Goal: Transaction & Acquisition: Purchase product/service

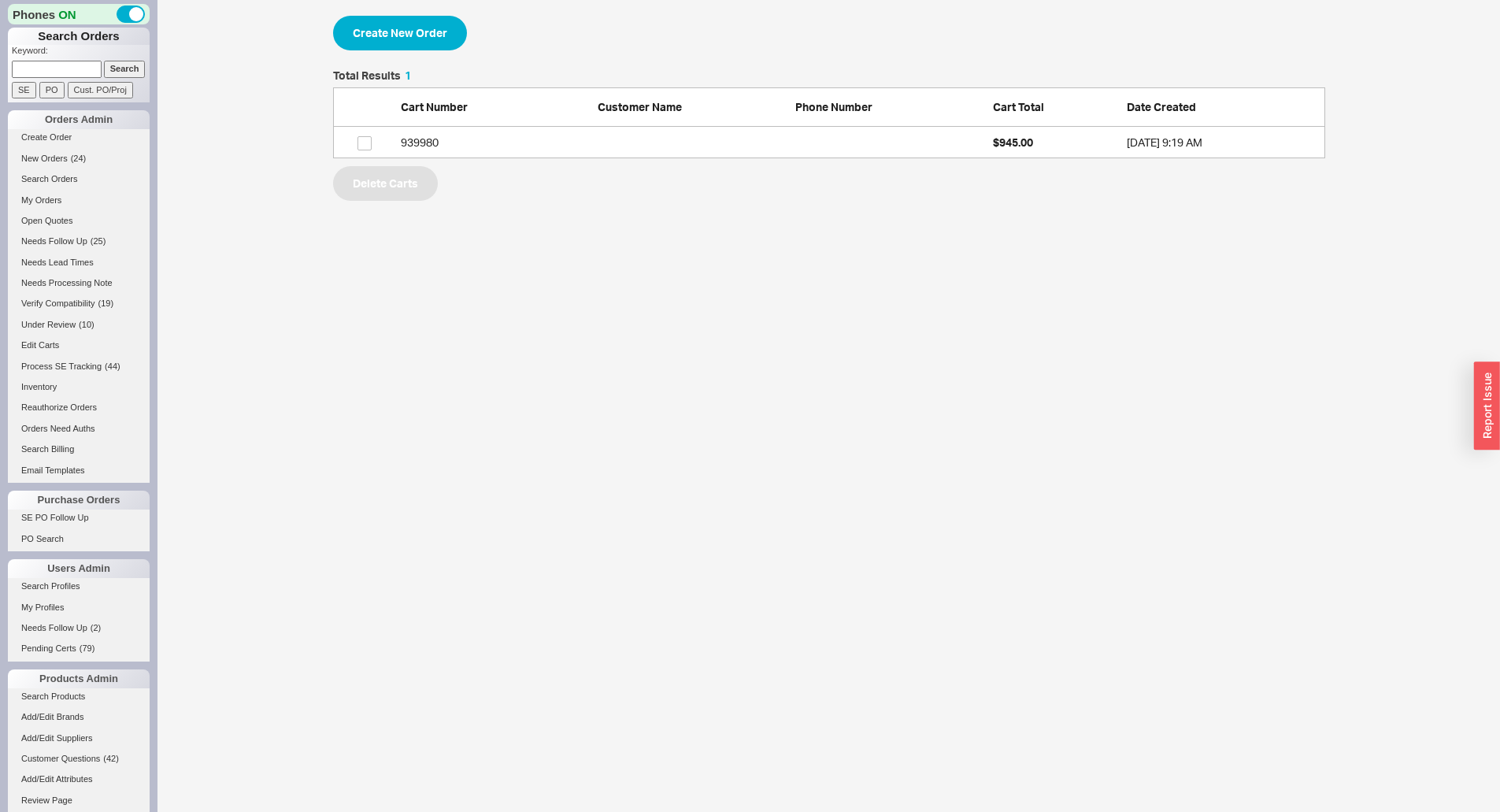
scroll to position [76, 980]
click at [411, 45] on button "Create New Order" at bounding box center [399, 33] width 134 height 35
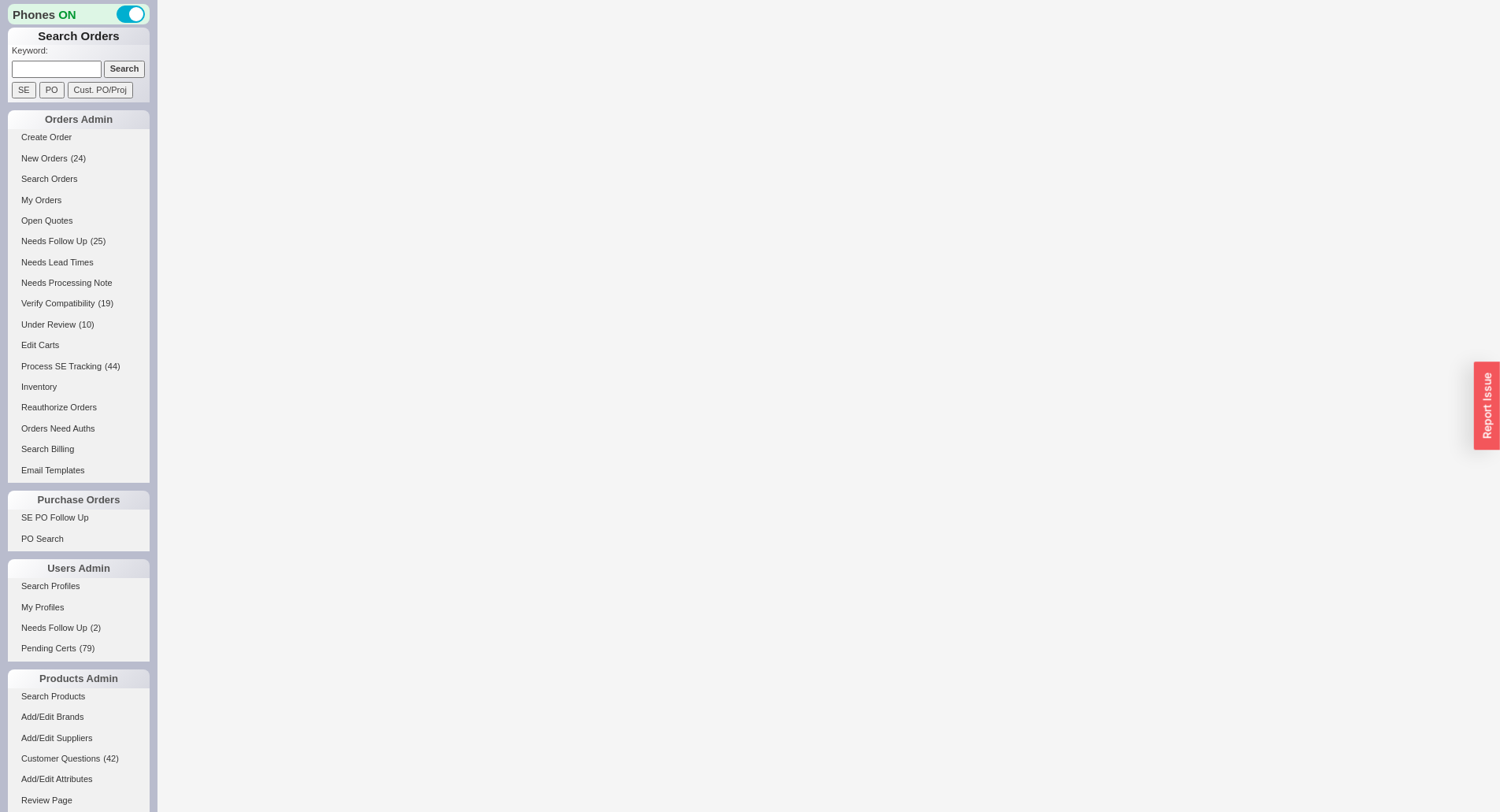
select select "3"
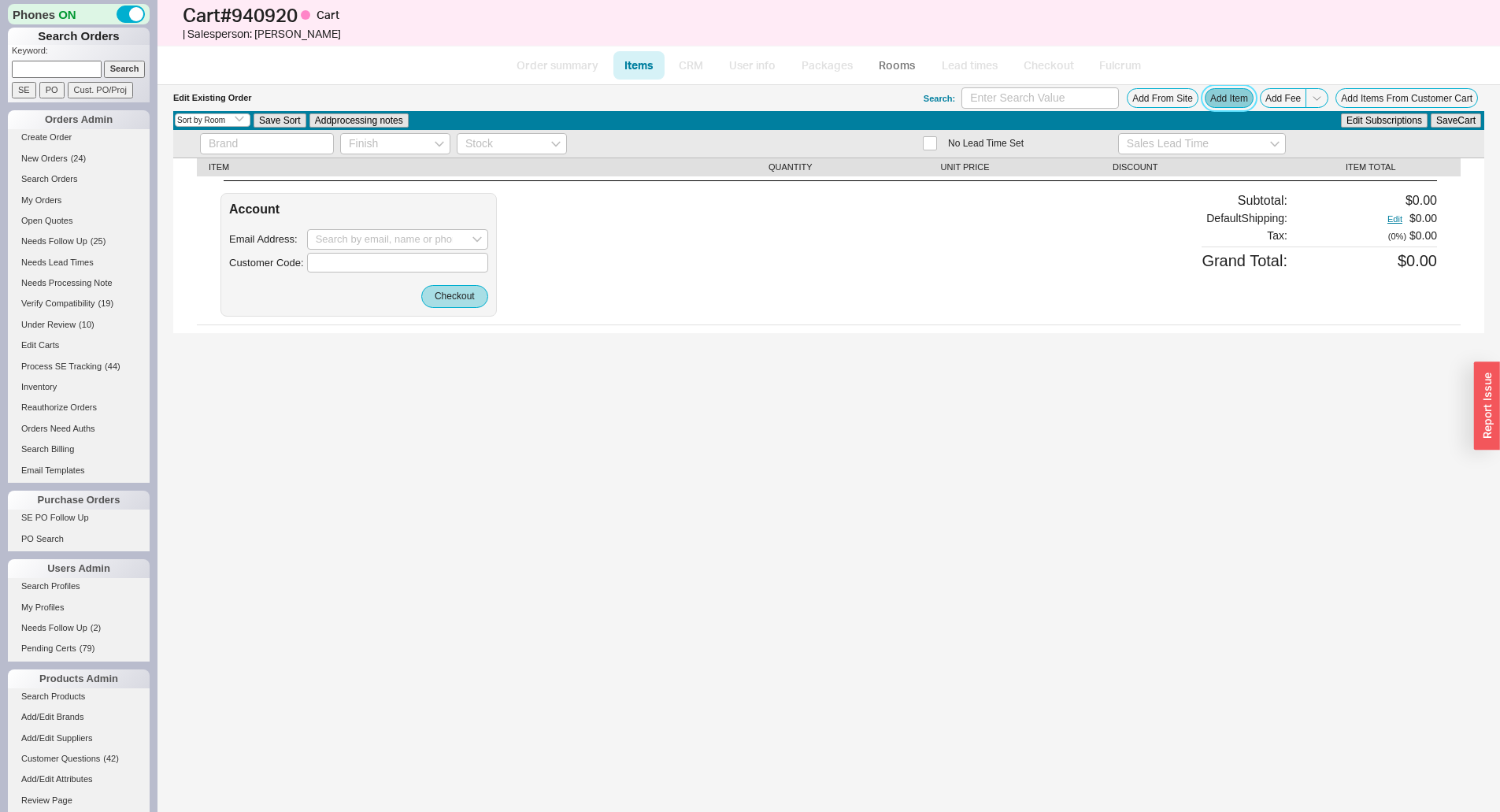
click at [1220, 96] on button "Add Item" at bounding box center [1228, 98] width 49 height 20
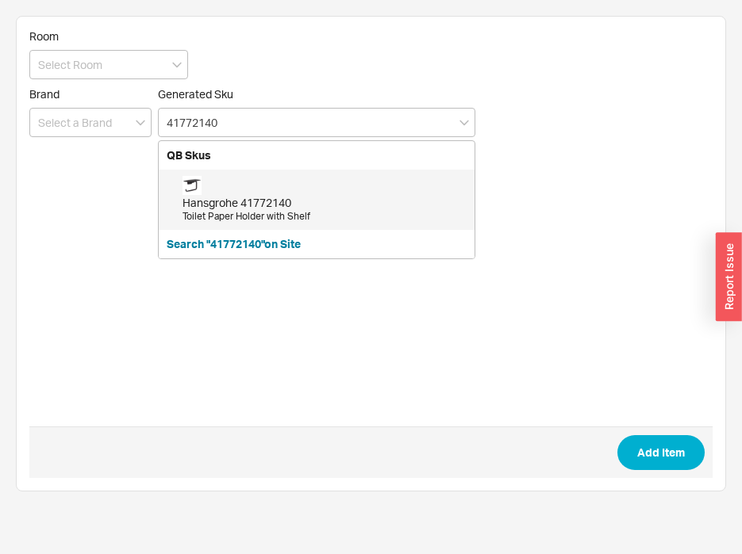
click at [240, 186] on div "Hansgrohe 41772140 Toilet Paper Holder with [PERSON_NAME]" at bounding box center [324, 200] width 284 height 48
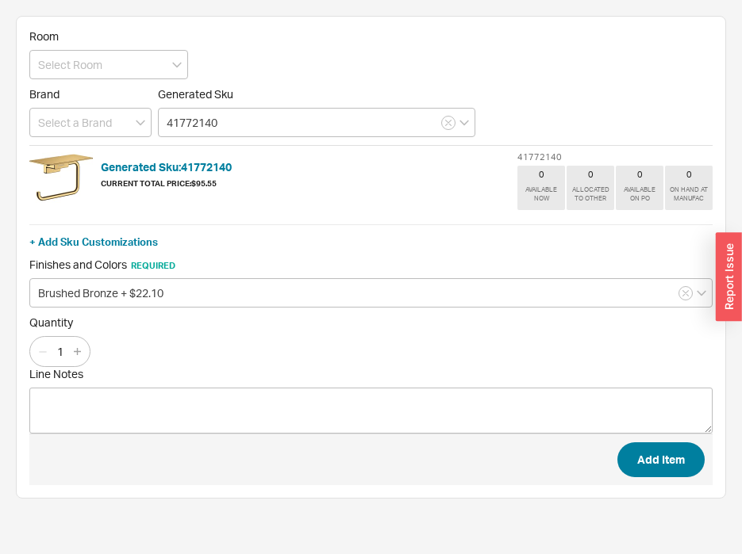
type input "41772140"
click at [670, 466] on button "Add Item" at bounding box center [660, 460] width 87 height 35
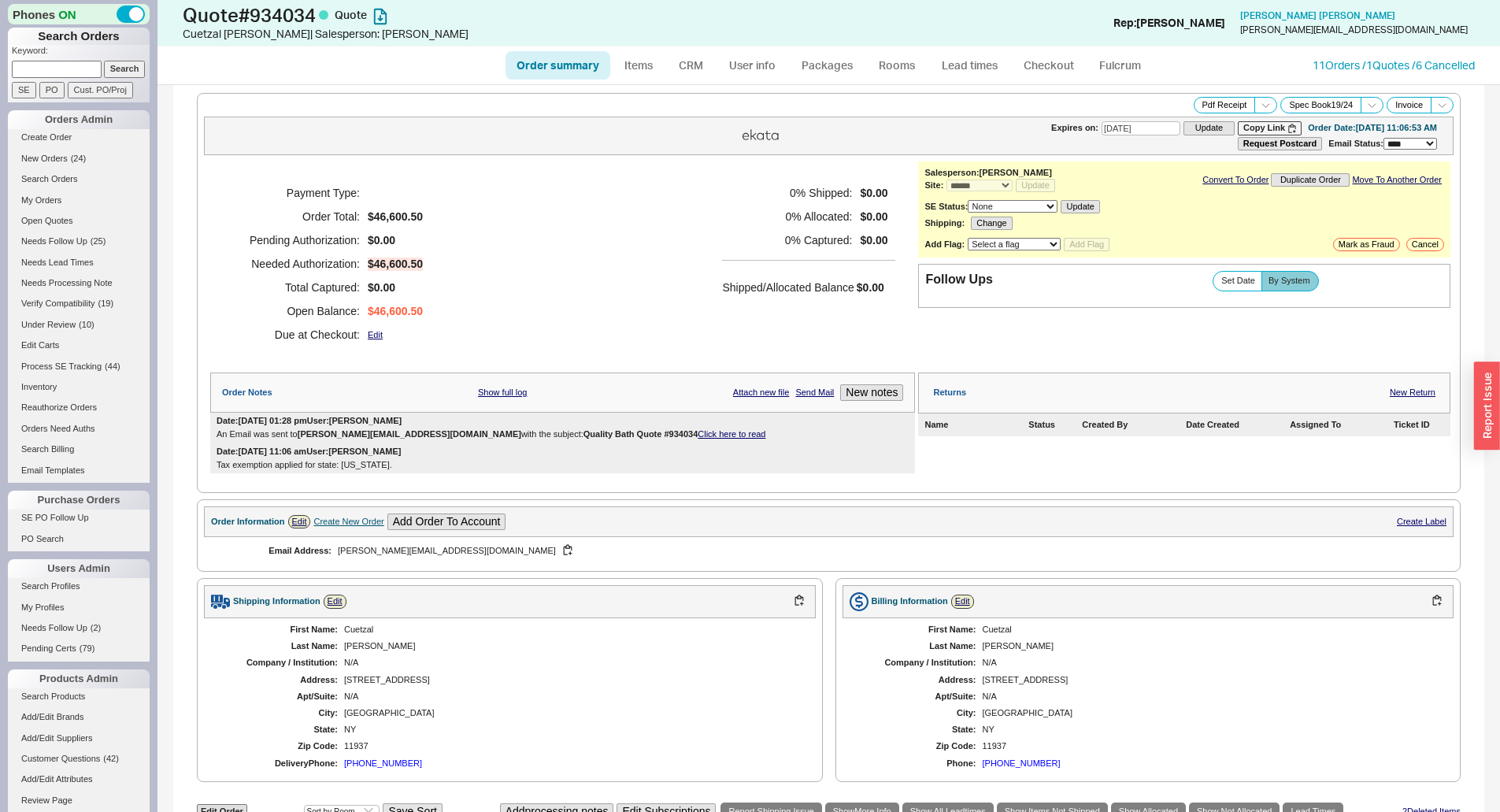
select select "*"
select select "3"
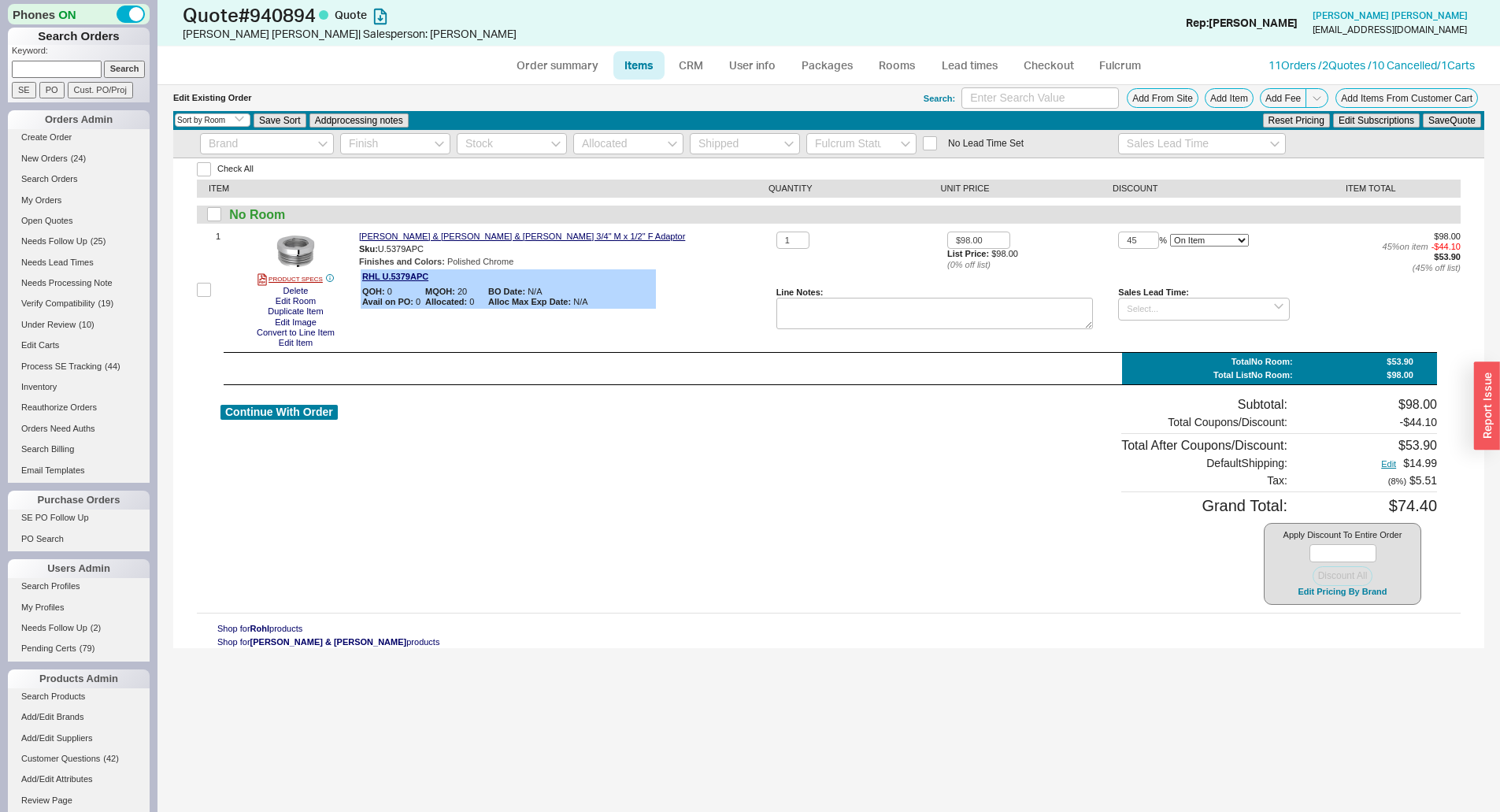
select select "3"
click at [61, 70] on input at bounding box center [57, 68] width 89 height 17
click at [562, 67] on link "Order summary" at bounding box center [557, 66] width 104 height 29
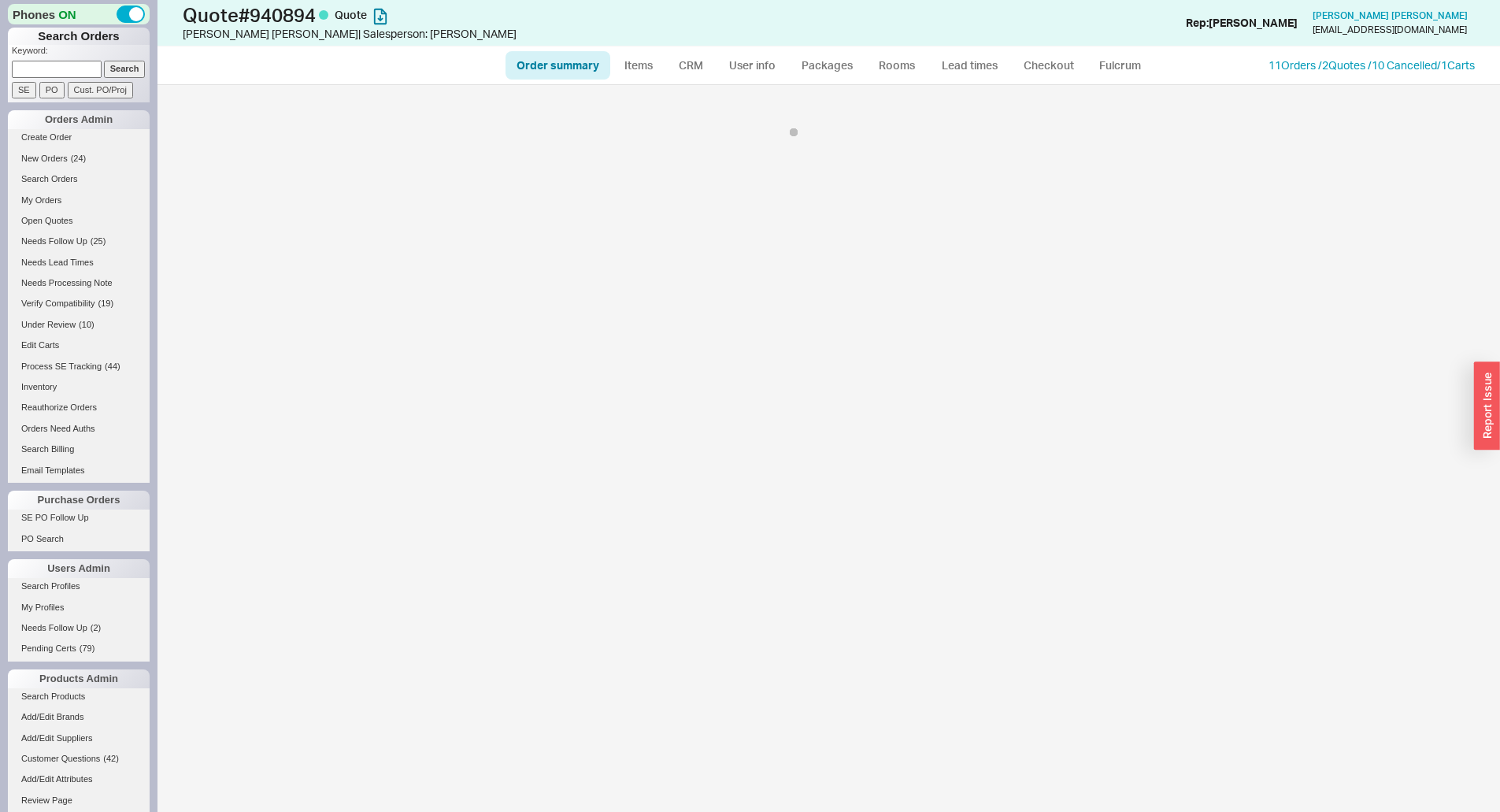
select select "*"
select select "3"
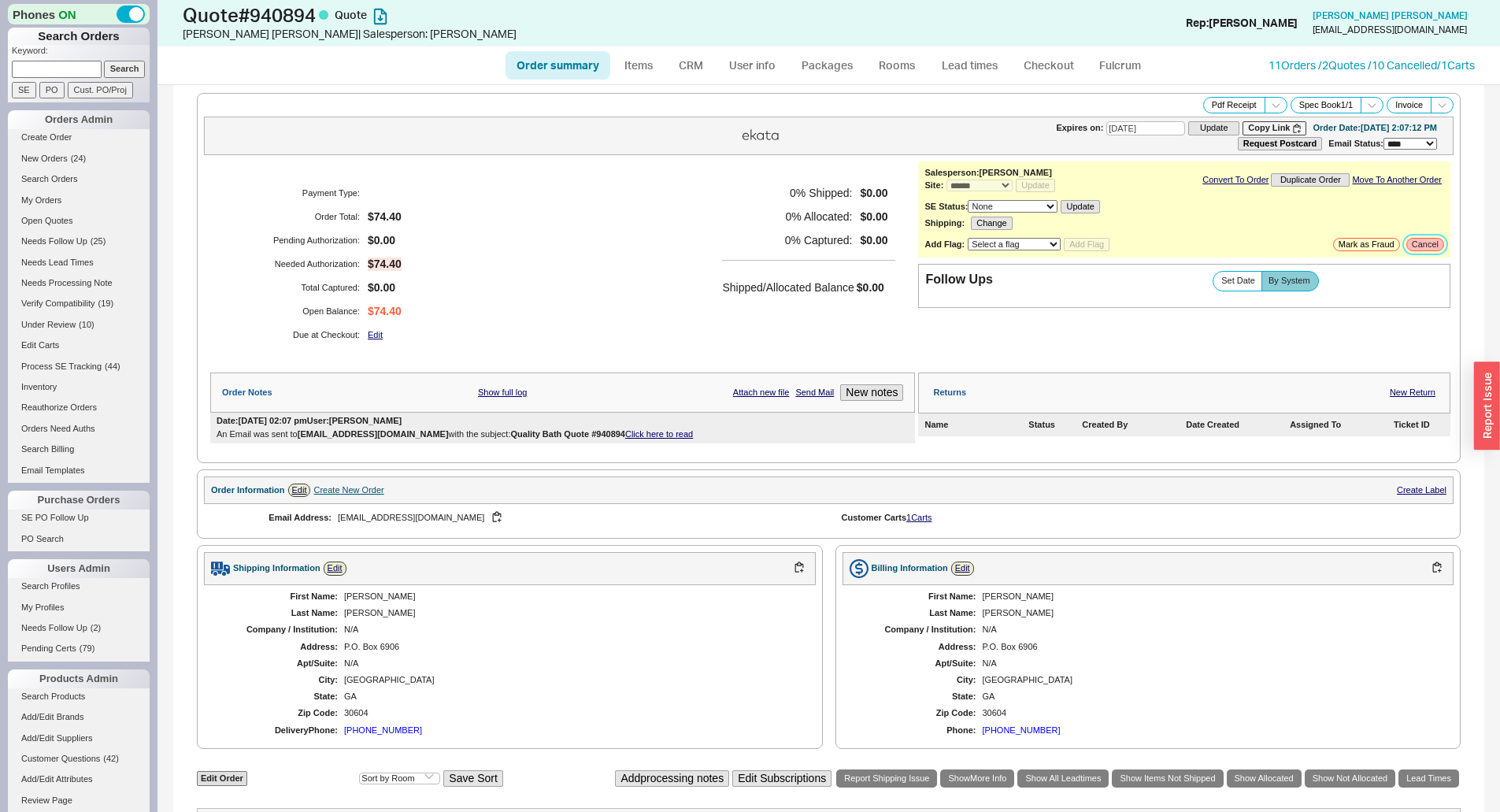
drag, startPoint x: 1426, startPoint y: 247, endPoint x: 1388, endPoint y: 245, distance: 38.1
click at [1422, 247] on button "Cancel" at bounding box center [1426, 244] width 38 height 13
select select "LOW"
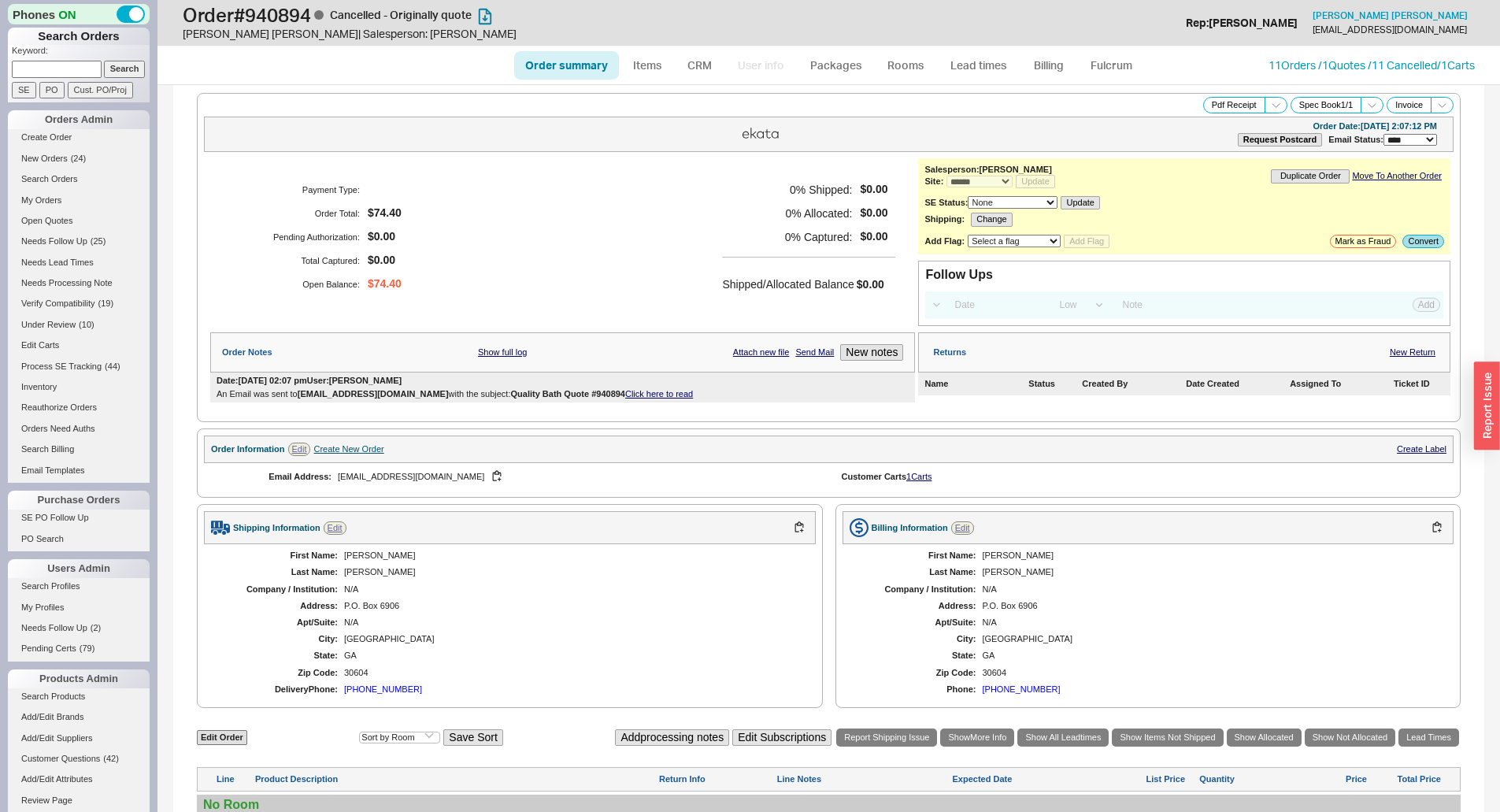
click at [45, 74] on input at bounding box center [57, 68] width 89 height 17
type input "940392"
click at [104, 61] on input "Search" at bounding box center [125, 68] width 42 height 17
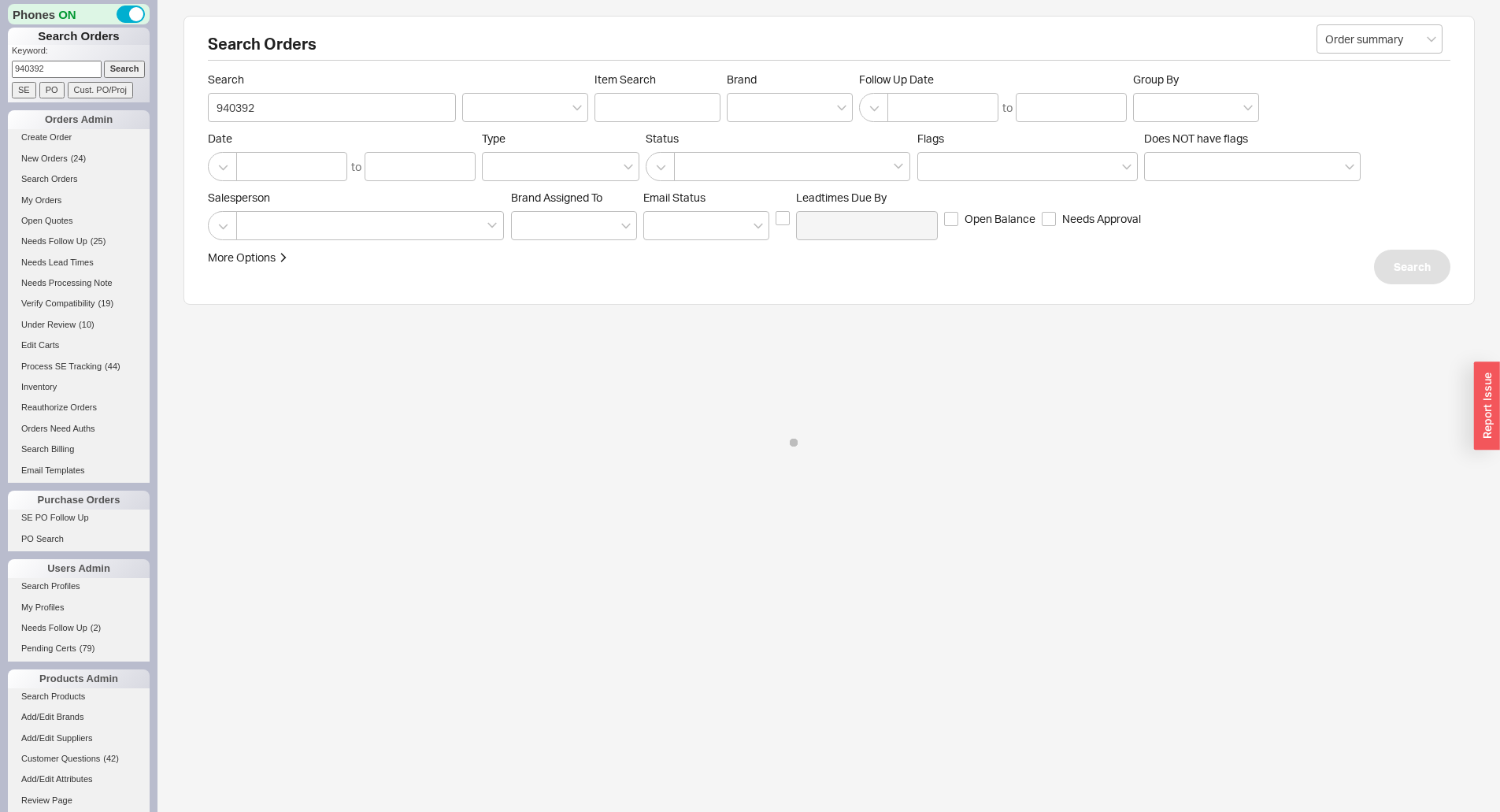
select select "*"
select select "LOW"
select select "3"
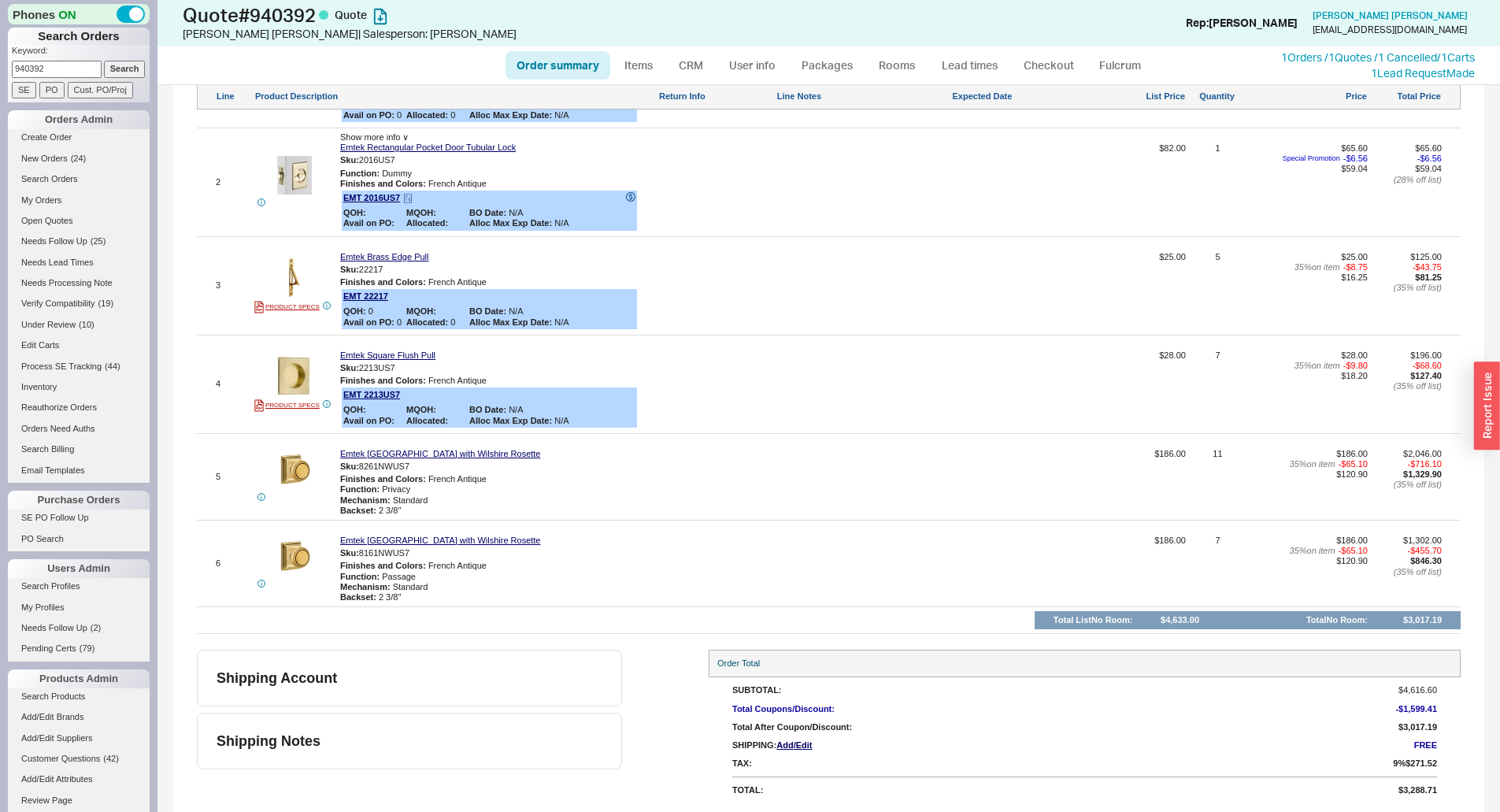
scroll to position [505, 0]
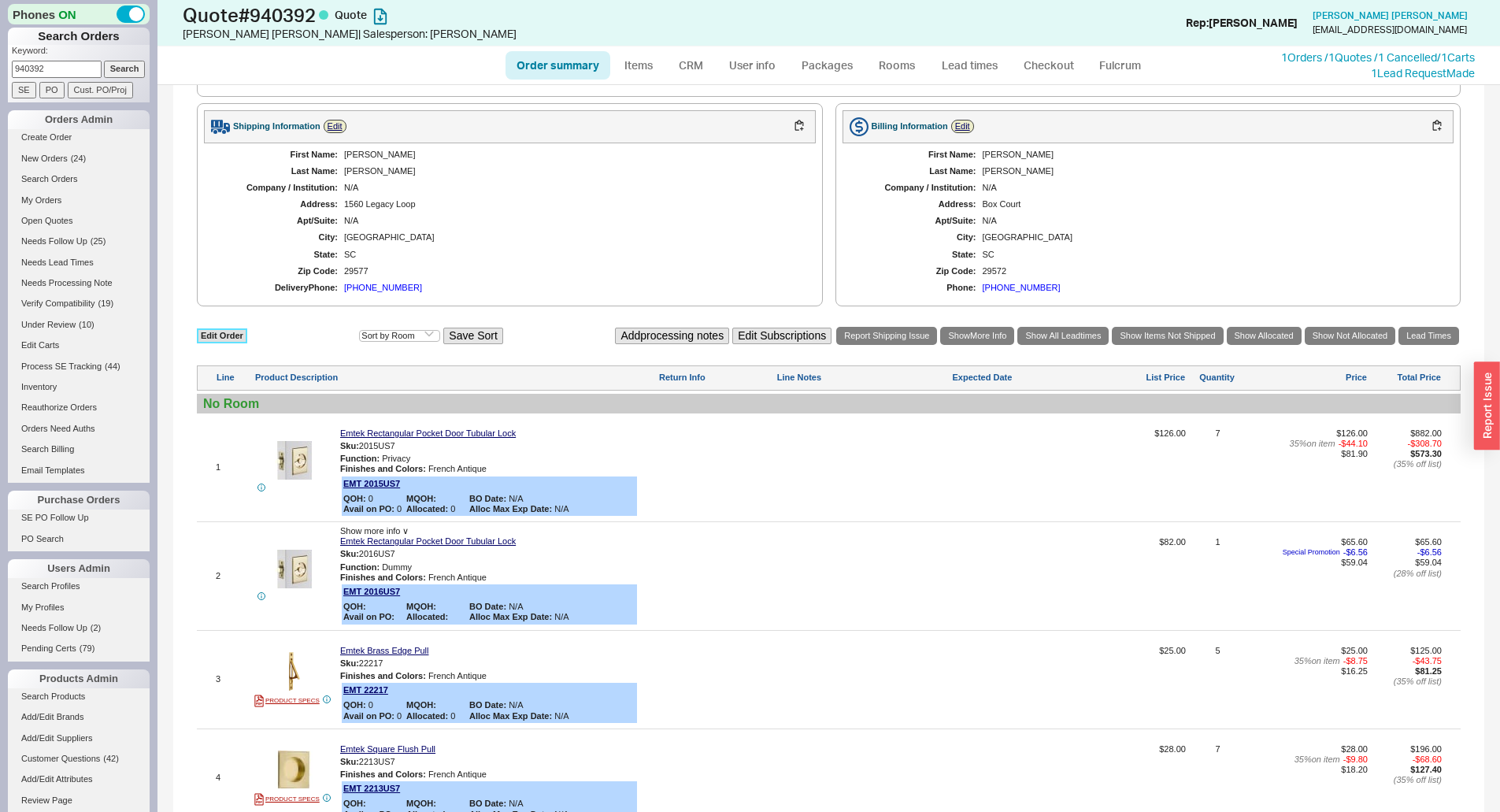
click at [227, 335] on link "Edit Order" at bounding box center [221, 336] width 51 height 15
select select "3"
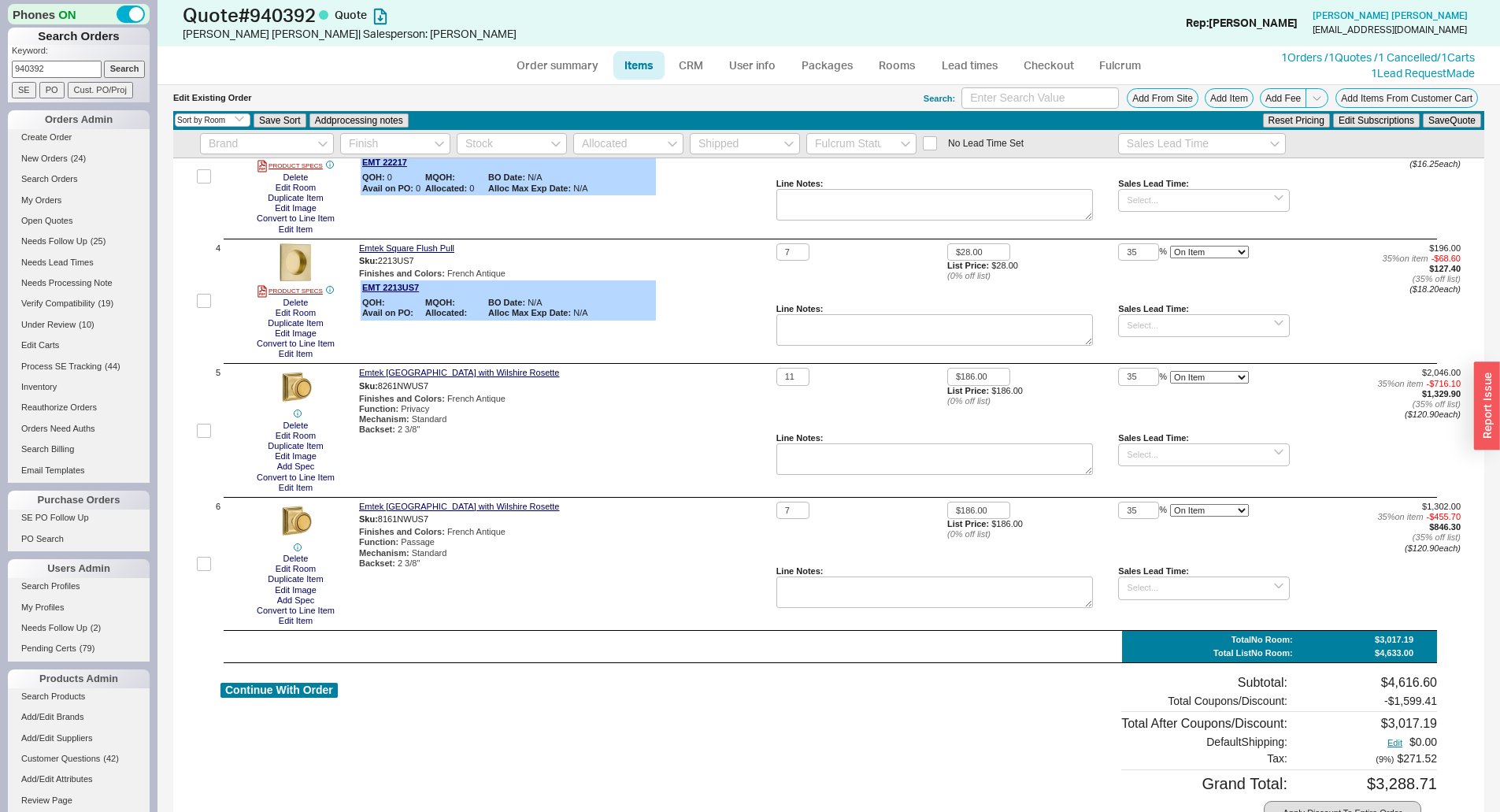
scroll to position [508, 0]
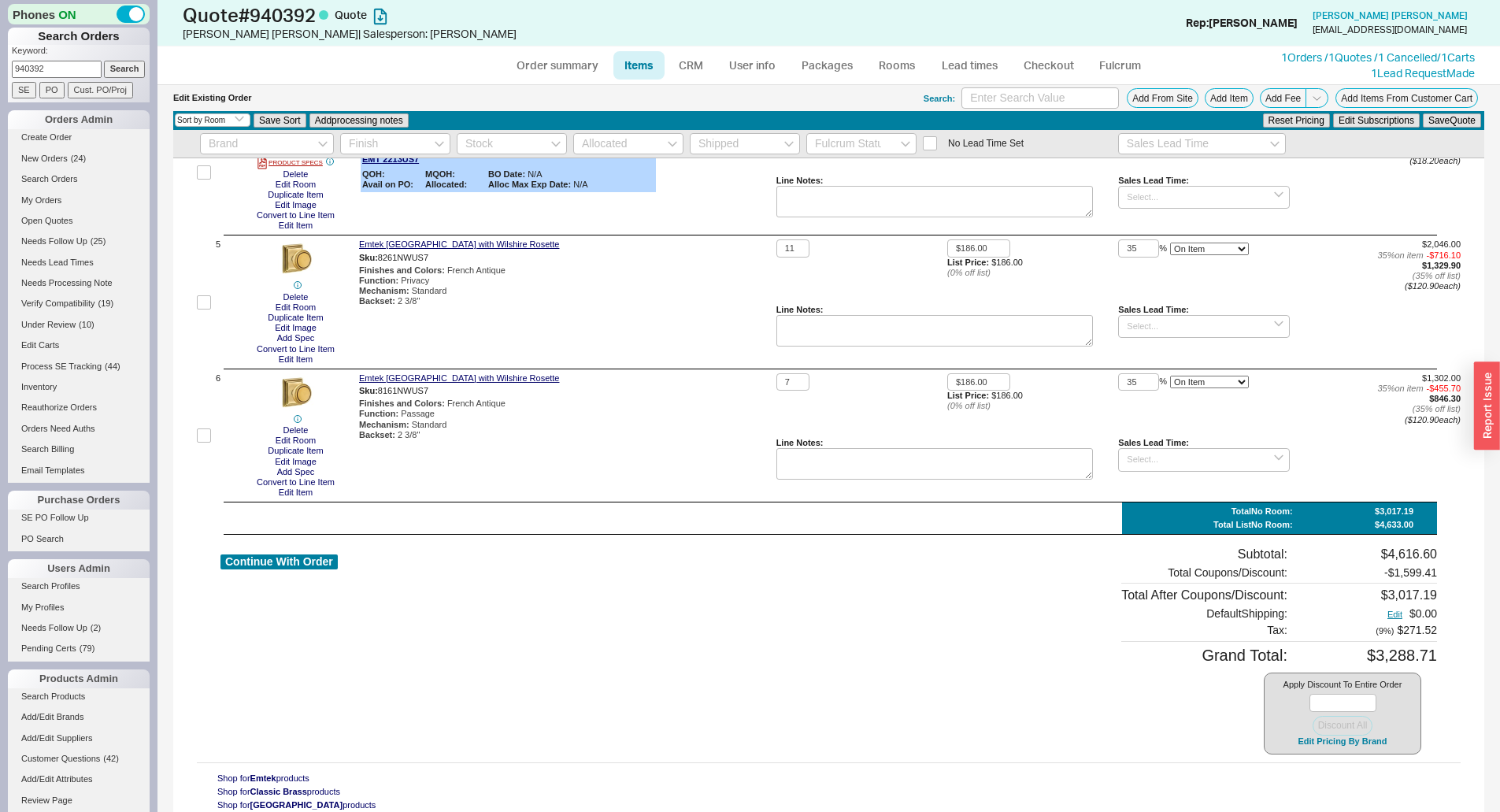
click at [1315, 747] on div "Apply Discount To Entire Order Discount All Edit Pricing By Brand" at bounding box center [1342, 713] width 158 height 81
click at [1315, 741] on button "Edit Pricing By Brand" at bounding box center [1341, 742] width 98 height 12
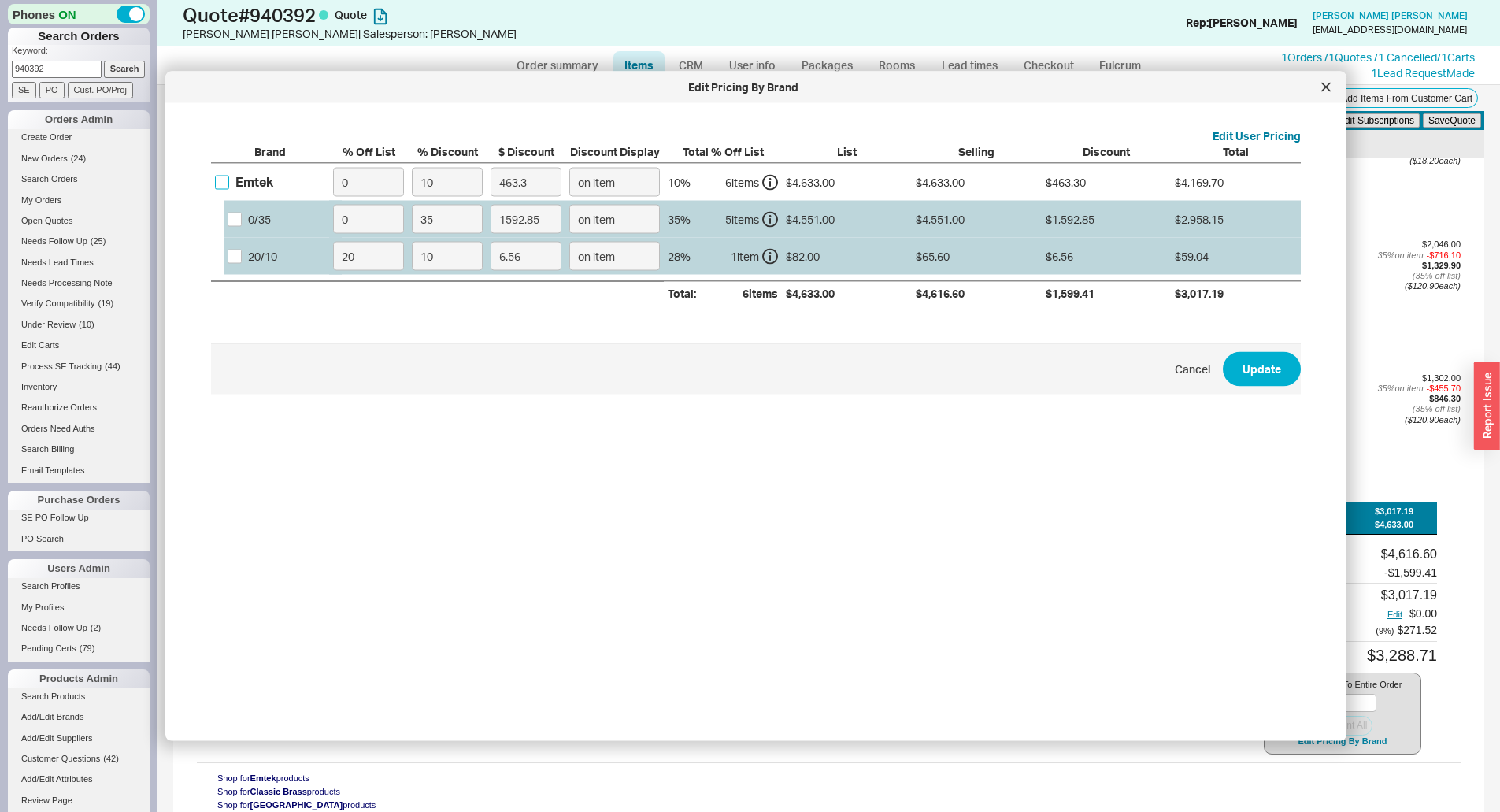
click at [216, 181] on input "Emtek" at bounding box center [222, 182] width 14 height 14
checkbox input "true"
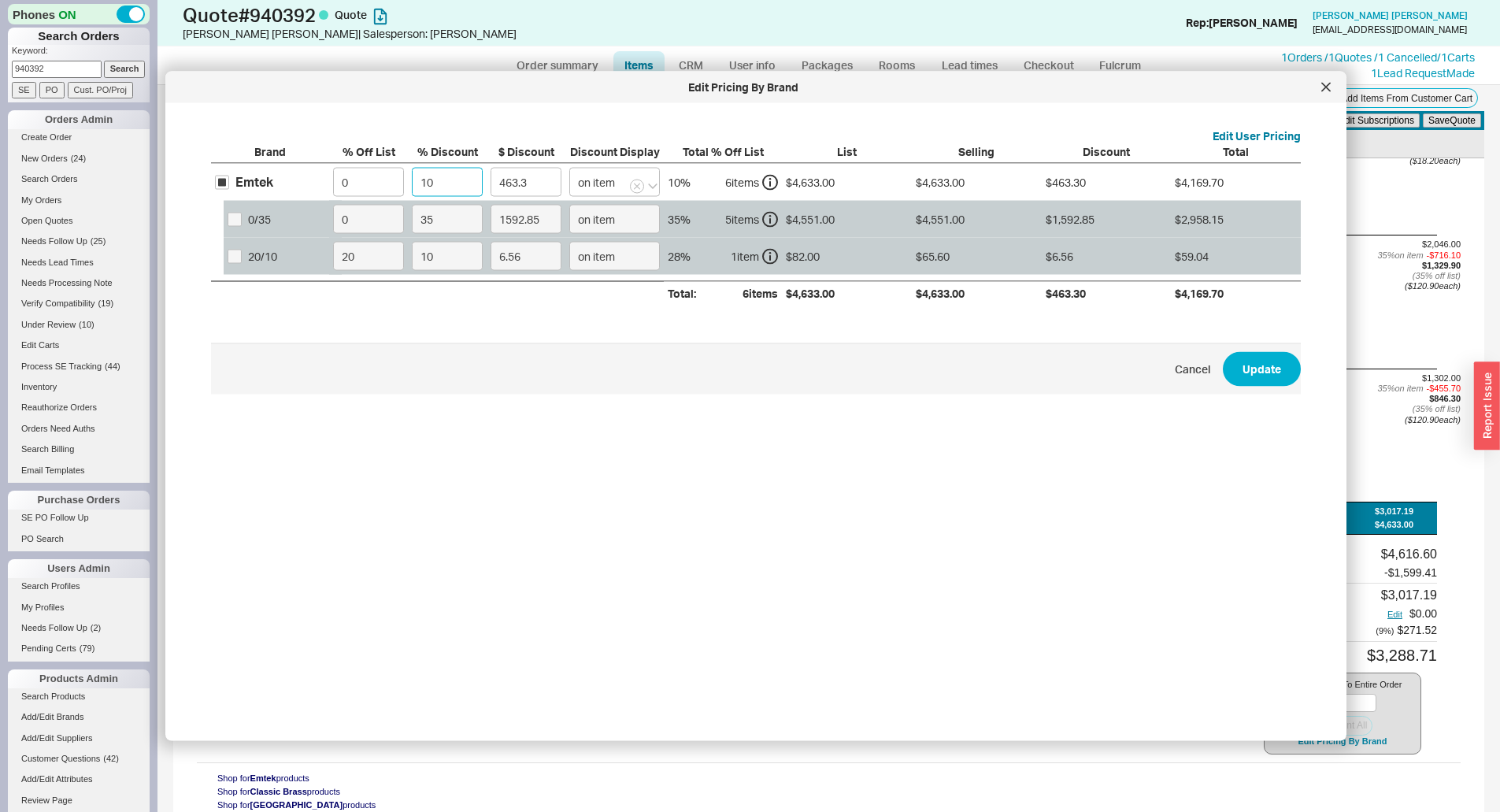
drag, startPoint x: 442, startPoint y: 187, endPoint x: 388, endPoint y: 197, distance: 54.9
click at [0, 0] on div "Emtek 0 10 463.3 on item 10 % 6 item s $4,633.00 $4,633.00 $463.30 $4,169.70 0 …" at bounding box center [0, 0] width 0 height 0
type input "3"
type input "138.99"
type input "35"
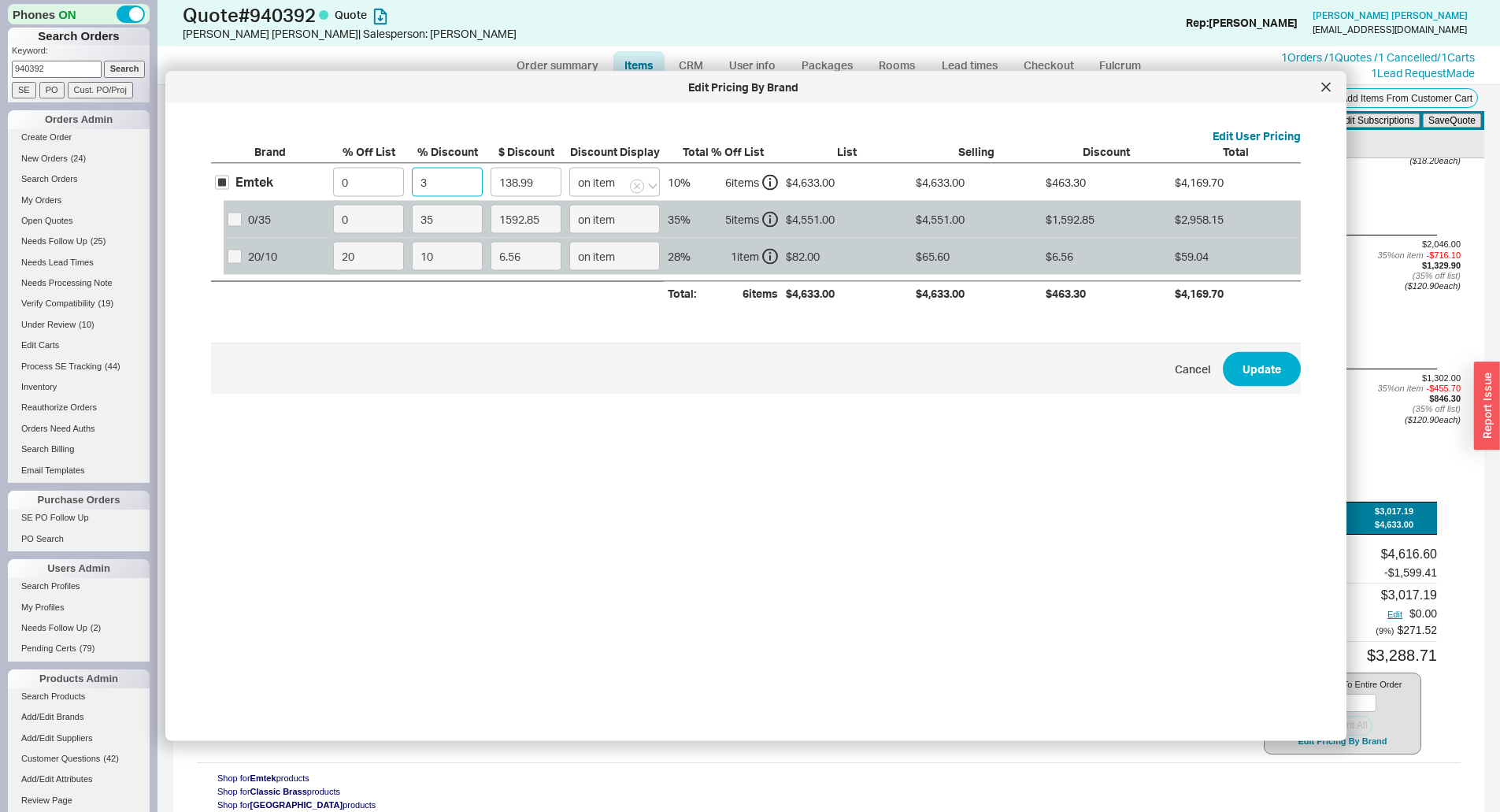
type input "1621.55"
type input "35"
click at [1223, 351] on button "Update" at bounding box center [1262, 368] width 78 height 35
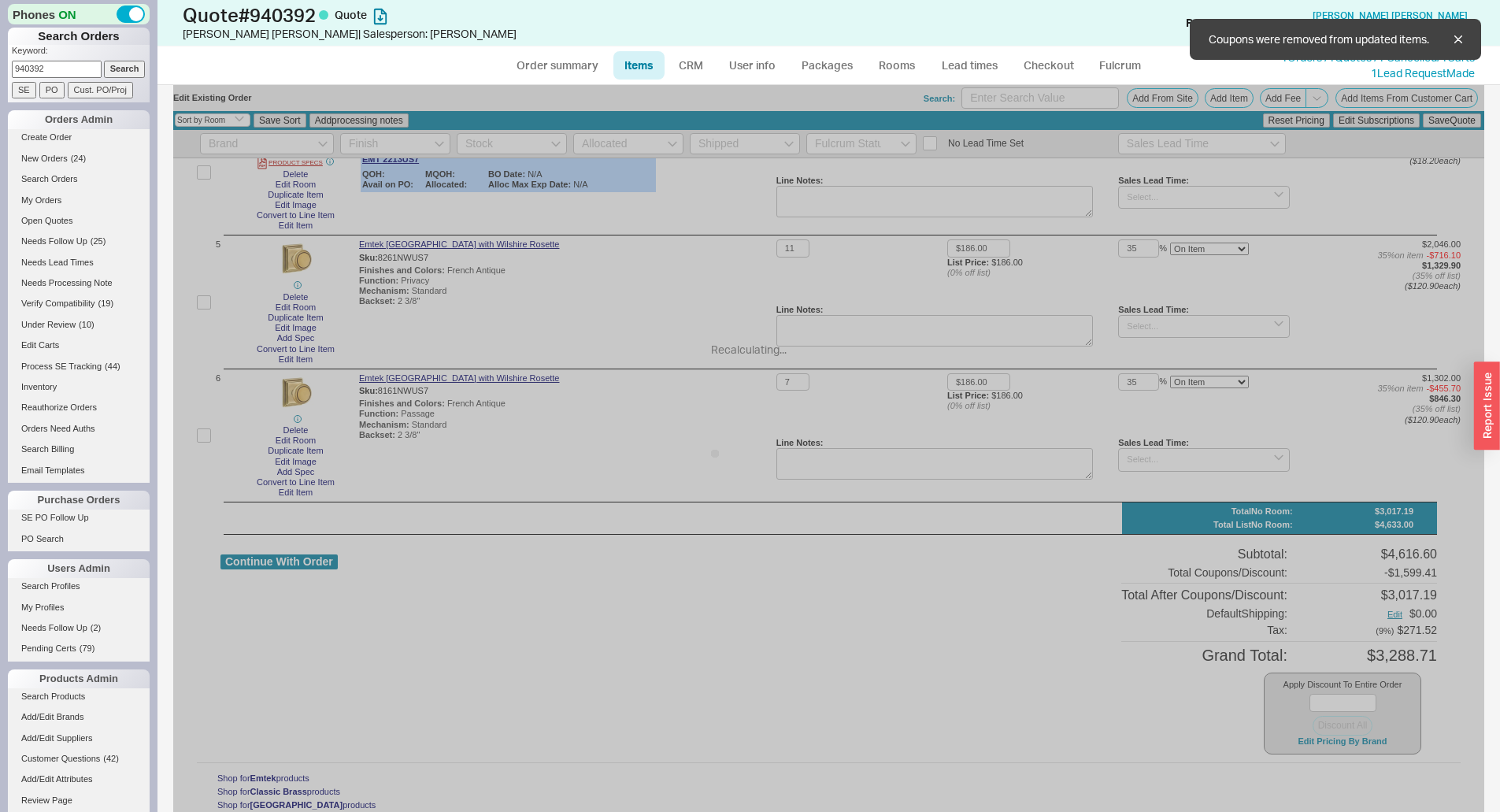
type input "$82.00"
type input "35"
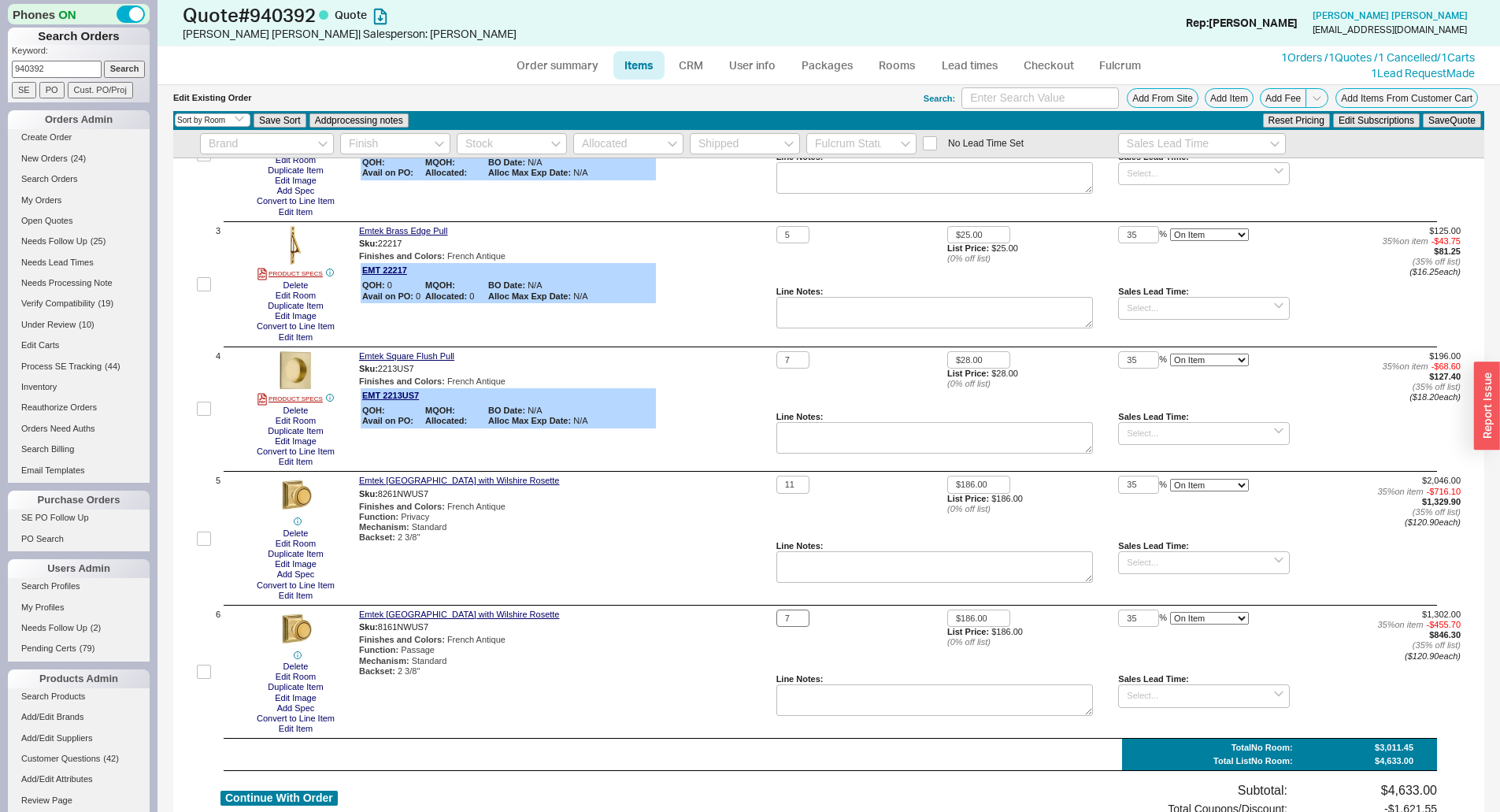
scroll to position [0, 0]
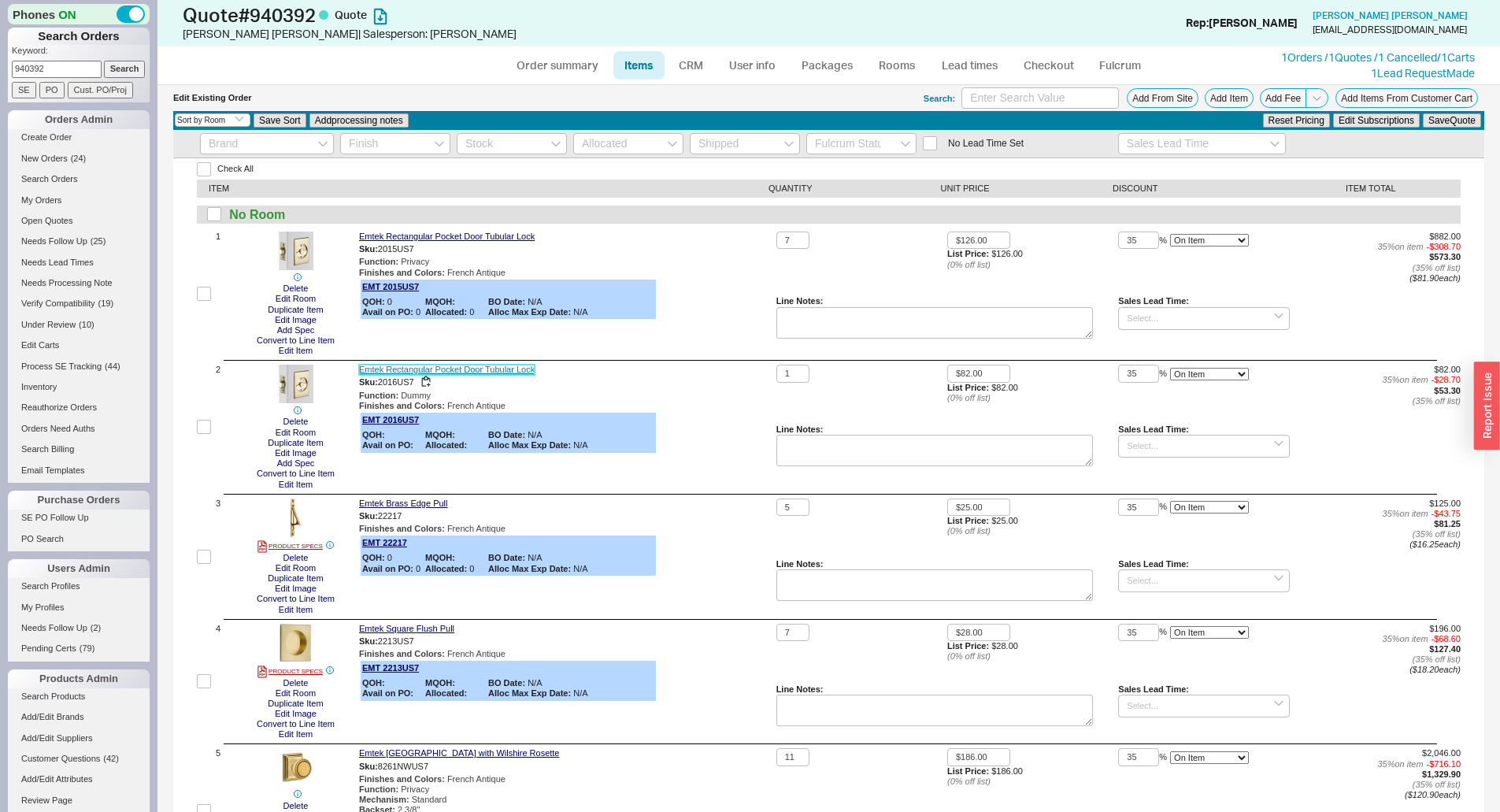
click at [490, 371] on link "Emtek Rectangular Pocket Door Tubular Lock" at bounding box center [447, 369] width 176 height 10
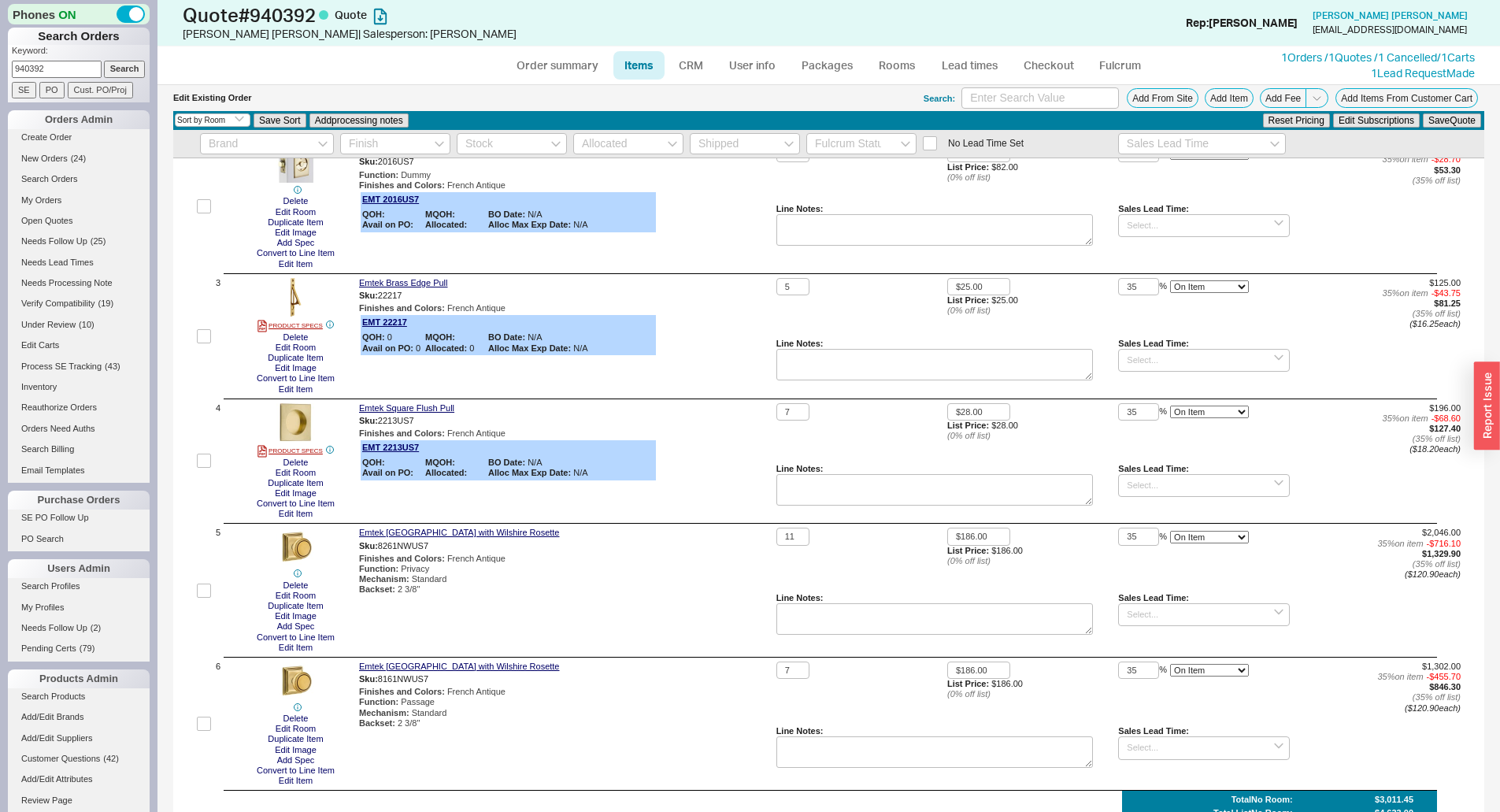
scroll to position [315, 0]
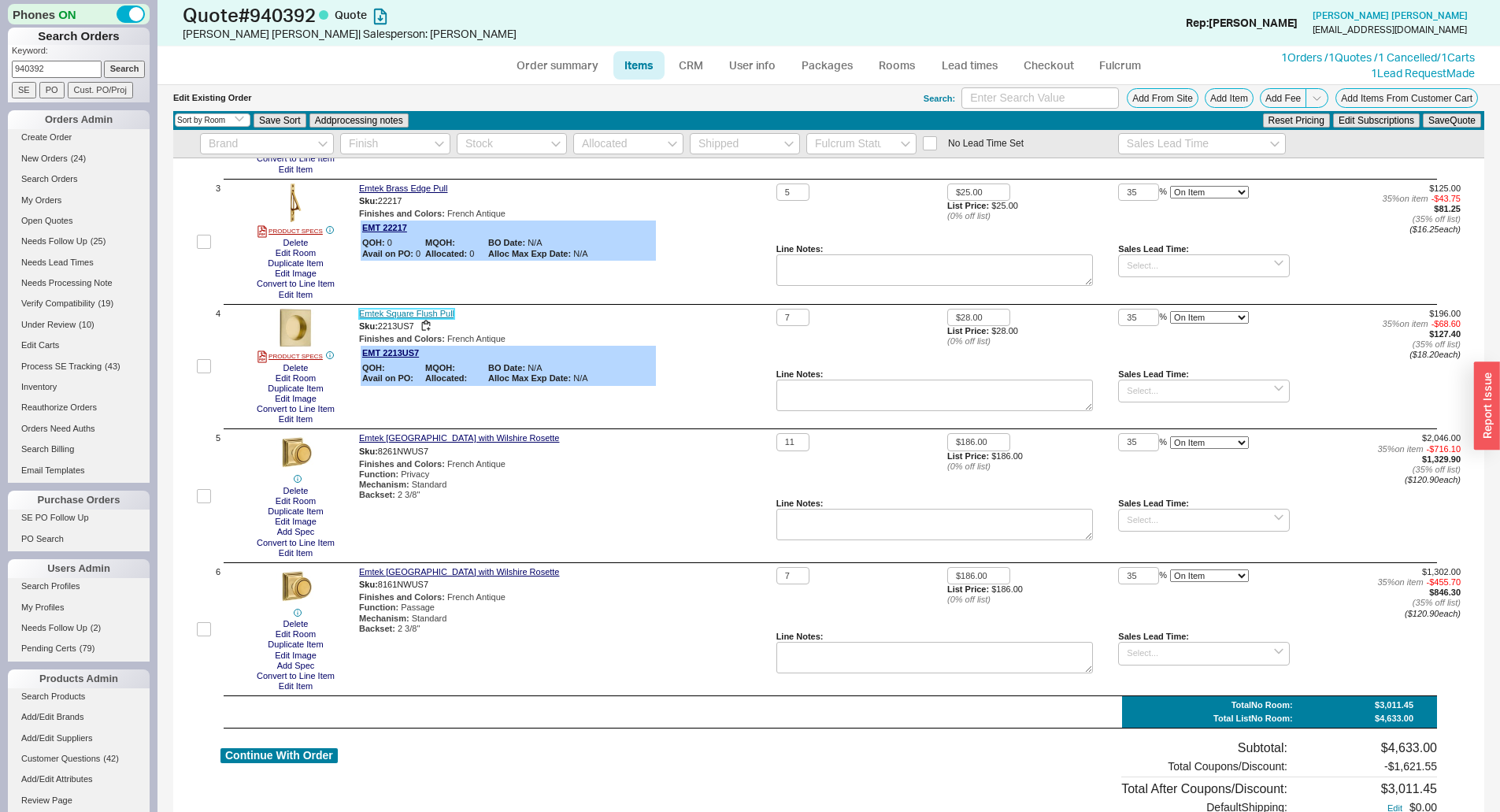
click at [445, 313] on link "Emtek Square Flush Pull" at bounding box center [407, 314] width 95 height 10
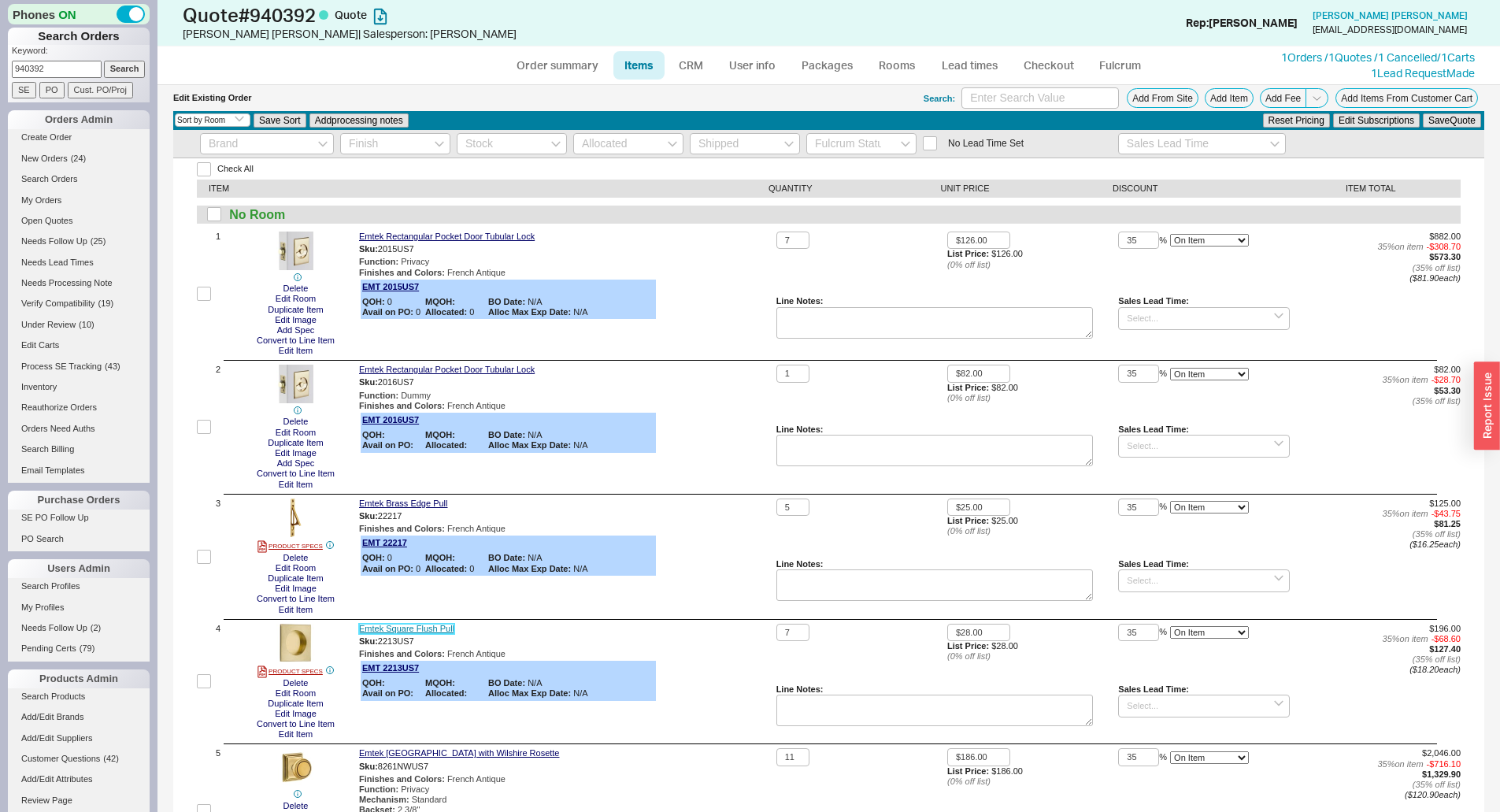
scroll to position [78, 0]
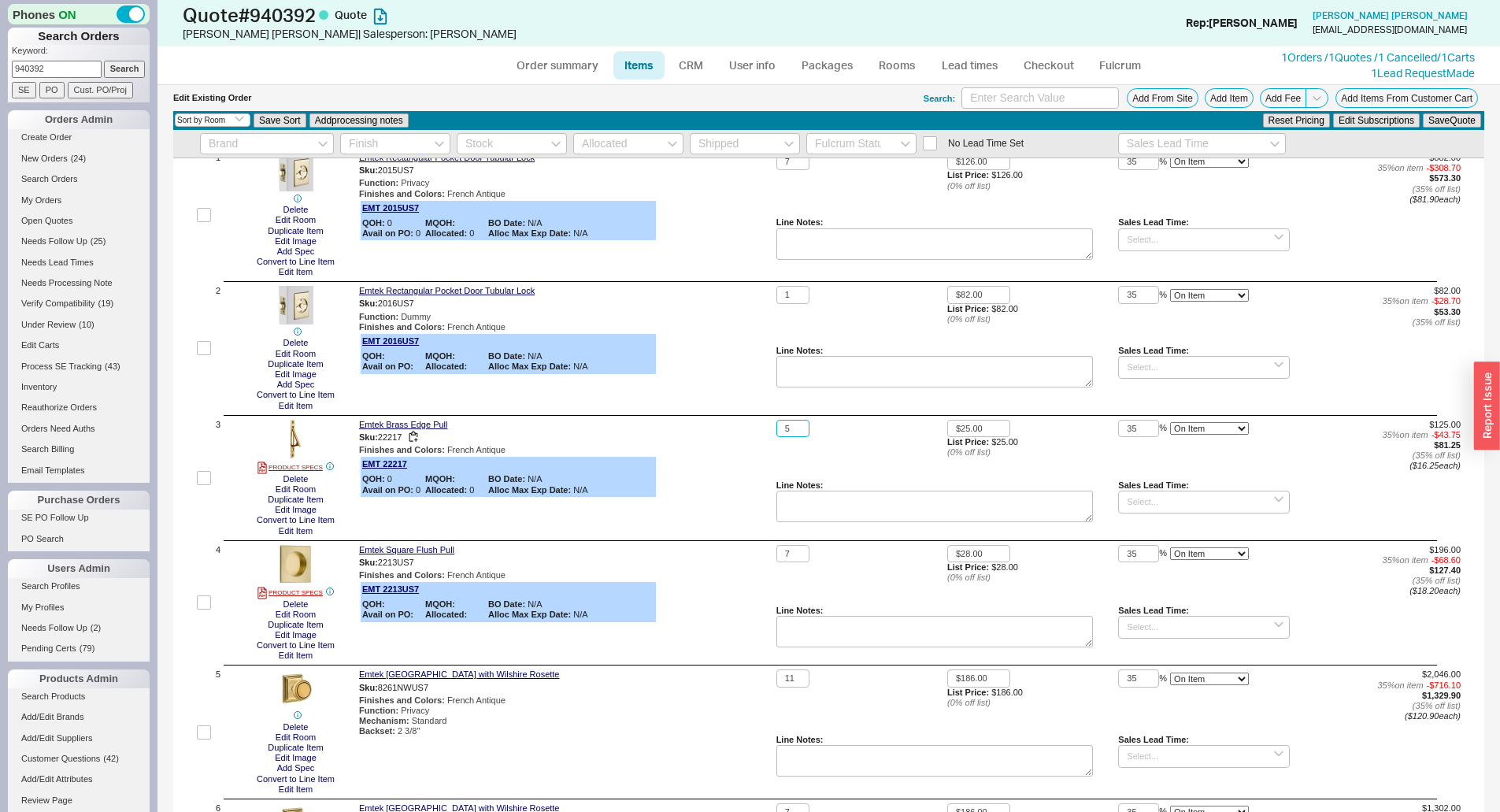
drag, startPoint x: 793, startPoint y: 432, endPoint x: 759, endPoint y: 437, distance: 34.4
click at [759, 437] on div "3 PRODUCT SPECS Delete Edit Room Duplicate Item Edit Image Convert to Line Item…" at bounding box center [828, 477] width 1264 height 116
click at [739, 459] on div "Emtek Brass Edge Pull Sku: 22217 Finishes and Colors : French Antique EMT 22217…" at bounding box center [565, 477] width 411 height 116
drag, startPoint x: 794, startPoint y: 556, endPoint x: 732, endPoint y: 552, distance: 62.1
click at [732, 552] on div "4 PRODUCT SPECS Delete Edit Room Duplicate Item Edit Image Convert to Line Item…" at bounding box center [828, 603] width 1264 height 116
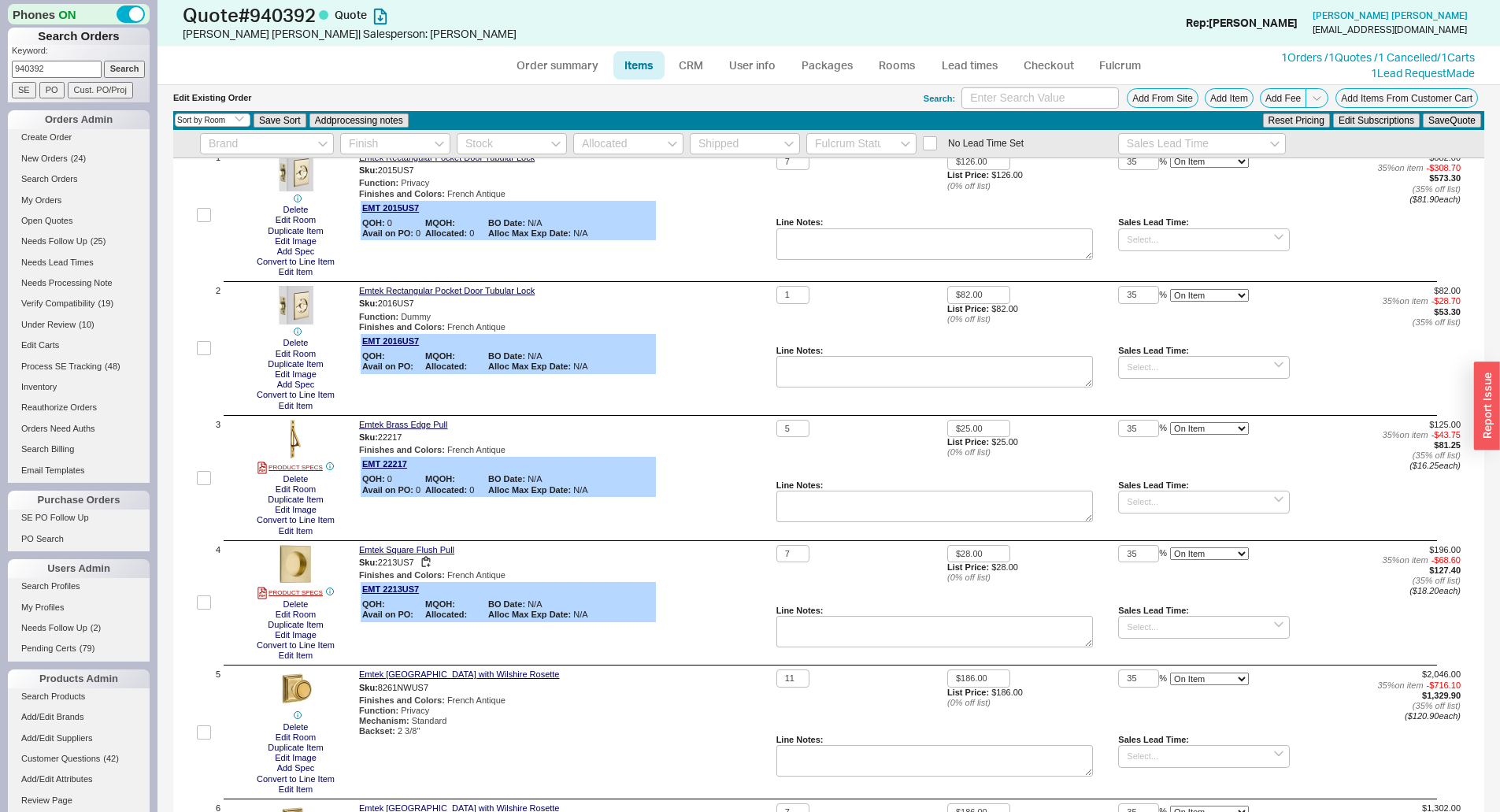
click at [730, 551] on div "Emtek Square Flush Pull" at bounding box center [565, 550] width 411 height 10
drag, startPoint x: 799, startPoint y: 554, endPoint x: 752, endPoint y: 550, distance: 47.2
click at [752, 550] on div "4 PRODUCT SPECS Delete Edit Room Duplicate Item Edit Image Convert to Line Item…" at bounding box center [828, 603] width 1264 height 116
type input "13"
click at [1423, 113] on button "Save Quote" at bounding box center [1451, 120] width 59 height 14
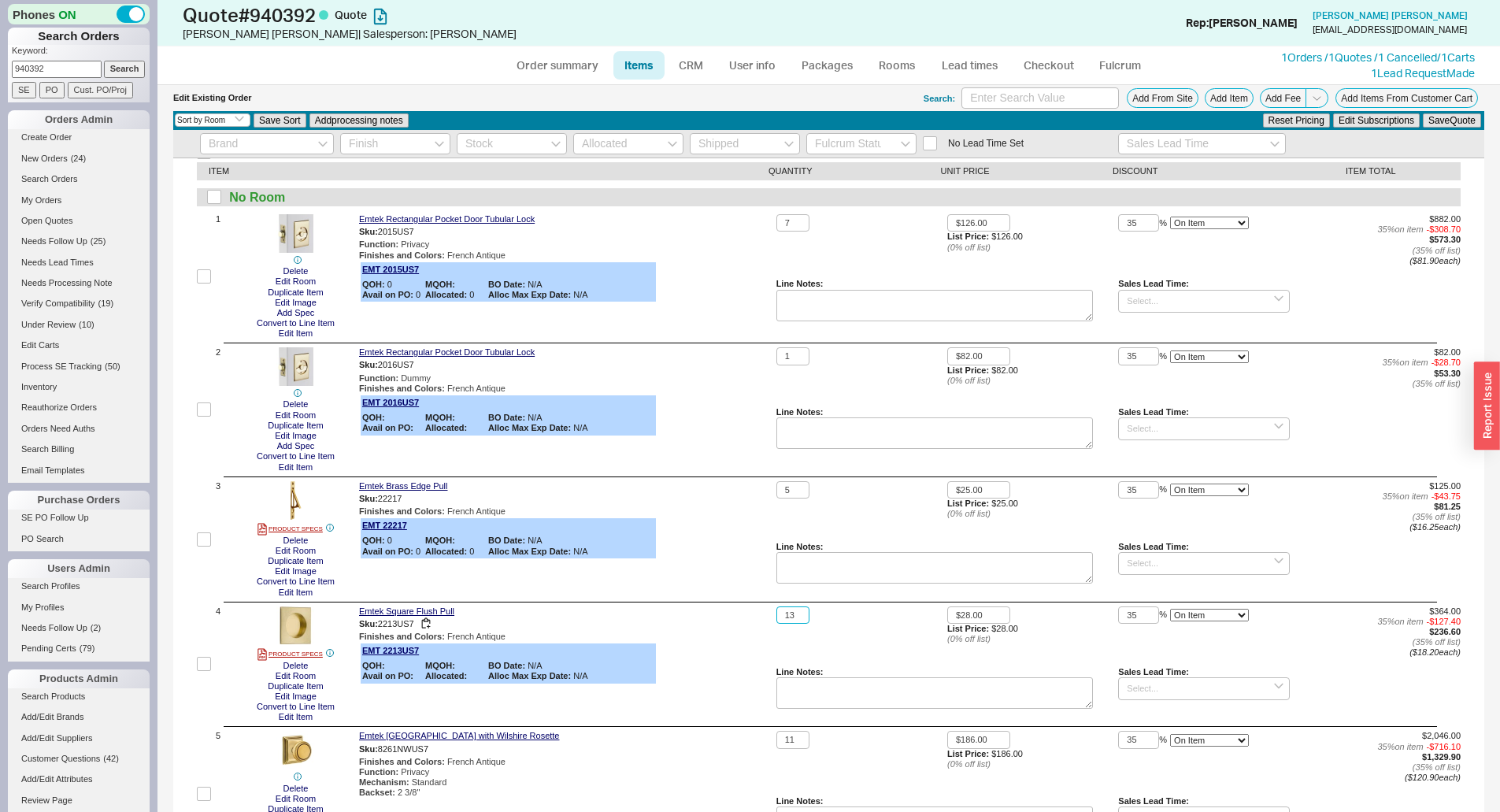
scroll to position [0, 0]
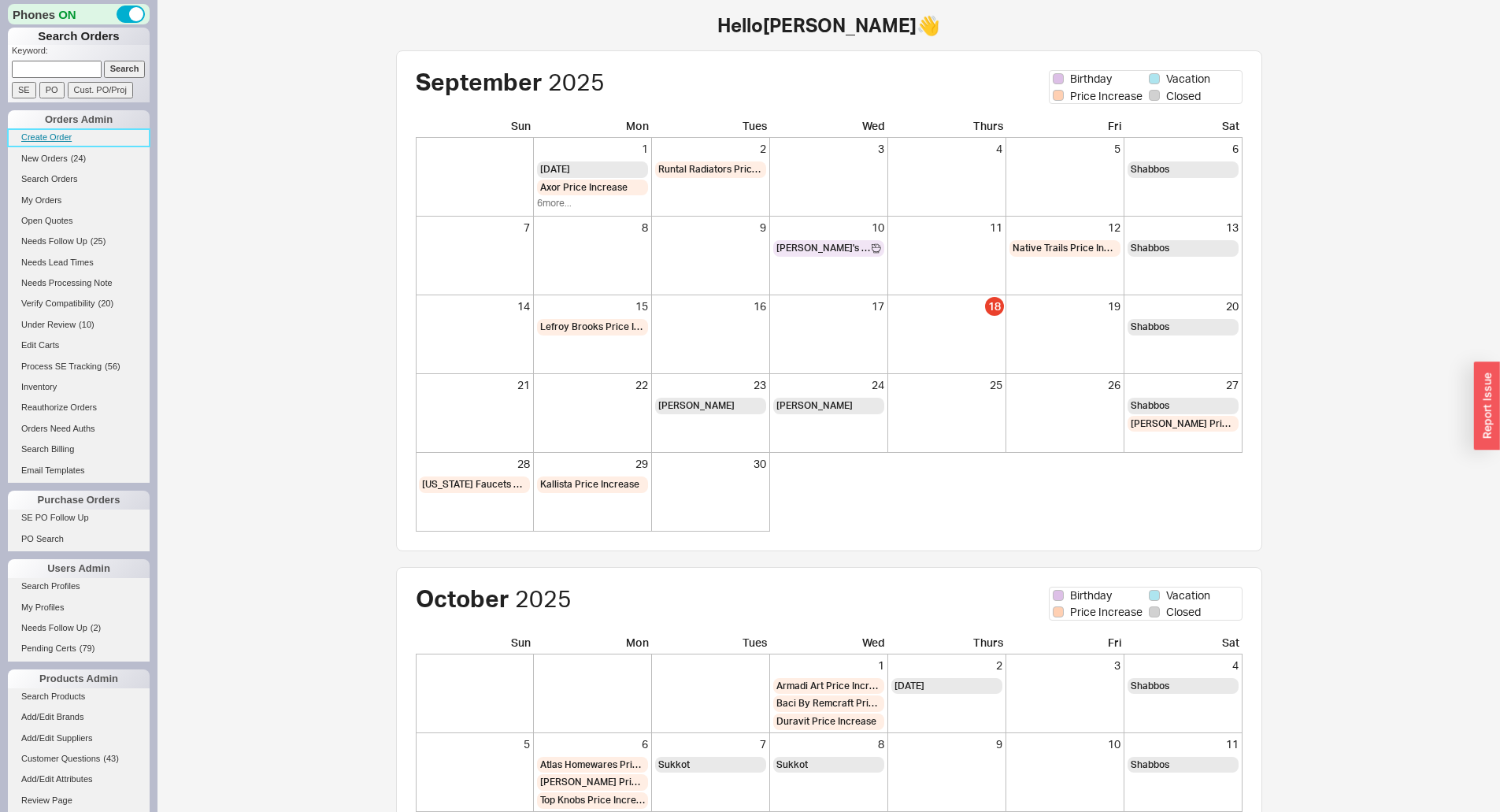
click at [69, 143] on link "Create Order" at bounding box center [78, 137] width 142 height 17
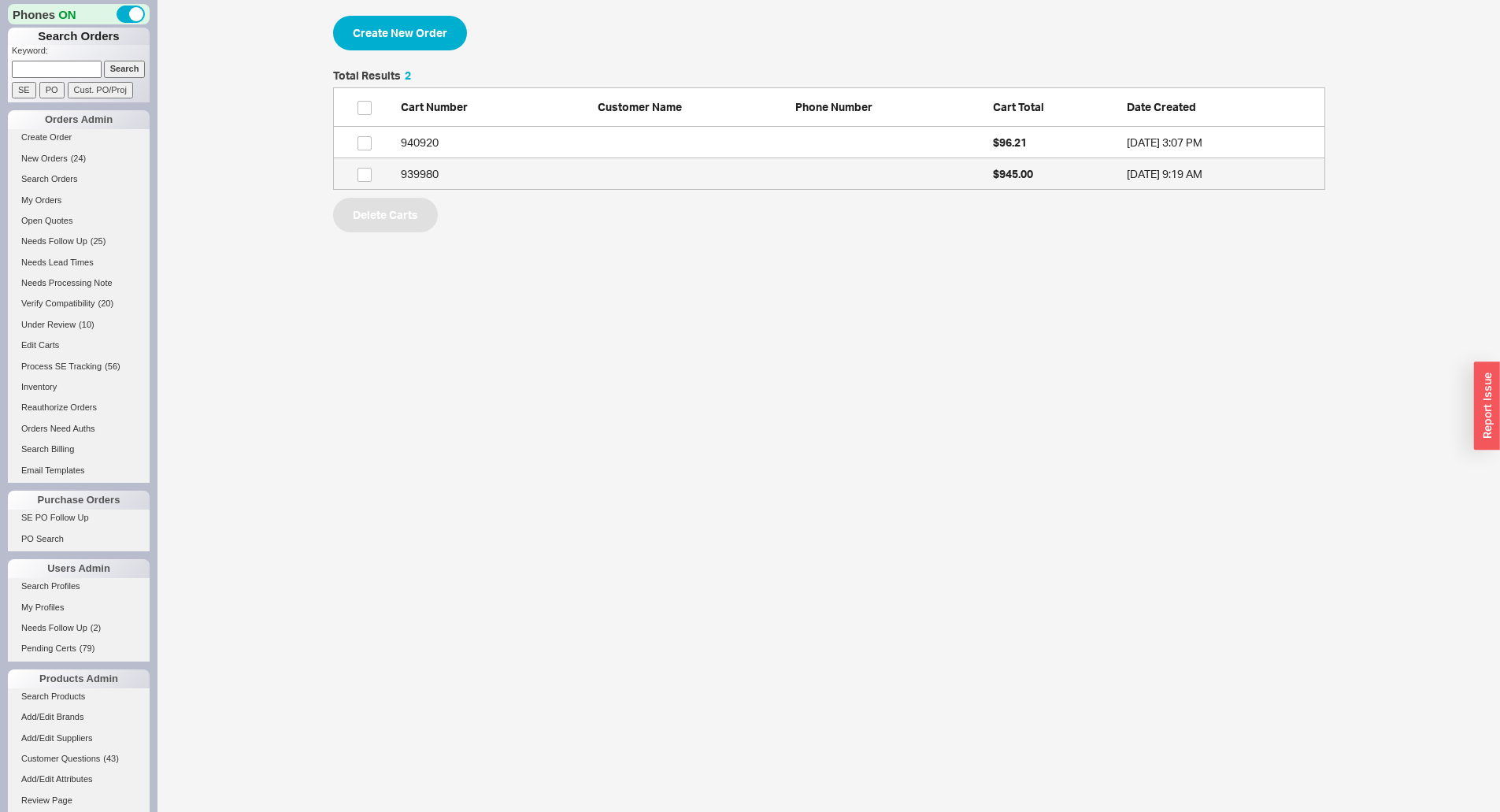
scroll to position [108, 980]
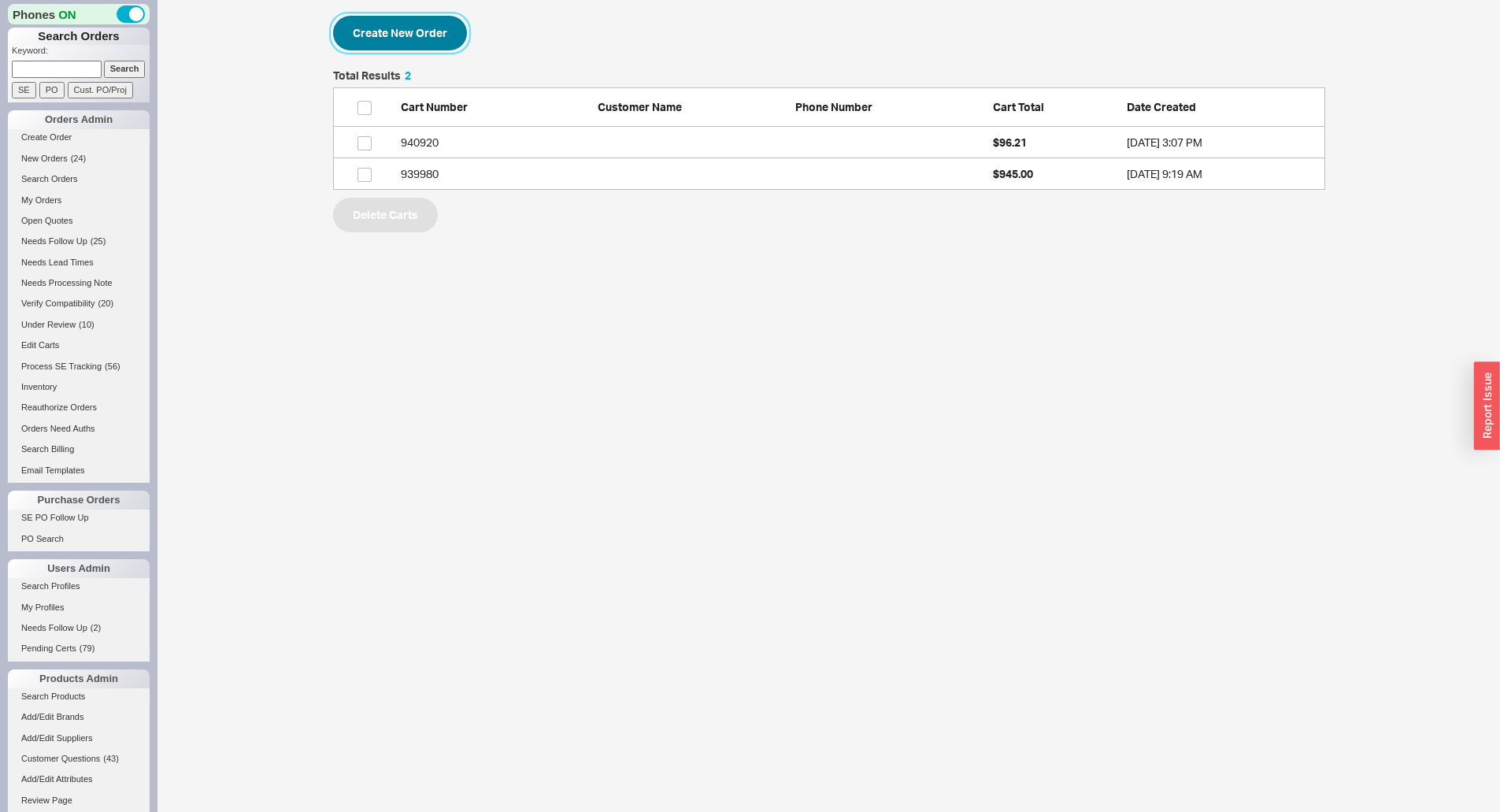
click at [412, 44] on button "Create New Order" at bounding box center [399, 33] width 134 height 35
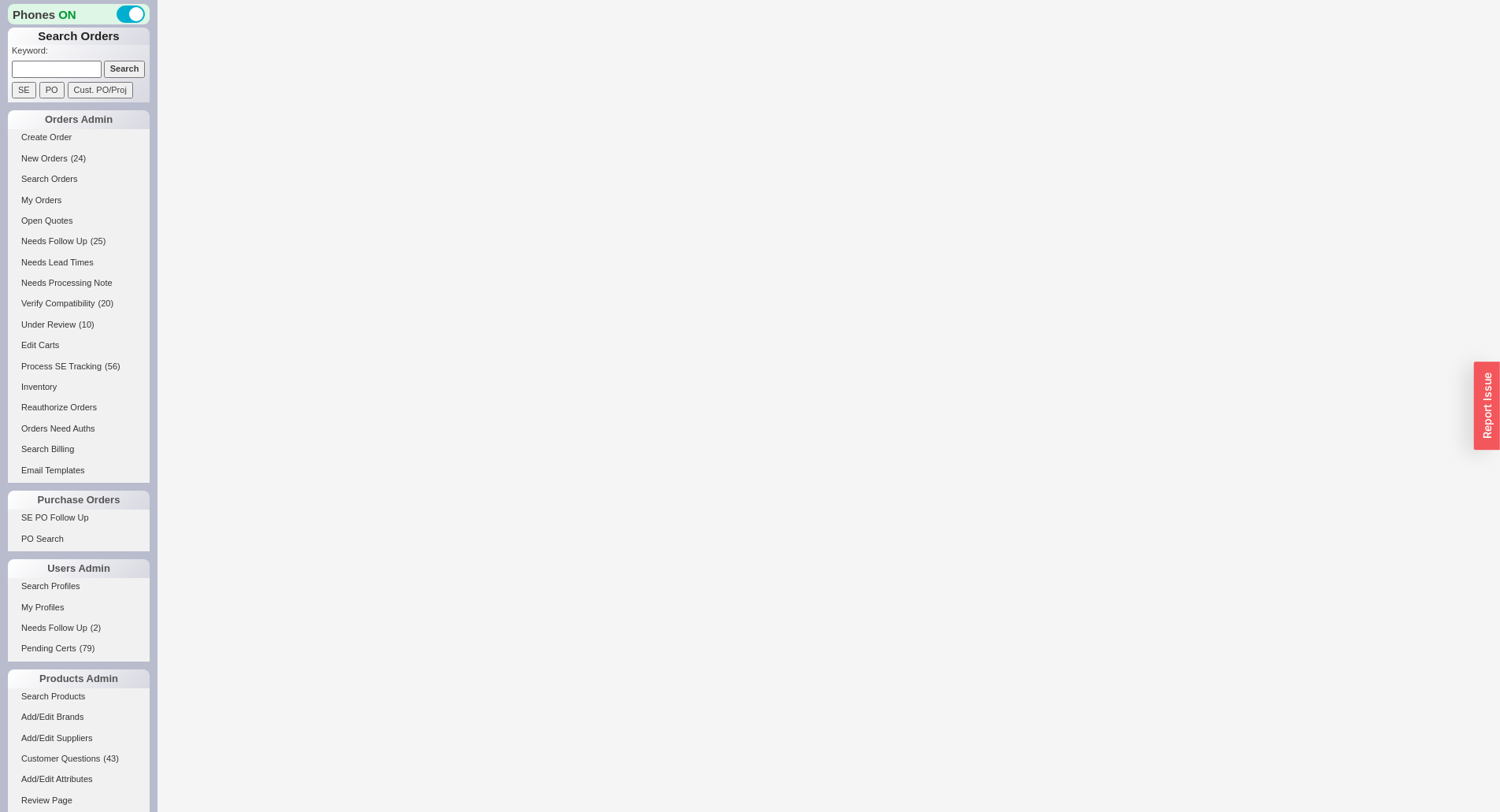
select select "3"
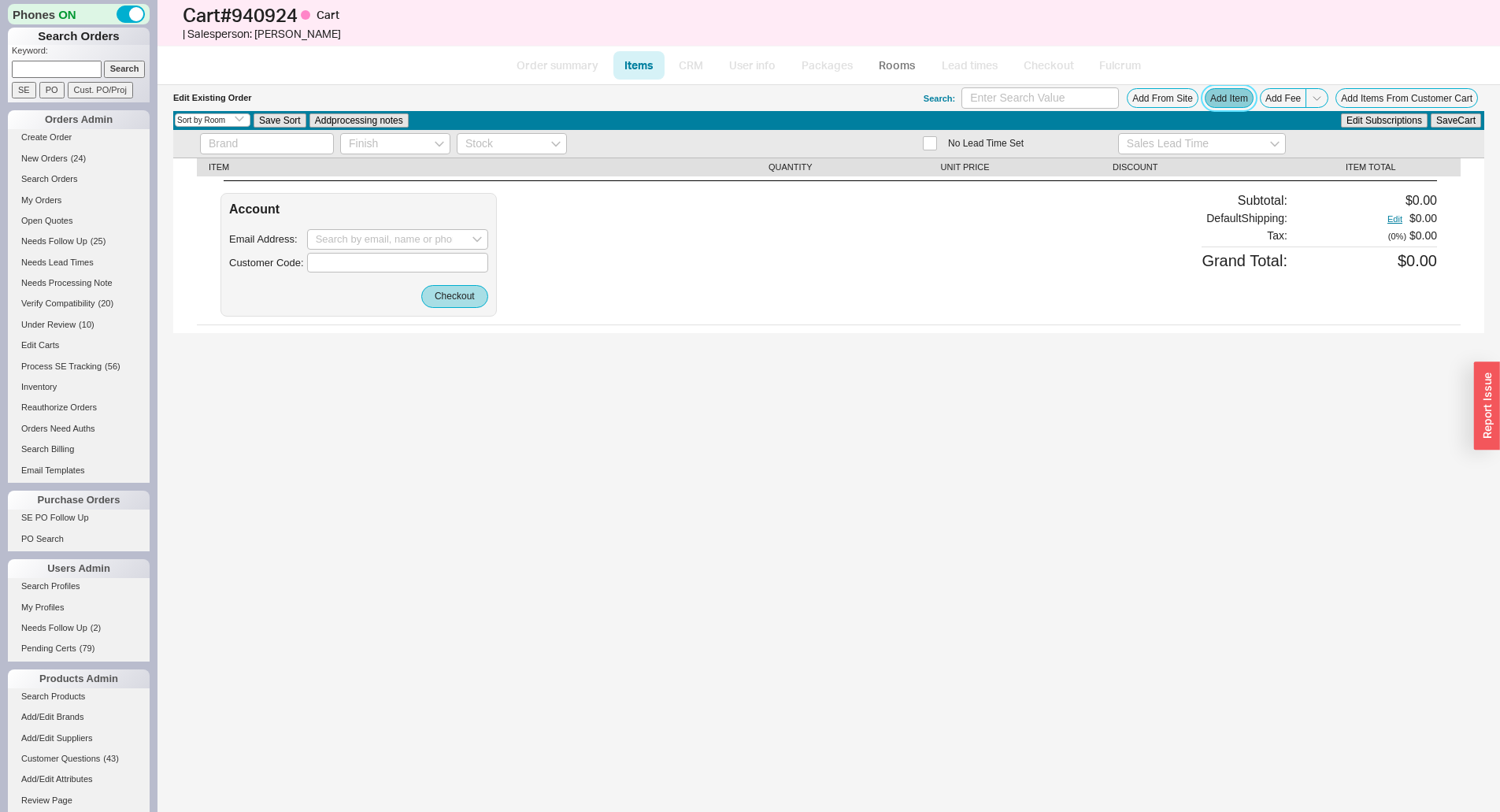
click at [1227, 101] on button "Add Item" at bounding box center [1228, 98] width 49 height 20
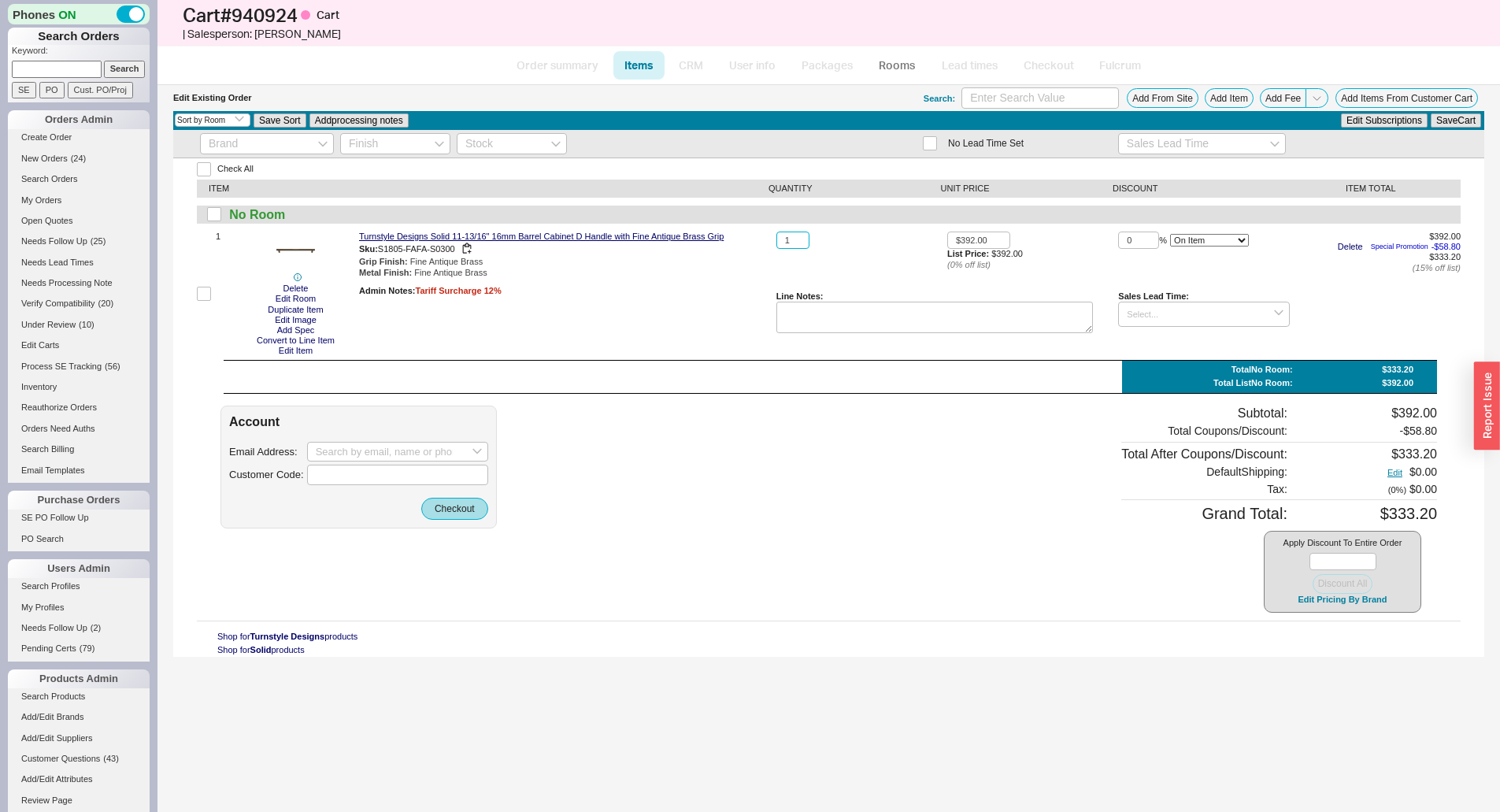
drag, startPoint x: 800, startPoint y: 238, endPoint x: 755, endPoint y: 244, distance: 45.4
click at [755, 244] on div "1 Delete Edit Room Duplicate Item Edit Image Add Spec Convert to Line Item Edit…" at bounding box center [828, 293] width 1264 height 124
type input "500"
click at [1431, 113] on button "Save Cart" at bounding box center [1455, 120] width 51 height 14
click at [407, 449] on input at bounding box center [397, 452] width 181 height 21
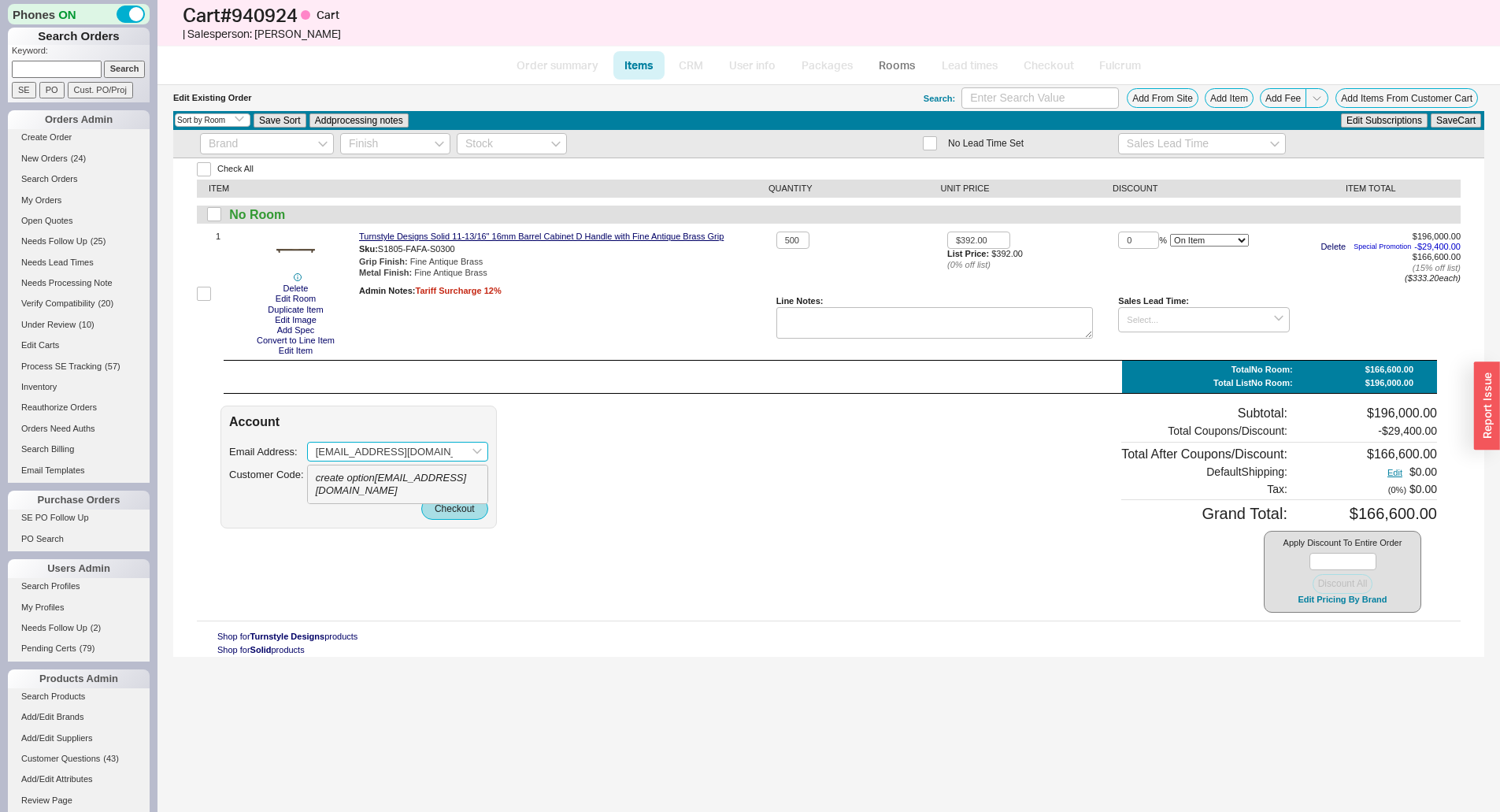
type input "pumbert@gbi-interiors.com"
click at [527, 474] on div "Account Email Address: pumbert@gbi-interiors.com create option pumbert@gbi-inte…" at bounding box center [828, 508] width 1216 height 207
click at [472, 502] on button "Checkout" at bounding box center [454, 508] width 67 height 22
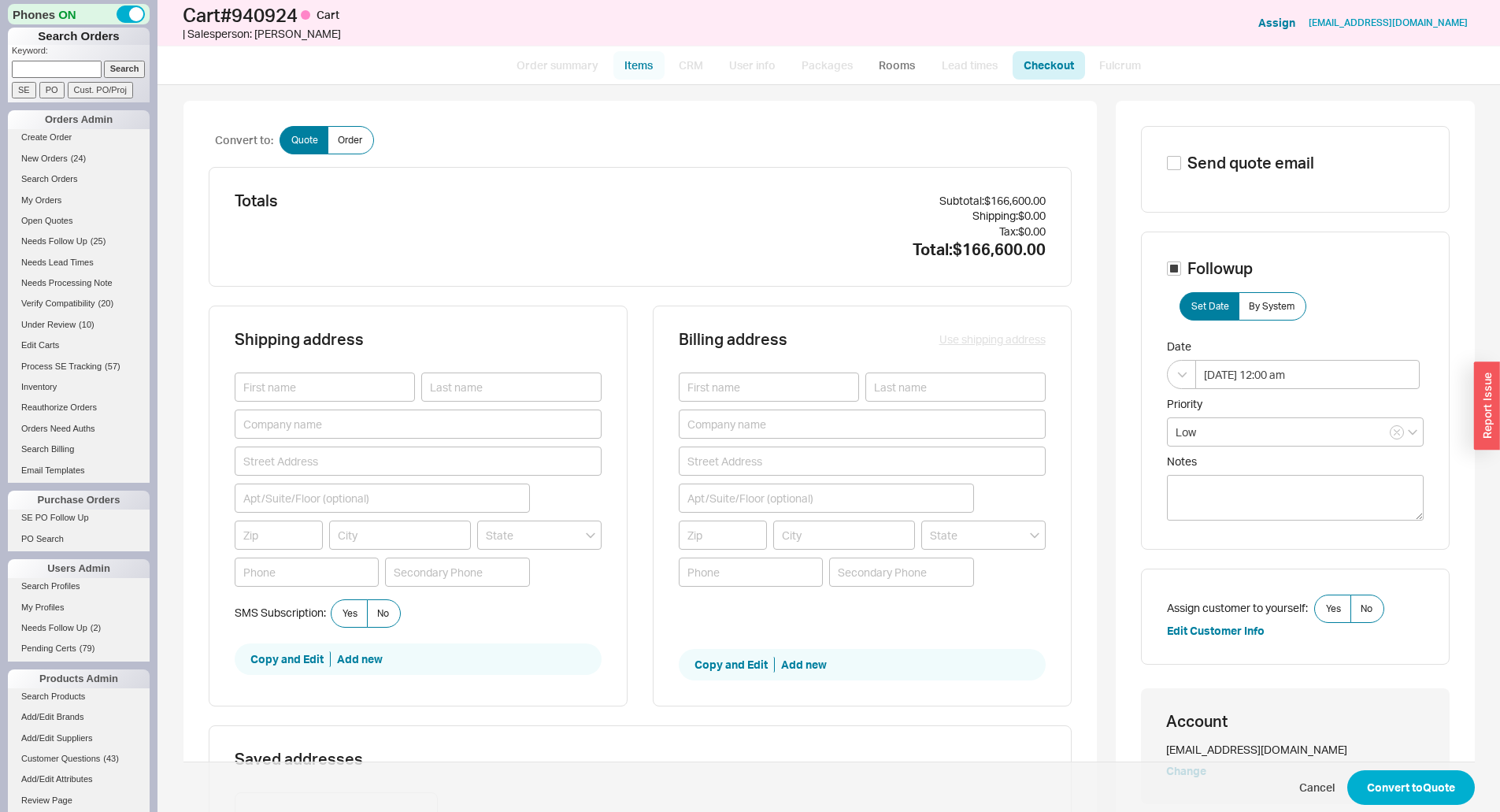
click at [633, 66] on link "Items" at bounding box center [639, 66] width 52 height 29
select select "3"
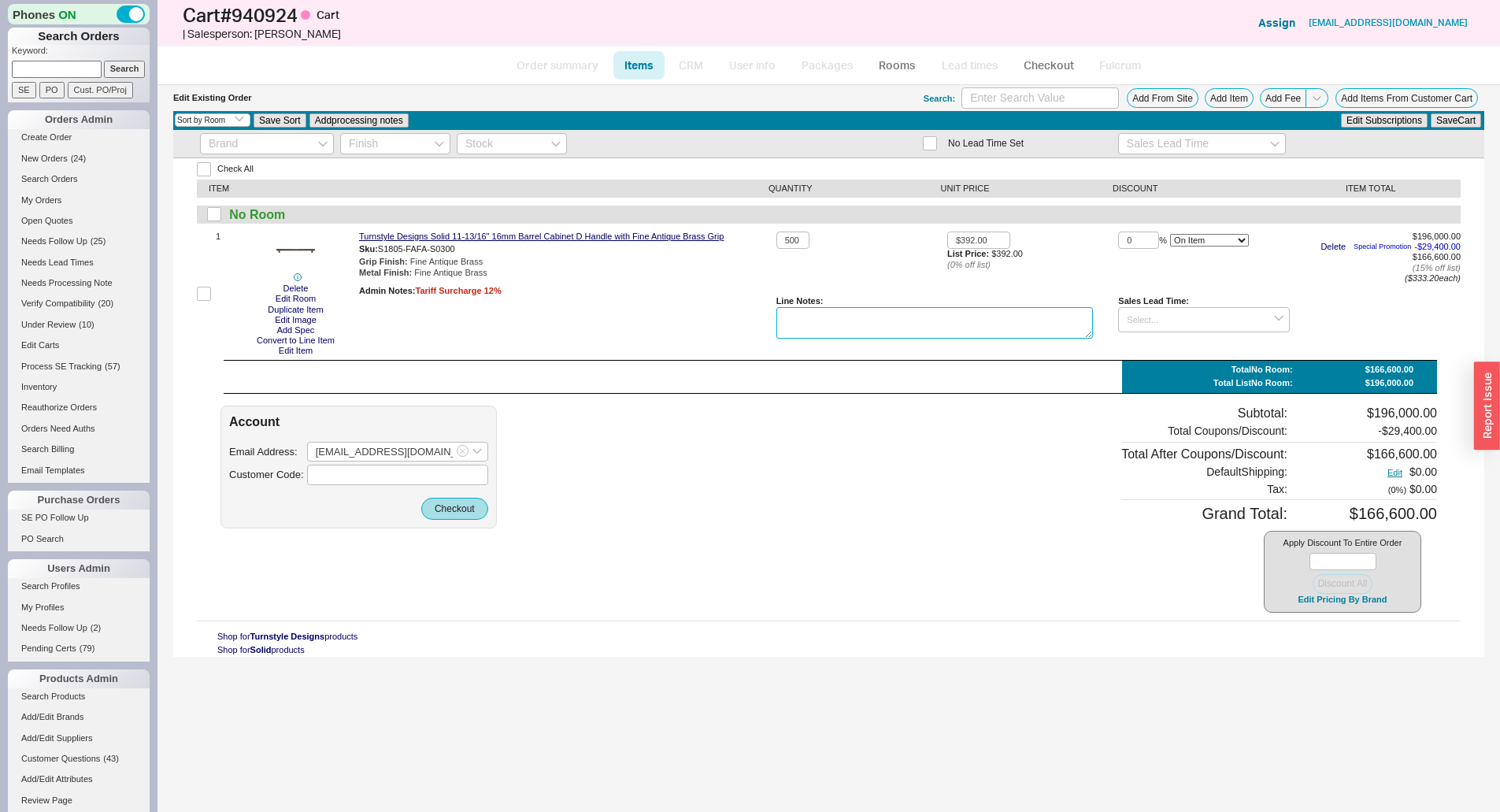
click at [869, 320] on textarea at bounding box center [935, 323] width 318 height 32
type textarea "JP Morgan"
click at [1448, 114] on button "Save Cart" at bounding box center [1455, 120] width 51 height 14
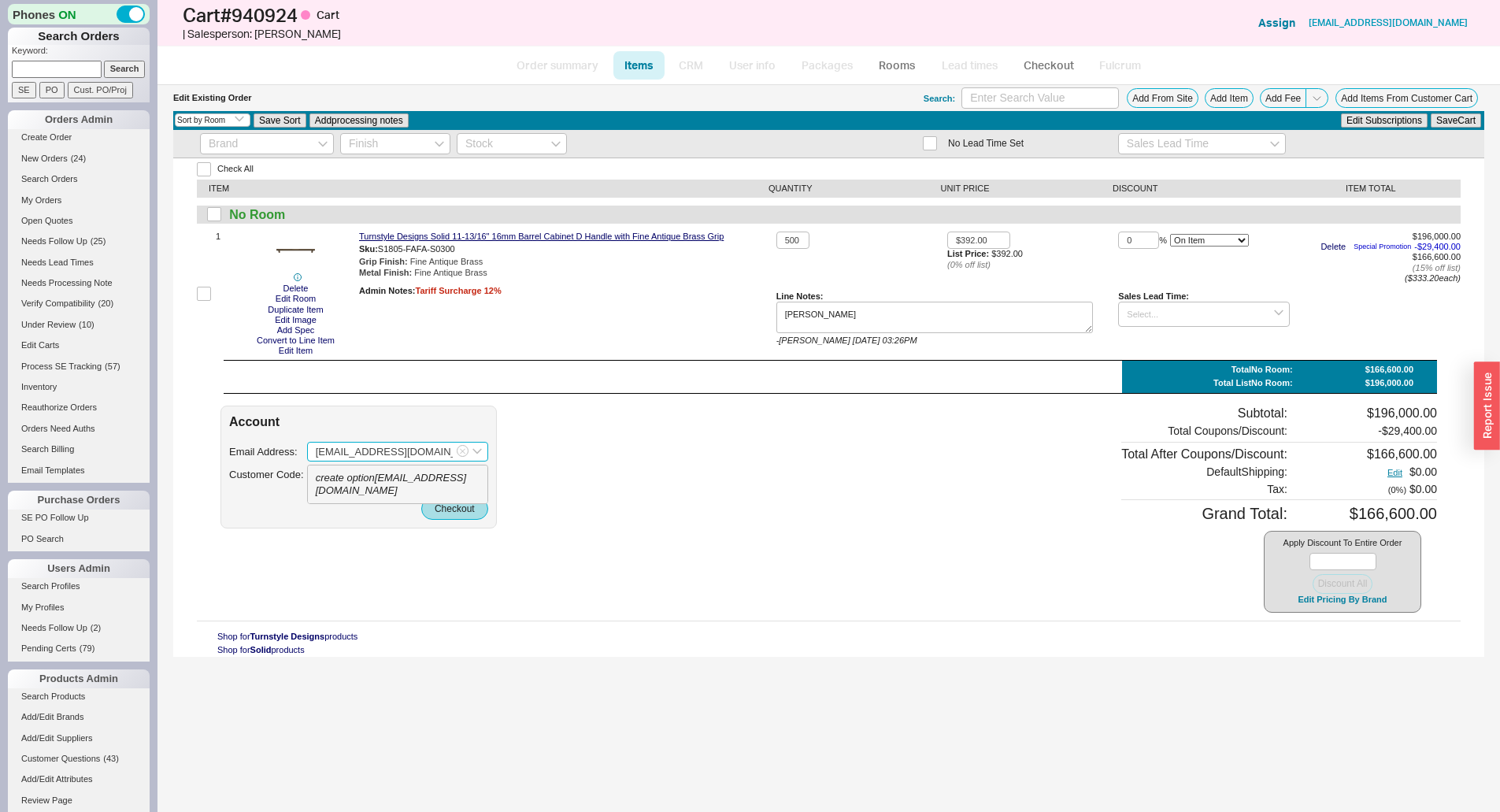
click at [320, 453] on input "pumbert@gbi-interiors.com" at bounding box center [397, 452] width 181 height 21
type input "pgumbert@gbi-interiors.com"
click at [455, 517] on button "Checkout" at bounding box center [454, 508] width 67 height 22
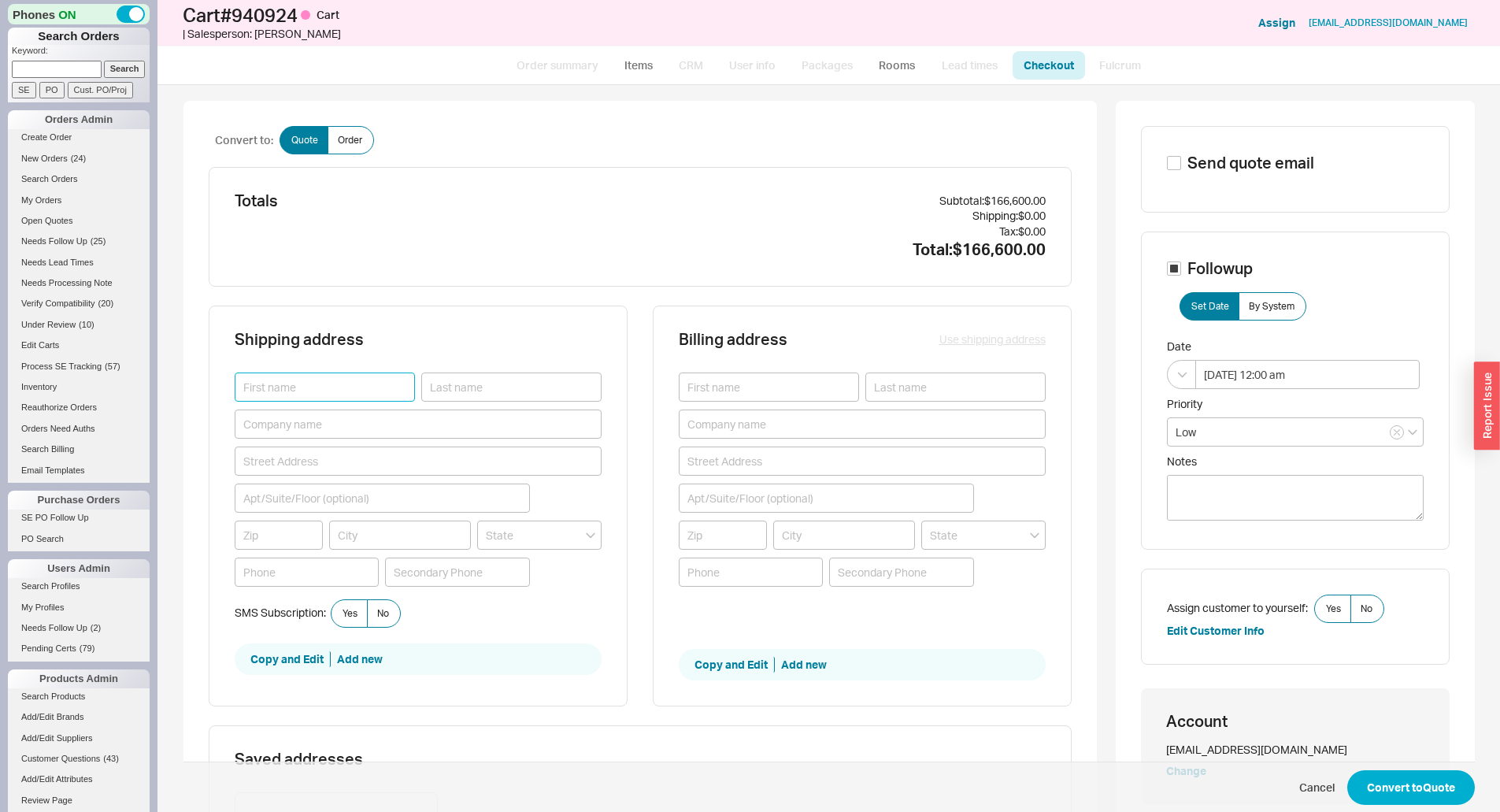
click at [280, 390] on input at bounding box center [325, 386] width 181 height 29
type input "O"
type input "Patrick"
click at [266, 570] on input at bounding box center [307, 572] width 145 height 29
type input "(215) 582-5808"
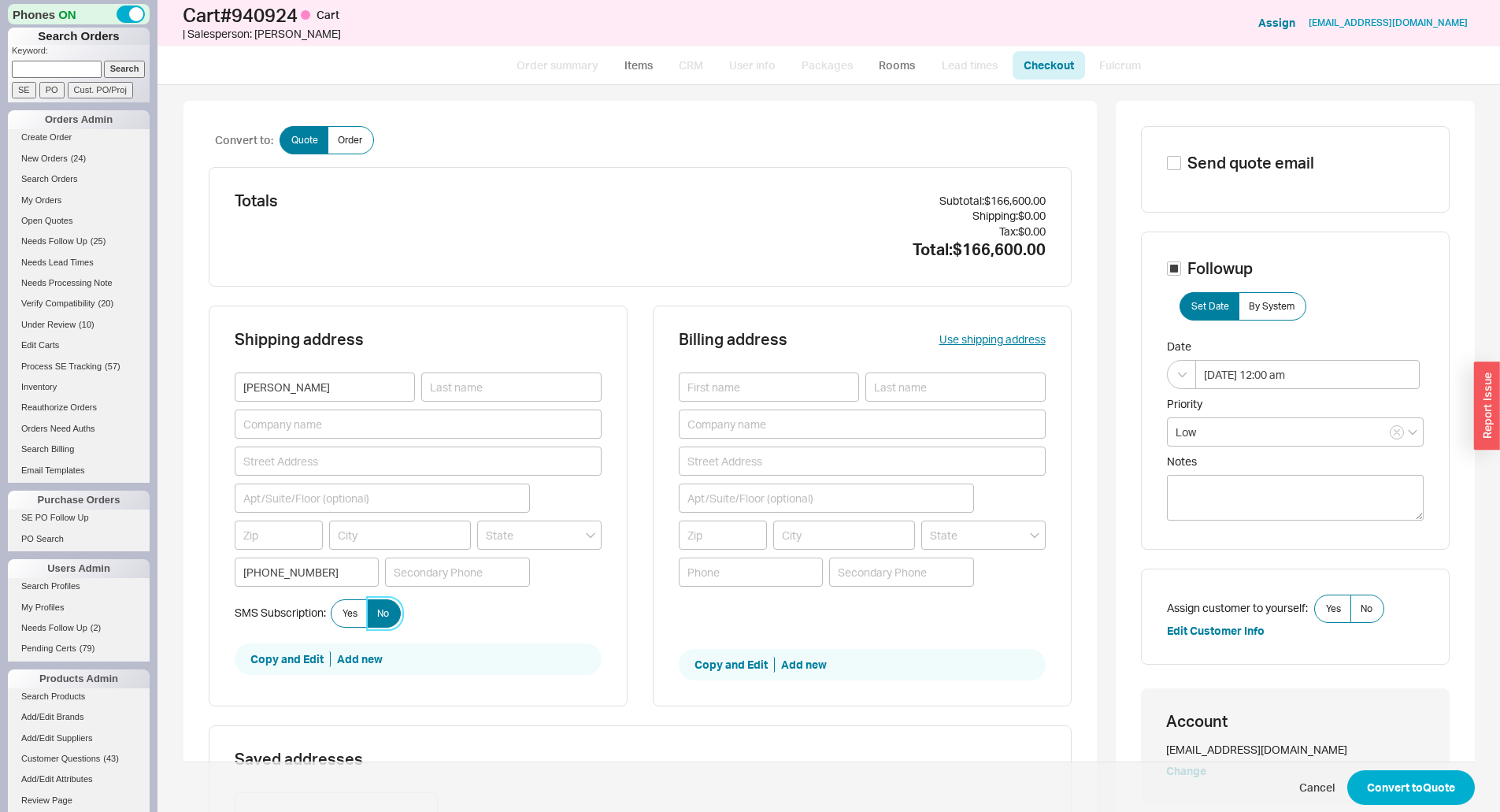
click at [385, 610] on label "No" at bounding box center [384, 613] width 34 height 29
click at [0, 0] on input "No" at bounding box center [0, 0] width 0 height 0
click at [1414, 780] on button "Convert to Quote" at bounding box center [1411, 787] width 127 height 35
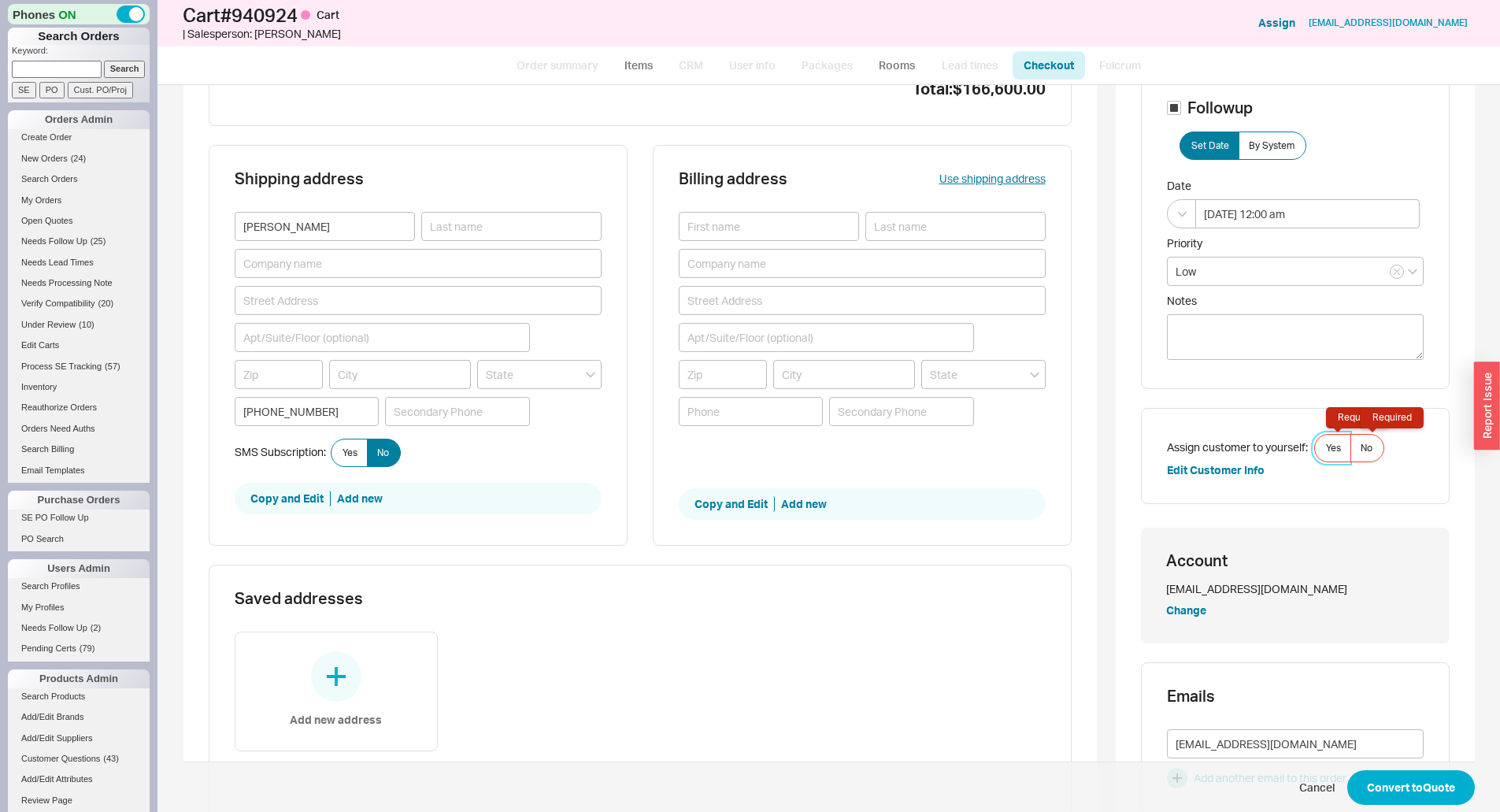
click at [1341, 447] on label "Yes Required" at bounding box center [1332, 448] width 37 height 29
click at [0, 0] on input "Yes Required" at bounding box center [0, 0] width 0 height 0
click at [1388, 796] on button "Convert to Quote" at bounding box center [1411, 787] width 127 height 35
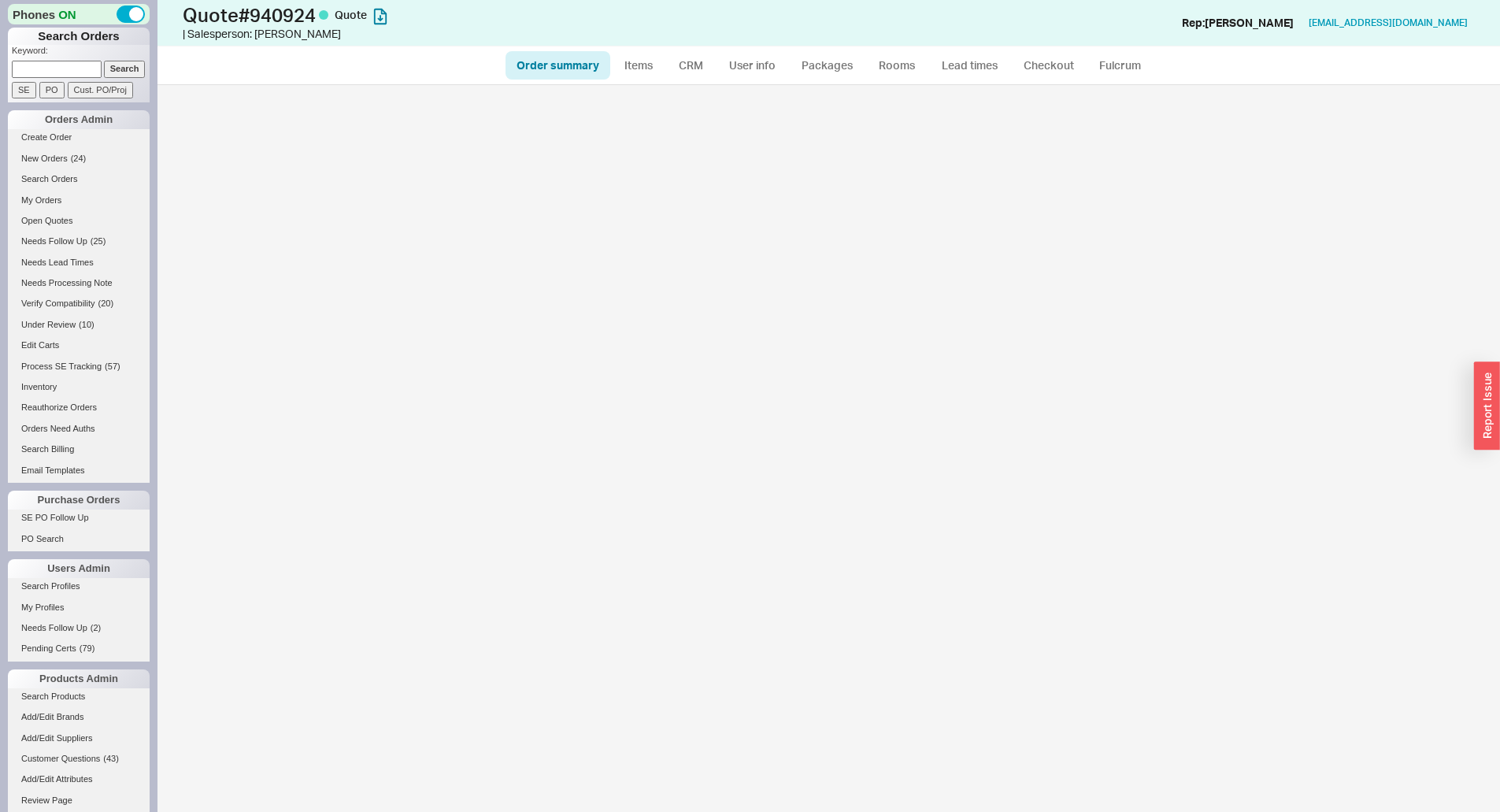
select select "*"
select select "LOW"
select select "3"
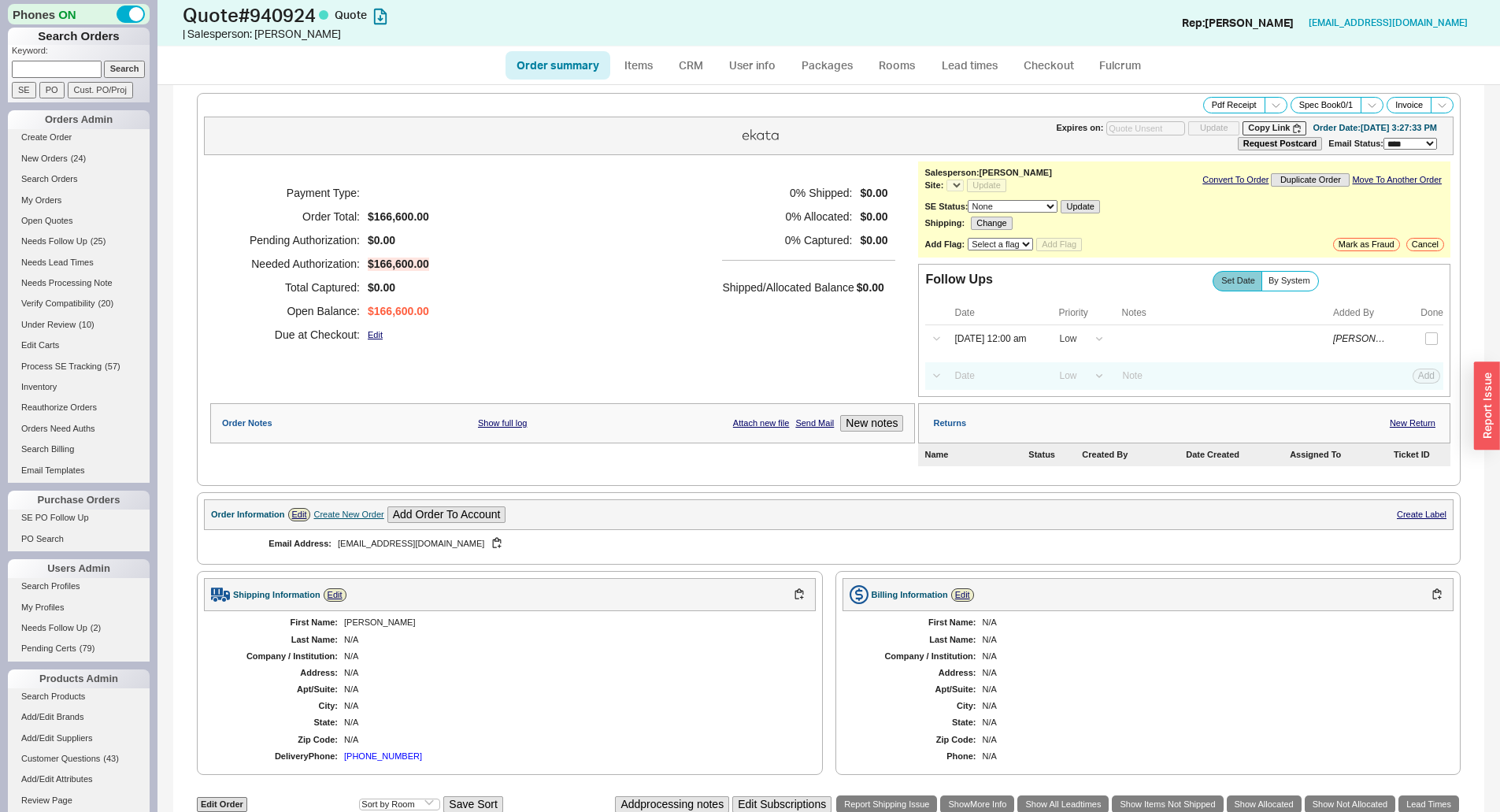
select select "*"
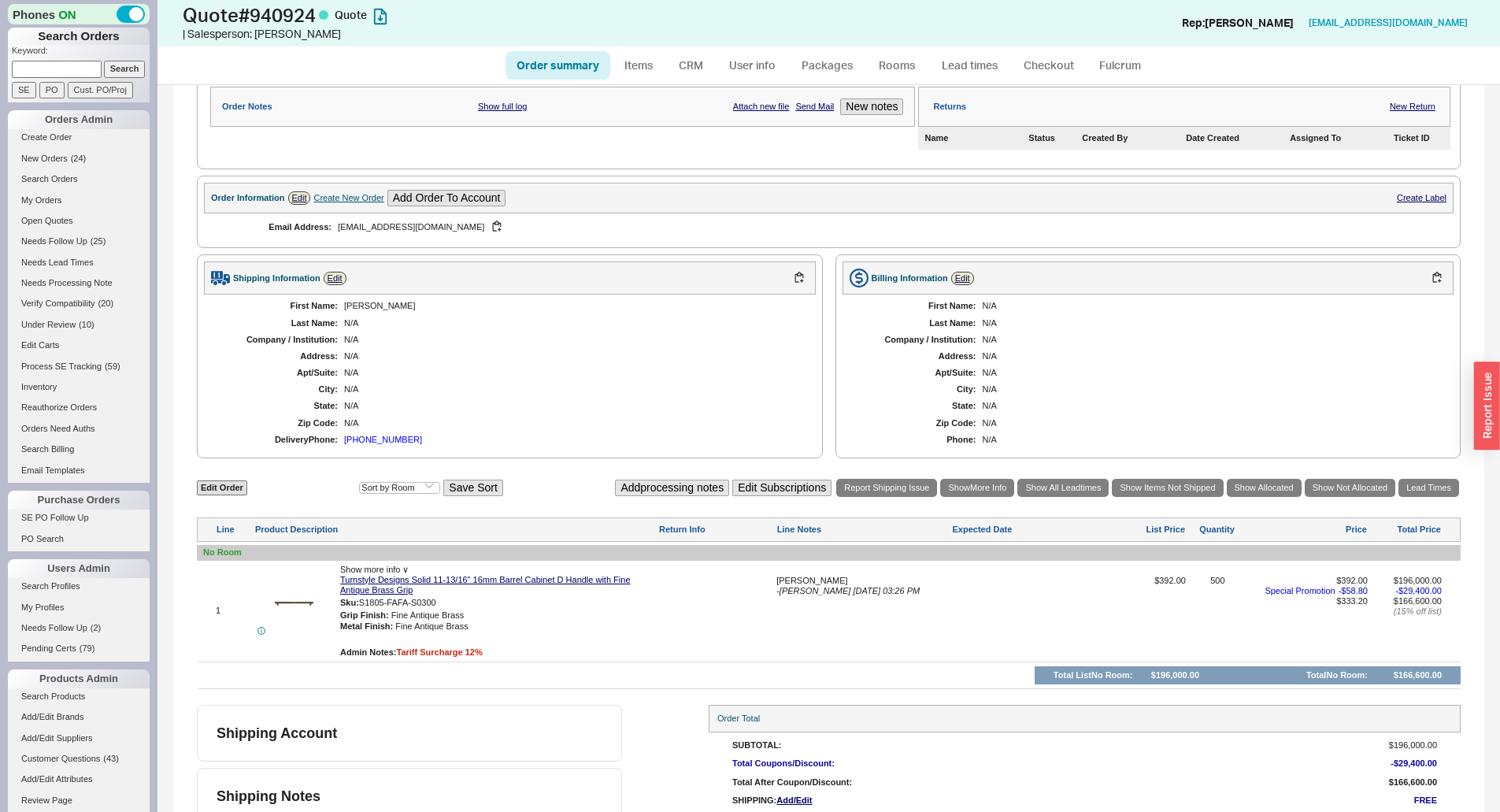
scroll to position [292, 0]
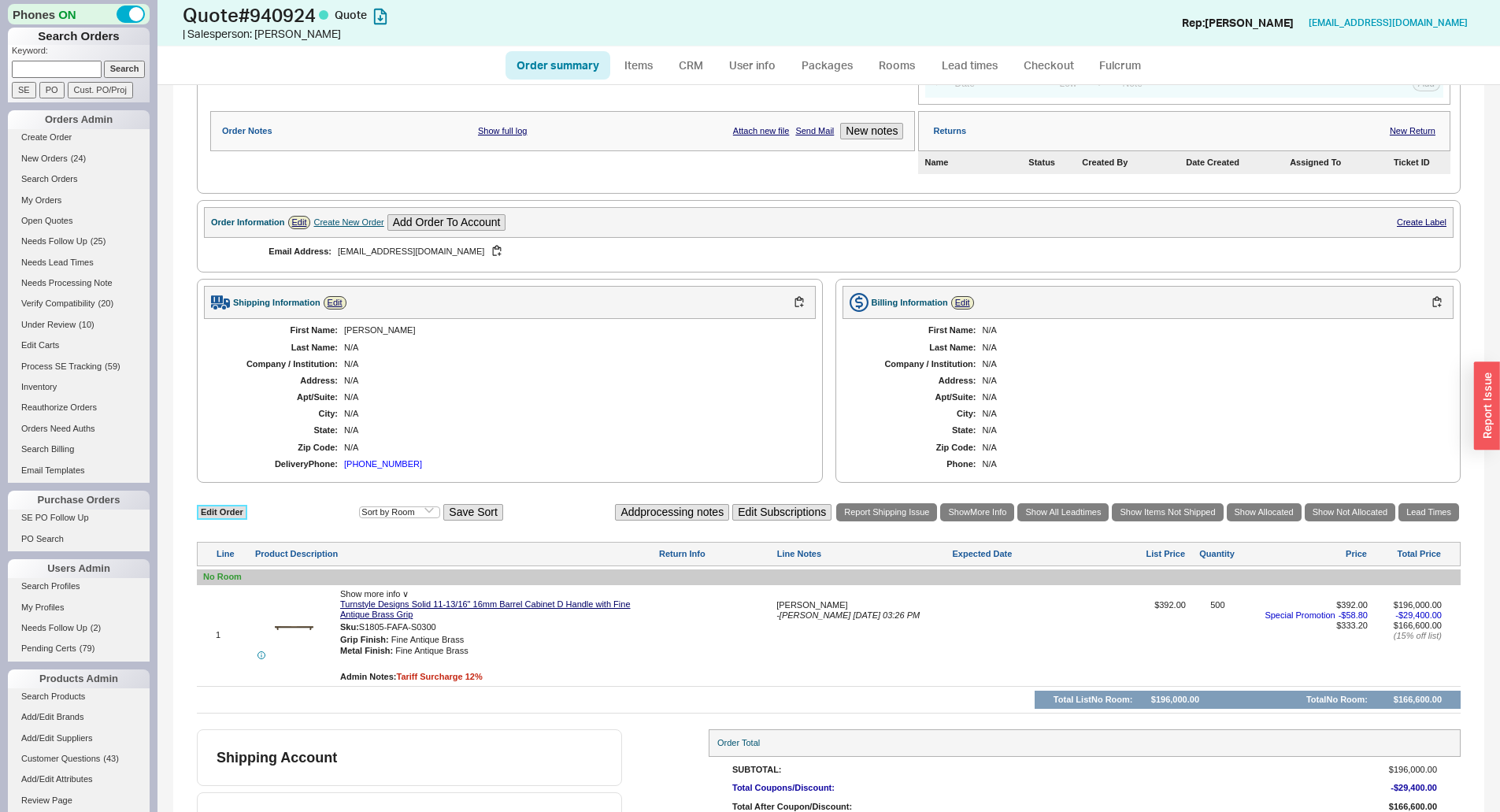
click at [230, 513] on link "Edit Order" at bounding box center [221, 511] width 51 height 15
select select "3"
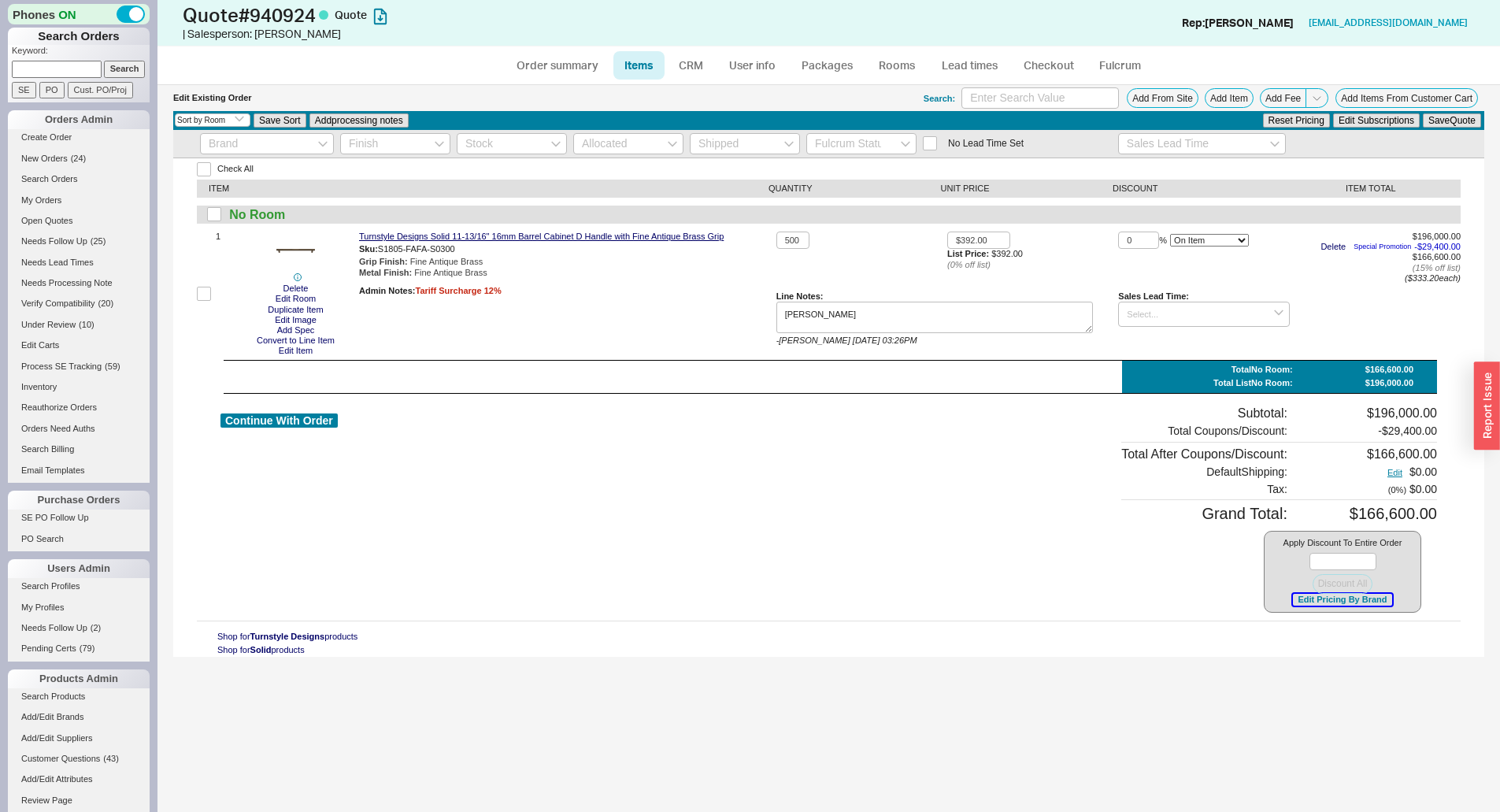
click at [1362, 599] on button "Edit Pricing By Brand" at bounding box center [1341, 600] width 98 height 12
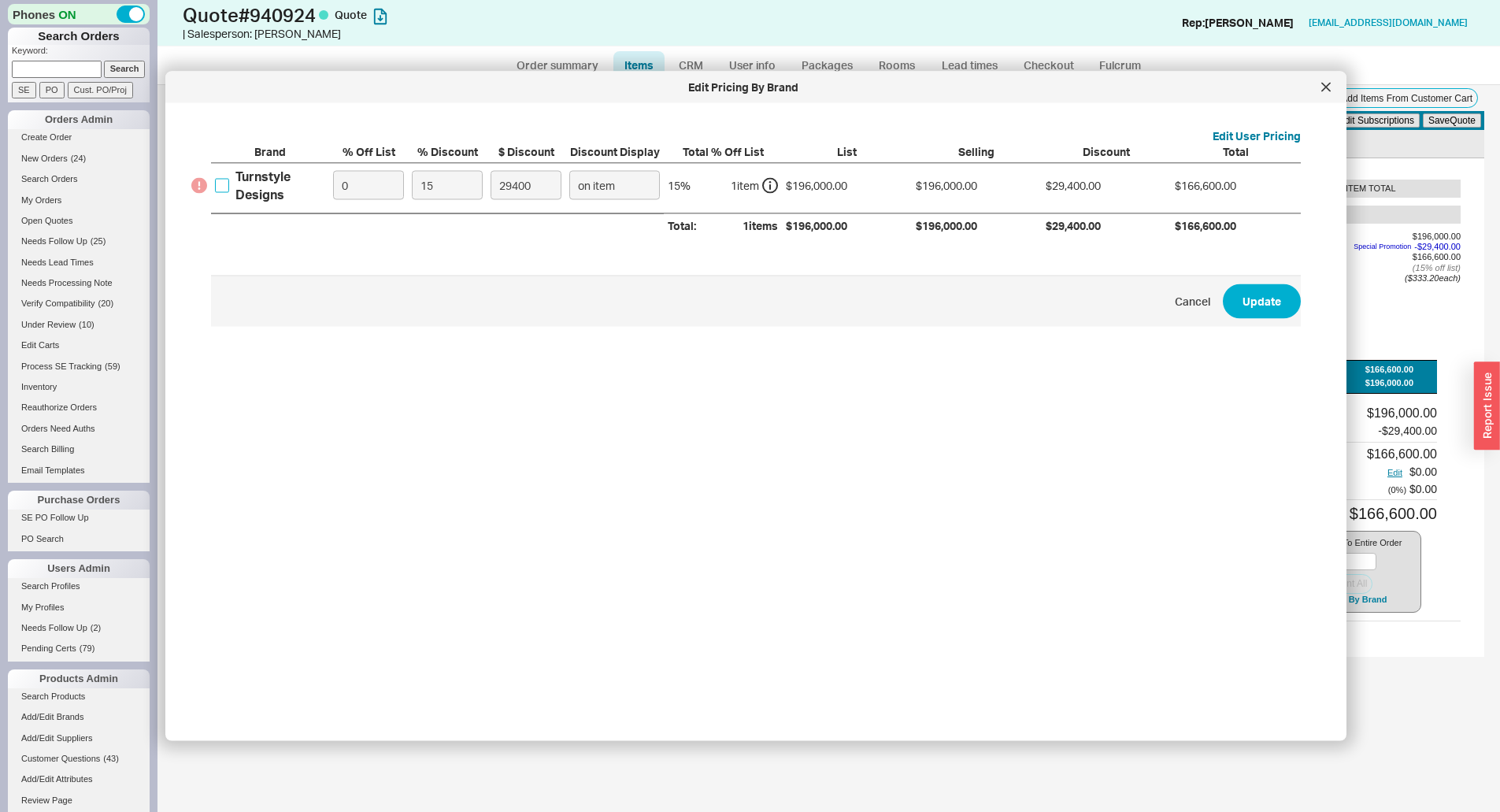
click at [219, 186] on input "Turnstyle Designs" at bounding box center [222, 185] width 14 height 14
checkbox input "true"
drag, startPoint x: 448, startPoint y: 186, endPoint x: 396, endPoint y: 195, distance: 52.8
click at [0, 0] on div "Turnstyle Designs 0 15 29400 on item 15 % 1 item $196,000.00 $196,000.00 $29,40…" at bounding box center [0, 0] width 0 height 0
type input "2"
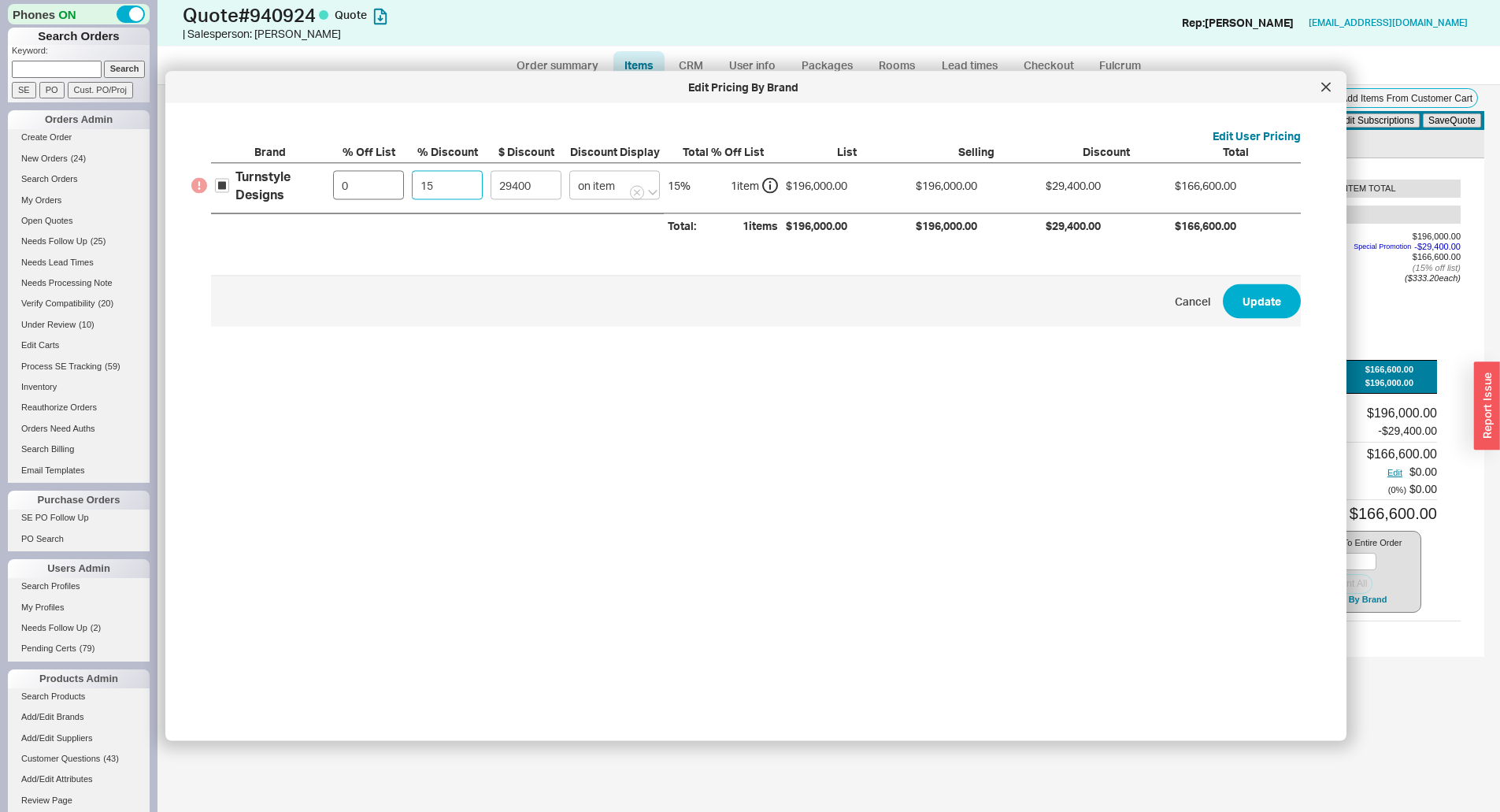
type input "3920"
type input "25"
type input "49000"
type input "25"
click at [1223, 284] on button "Update" at bounding box center [1262, 301] width 78 height 35
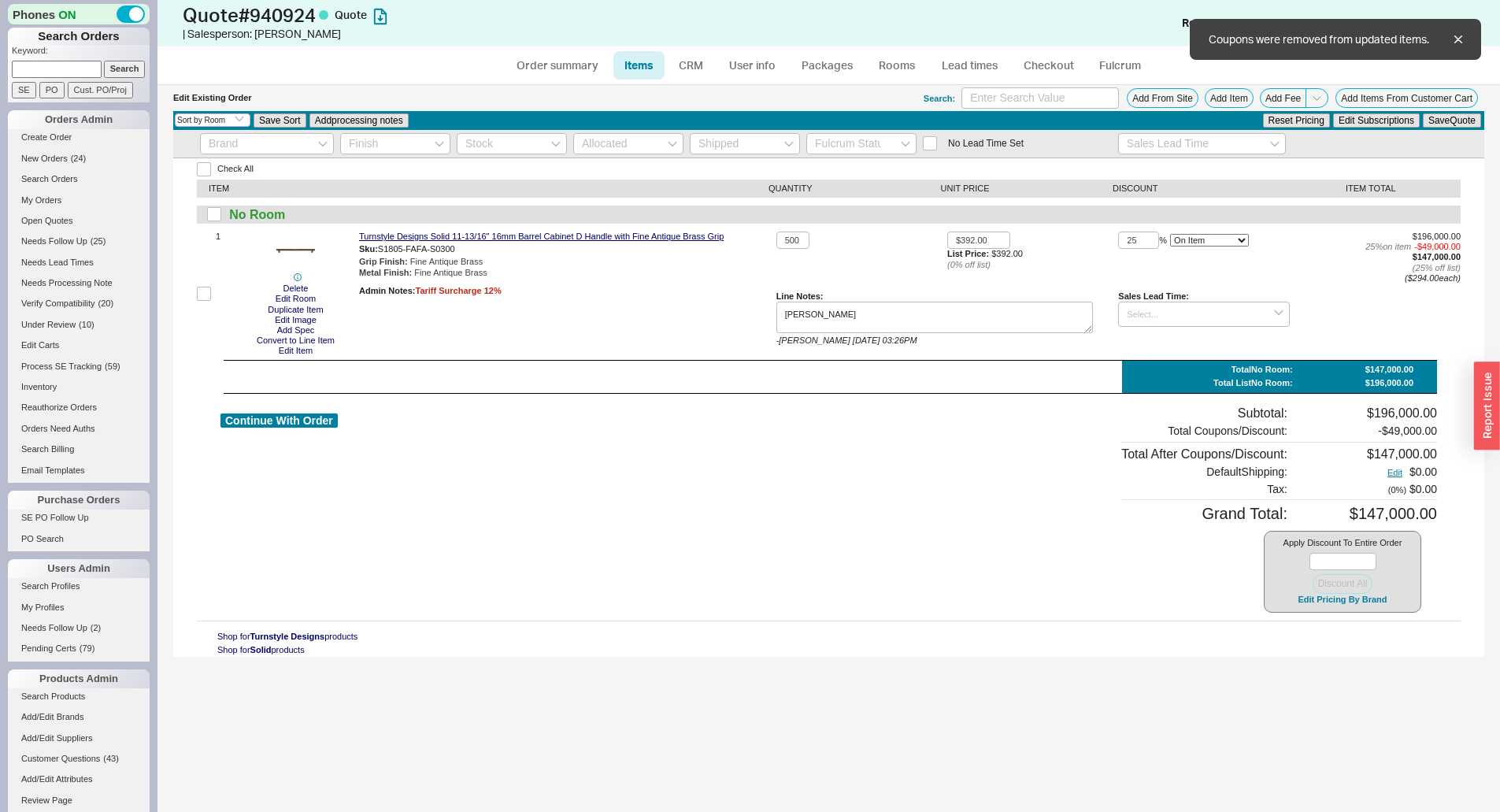
type input "25"
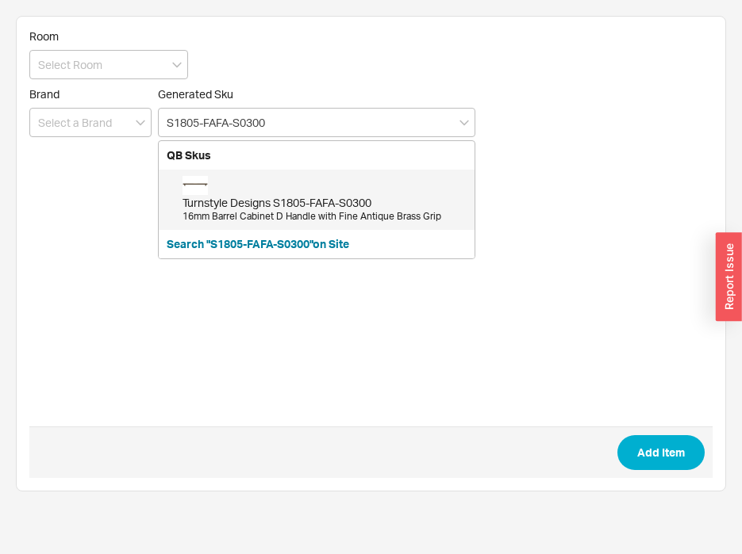
click at [250, 192] on div "Turnstyle Designs S1805-FAFA-S0300 16mm Barrel Cabinet D Handle with Fine Antiq…" at bounding box center [324, 200] width 284 height 48
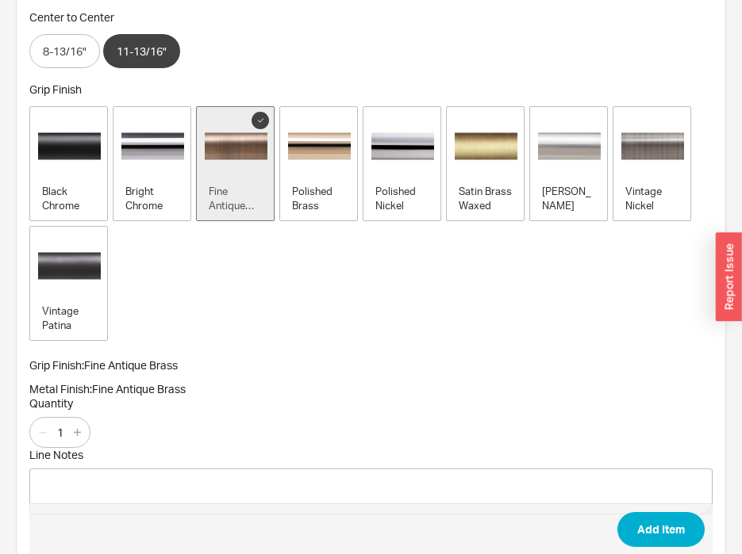
scroll to position [327, 0]
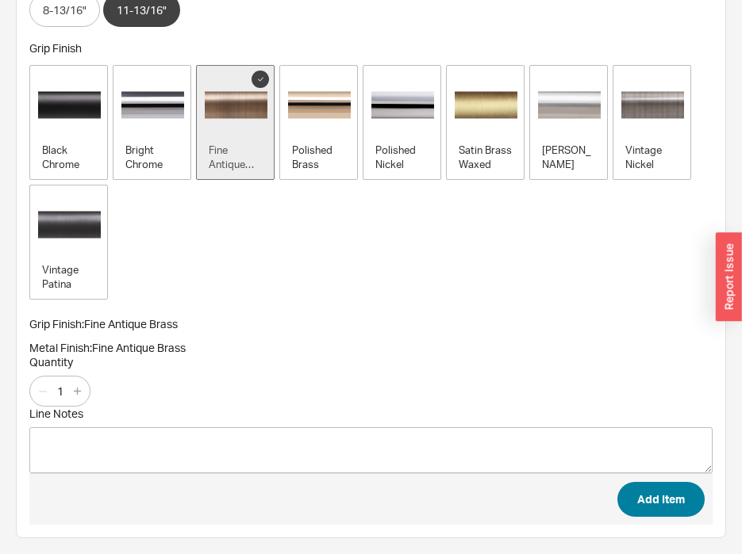
type input "S1805-FAFA-S0300"
click at [677, 507] on button "Add Item" at bounding box center [660, 499] width 87 height 35
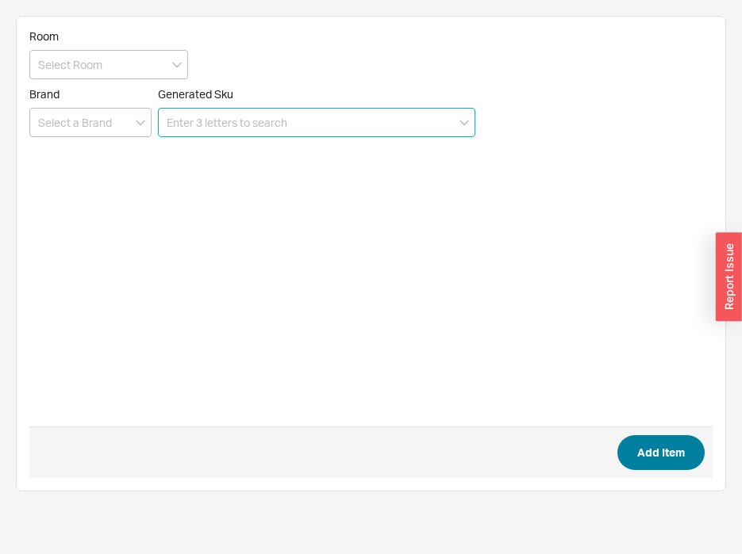
scroll to position [0, 0]
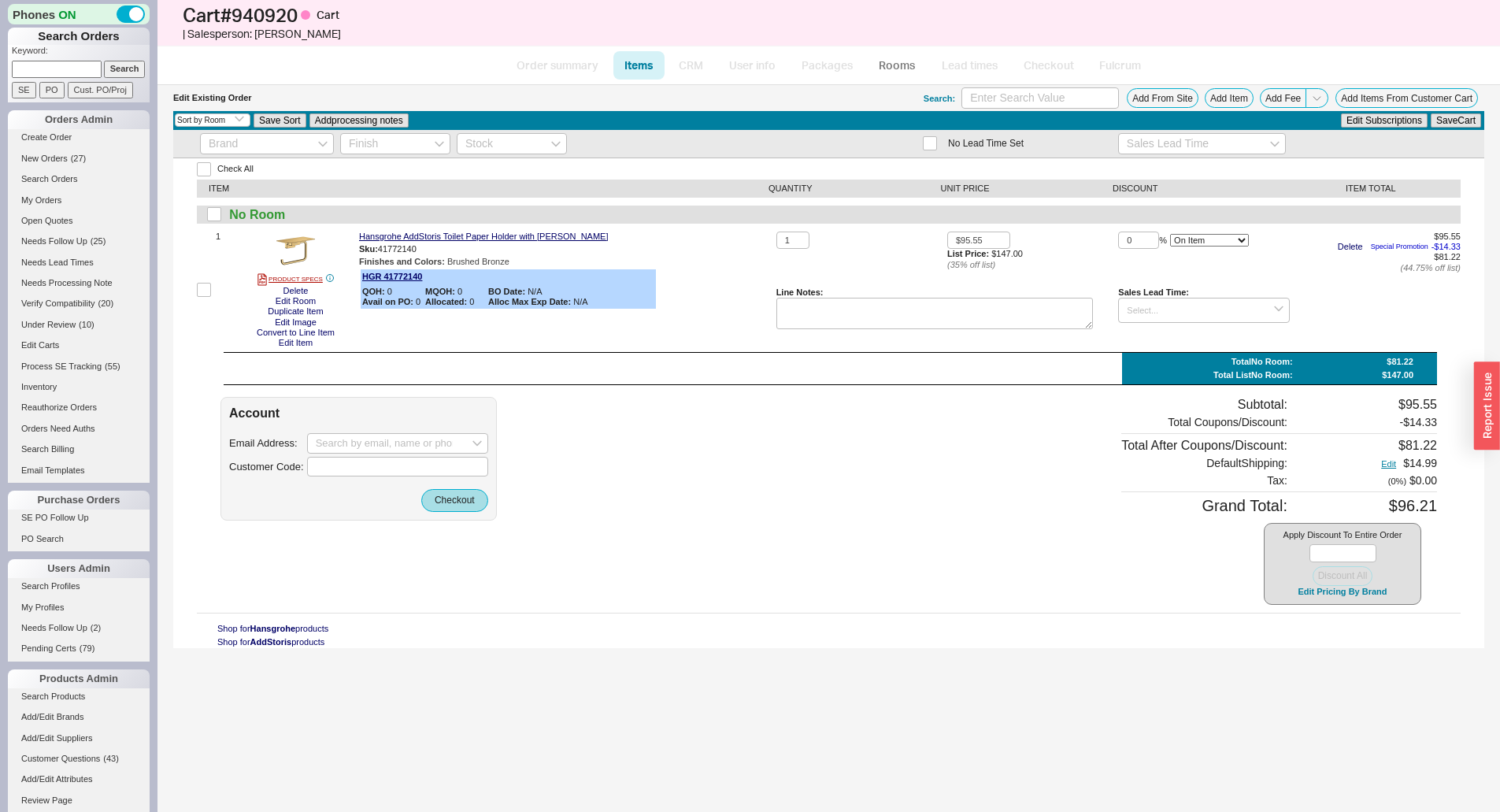
select select "3"
click at [449, 232] on link "Hansgrohe AddStoris Toilet Paper Holder with [PERSON_NAME]" at bounding box center [483, 236] width 249 height 10
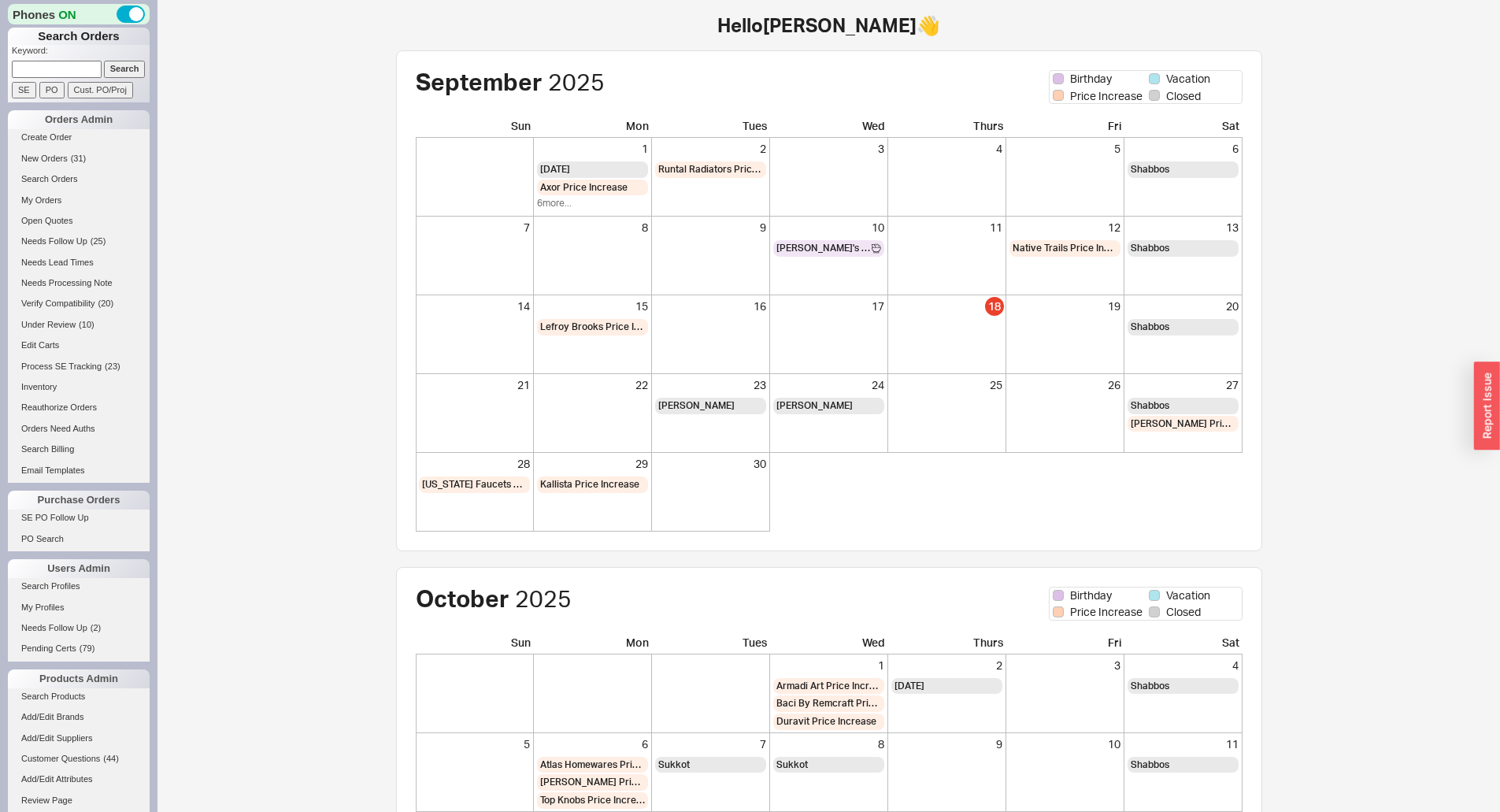
click at [37, 67] on input at bounding box center [57, 68] width 89 height 17
type input "933547"
click at [104, 61] on input "Search" at bounding box center [125, 68] width 42 height 17
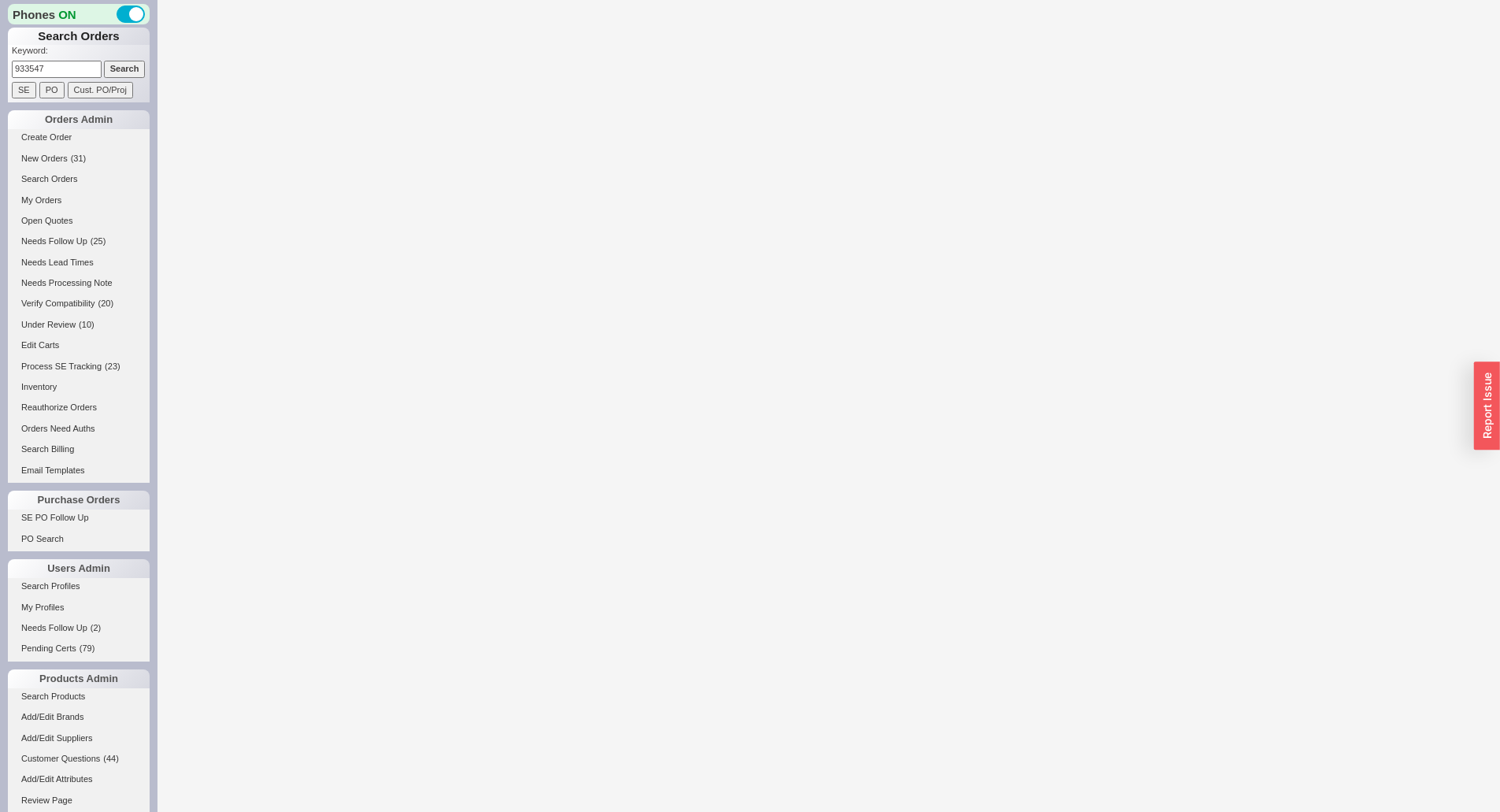
select select "*"
select select "3"
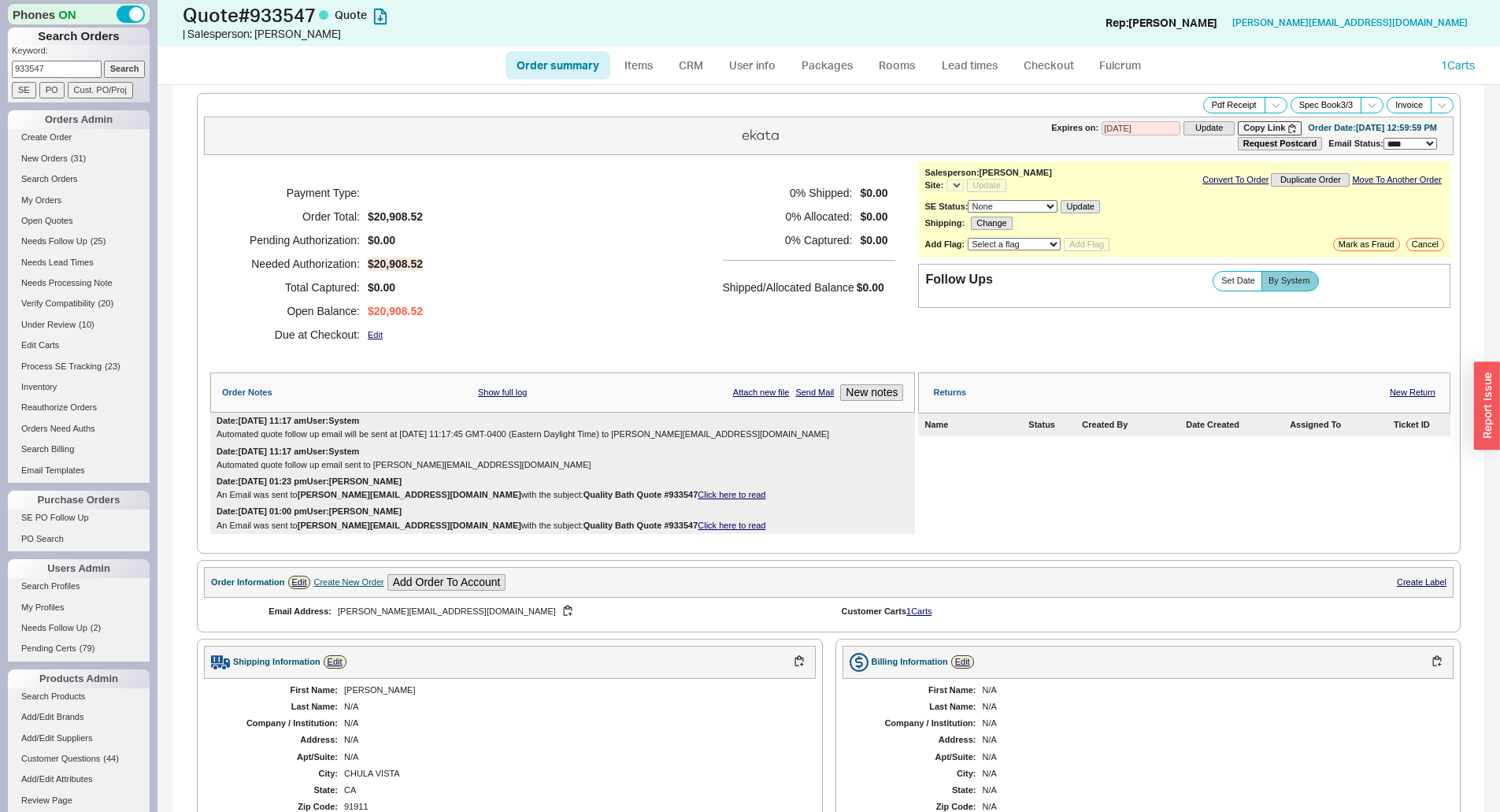
select select "*"
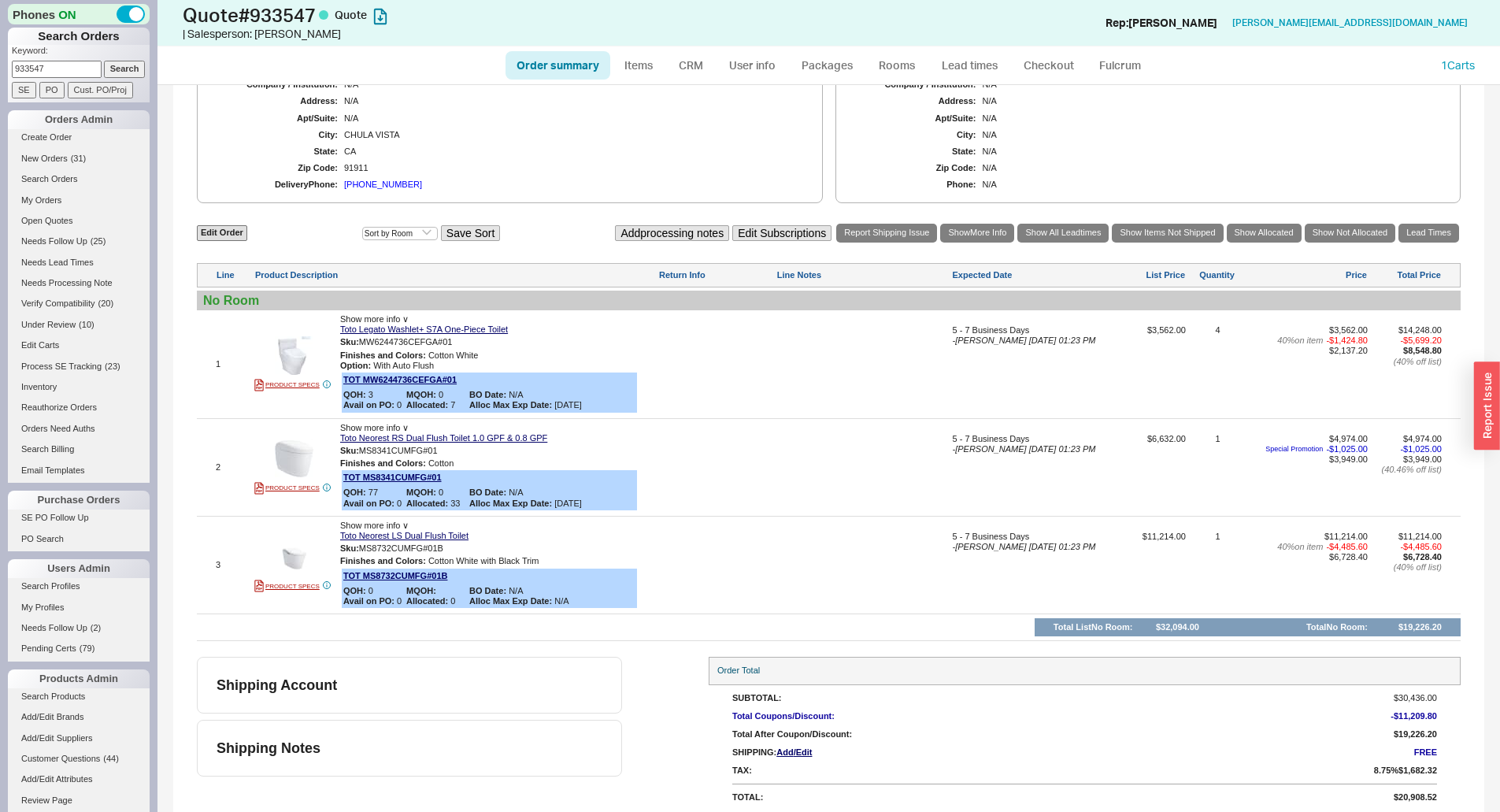
scroll to position [656, 0]
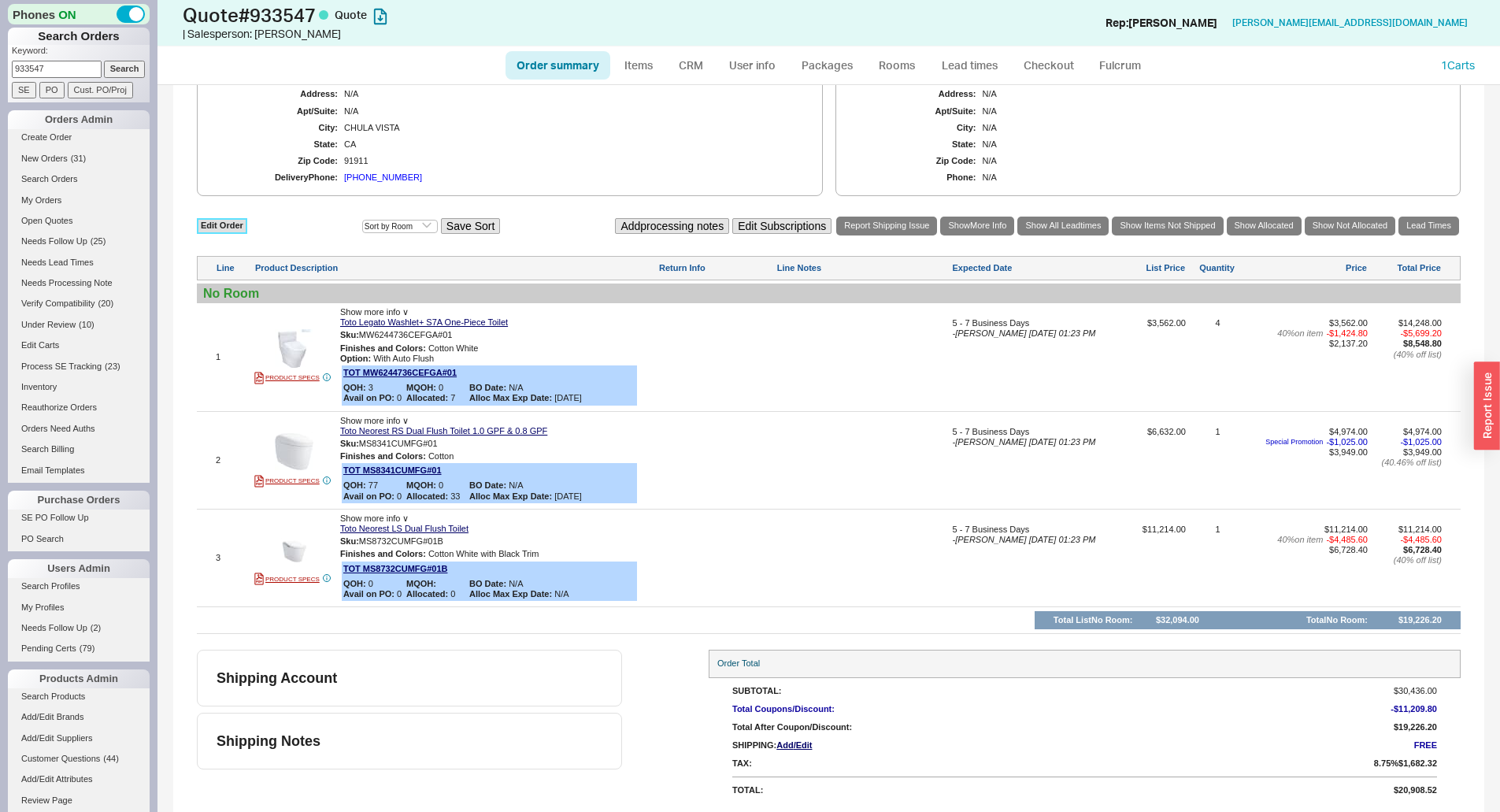
click at [216, 218] on link "Edit Order" at bounding box center [221, 225] width 51 height 15
select select "3"
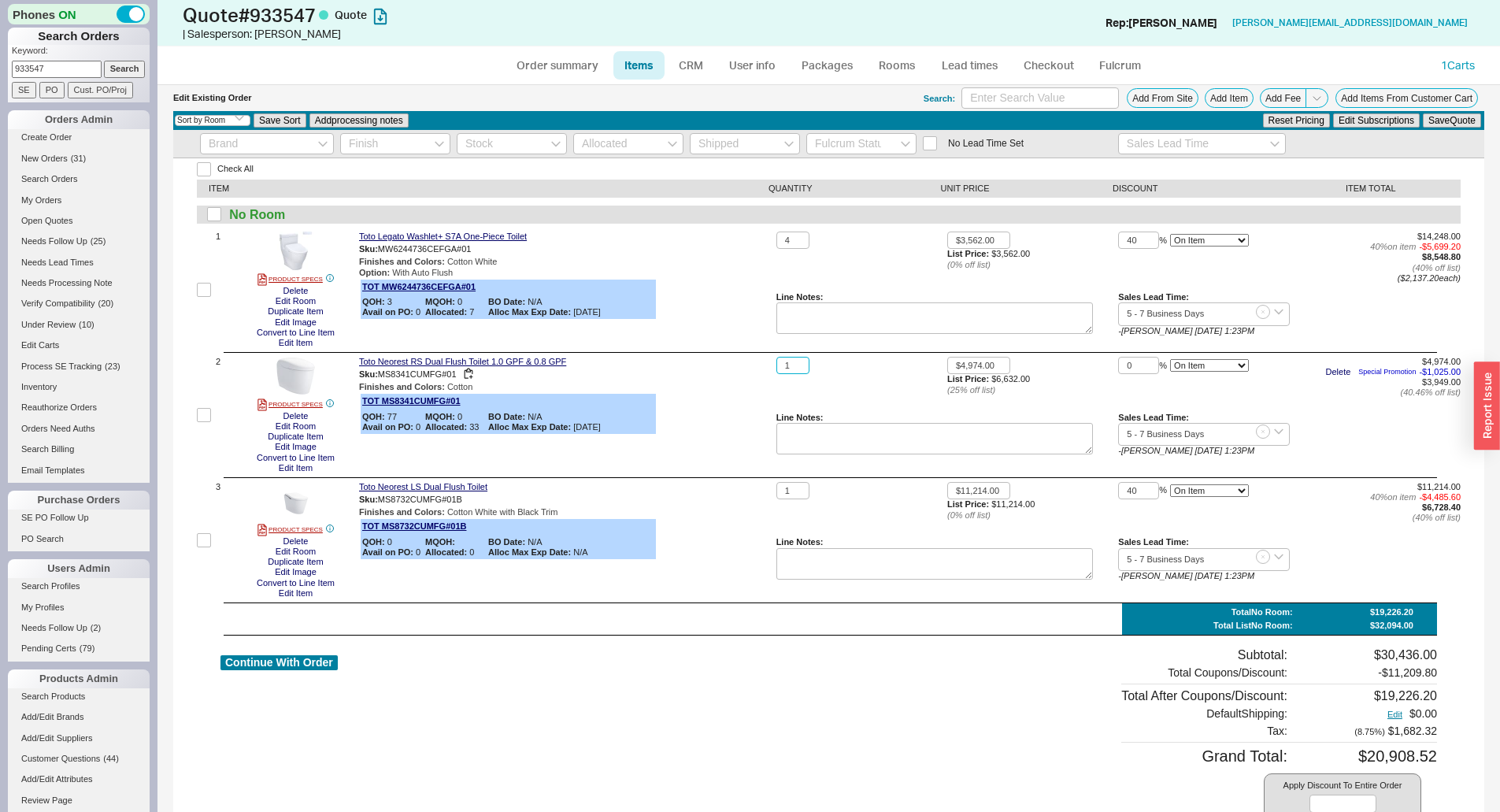
drag, startPoint x: 794, startPoint y: 362, endPoint x: 760, endPoint y: 367, distance: 34.4
click at [760, 367] on div "2 PRODUCT SPECS Delete Edit Room Duplicate Item Edit Image Convert to Line Item…" at bounding box center [828, 414] width 1264 height 116
click at [303, 540] on button "Delete" at bounding box center [296, 541] width 35 height 10
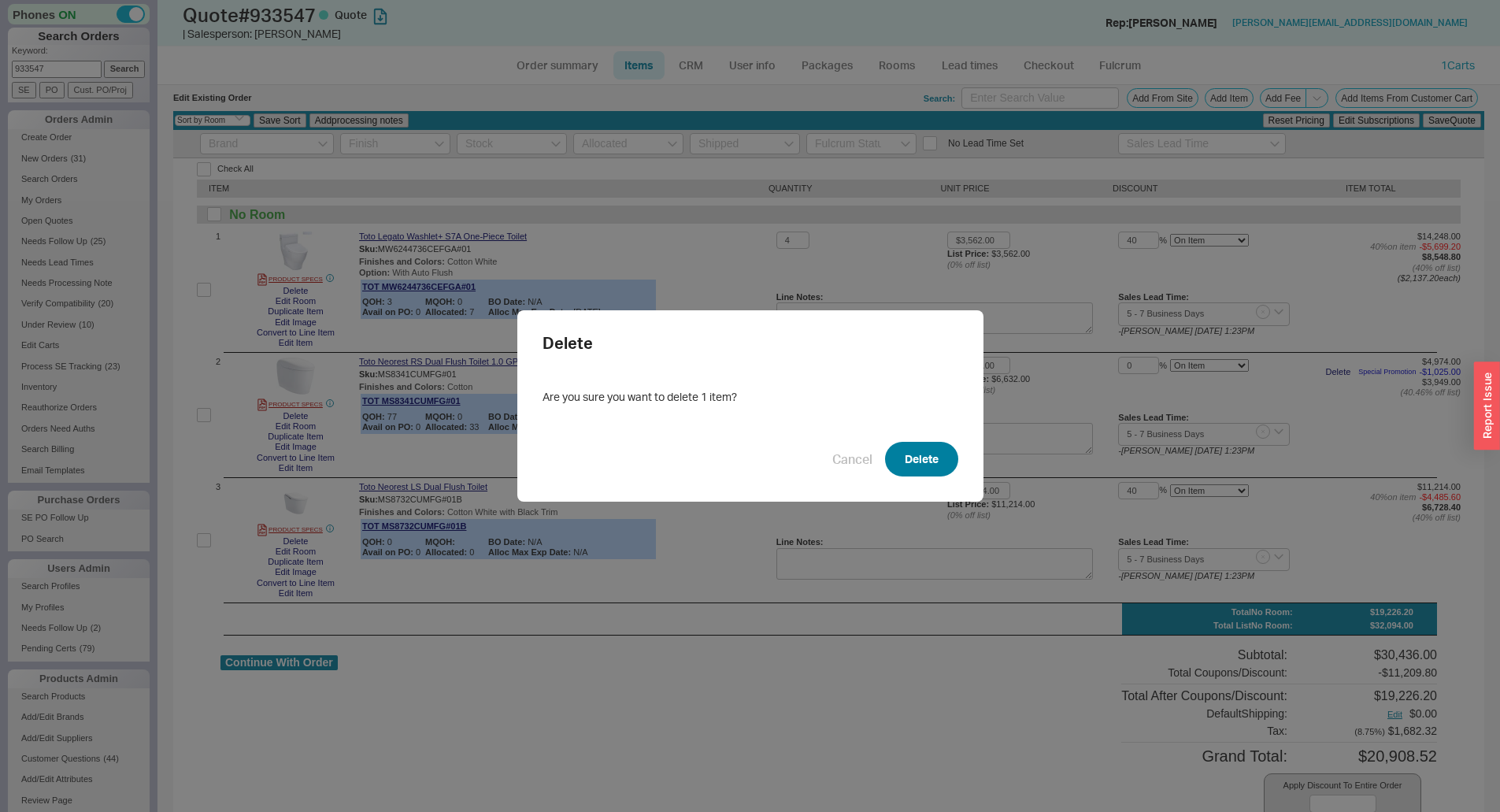
click at [905, 460] on button "Delete" at bounding box center [921, 459] width 73 height 35
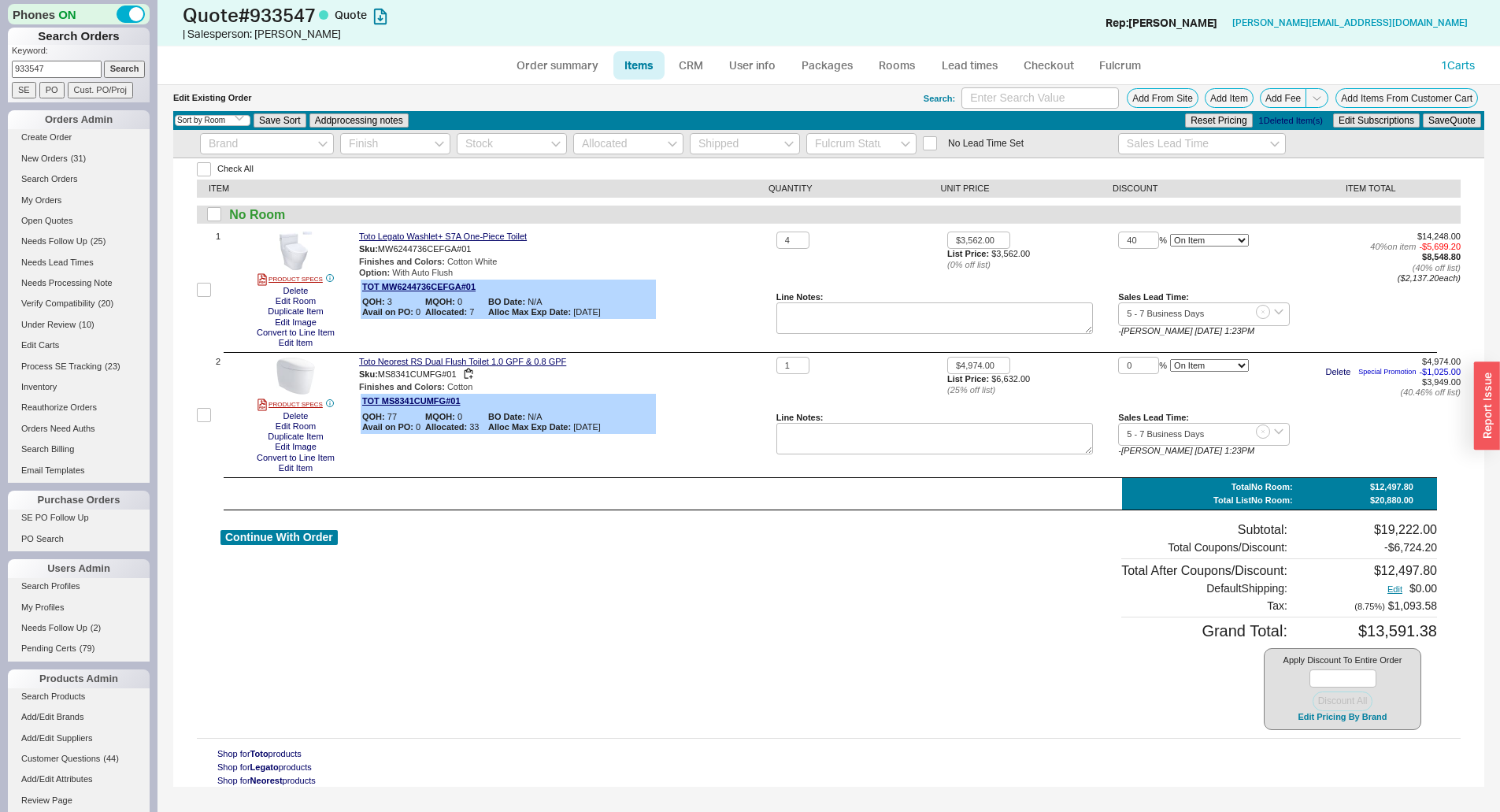
click at [714, 379] on div "Sku: MS8341CUMFG#01" at bounding box center [565, 374] width 411 height 15
drag, startPoint x: 797, startPoint y: 369, endPoint x: 777, endPoint y: 367, distance: 20.1
click at [777, 367] on input "1" at bounding box center [792, 365] width 33 height 18
type input "2"
click at [1463, 120] on button "Save Quote" at bounding box center [1451, 120] width 59 height 14
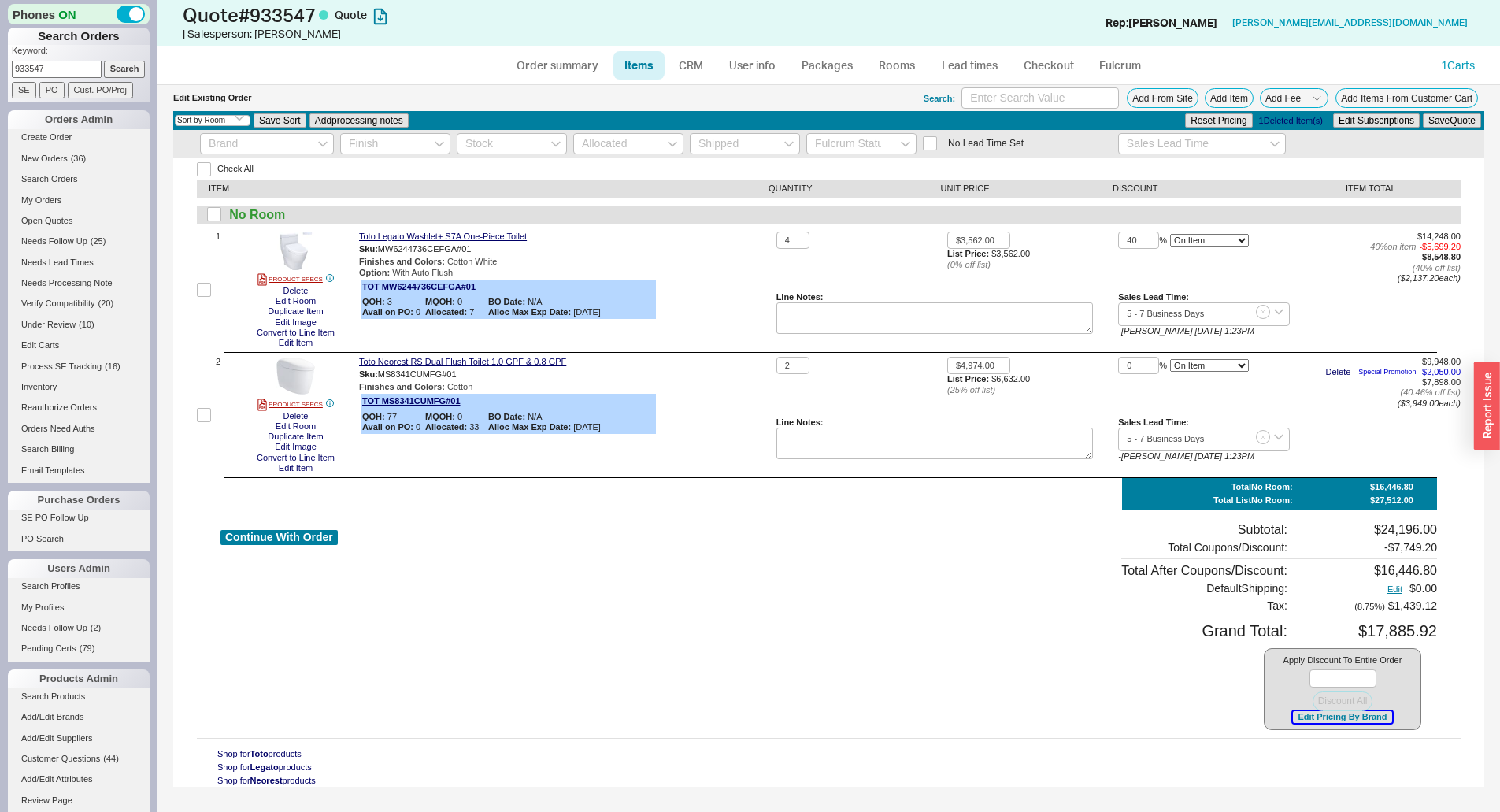
click at [1356, 718] on button "Edit Pricing By Brand" at bounding box center [1341, 717] width 98 height 12
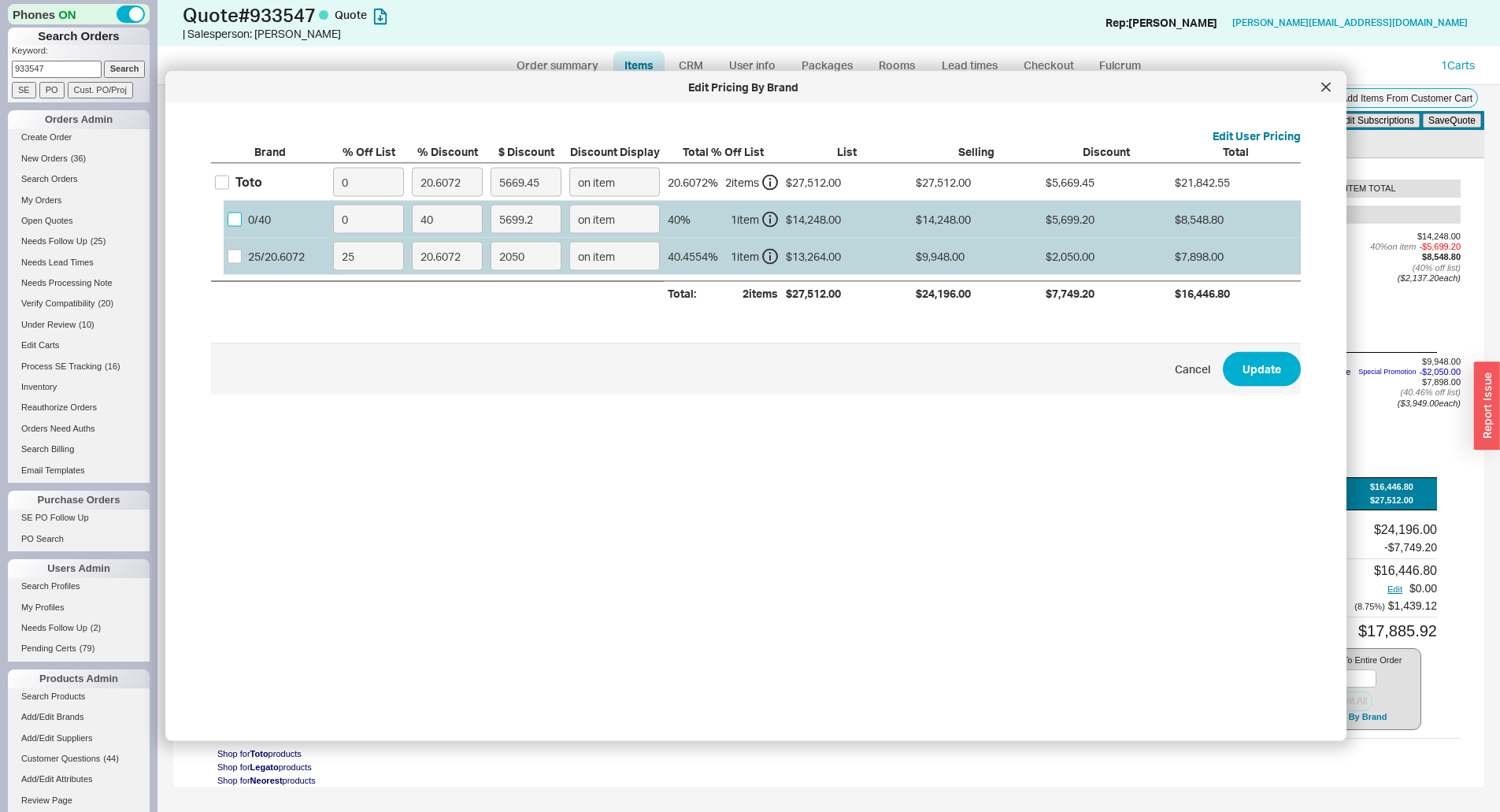
click at [234, 220] on input "0 / 40" at bounding box center [234, 218] width 14 height 14
checkbox input "true"
drag, startPoint x: 446, startPoint y: 218, endPoint x: 409, endPoint y: 220, distance: 37.1
click at [409, 220] on label "40" at bounding box center [447, 218] width 78 height 37
type input "5"
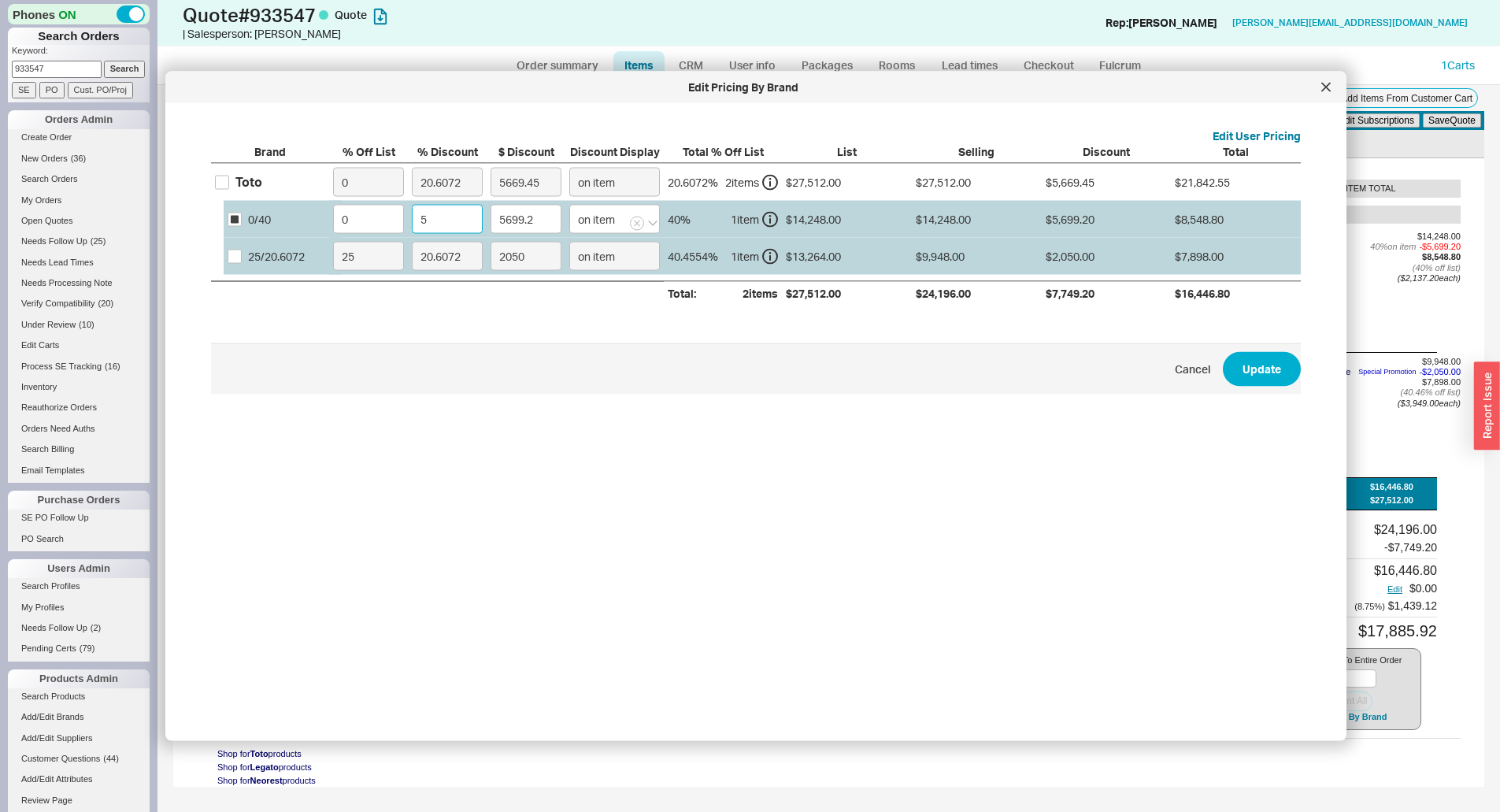
type input "712.4"
type input "51"
type input "7266.48"
type input "51"
click at [1223, 351] on button "Update" at bounding box center [1262, 368] width 78 height 35
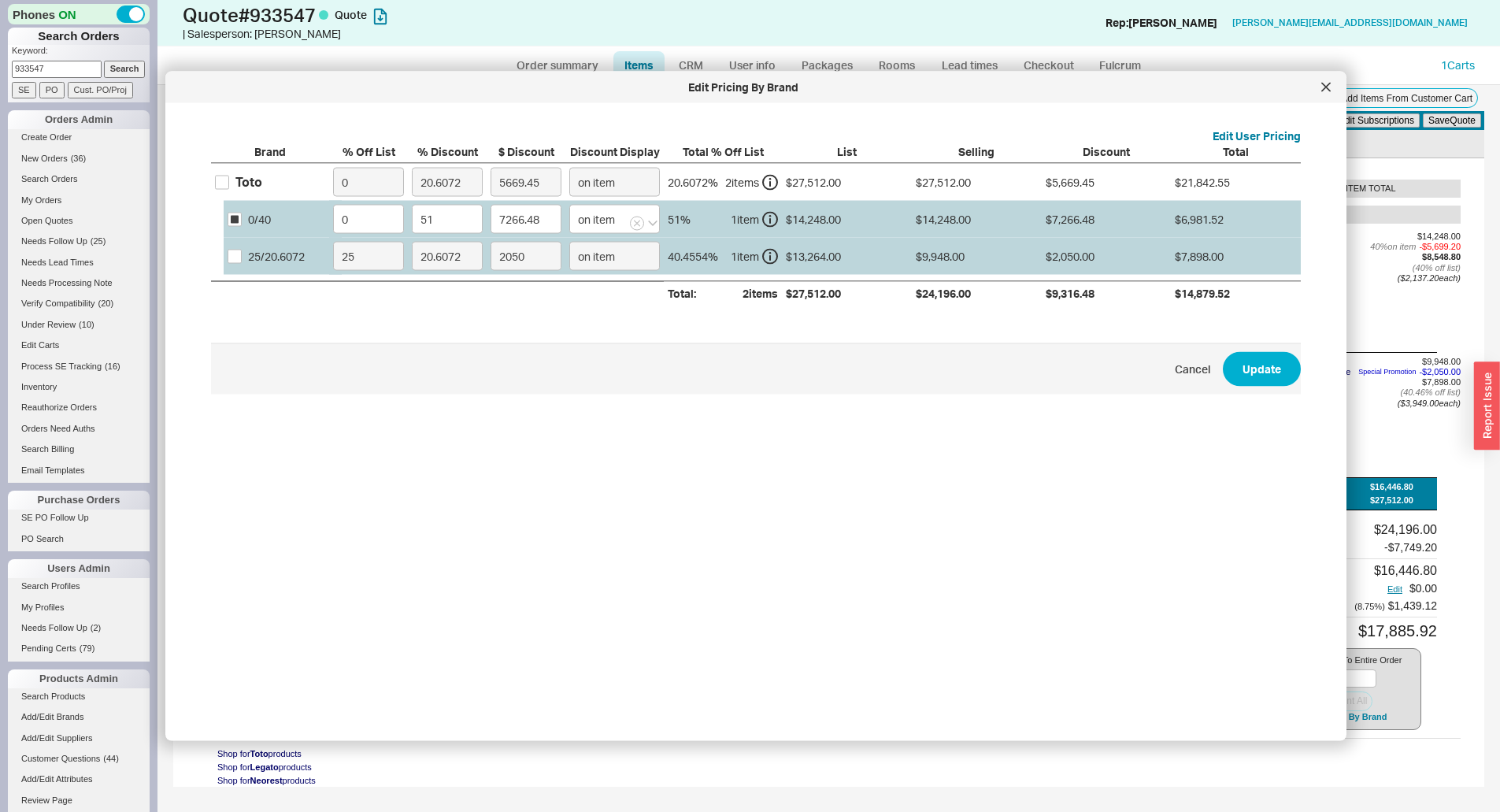
type input "51"
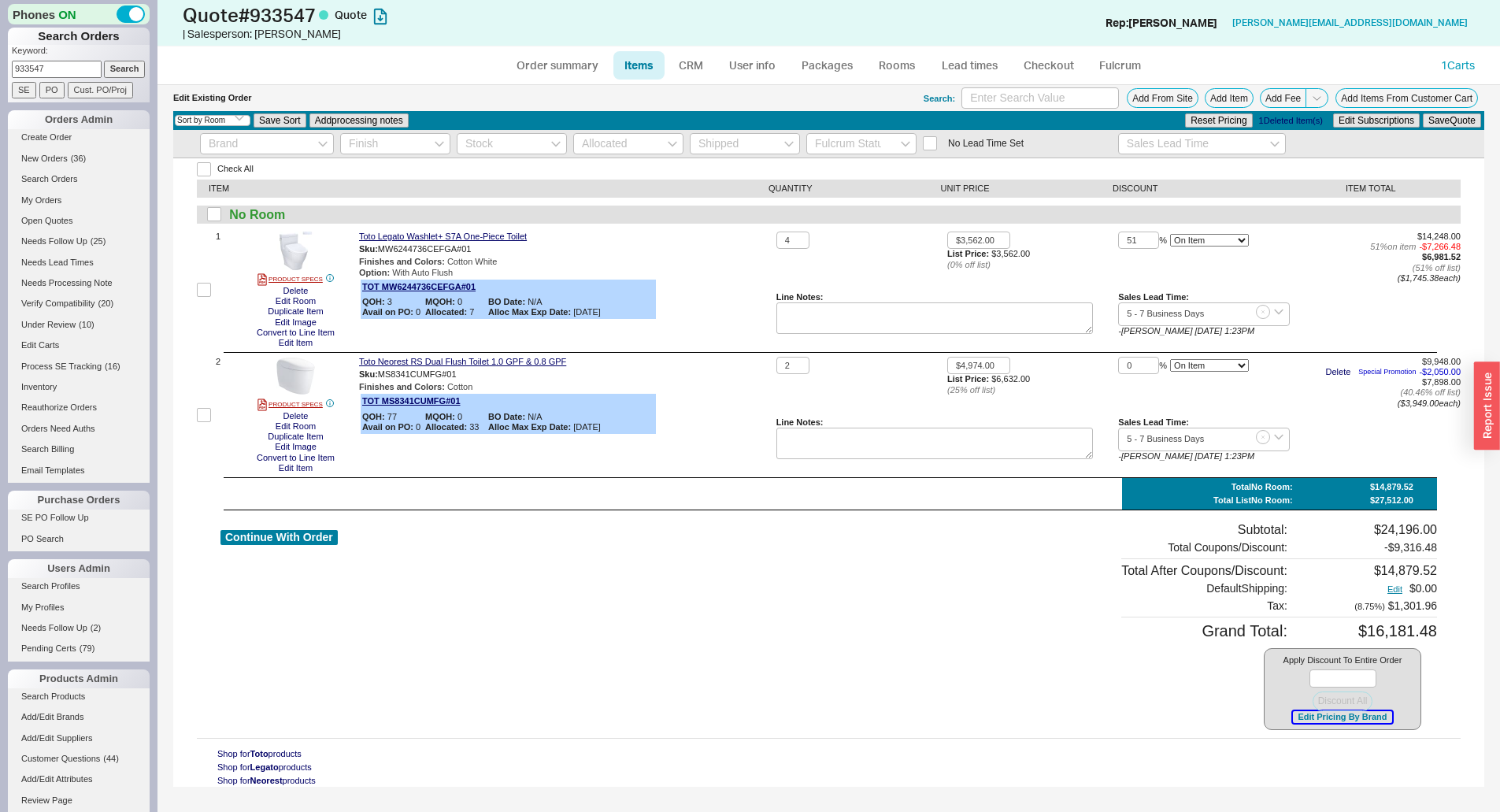
click at [1332, 721] on button "Edit Pricing By Brand" at bounding box center [1341, 717] width 98 height 12
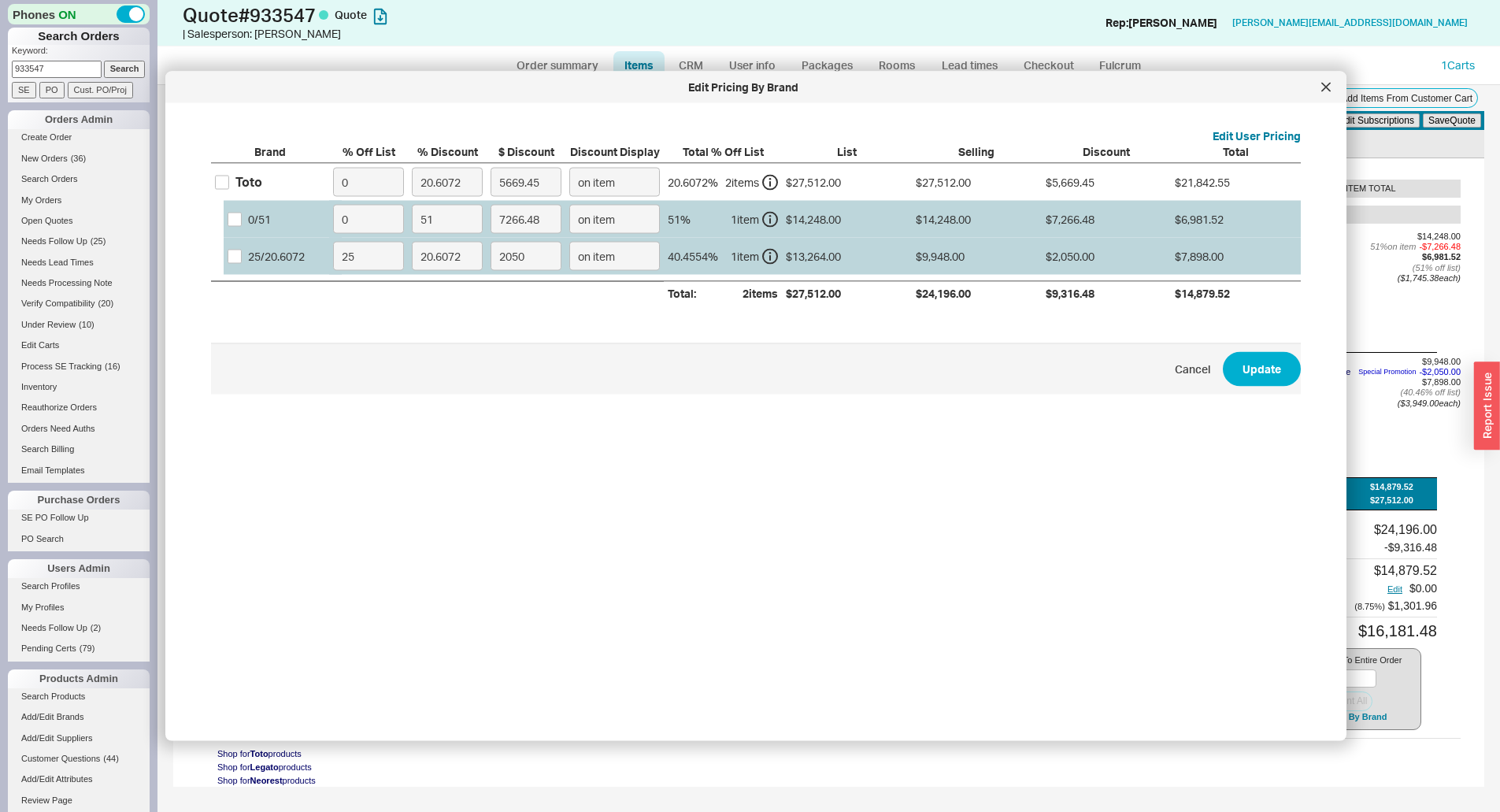
click at [225, 218] on div "0 / 51" at bounding box center [282, 218] width 118 height 37
click at [229, 222] on input "0 / 51" at bounding box center [234, 218] width 14 height 14
checkbox input "true"
drag, startPoint x: 461, startPoint y: 217, endPoint x: 383, endPoint y: 222, distance: 78.2
click at [0, 0] on div "0 / 51 0 51 7266.48 on item 51 % 1 item $14,248.00 $14,248.00 $7,266.48 $6,981.…" at bounding box center [0, 0] width 0 height 0
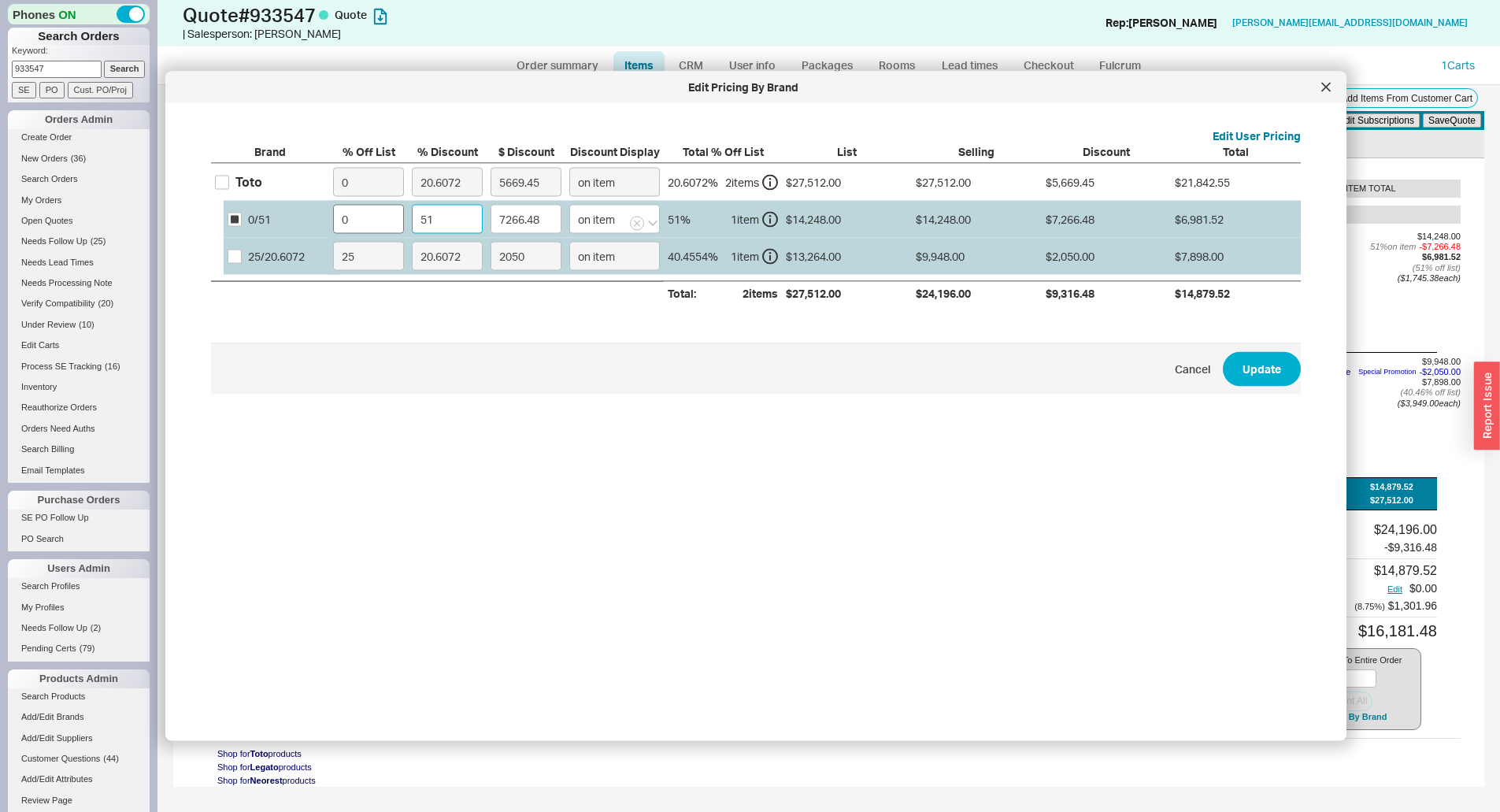
type input "4"
type input "569.92"
type input "41"
type input "5841.68"
type input "41"
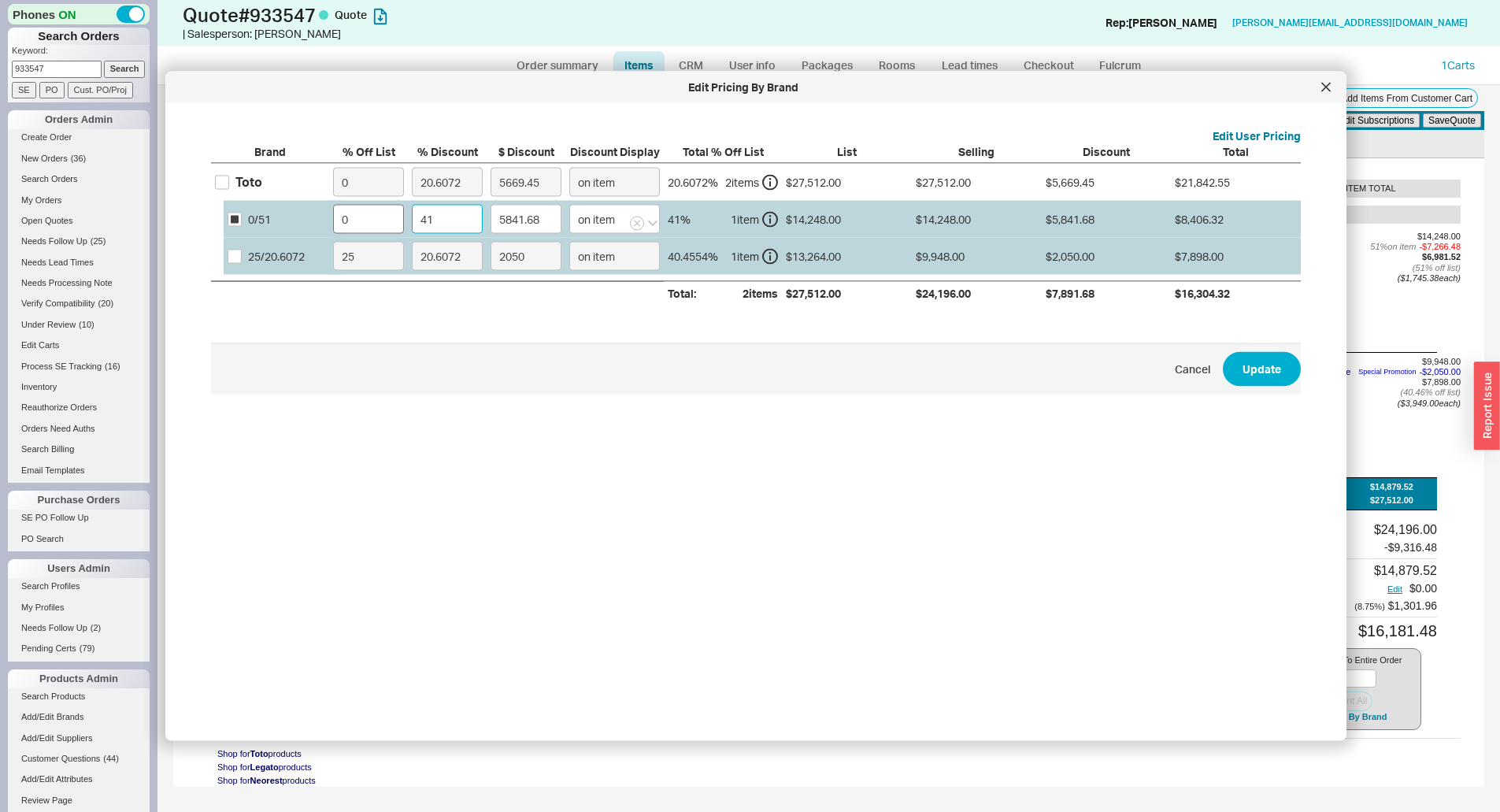
click at [1223, 351] on button "Update" at bounding box center [1262, 368] width 78 height 35
type input "41"
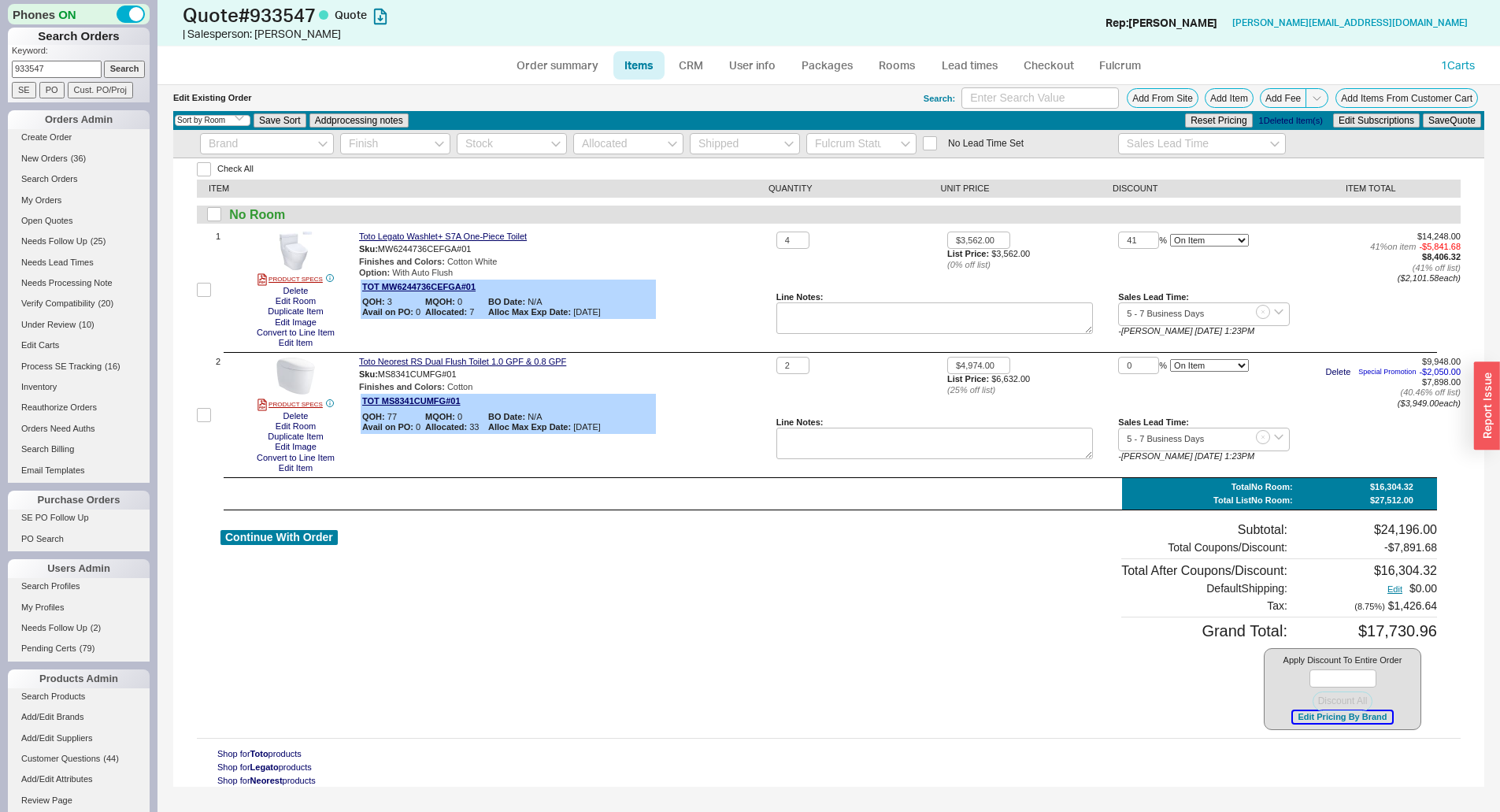
click at [1322, 714] on button "Edit Pricing By Brand" at bounding box center [1341, 717] width 98 height 12
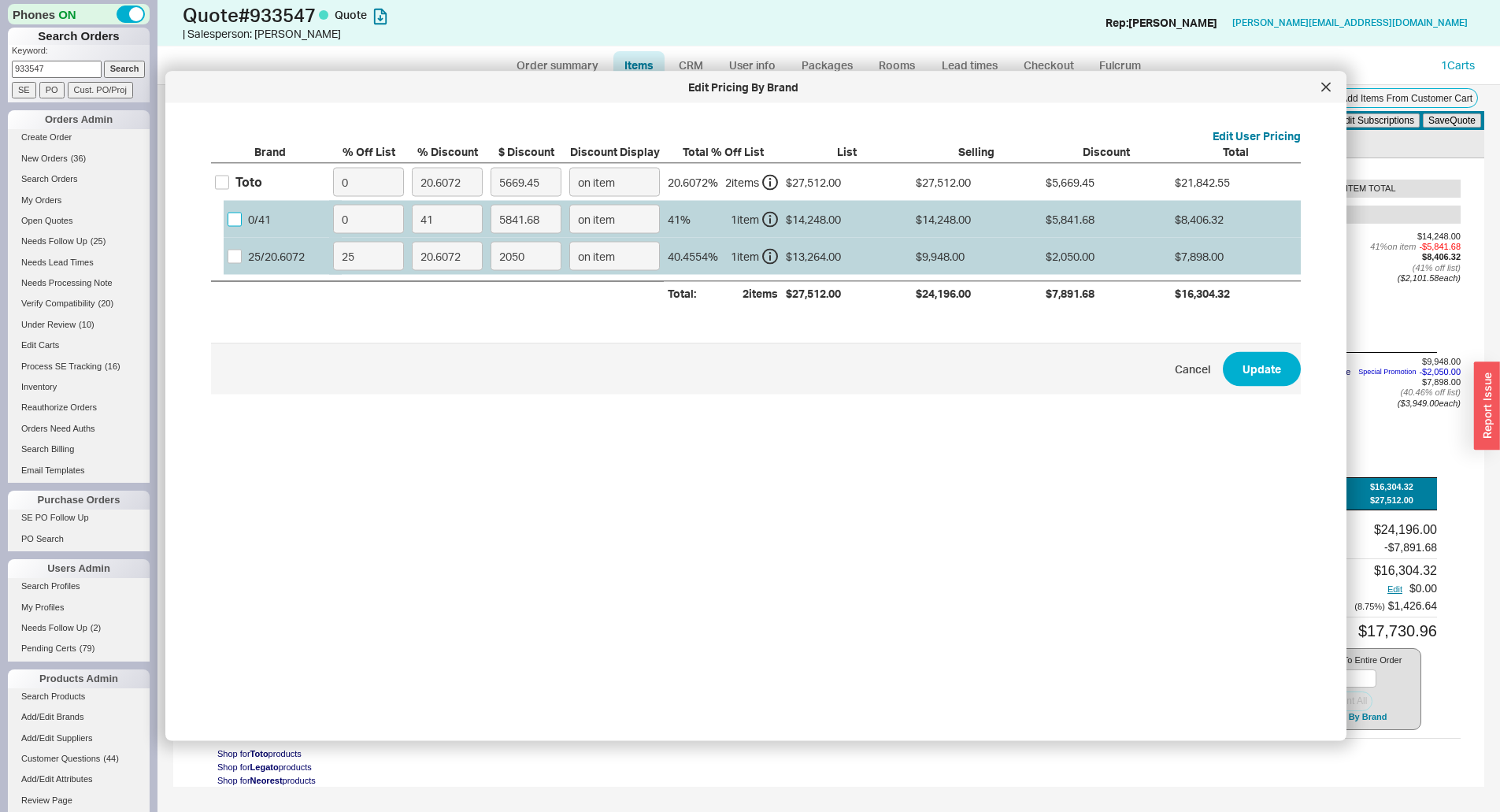
drag, startPoint x: 240, startPoint y: 225, endPoint x: 310, endPoint y: 215, distance: 70.7
click at [240, 222] on input "0 / 41" at bounding box center [234, 218] width 14 height 14
checkbox input "true"
drag, startPoint x: 438, startPoint y: 215, endPoint x: 409, endPoint y: 215, distance: 29.0
click at [409, 215] on label "41" at bounding box center [447, 218] width 78 height 37
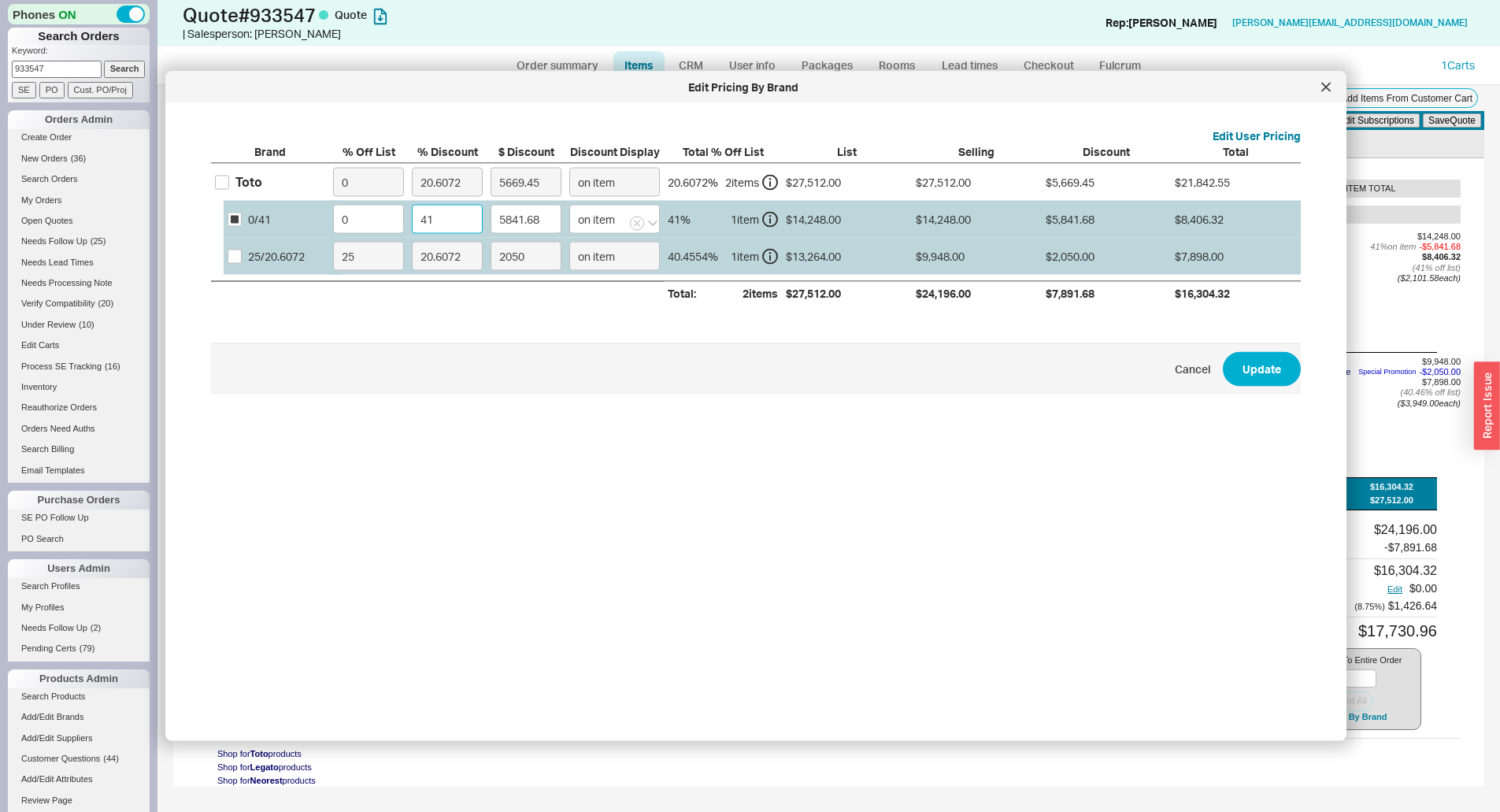
type input "4"
type input "569.92"
type input "40"
type input "5699.2"
type input "40"
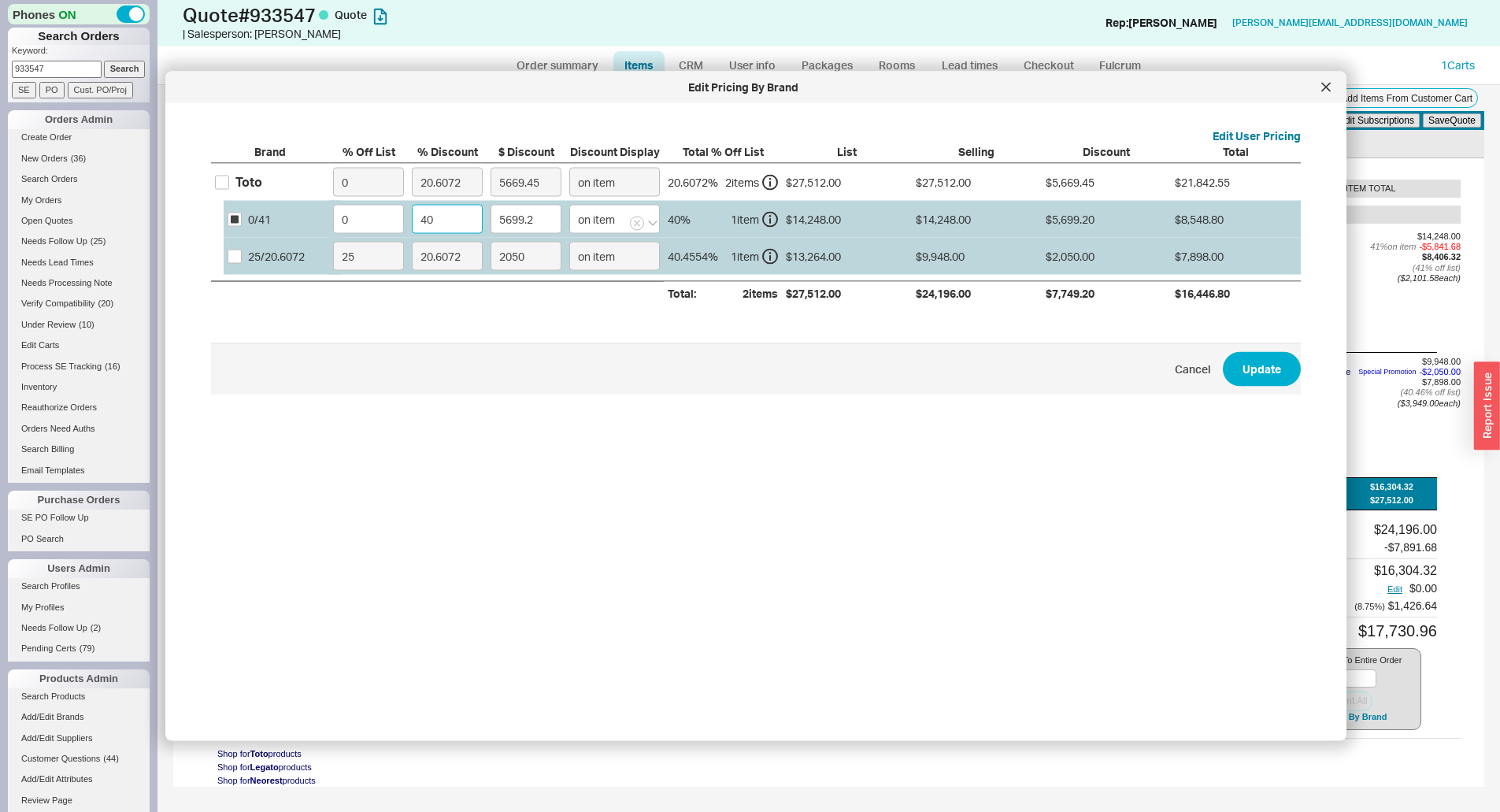
click at [1223, 351] on button "Update" at bounding box center [1262, 368] width 78 height 35
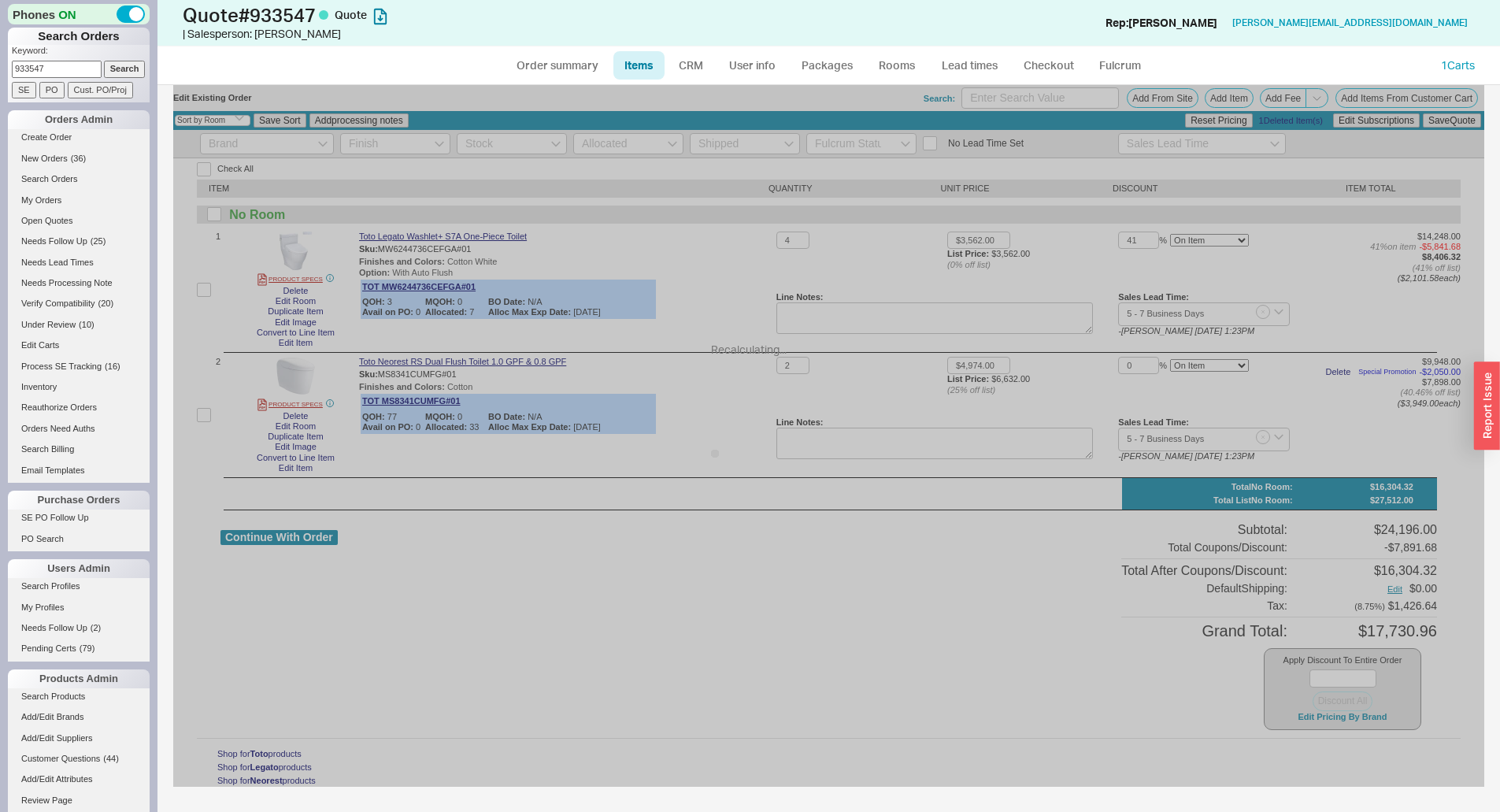
type input "40"
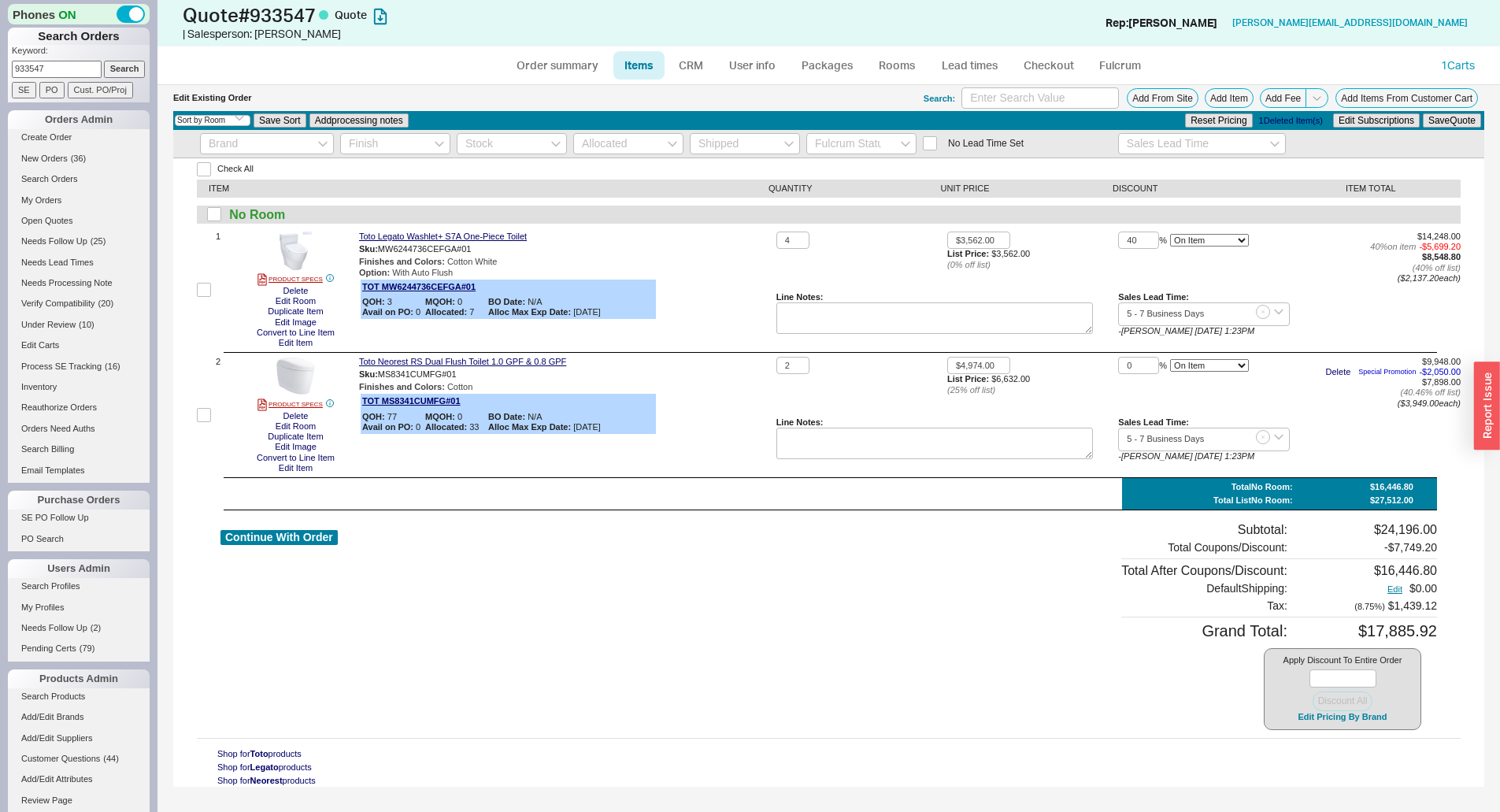
click at [1342, 725] on div "Apply Discount To Entire Order Discount All Edit Pricing By Brand" at bounding box center [1342, 689] width 158 height 81
click at [1335, 717] on button "Edit Pricing By Brand" at bounding box center [1341, 717] width 98 height 12
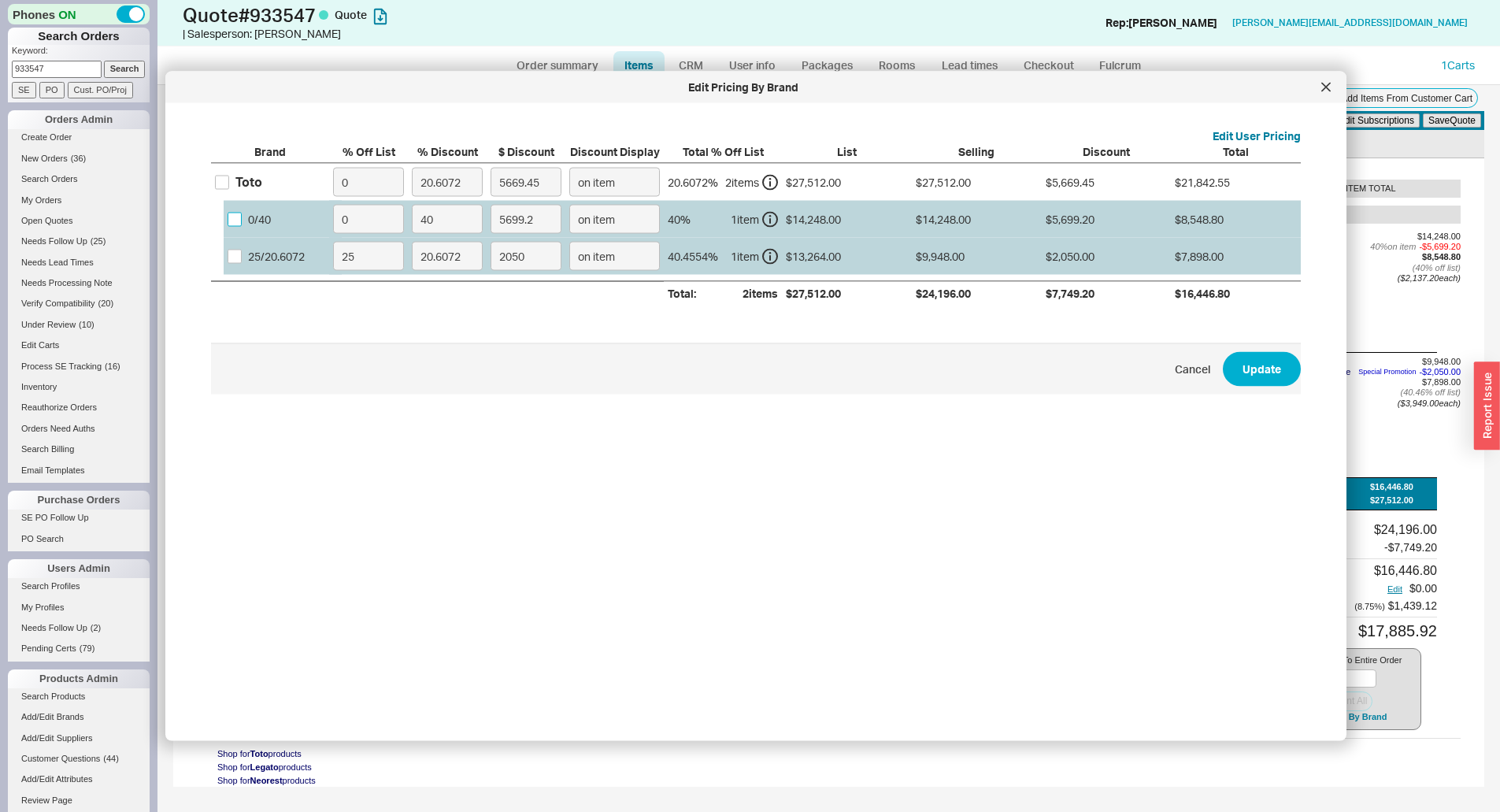
click at [230, 218] on input "0 / 40" at bounding box center [234, 218] width 14 height 14
checkbox input "true"
drag, startPoint x: 441, startPoint y: 225, endPoint x: 420, endPoint y: 226, distance: 21.0
click at [420, 226] on input "40" at bounding box center [447, 218] width 70 height 29
type input "4"
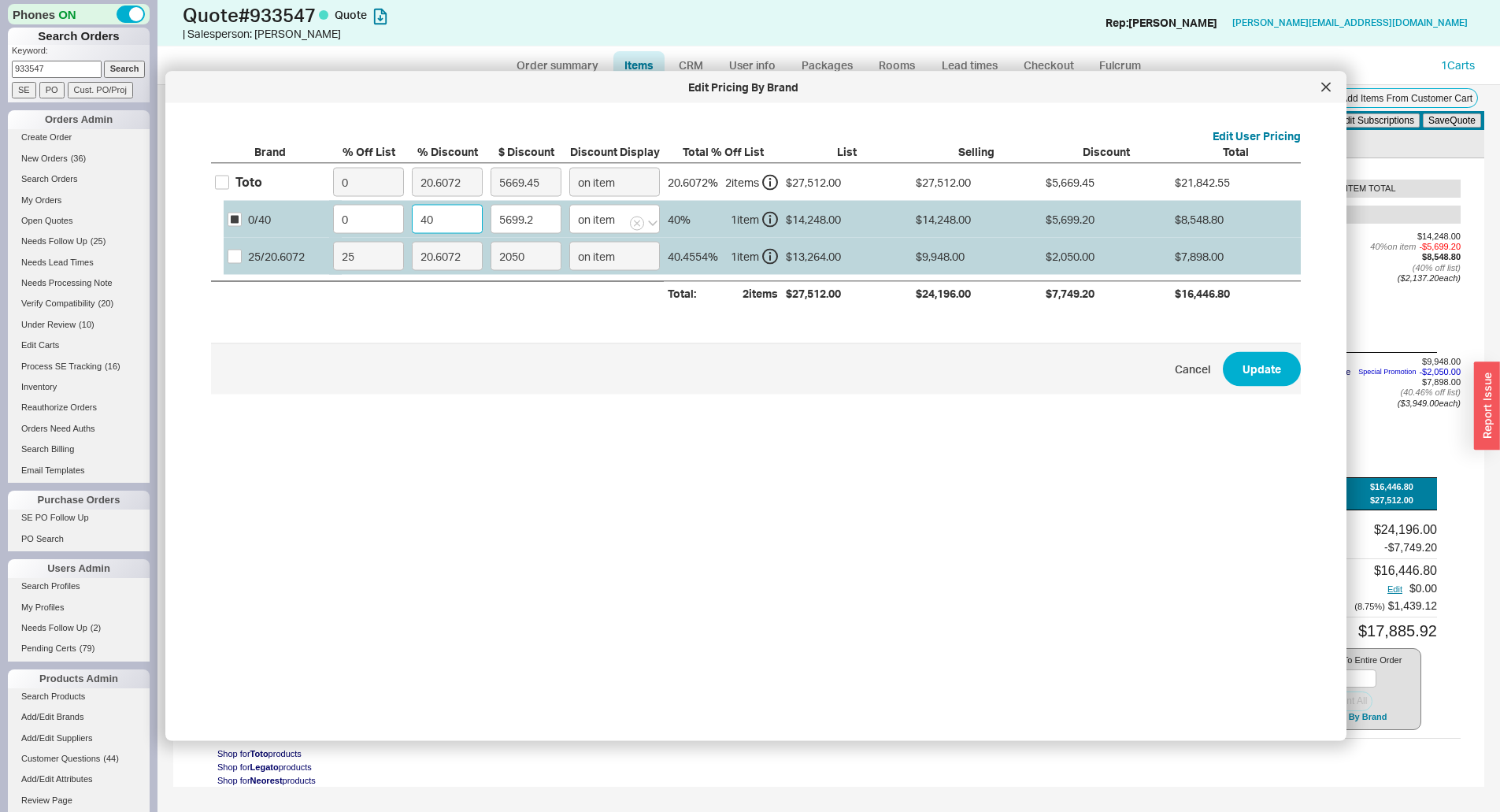
type input "569.92"
type input "41"
type input "5841.68"
type input "41"
click at [1223, 351] on button "Update" at bounding box center [1262, 368] width 78 height 35
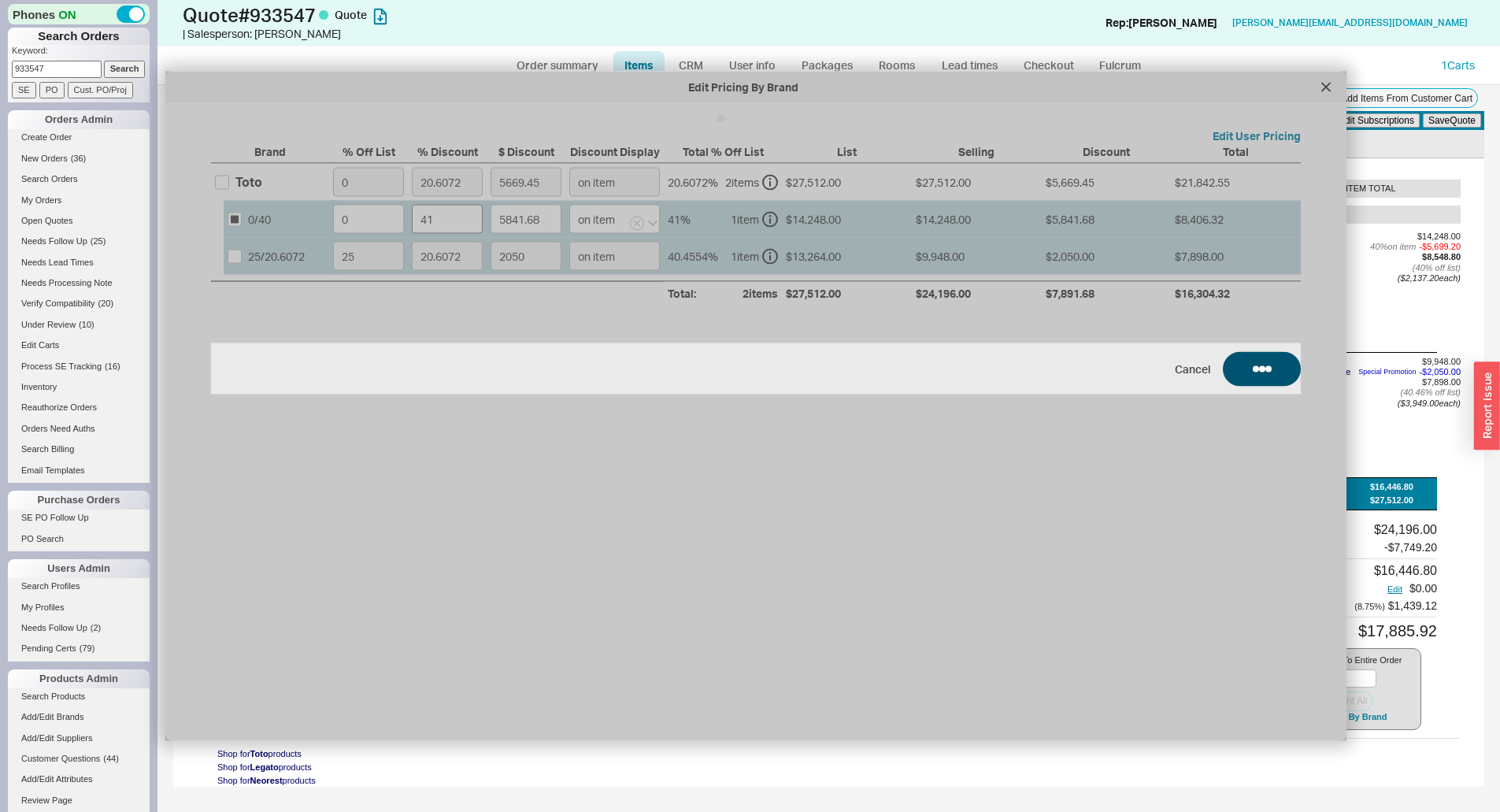
type input "41"
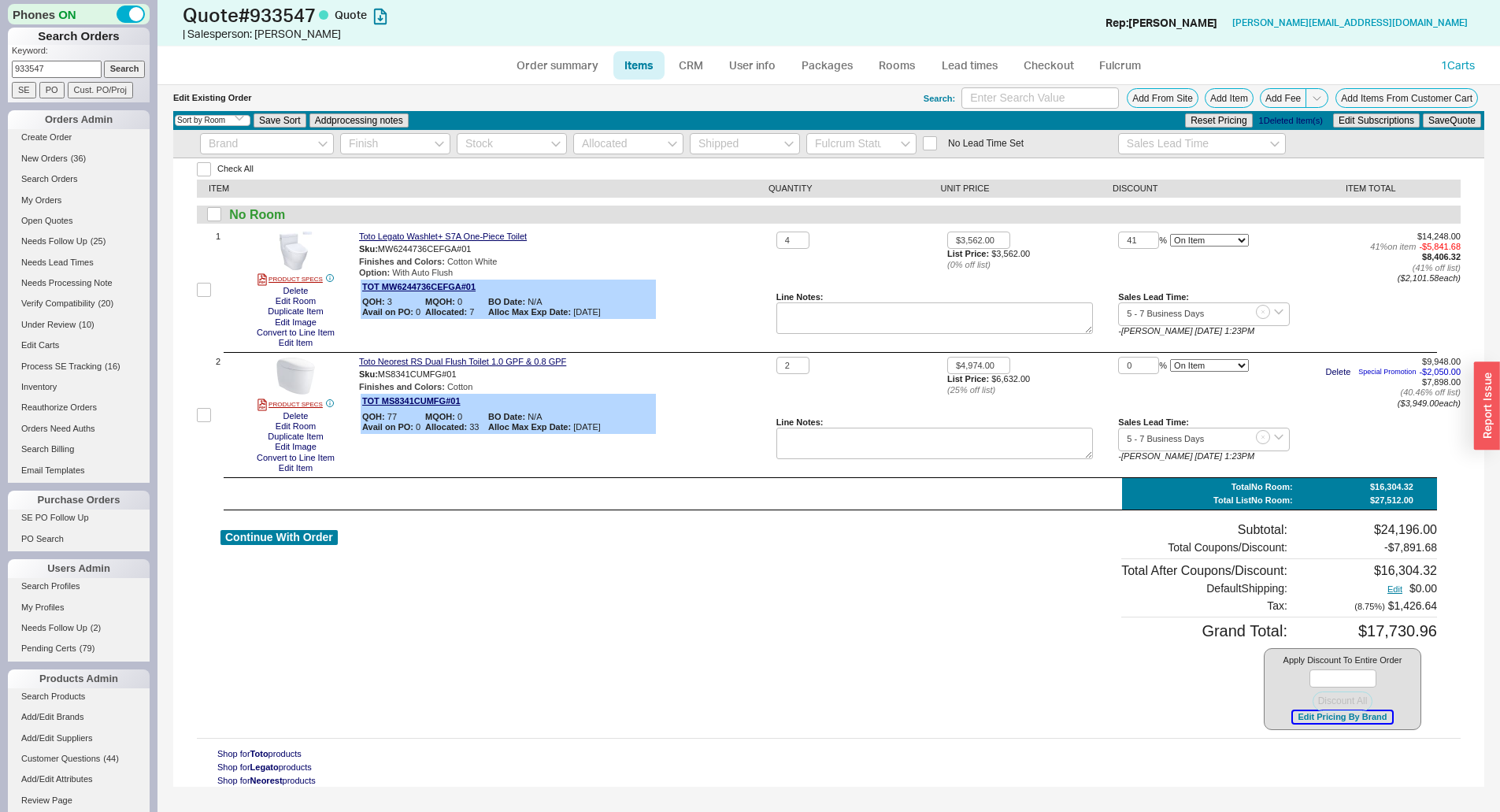
click at [1322, 715] on button "Edit Pricing By Brand" at bounding box center [1341, 717] width 98 height 12
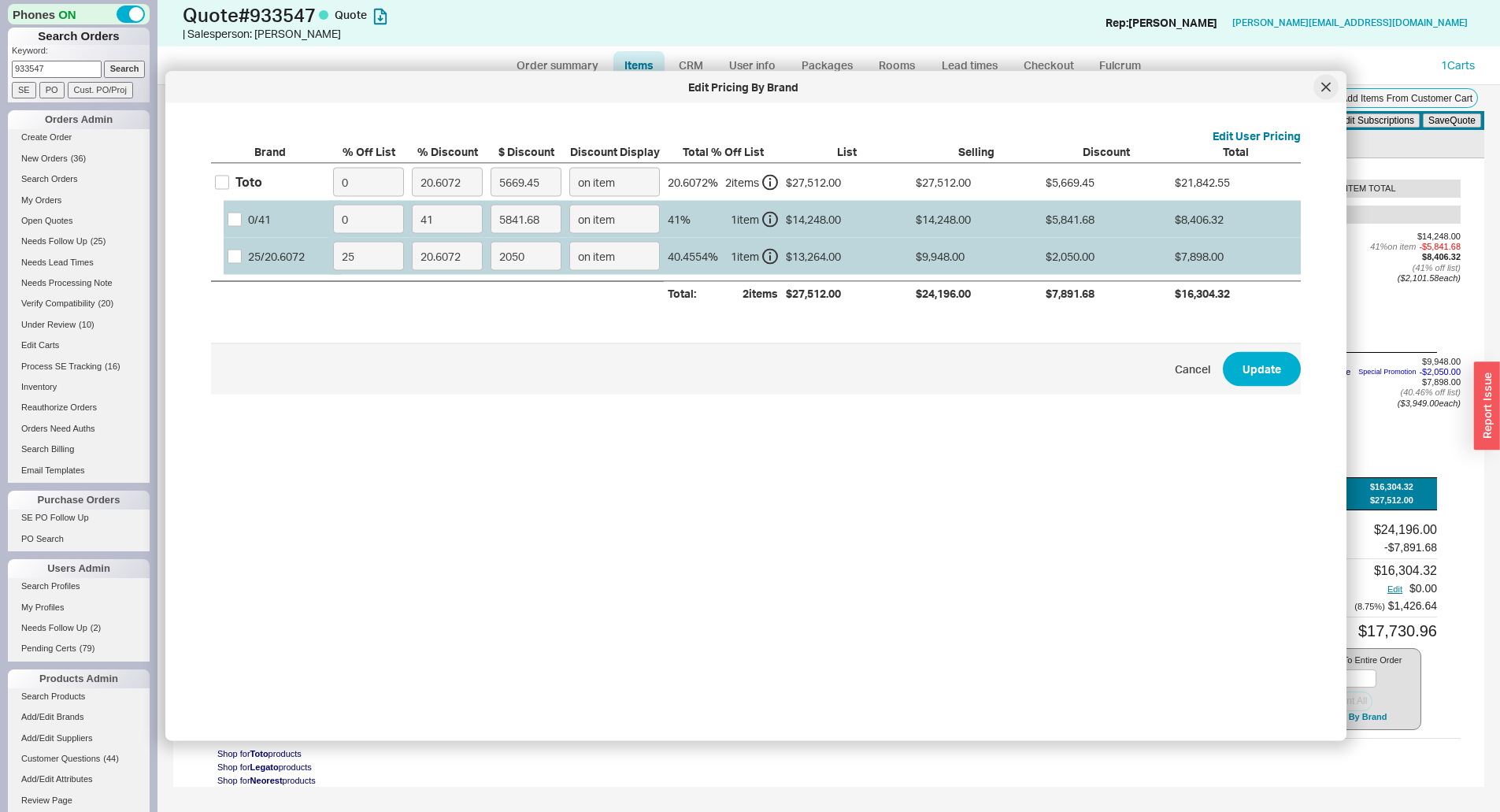
click at [1324, 93] on div at bounding box center [1325, 86] width 25 height 25
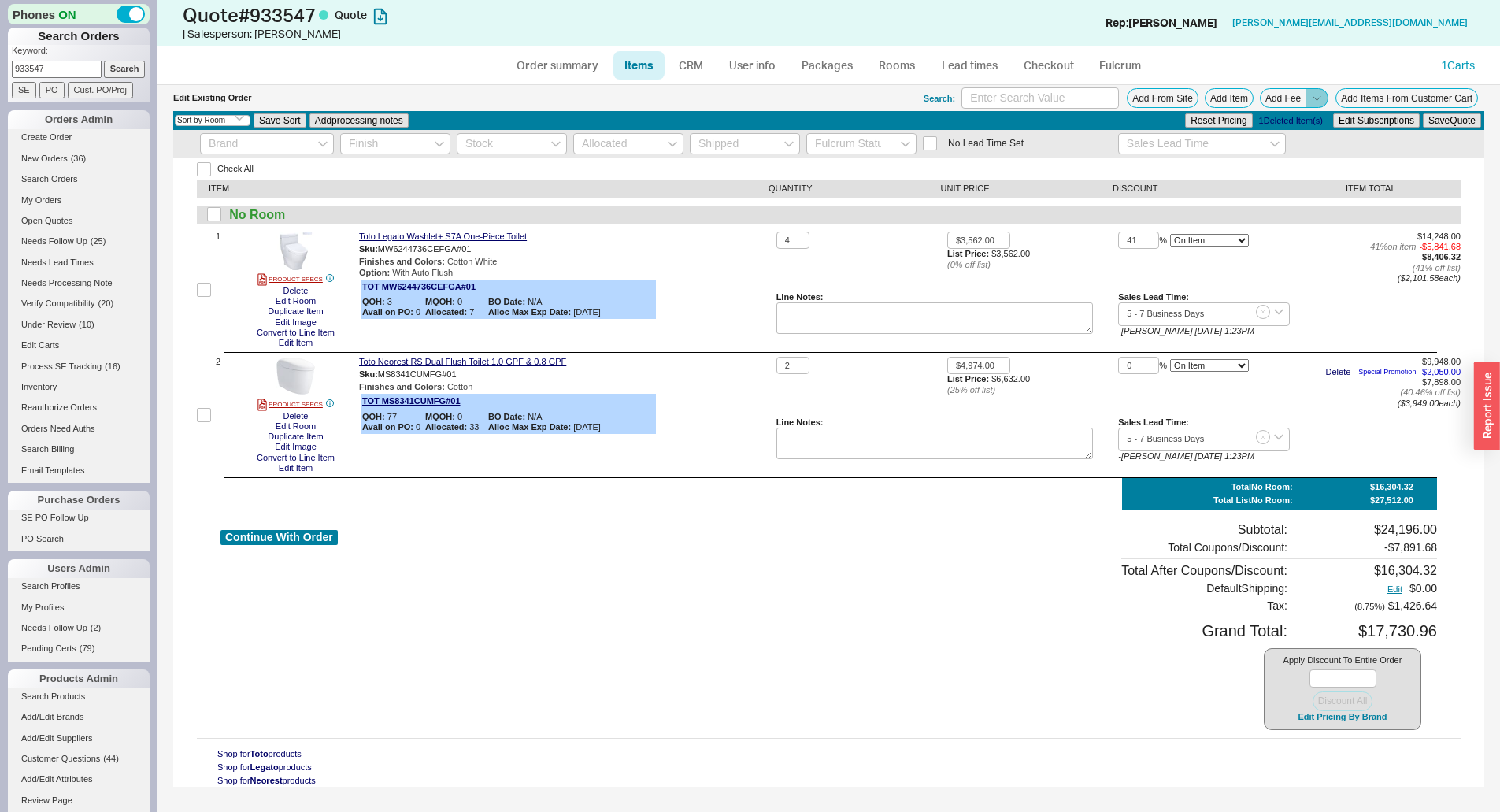
click at [1318, 101] on icon at bounding box center [1317, 98] width 12 height 12
click at [1304, 118] on button "Add Order Discount" at bounding box center [1274, 116] width 106 height 15
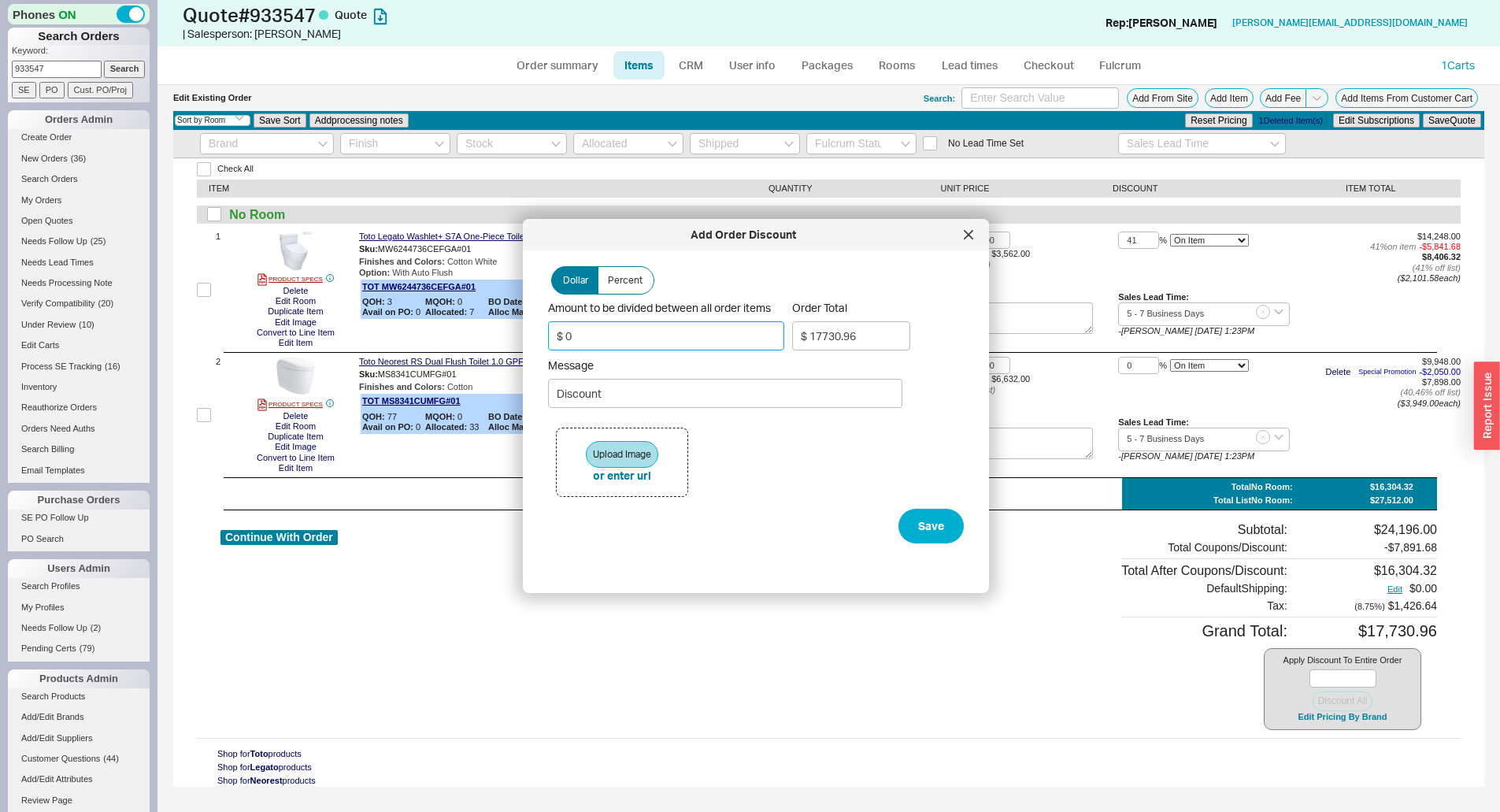
click at [649, 339] on input "$ 0" at bounding box center [666, 336] width 236 height 29
type input "$ 05"
type input "$ 17725.51"
type input "$ 050"
type input "$ 17676.57"
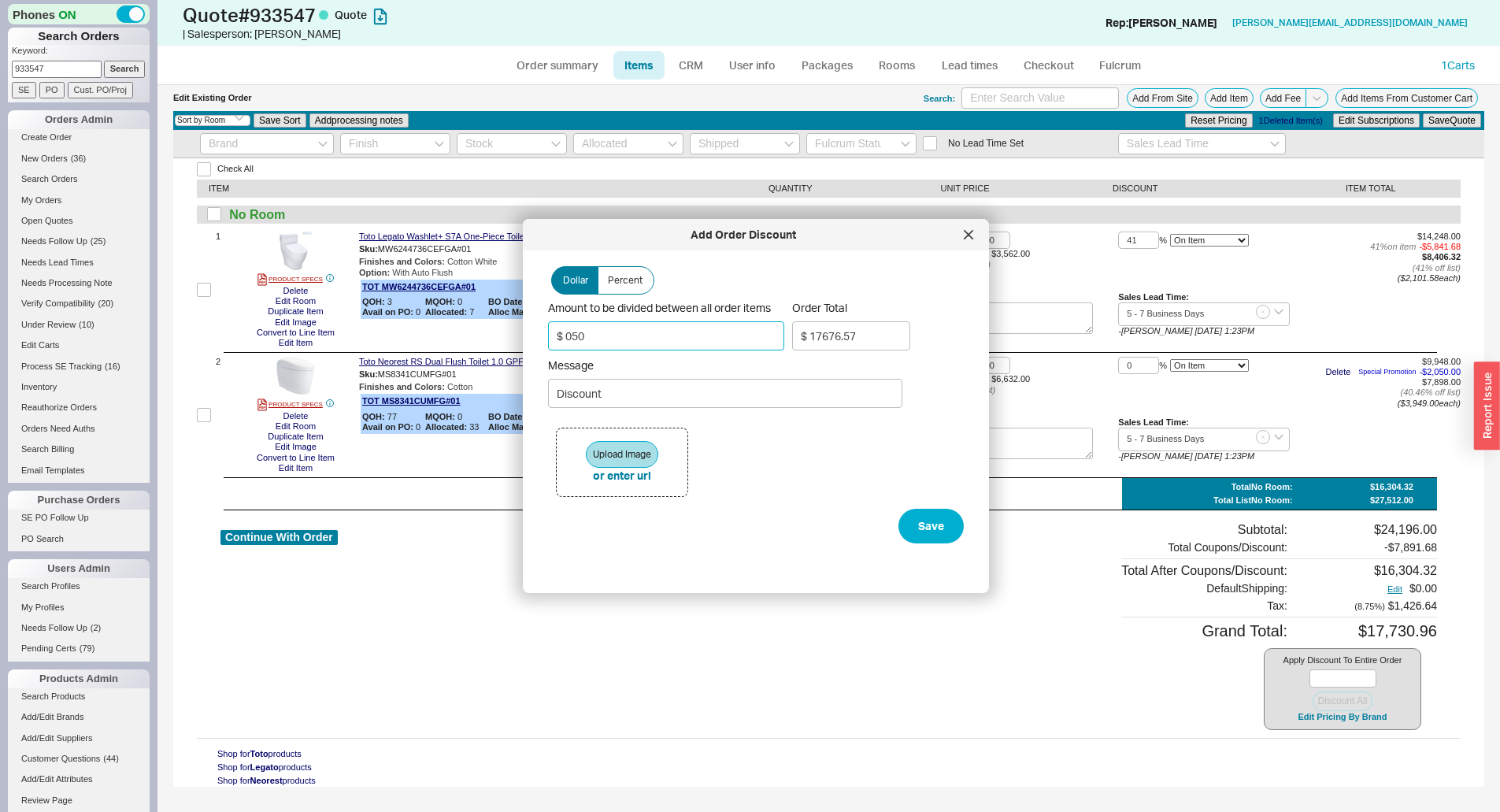
type input "$ 05"
type input "$ 17725.51"
type input "$ 0"
type input "$ 17730.95"
type input "$ 5"
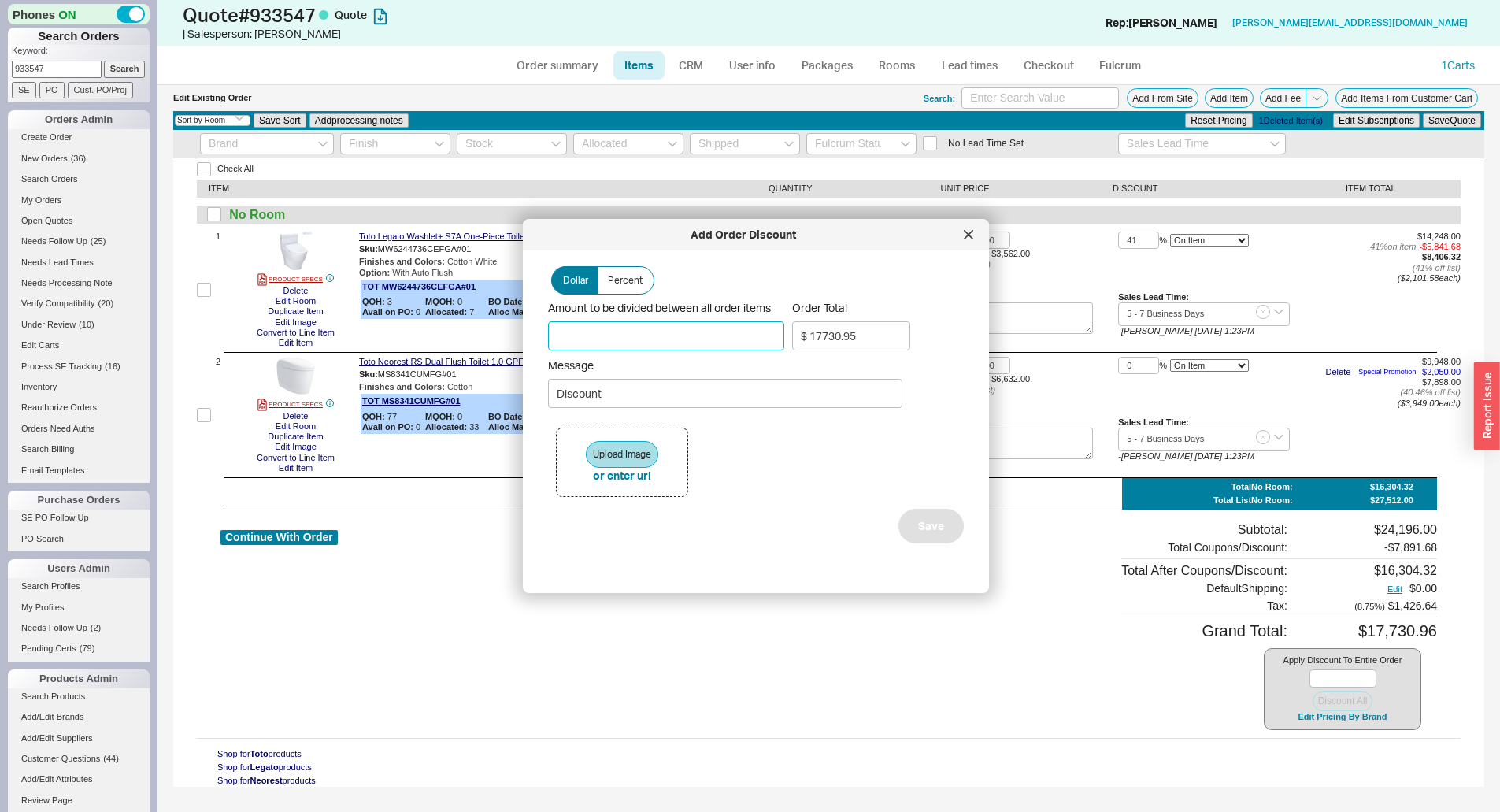
type input "$ 17725.51"
type input "$ 50"
type input "$ 17676.57"
type input "$ 50"
click at [771, 440] on div "Upload Image or enter url" at bounding box center [755, 463] width 416 height 93
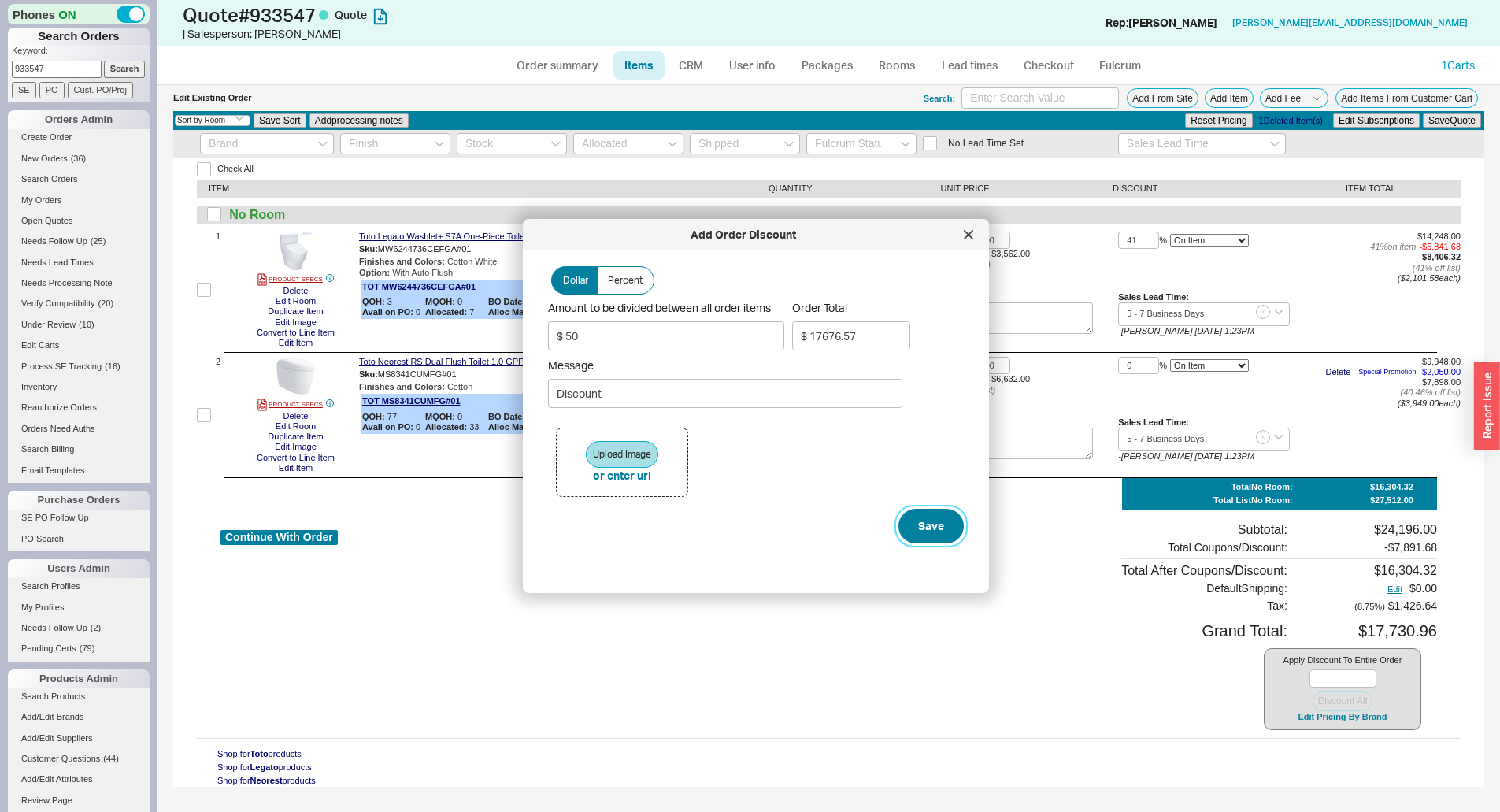
click at [934, 528] on button "Save" at bounding box center [931, 525] width 66 height 35
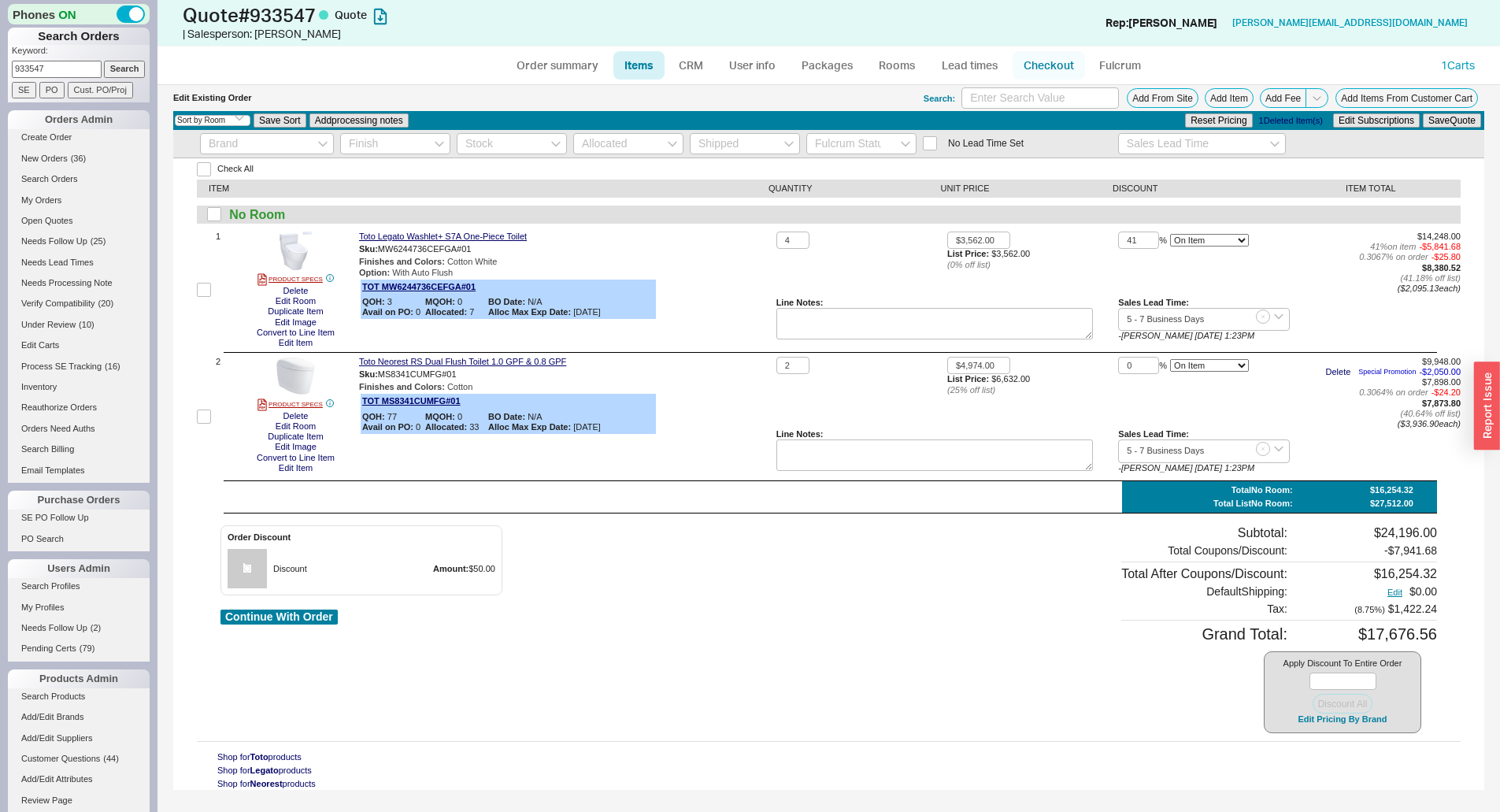
click at [1037, 67] on link "Checkout" at bounding box center [1048, 66] width 72 height 29
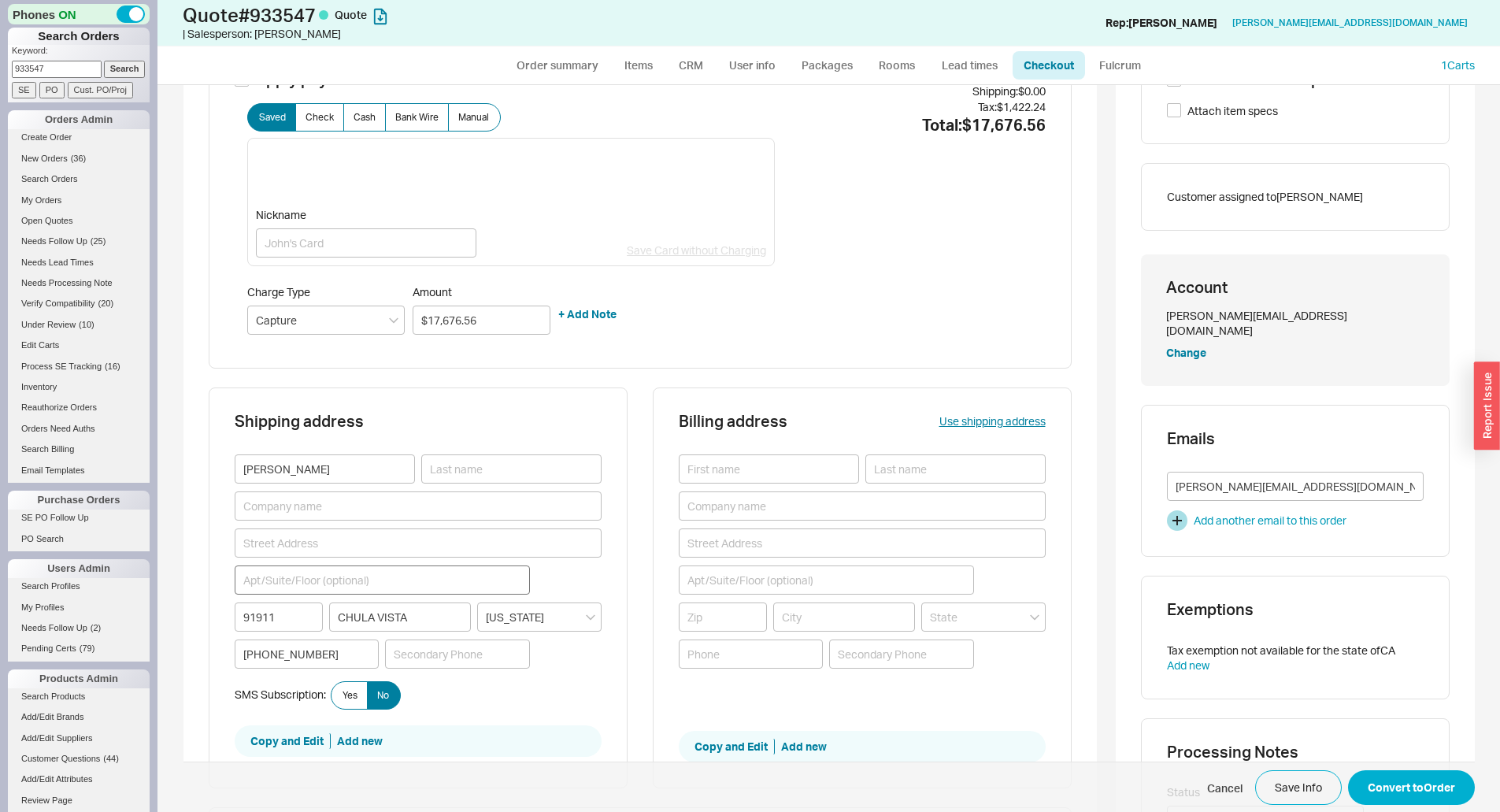
scroll to position [236, 0]
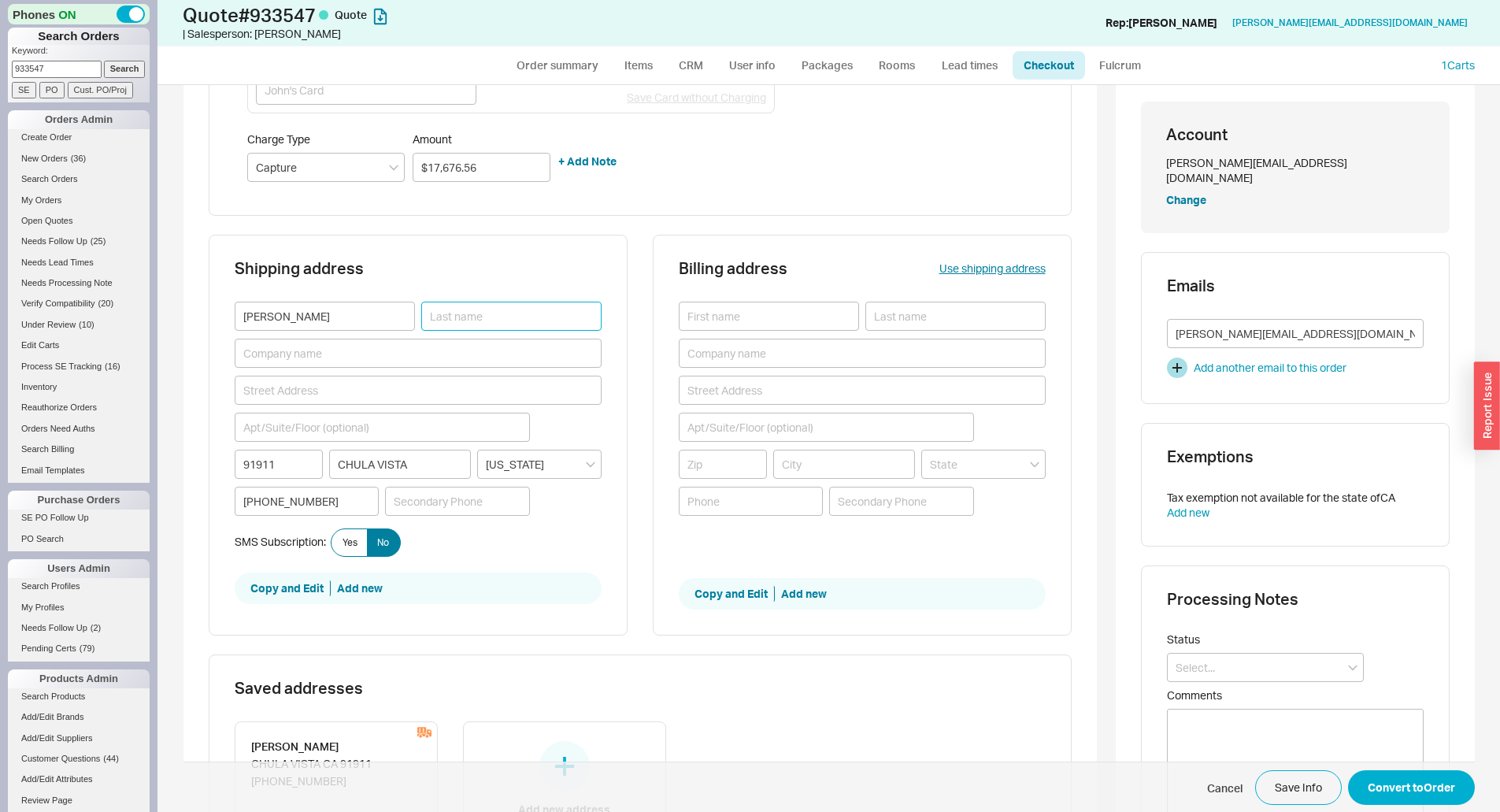
click at [459, 320] on input at bounding box center [511, 316] width 181 height 29
type input "Keshavarzi"
click at [312, 400] on input at bounding box center [418, 389] width 367 height 29
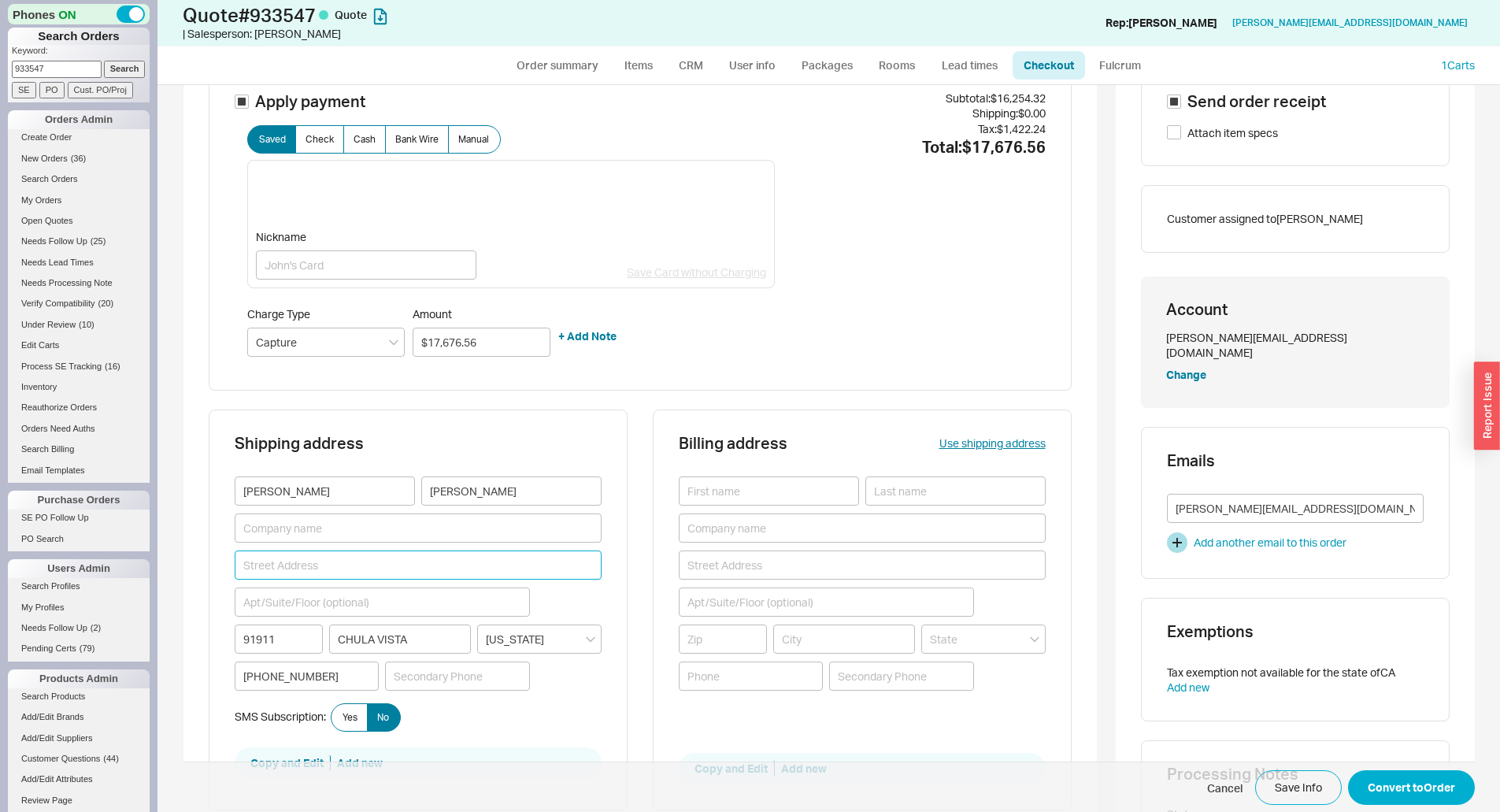
scroll to position [158, 0]
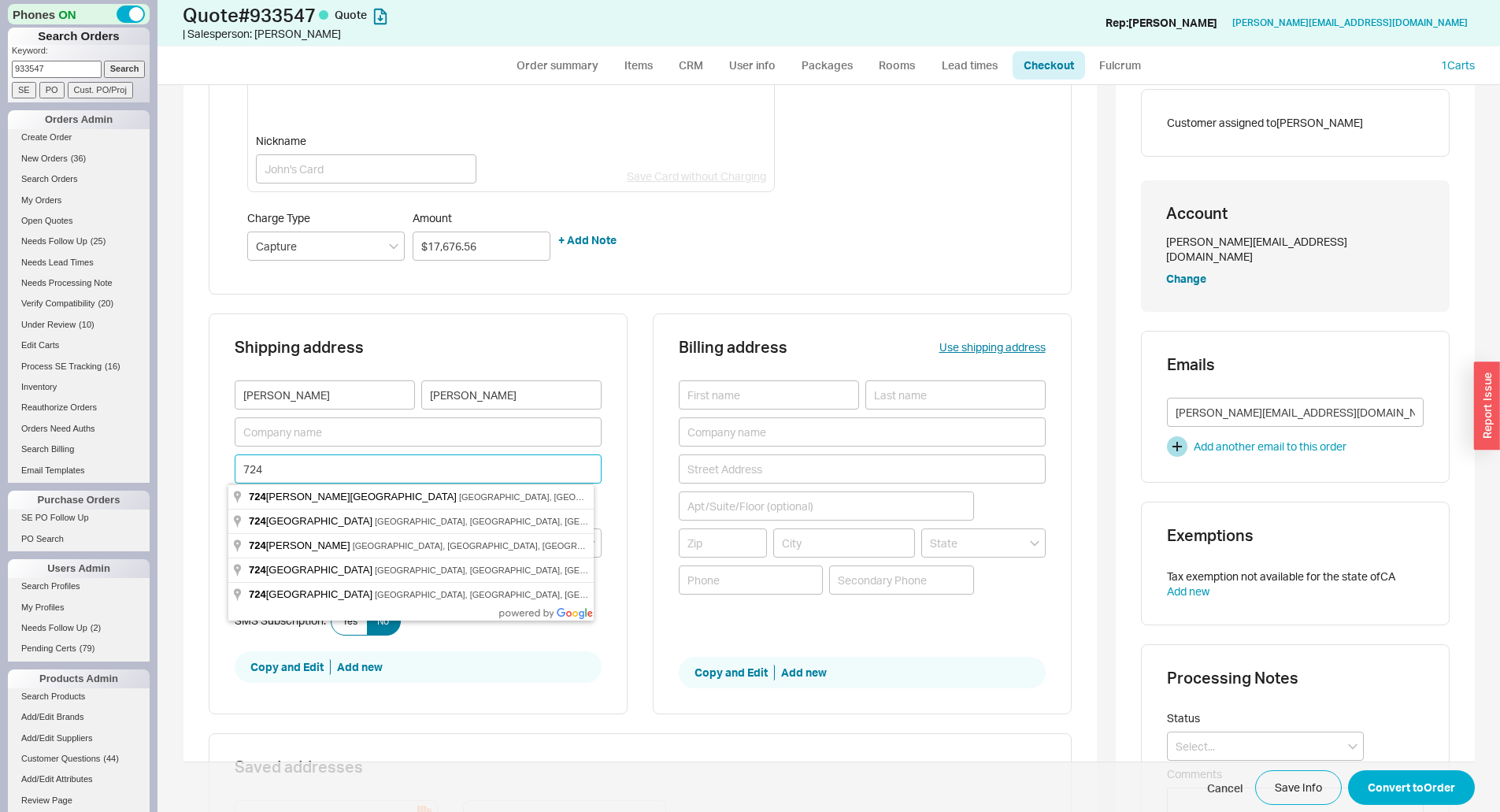
type input "7247"
type input "$17,676.56"
type input "7247"
type input "$17,676.56"
type input "7247 C"
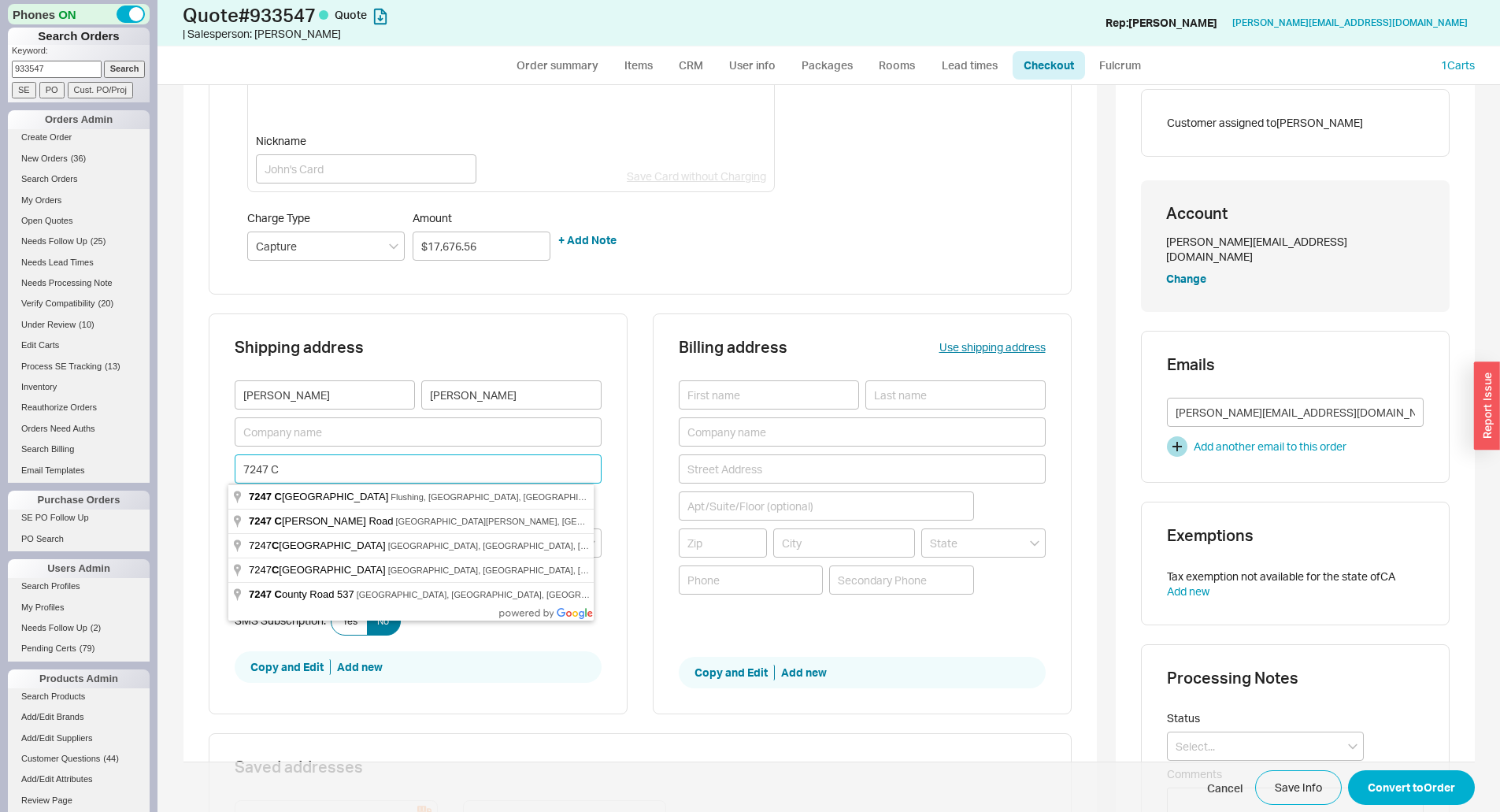
type input "$16,254.32"
type input "7247 Ca"
type input "$17,676.56"
type input "7247 Camino"
type input "$17,676.56"
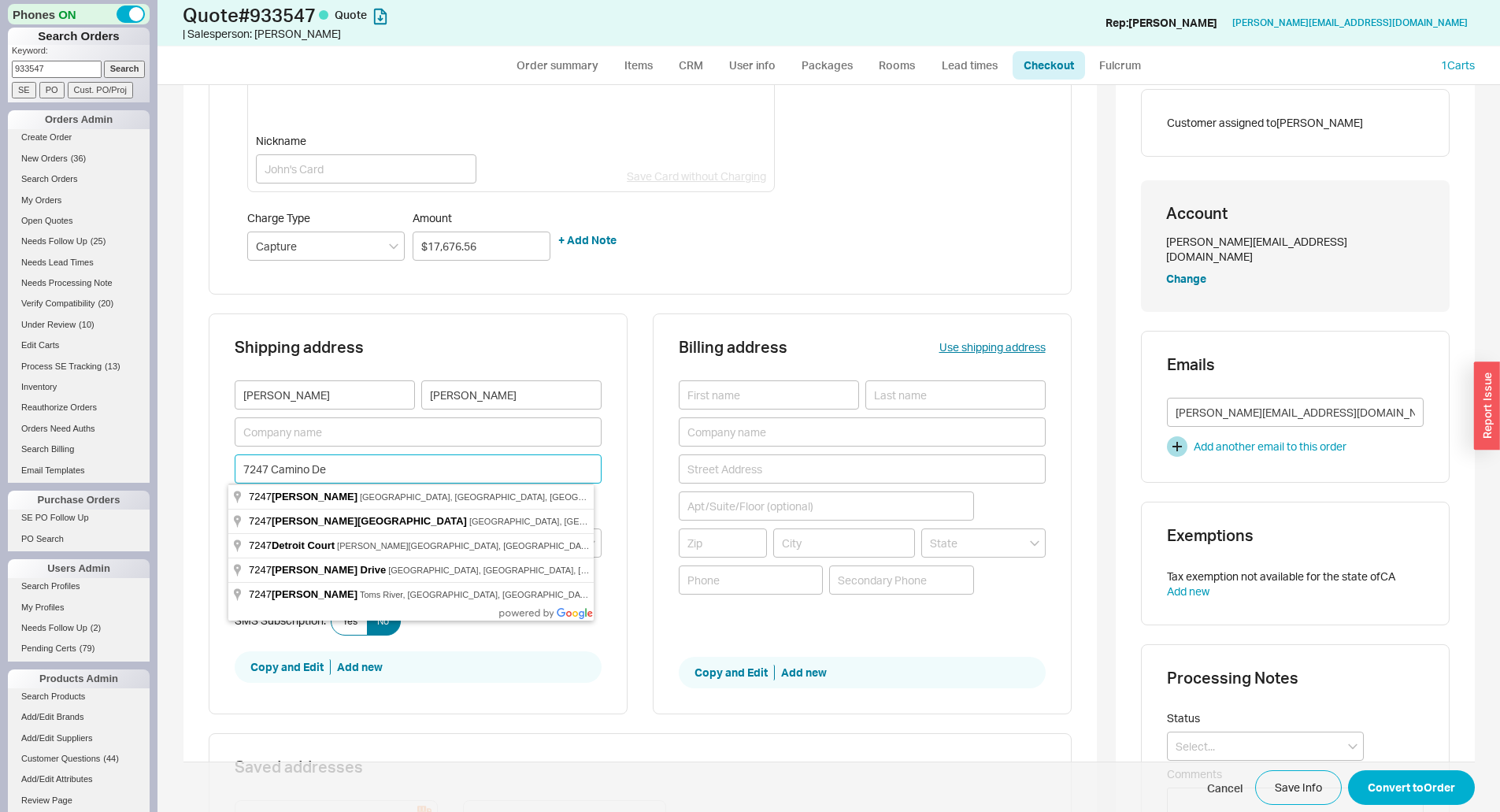
type input "7247 Camino De a"
type input "$17,676.56"
type input "7247 Camino De Arrib"
type input "$16,254.32"
type input "7247 Camino De Arriba"
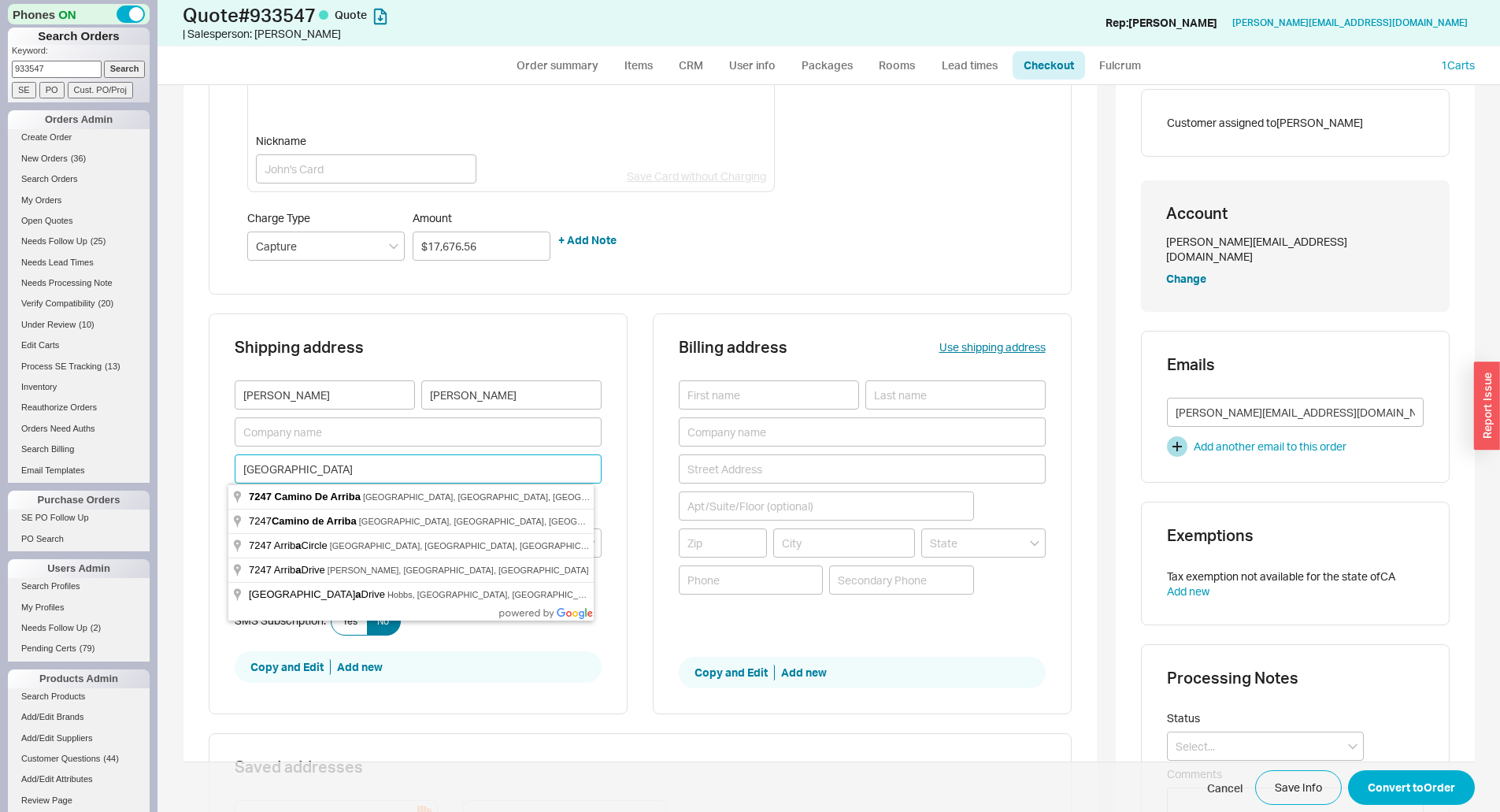
type input "$16,254.32"
type input "7247 Camino De Arriba"
type input "$17,676.56"
type input "7247 Camino De Arriba"
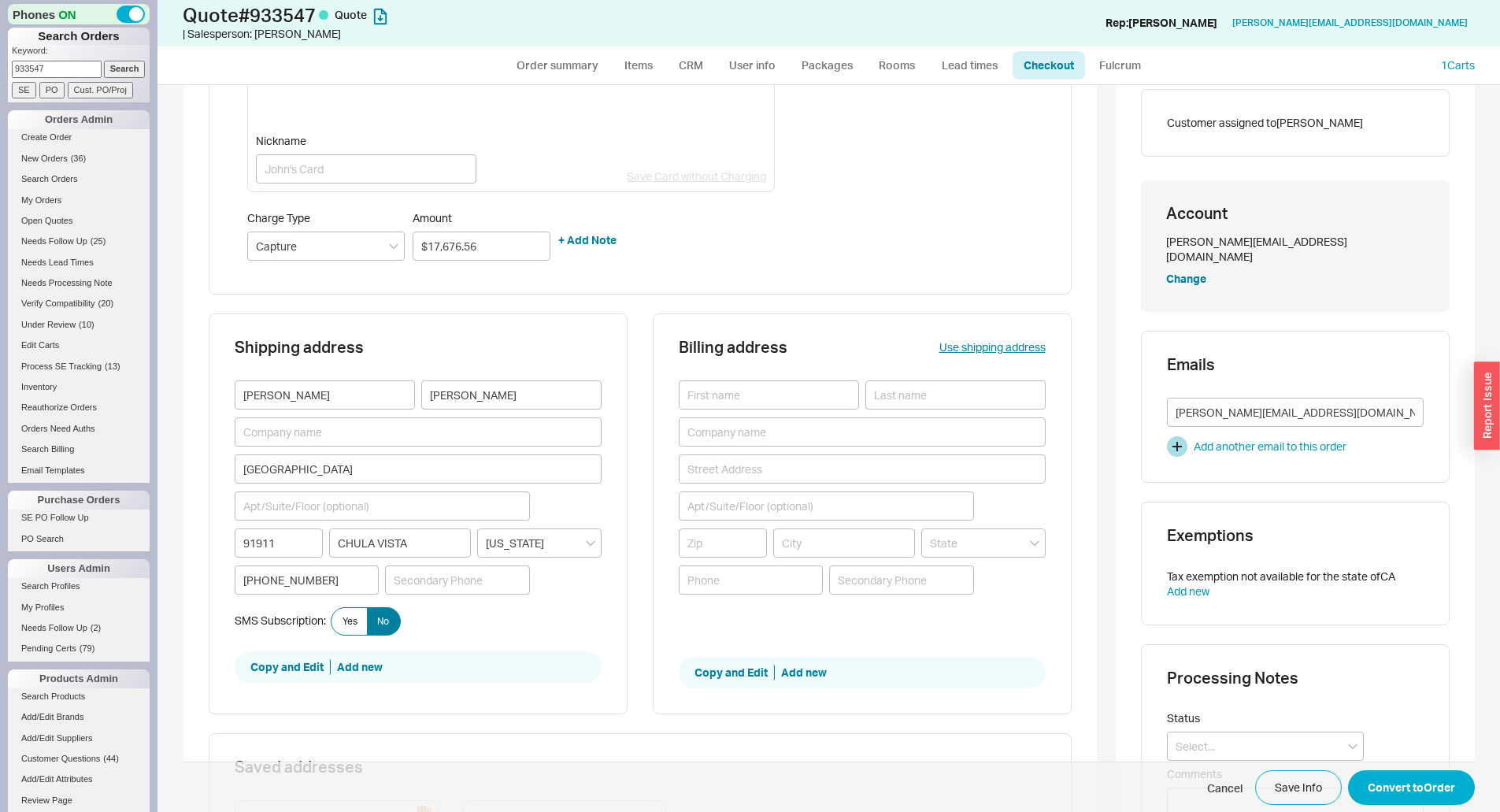
type input "92067"
type input "Rancho Santa Fe"
type input "$17,514.02"
click at [382, 626] on span "No" at bounding box center [383, 620] width 12 height 13
click at [0, 0] on input "No" at bounding box center [0, 0] width 0 height 0
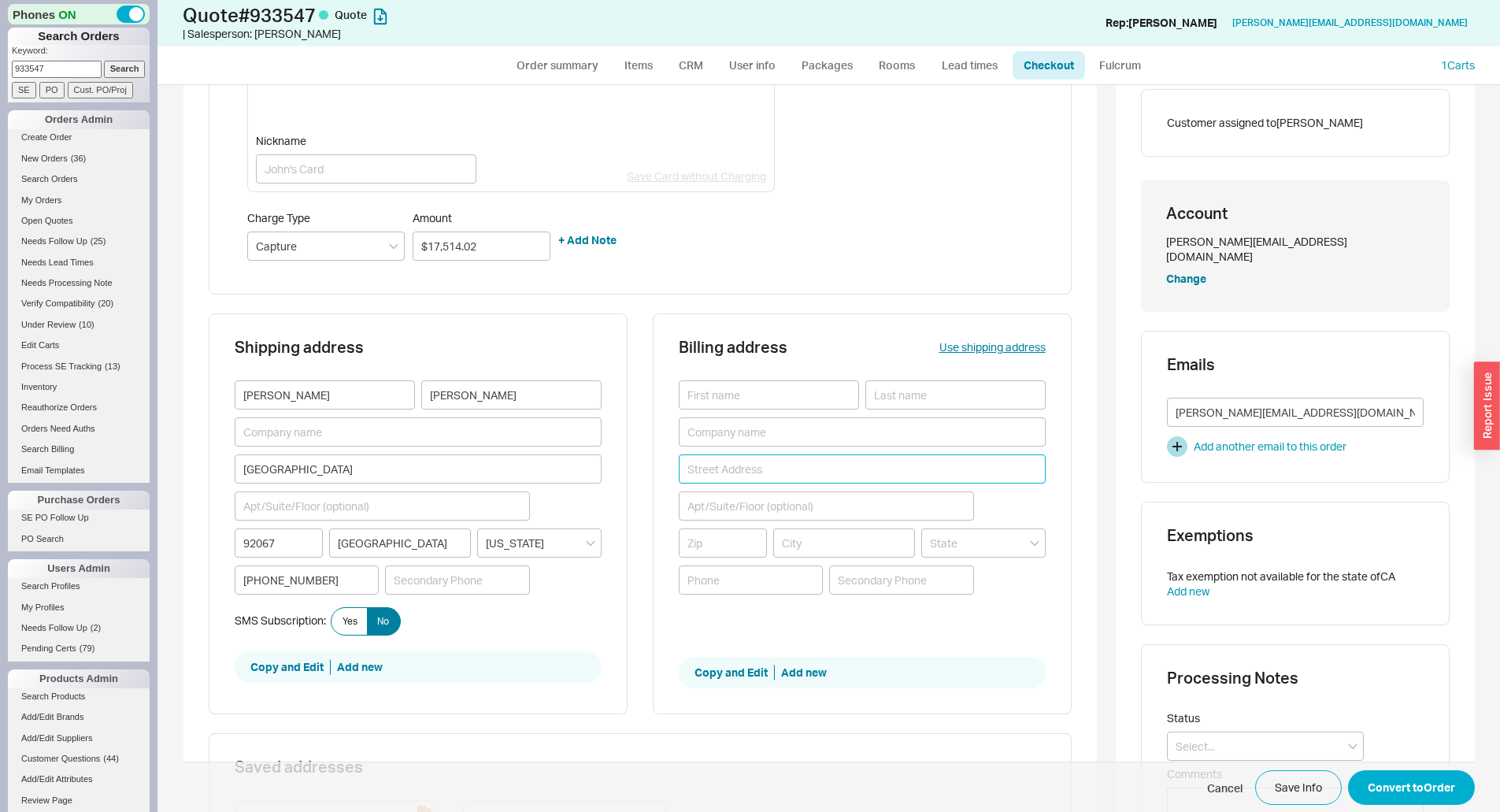
click at [733, 474] on input at bounding box center [863, 469] width 367 height 29
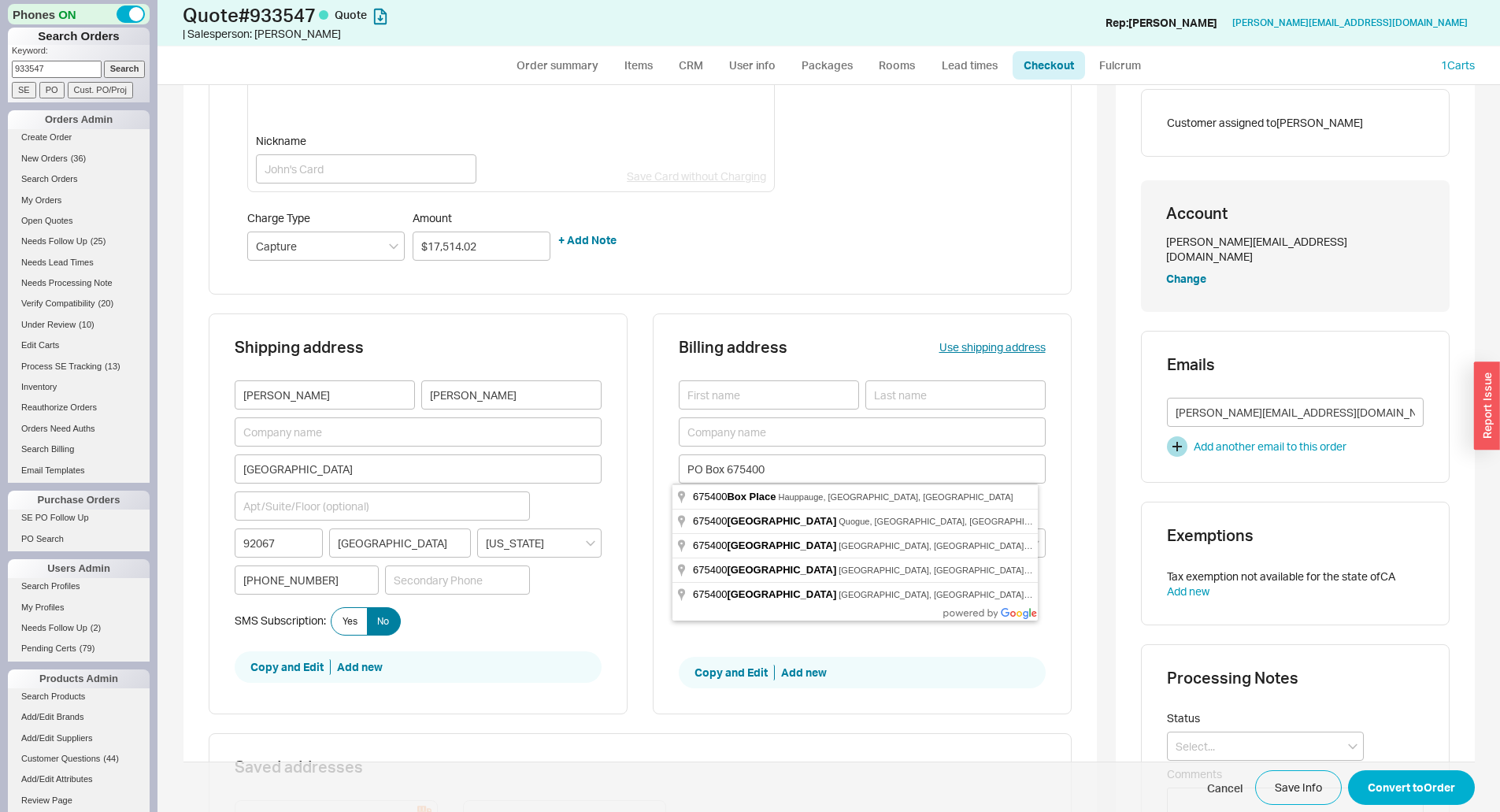
type input "PO Box 675400"
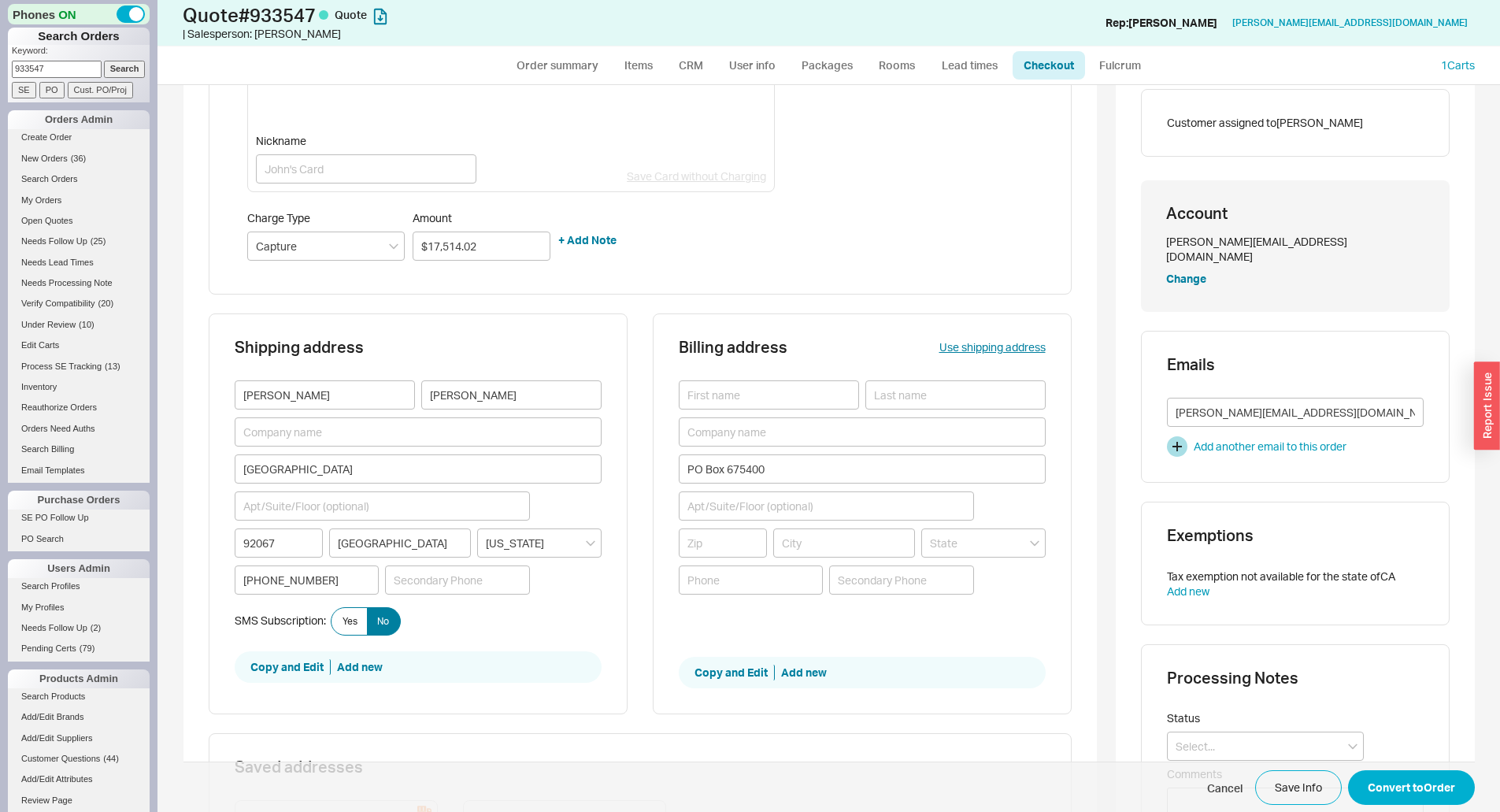
click at [632, 521] on div "Shipping address Albert Keshavarzi 7247 Camino De Arriba 92067 Rancho Santa Fe …" at bounding box center [639, 523] width 863 height 420
click at [728, 551] on input at bounding box center [724, 542] width 89 height 29
type input "92067"
type input "RANCHO SANTA FE"
type input "California"
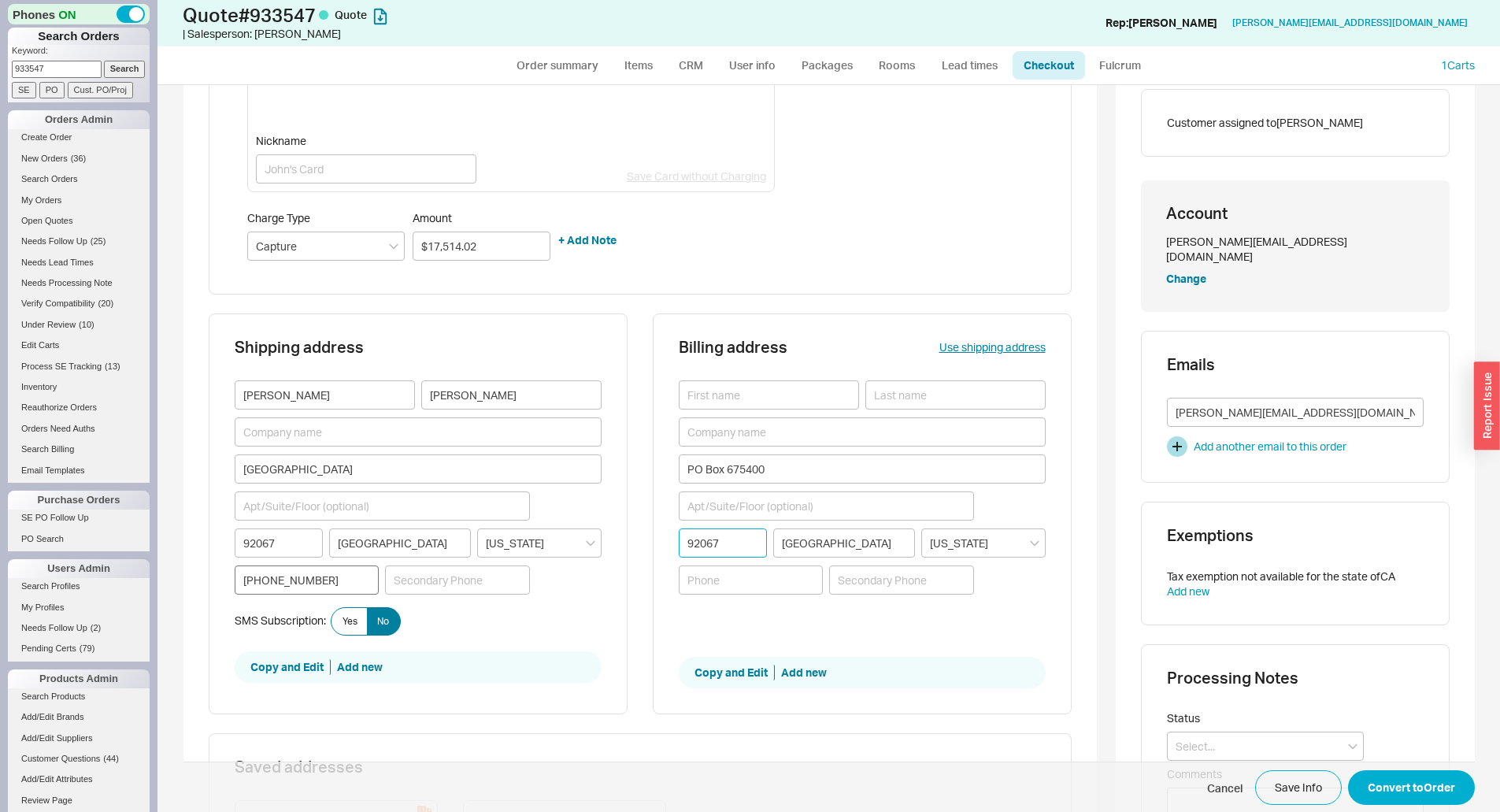
type input "92067"
drag, startPoint x: 341, startPoint y: 583, endPoint x: 209, endPoint y: 598, distance: 132.8
click at [209, 598] on div "Shipping address Albert Keshavarzi 7247 Camino De Arriba 92067 Rancho Santa Fe …" at bounding box center [418, 514] width 419 height 401
click at [689, 581] on input at bounding box center [751, 579] width 145 height 29
paste input "(760) 885-7787"
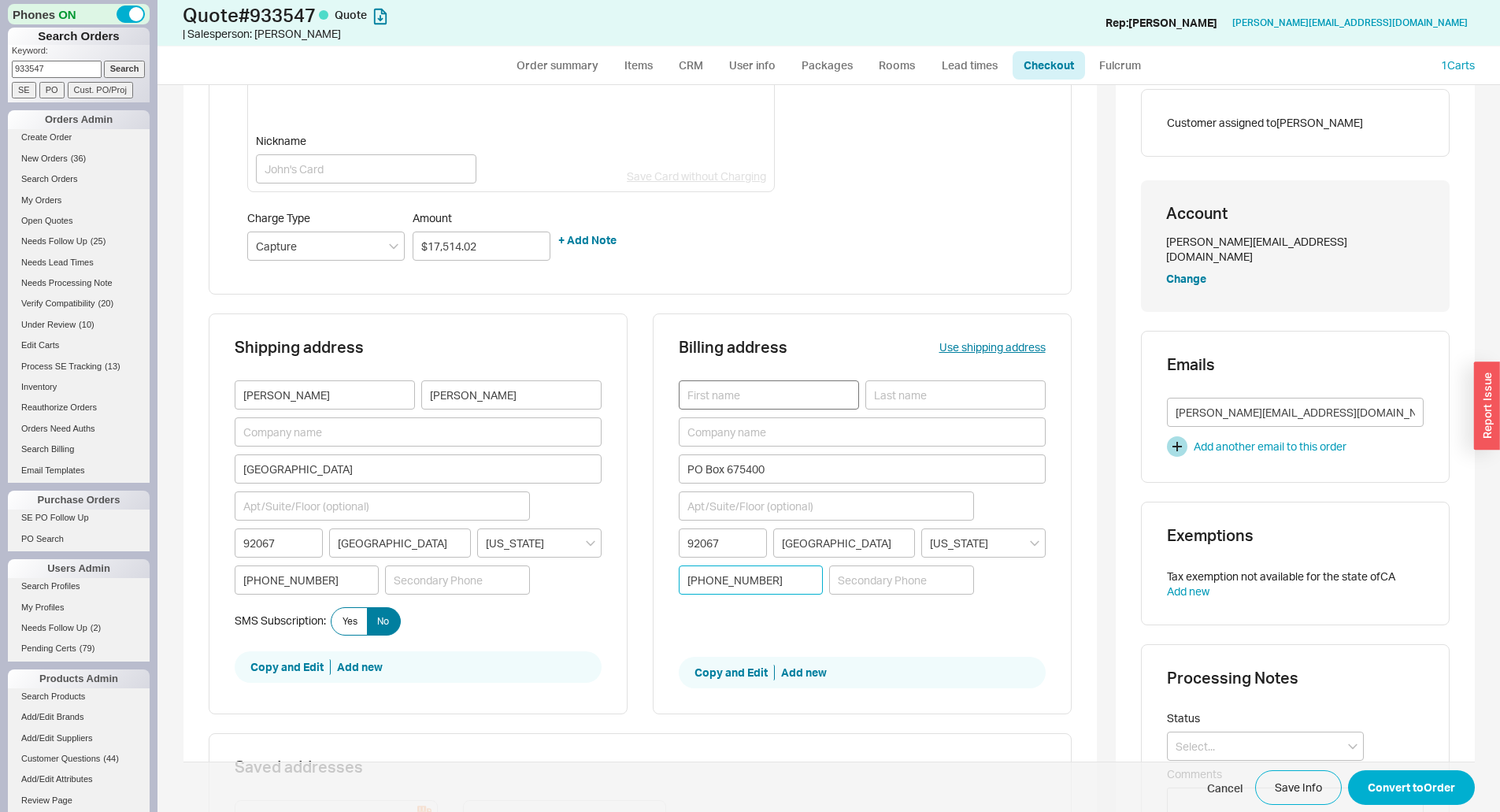
type input "(760) 885-7787"
click at [741, 405] on input at bounding box center [769, 394] width 181 height 29
type input "Albert"
click at [896, 392] on input at bounding box center [956, 394] width 181 height 29
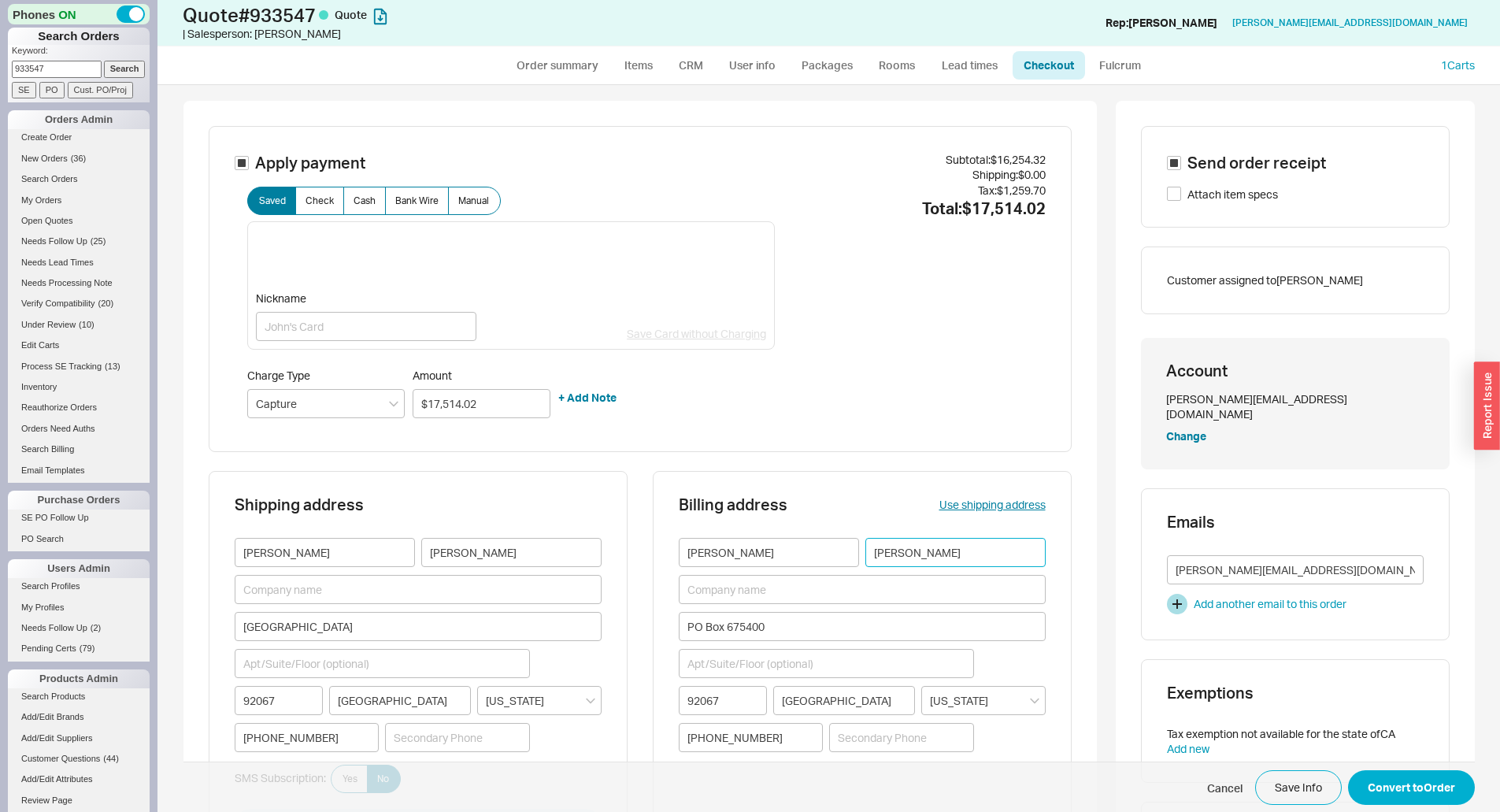
type input "Keshavarzi"
click at [888, 337] on div "Subtotal: $16,254.32 Shipping: $0.00 Tax: $1,259.70 Total: $17,514.02" at bounding box center [909, 289] width 270 height 275
click at [1406, 790] on button "Convert to Order" at bounding box center [1412, 787] width 127 height 35
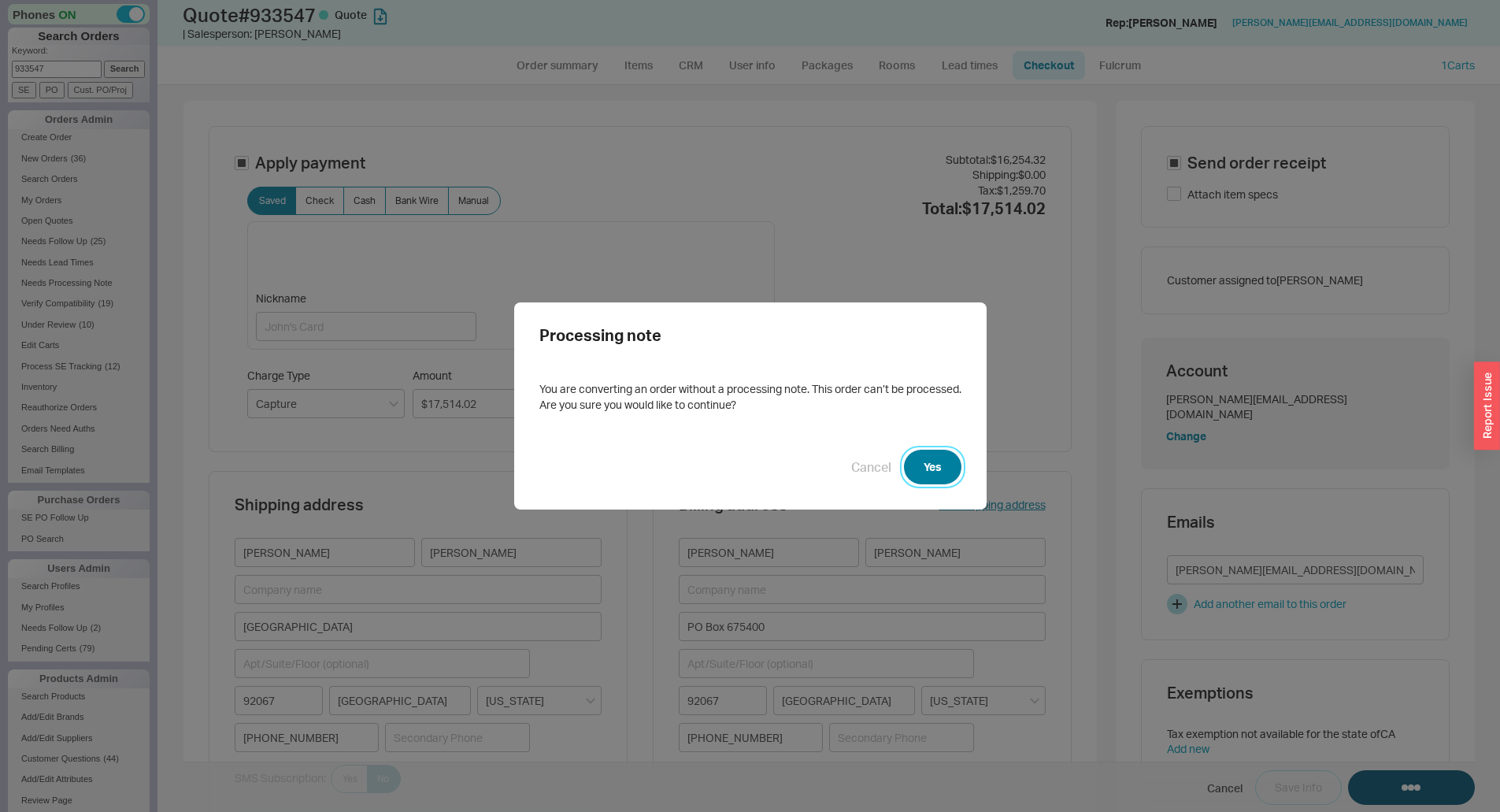
click at [919, 467] on button "Yes" at bounding box center [933, 467] width 58 height 35
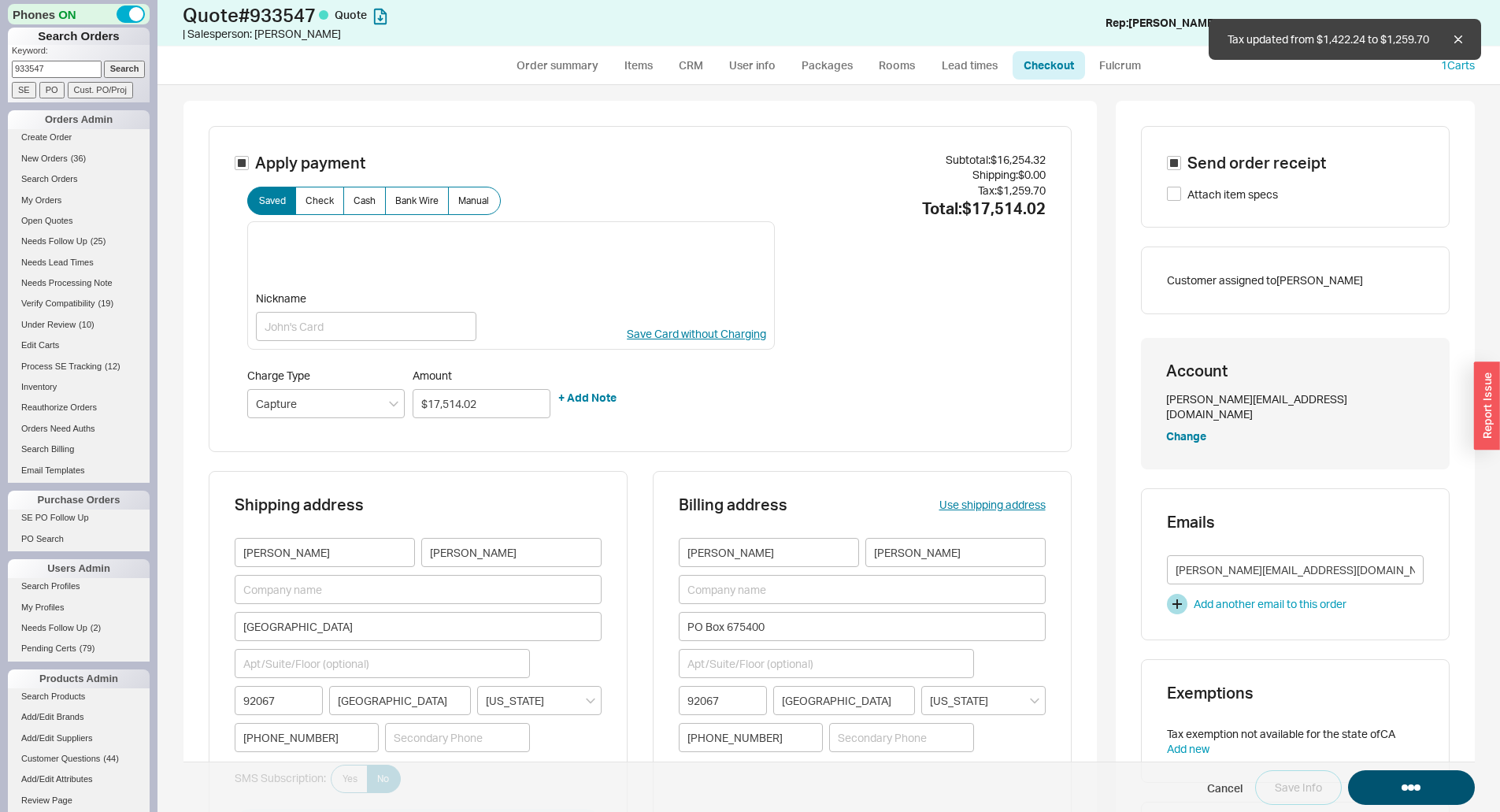
select select "*"
select select "LOW"
select select "3"
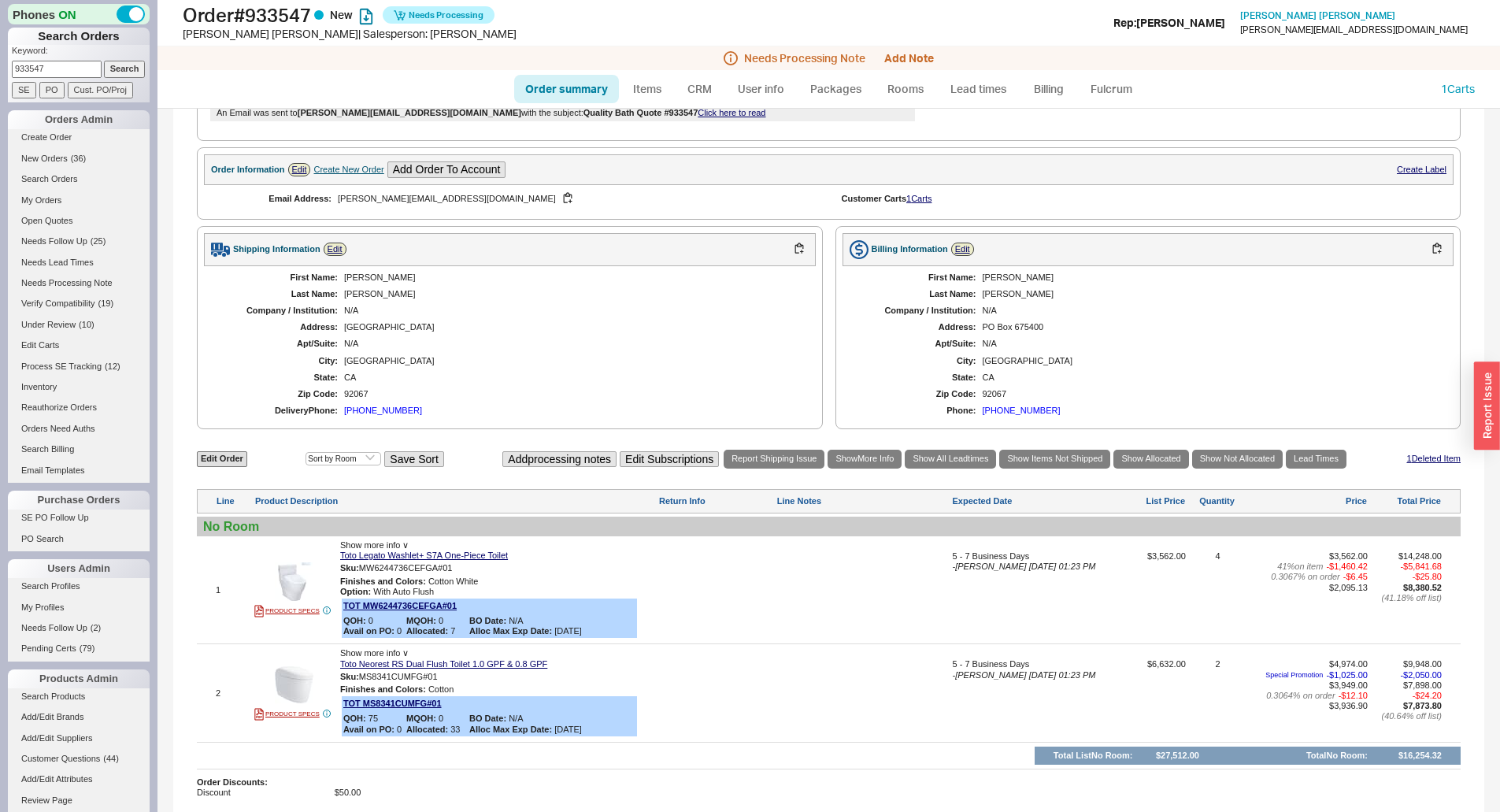
scroll to position [386, 0]
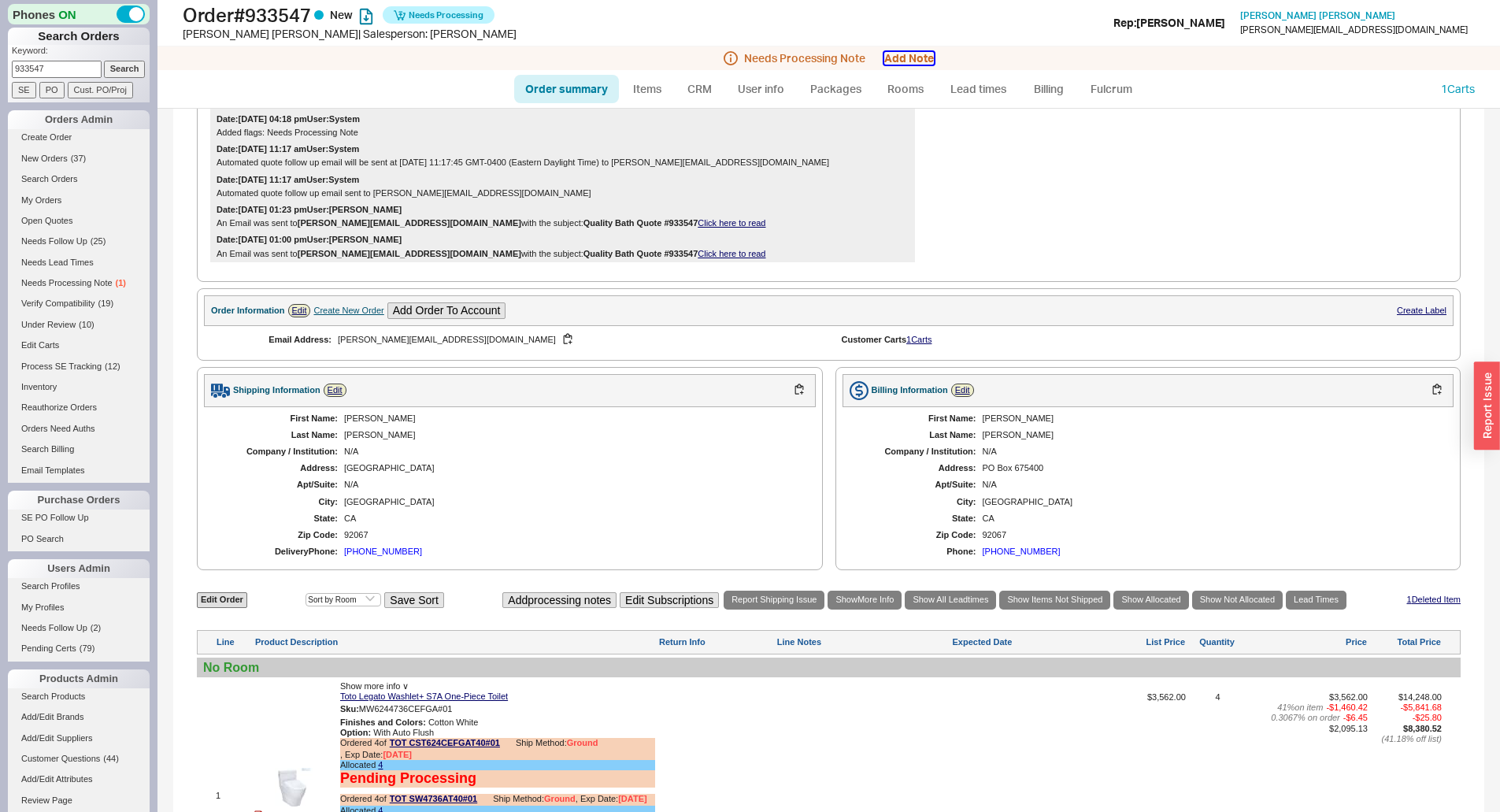
click at [915, 62] on button "Add Note" at bounding box center [909, 58] width 50 height 13
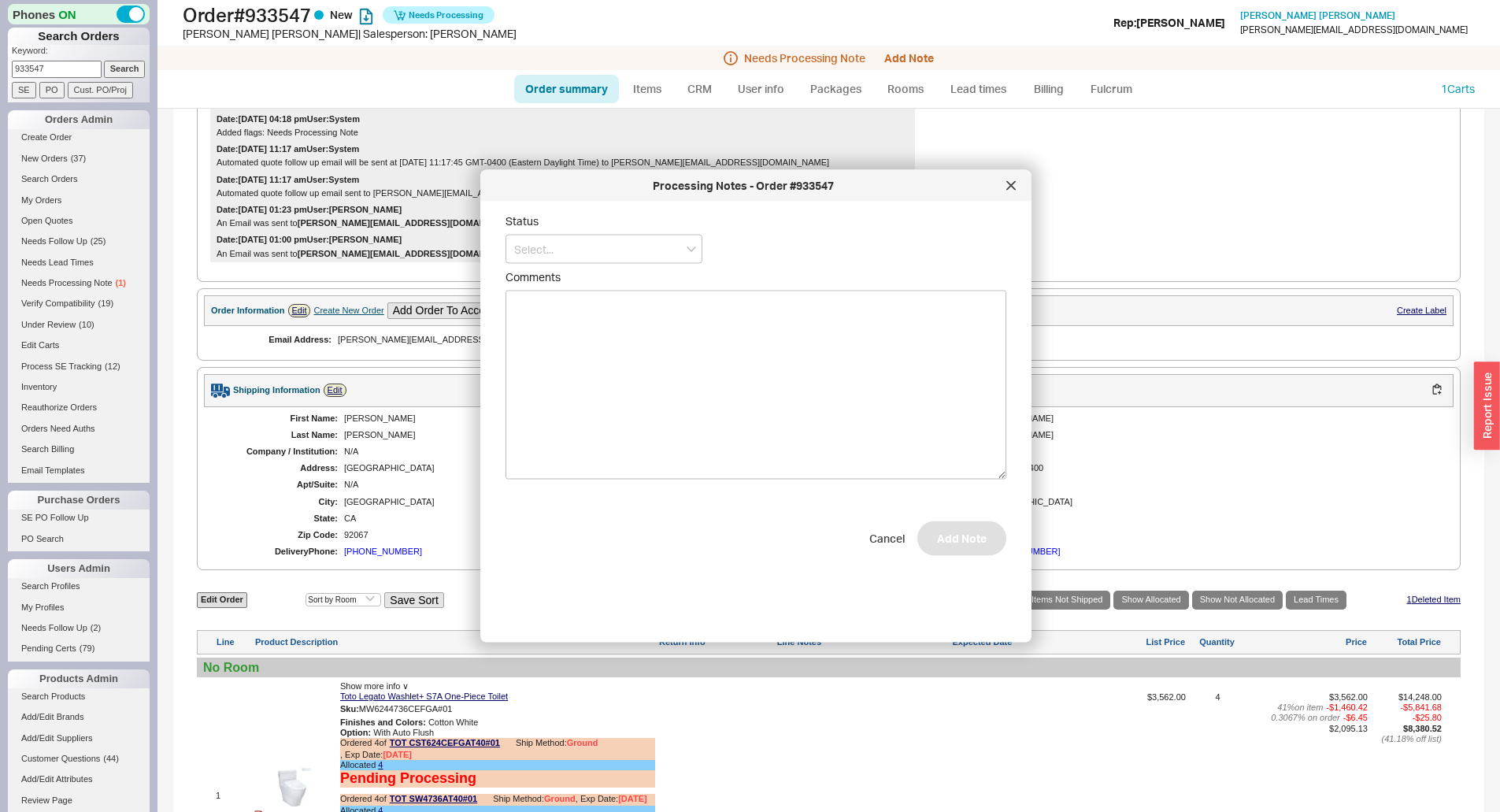
click at [604, 265] on form "Status Comments Cancel Add Note" at bounding box center [755, 385] width 500 height 341
click at [610, 248] on input at bounding box center [604, 248] width 197 height 29
click at [581, 310] on div "Ship Complete" at bounding box center [604, 309] width 196 height 29
type input "Ship Complete"
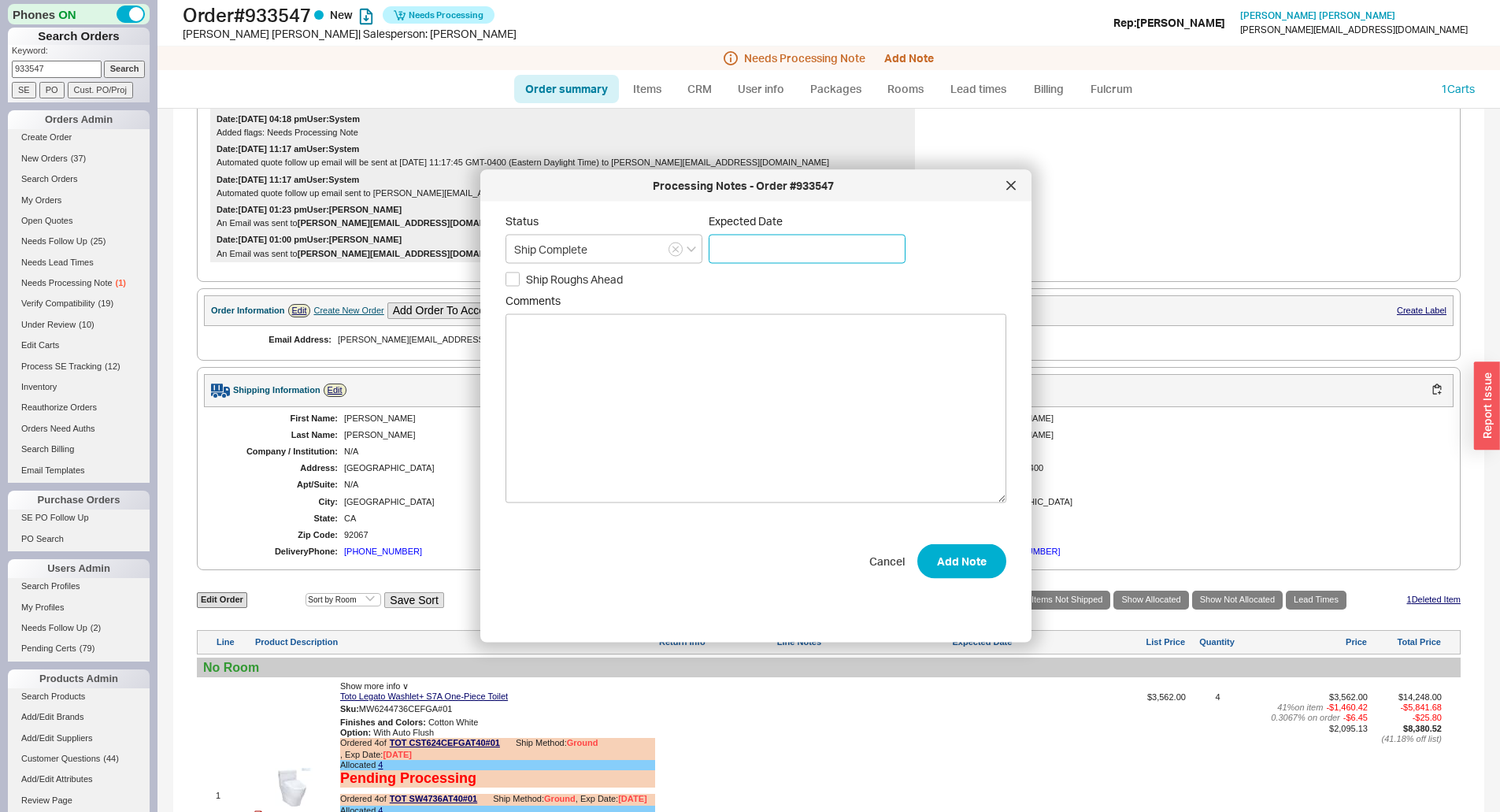
click at [765, 257] on input at bounding box center [807, 248] width 197 height 29
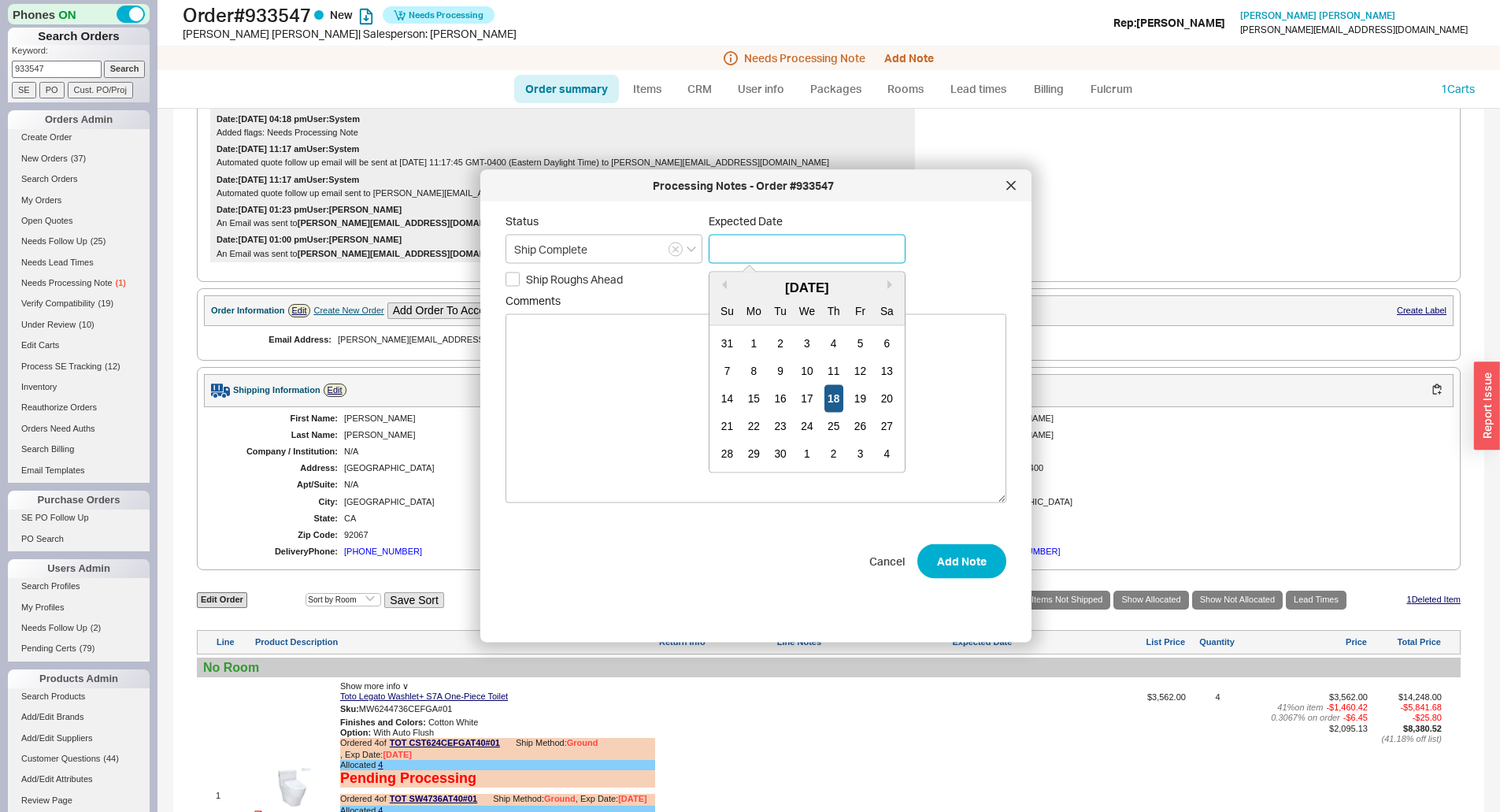
click at [836, 398] on div "18" at bounding box center [833, 399] width 19 height 28
type input "09/18/2025"
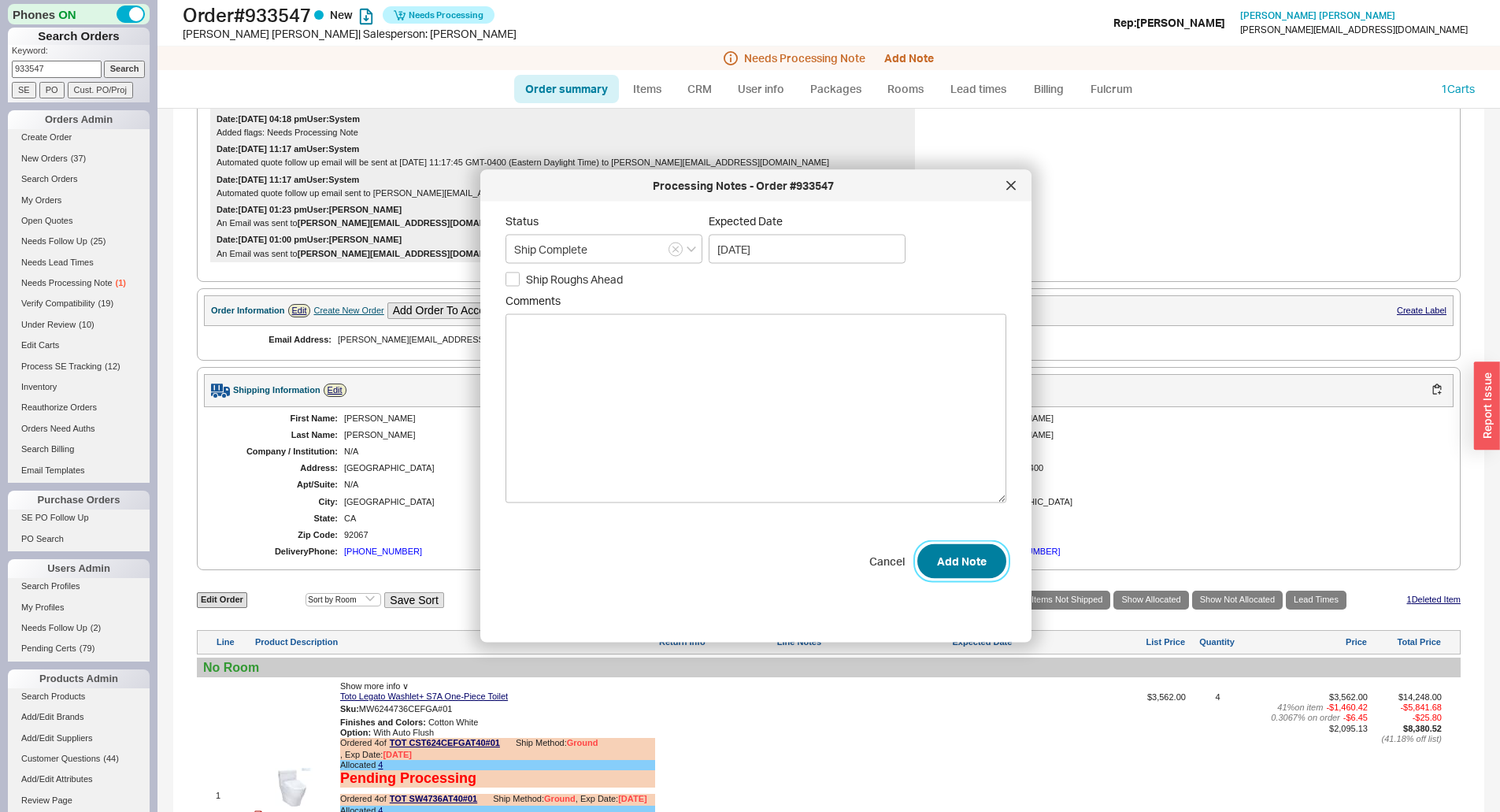
click at [947, 552] on button "Add Note" at bounding box center [962, 561] width 89 height 35
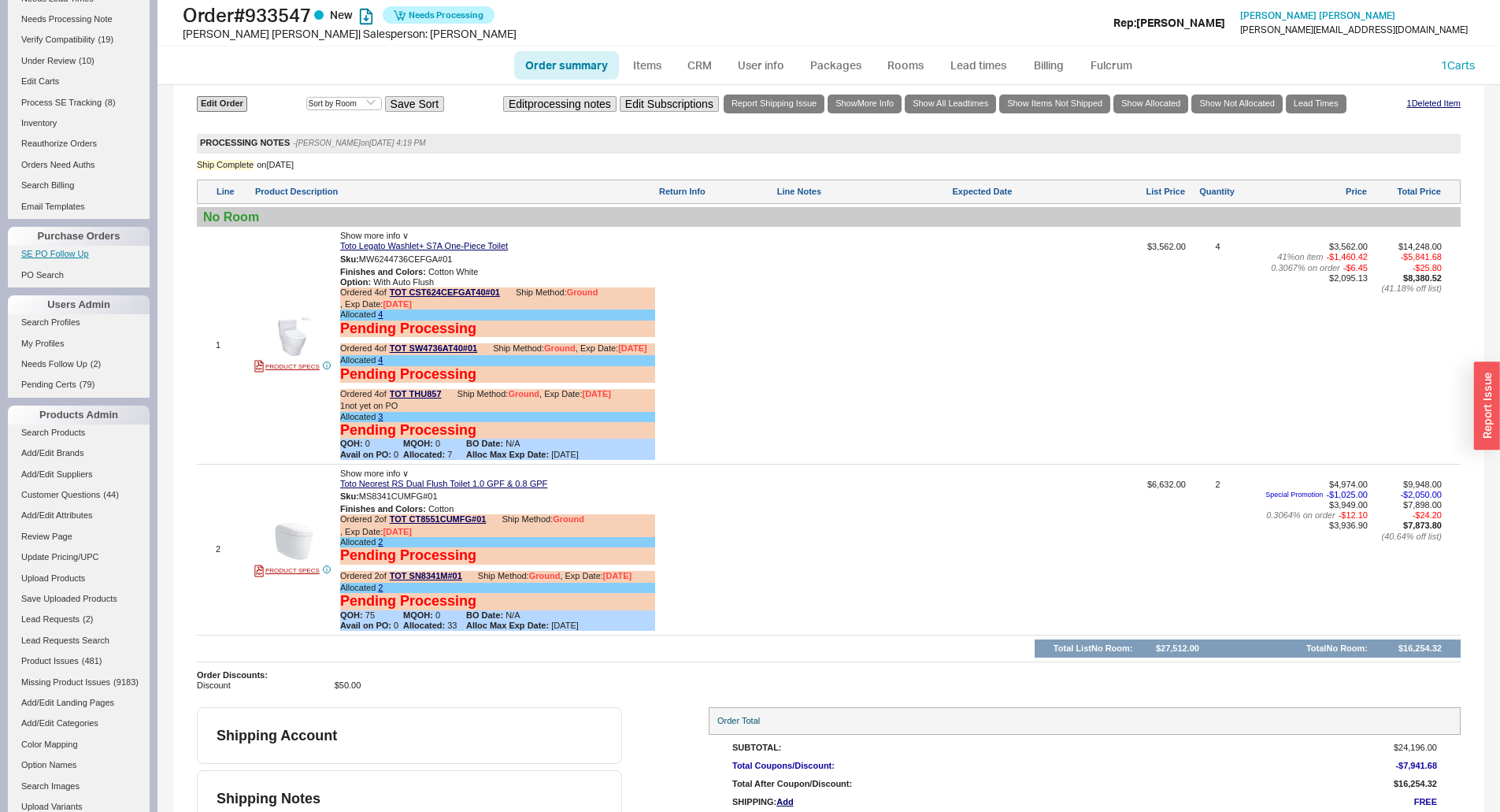
scroll to position [418, 0]
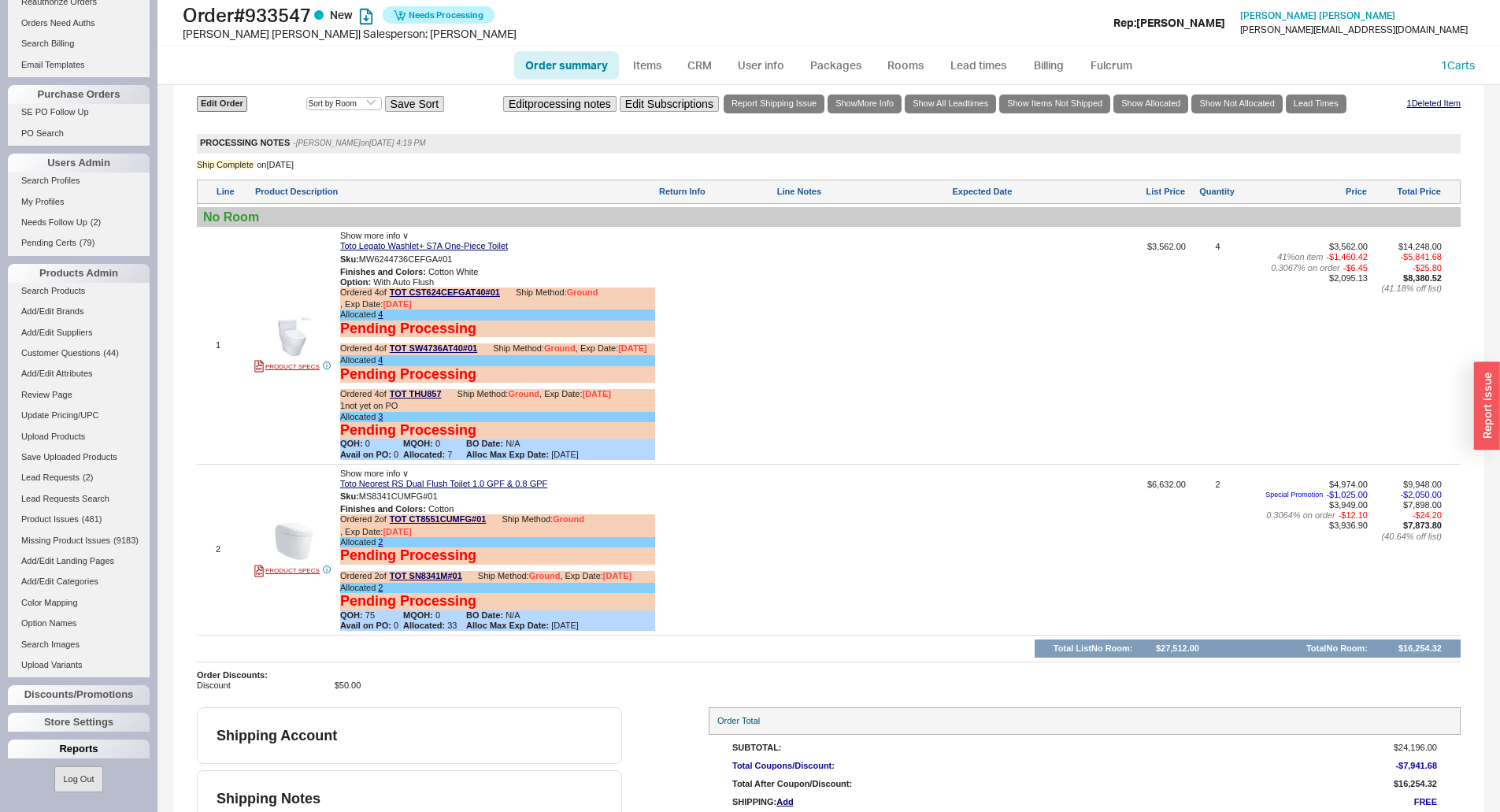
click at [64, 750] on div "Reports" at bounding box center [78, 748] width 142 height 19
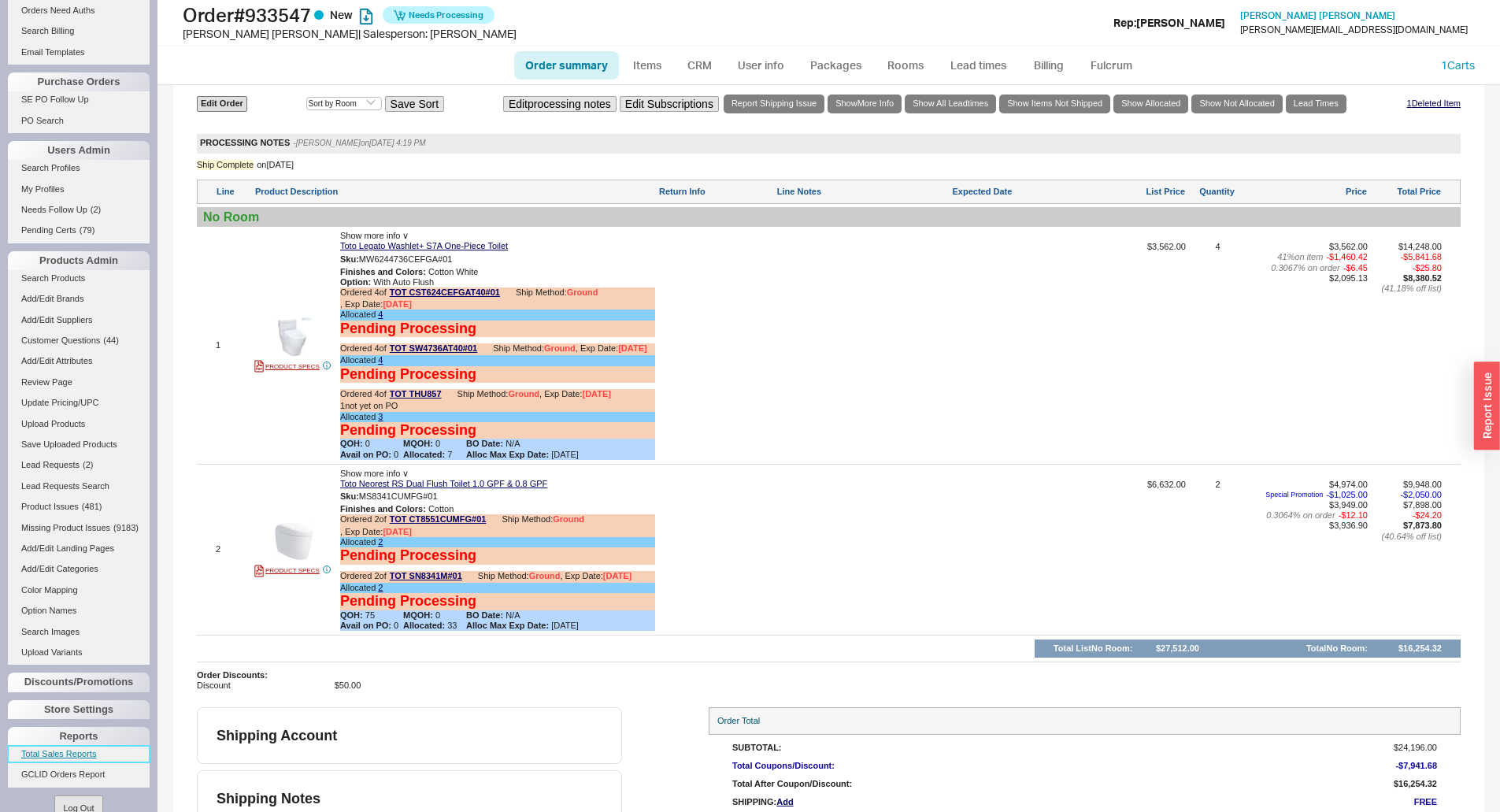
click at [71, 762] on link "Total Sales Reports" at bounding box center [78, 753] width 142 height 17
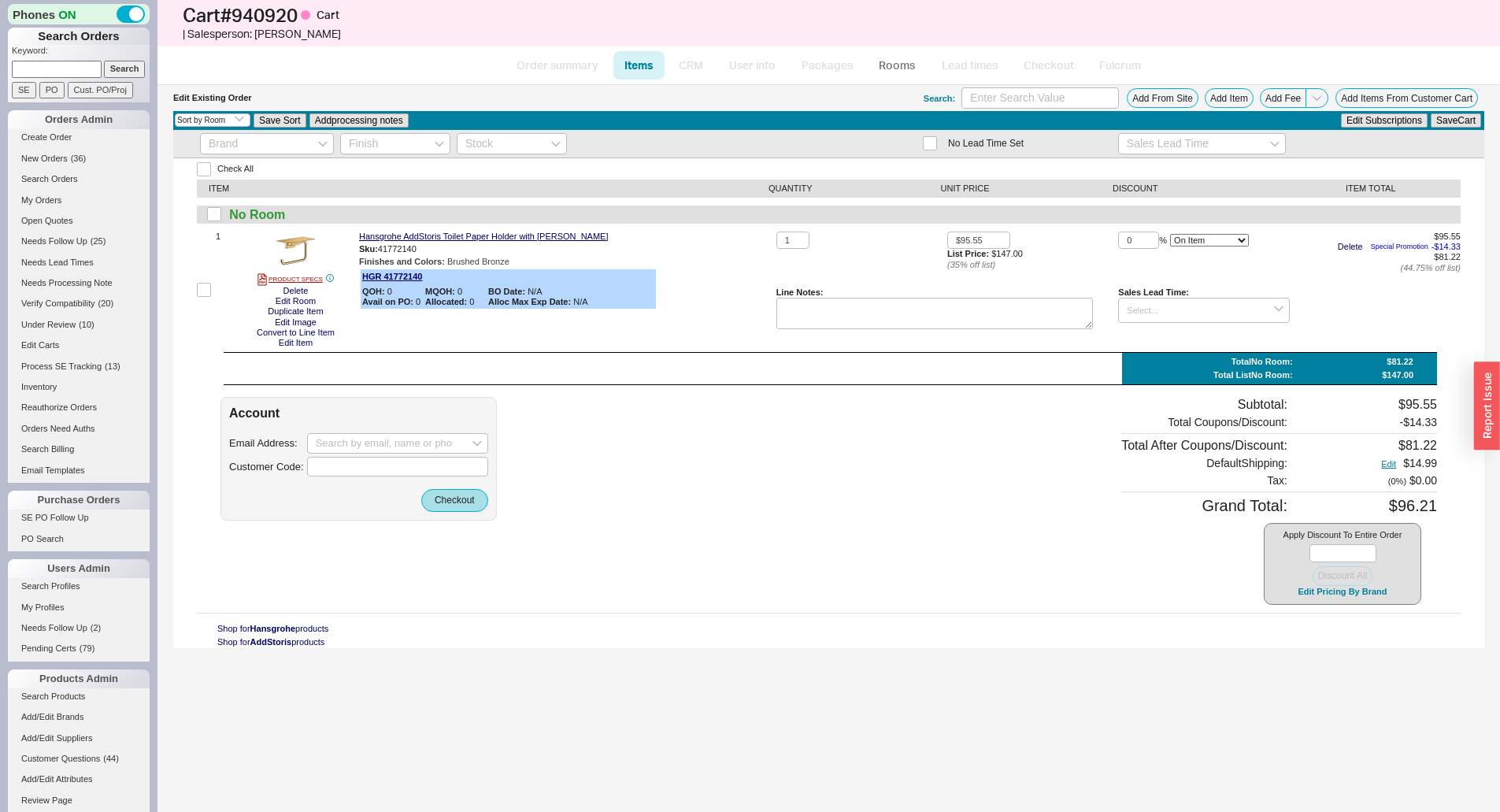
select select "3"
click at [55, 68] on input at bounding box center [57, 68] width 89 height 17
type input "938778"
click at [104, 61] on input "Search" at bounding box center [125, 68] width 42 height 17
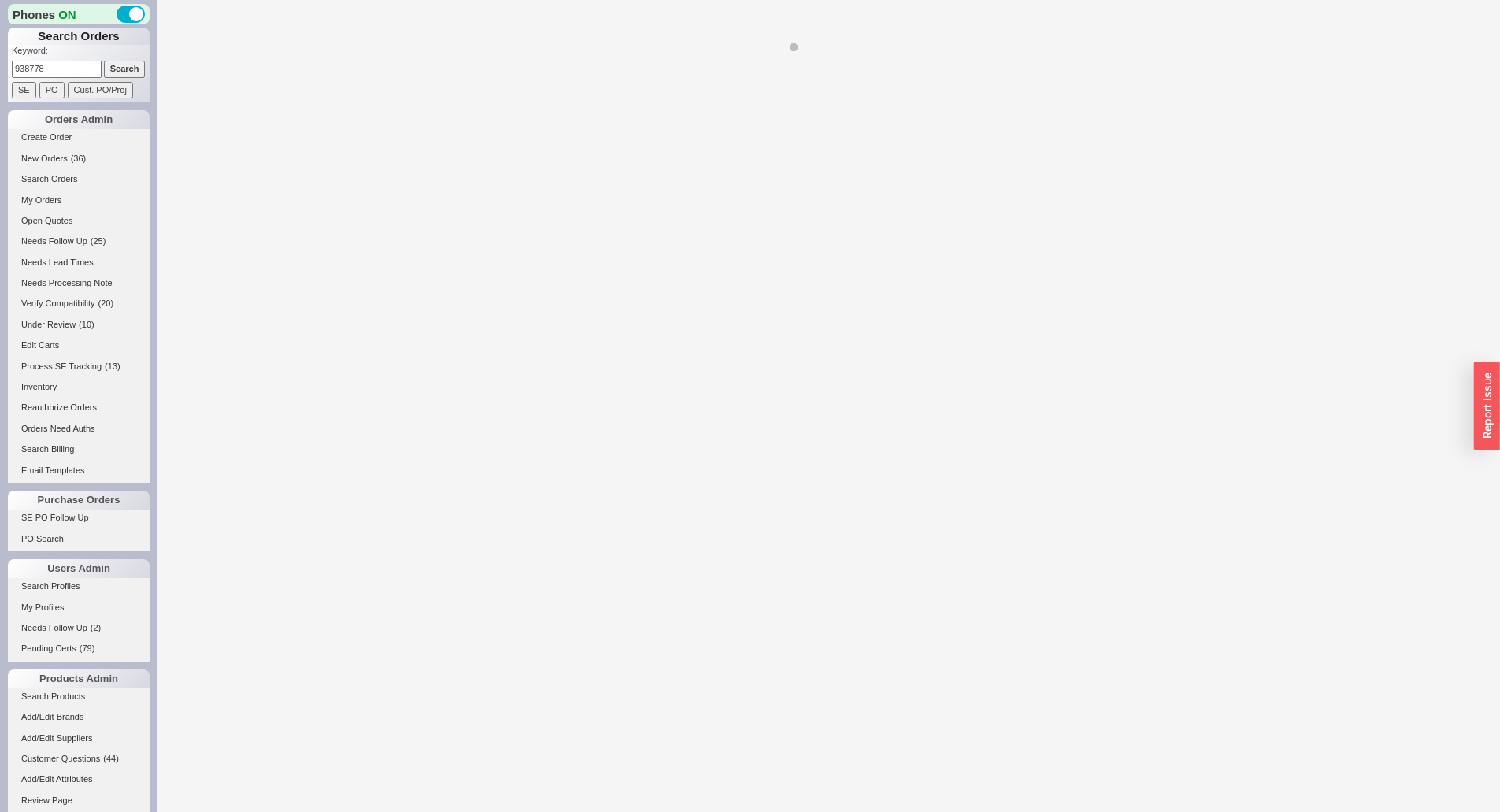
select select "*"
select select "LOW"
select select "3"
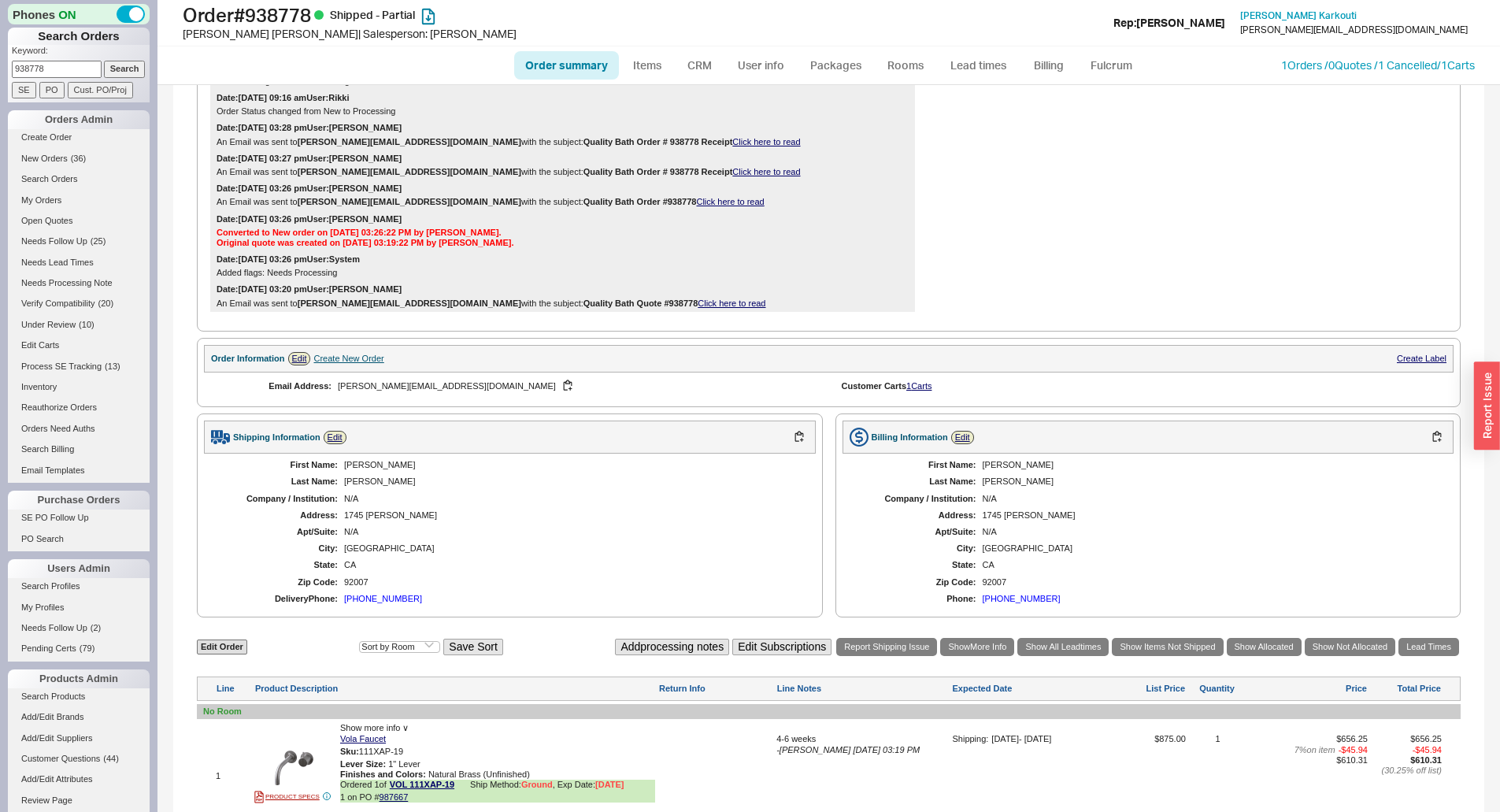
scroll to position [709, 0]
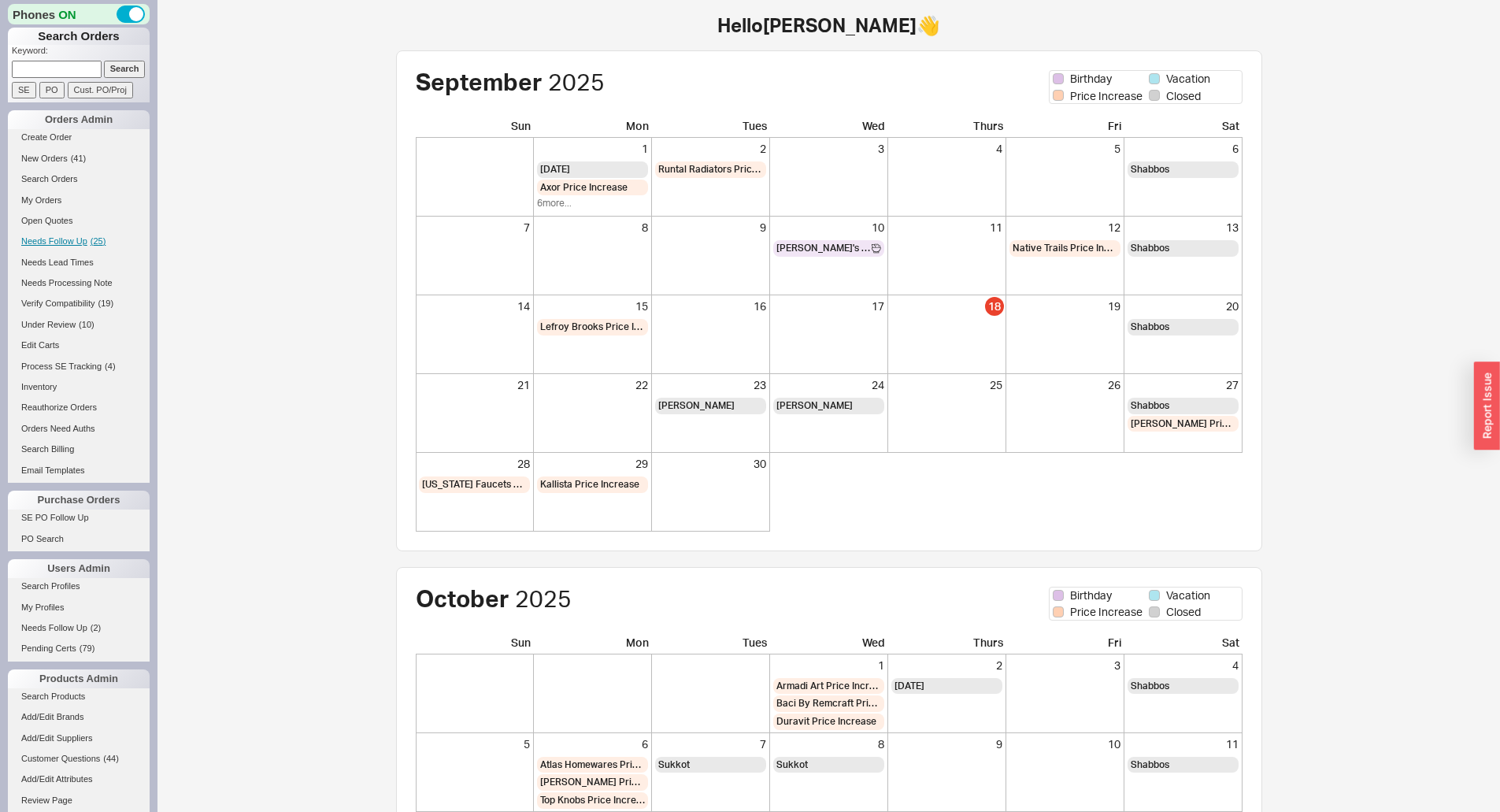
scroll to position [418, 0]
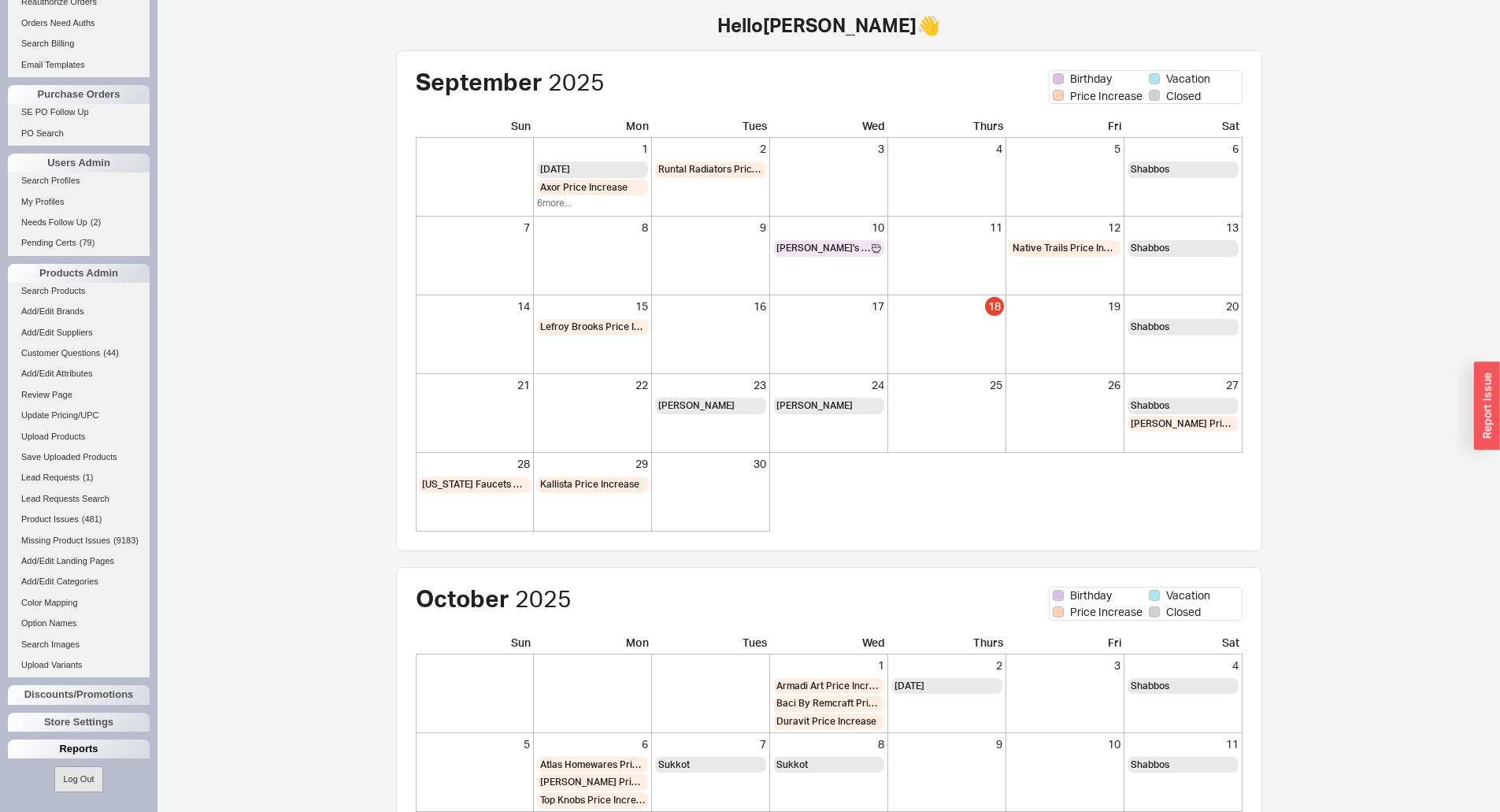
click at [93, 747] on div "Reports" at bounding box center [78, 748] width 142 height 19
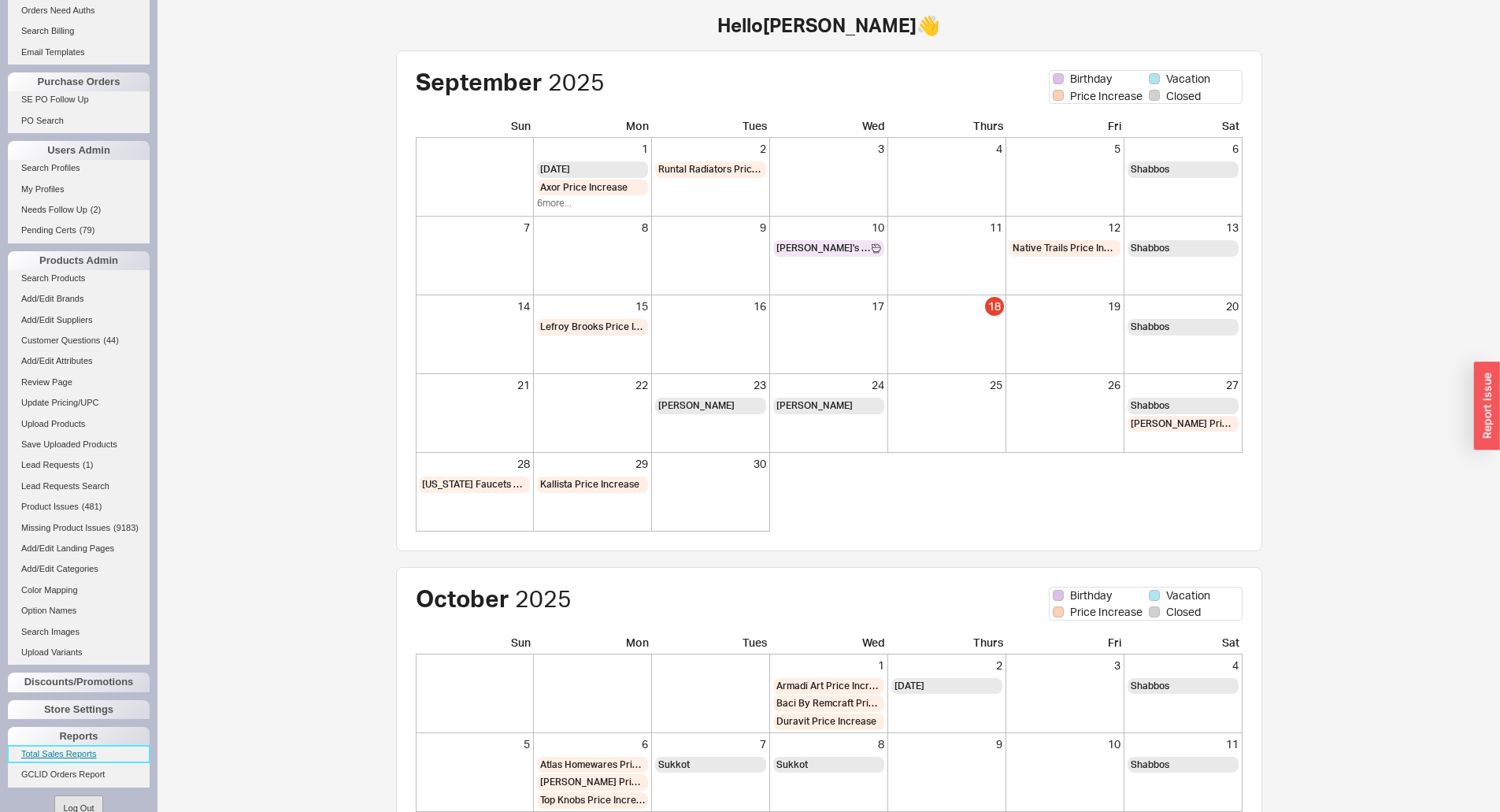
click at [74, 762] on link "Total Sales Reports" at bounding box center [78, 753] width 142 height 17
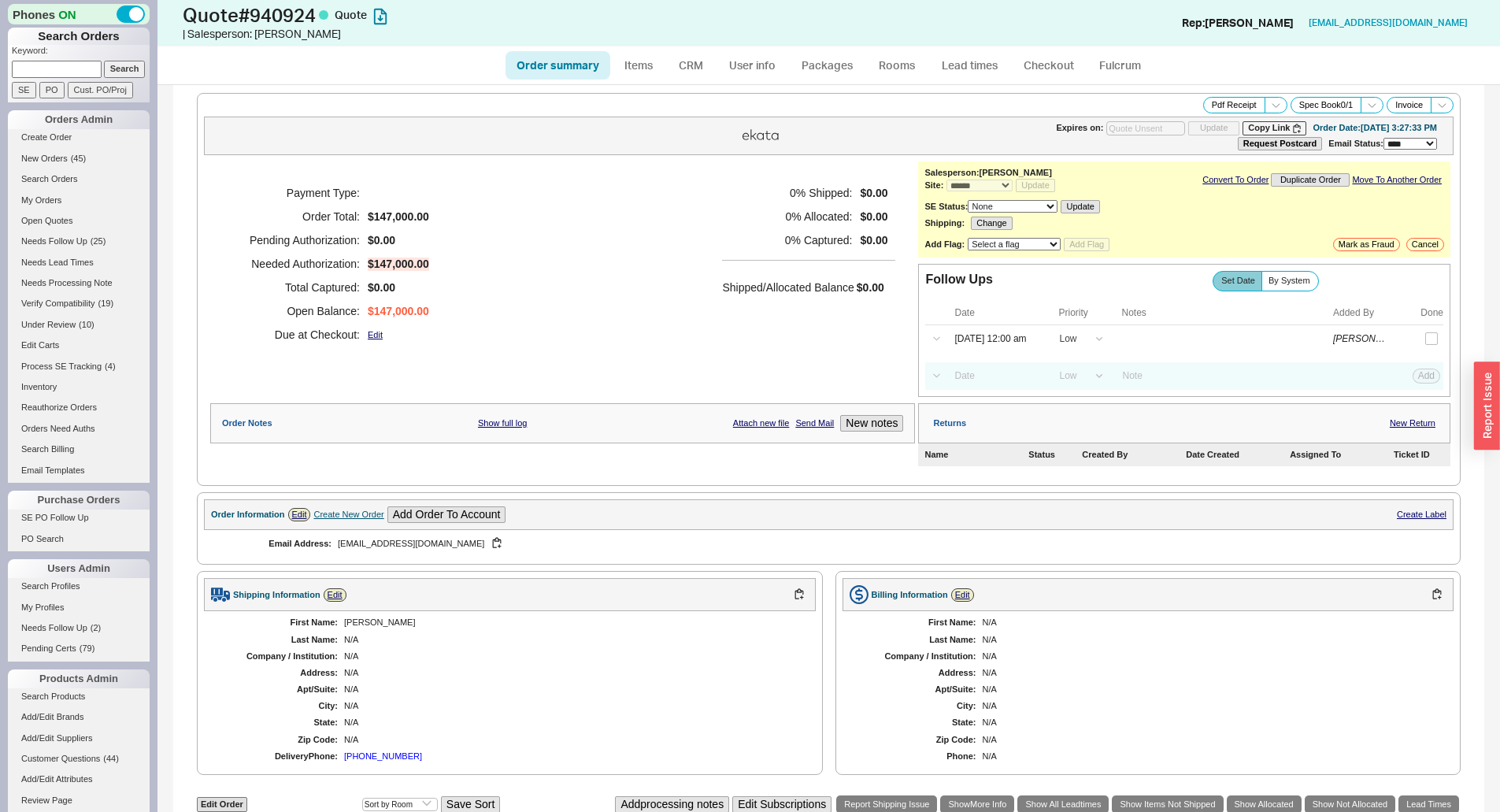
select select "*"
select select "LOW"
select select "3"
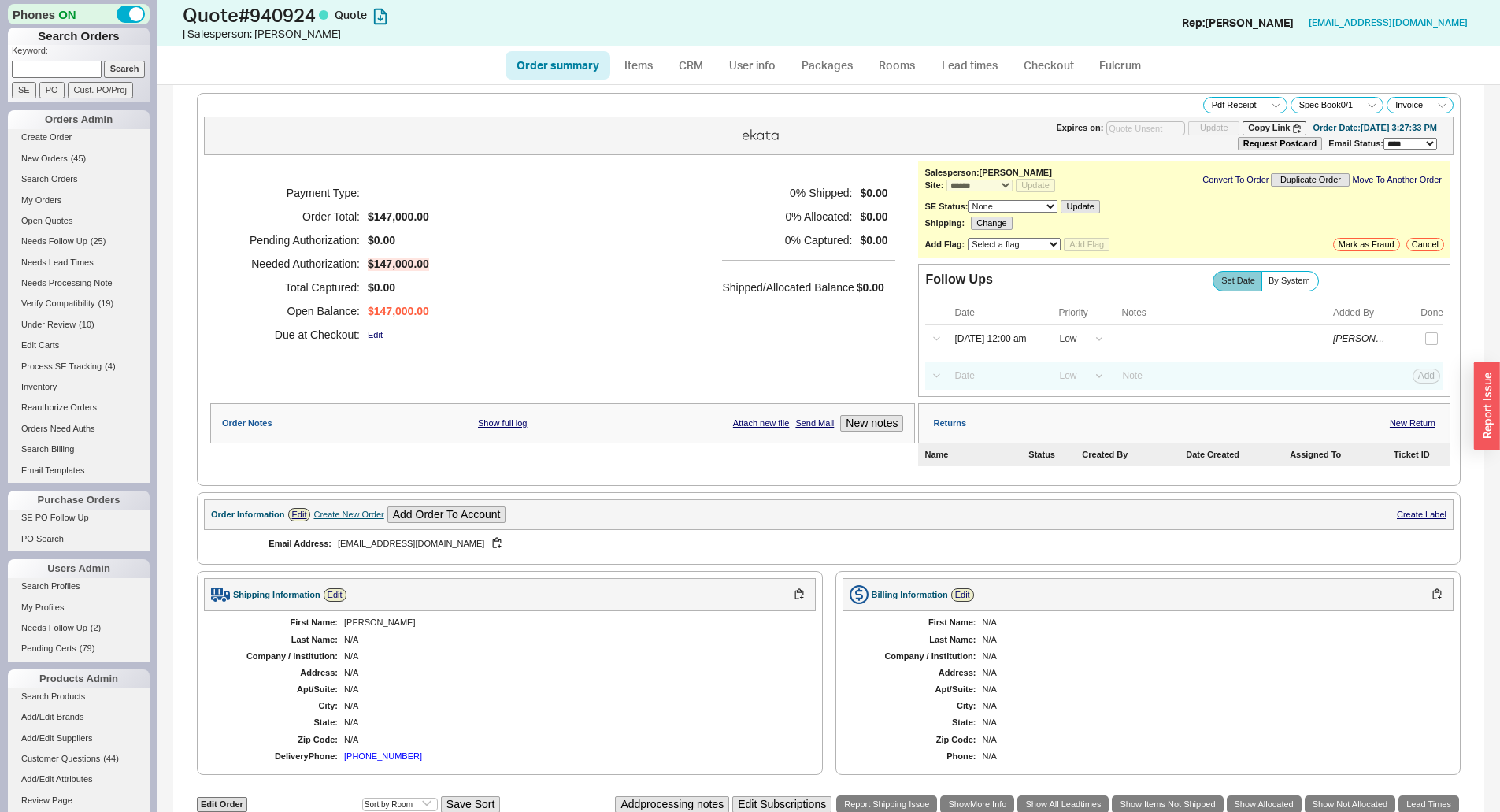
scroll to position [375, 0]
